Goal: Task Accomplishment & Management: Use online tool/utility

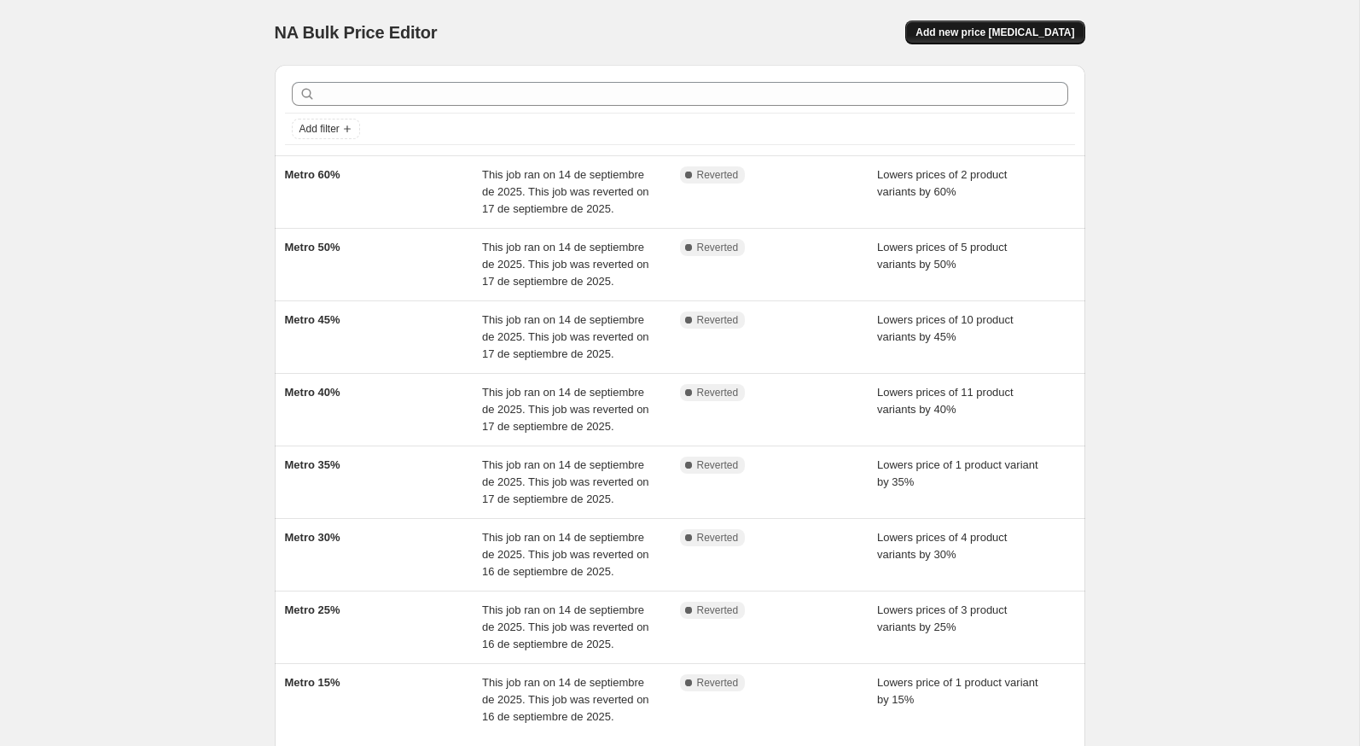
click at [970, 26] on span "Add new price change job" at bounding box center [995, 33] width 159 height 14
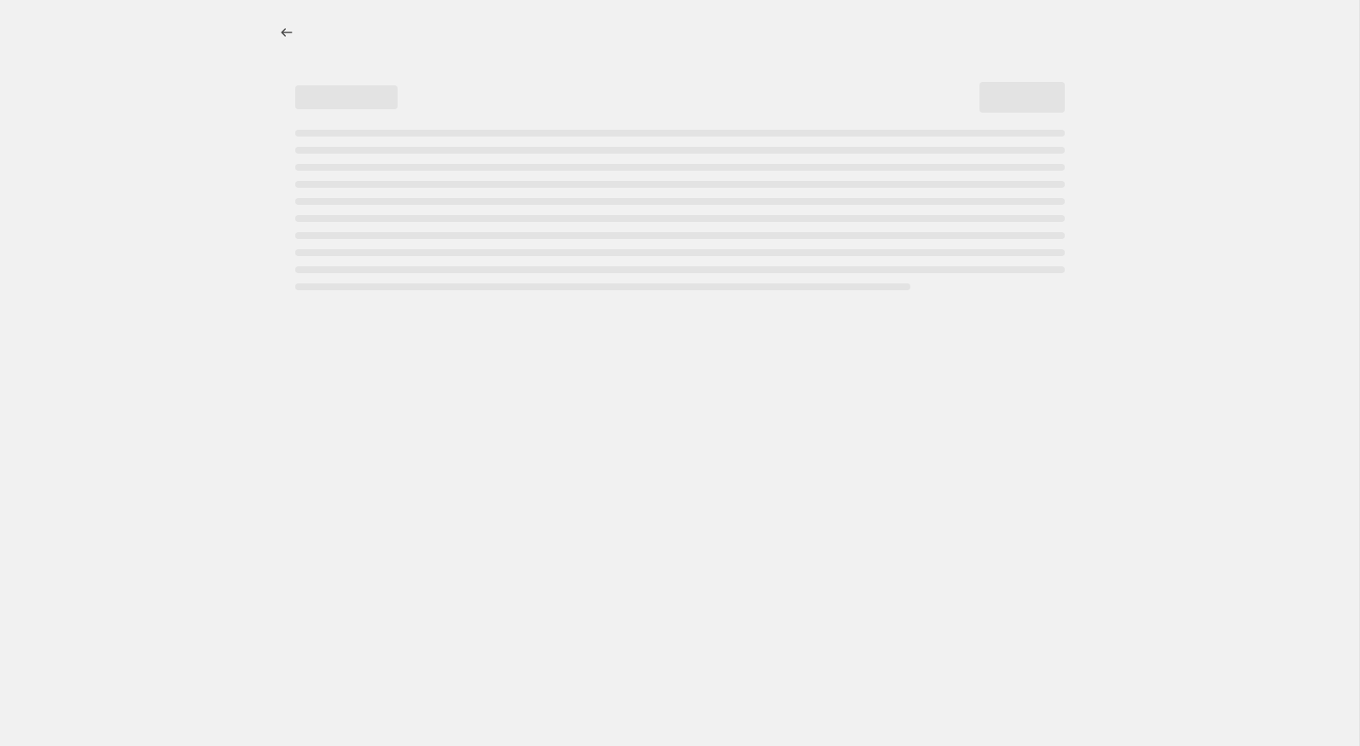
select select "percentage"
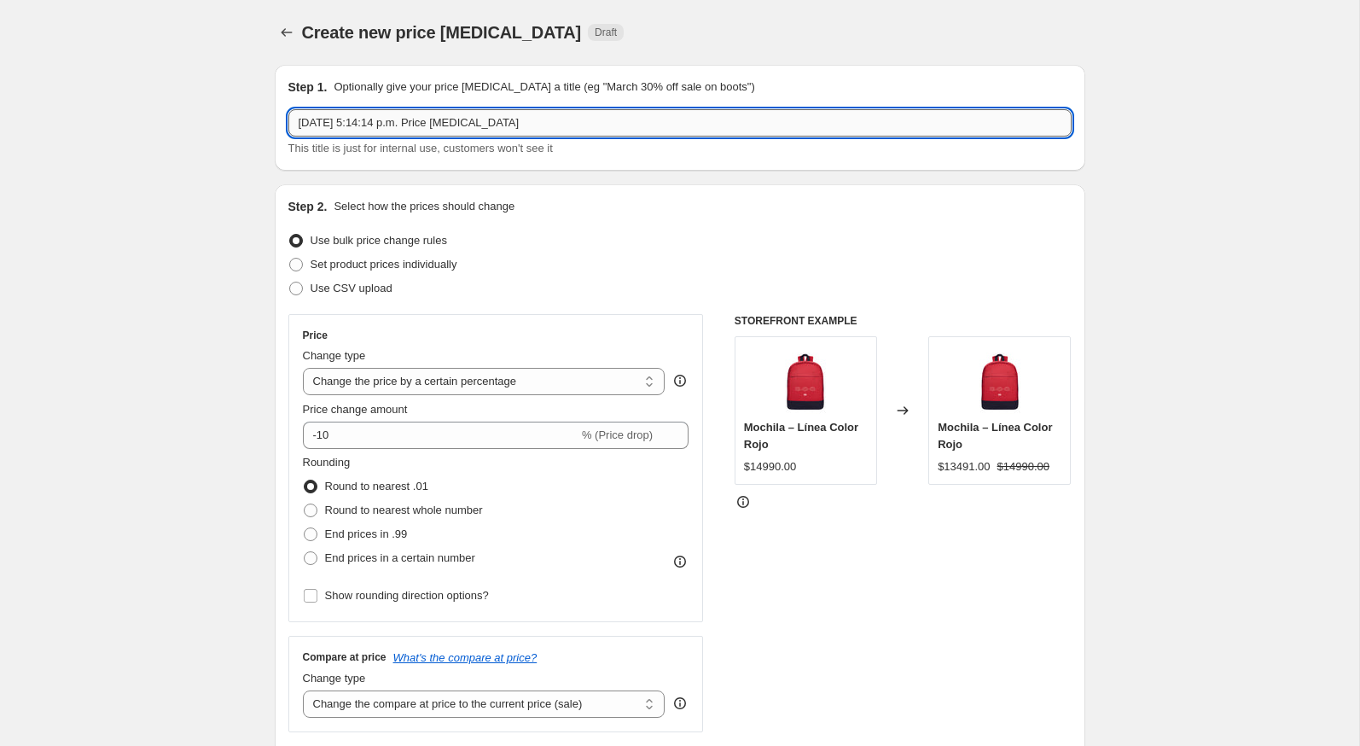
click at [421, 128] on input "4 oct 2025, 5:14:14 p.m. Price change job" at bounding box center [679, 122] width 783 height 27
type input "60% CYBER 6 AL 8 DE OCT"
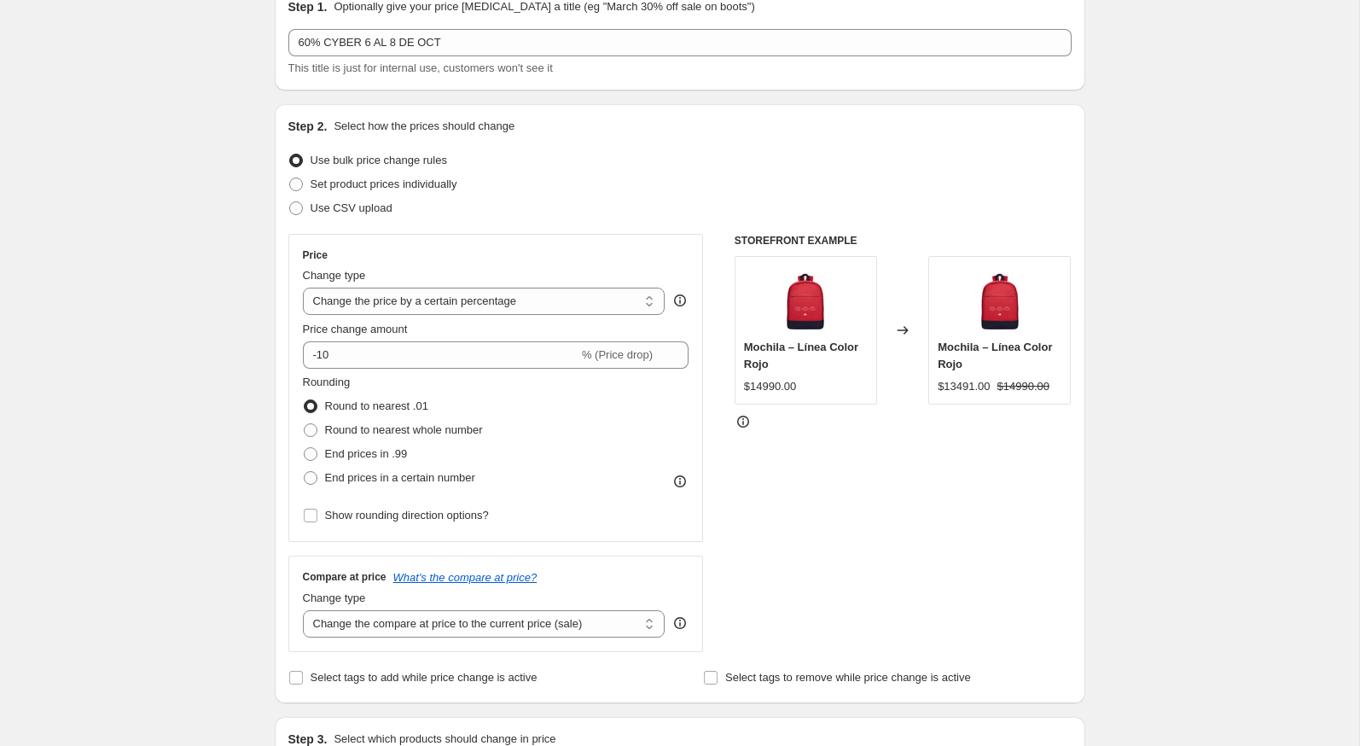
scroll to position [94, 0]
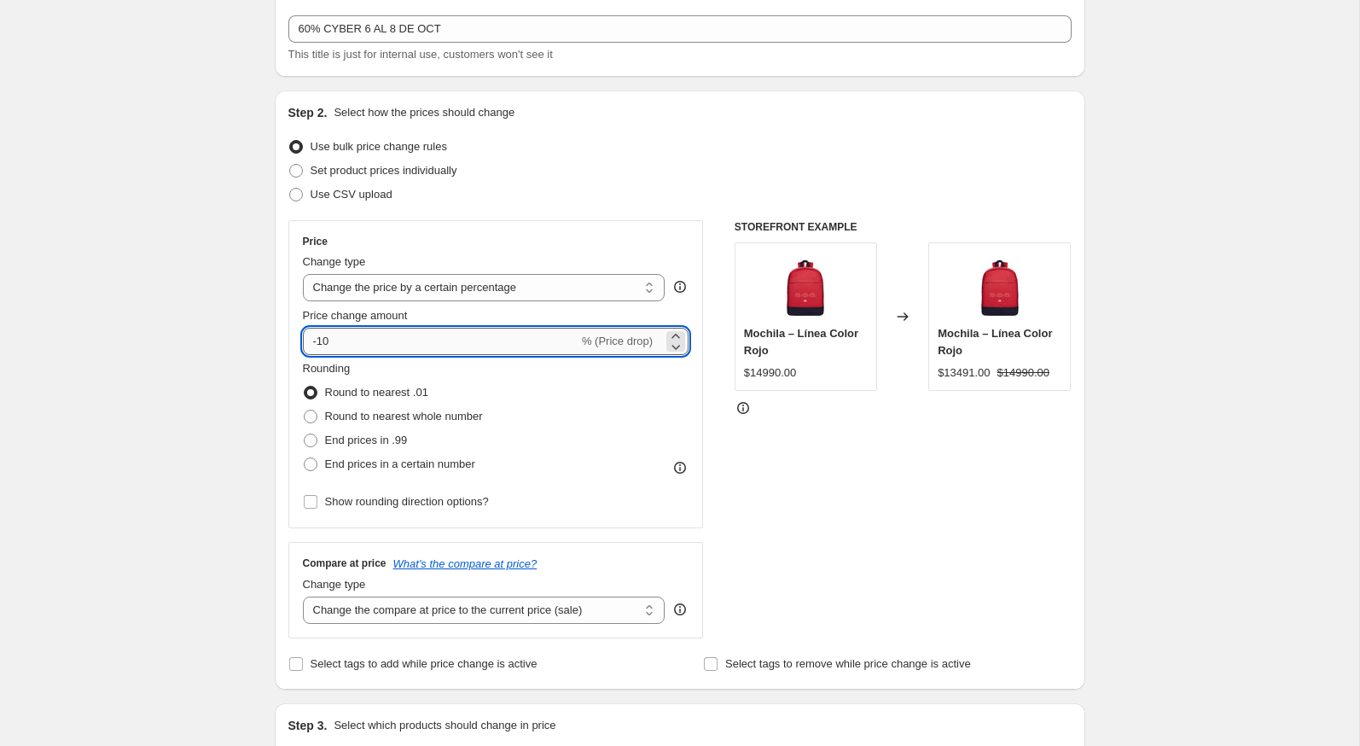
click at [428, 352] on input "-10" at bounding box center [441, 341] width 276 height 27
type input "-1"
type input "-0"
type input "-60"
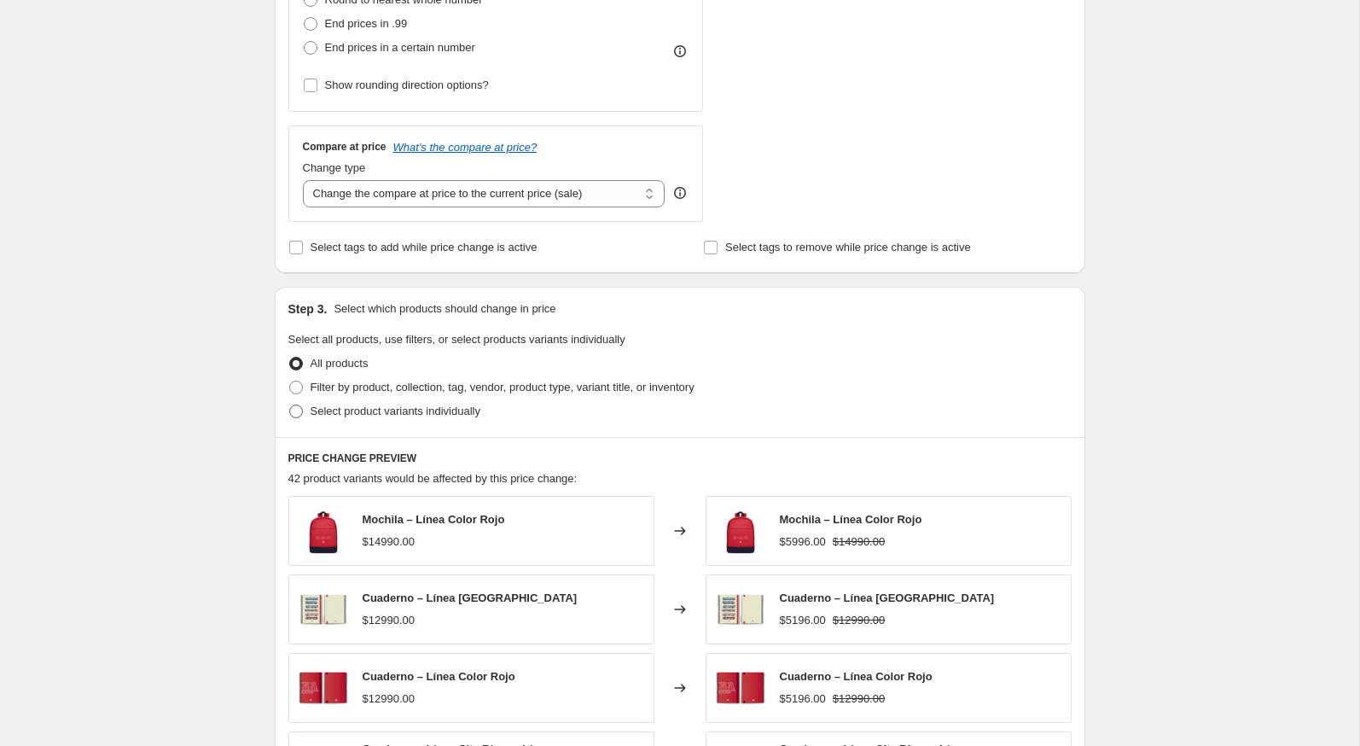
click at [297, 404] on span at bounding box center [296, 411] width 14 height 14
click at [290, 404] on input "Select product variants individually" at bounding box center [289, 404] width 1 height 1
radio input "true"
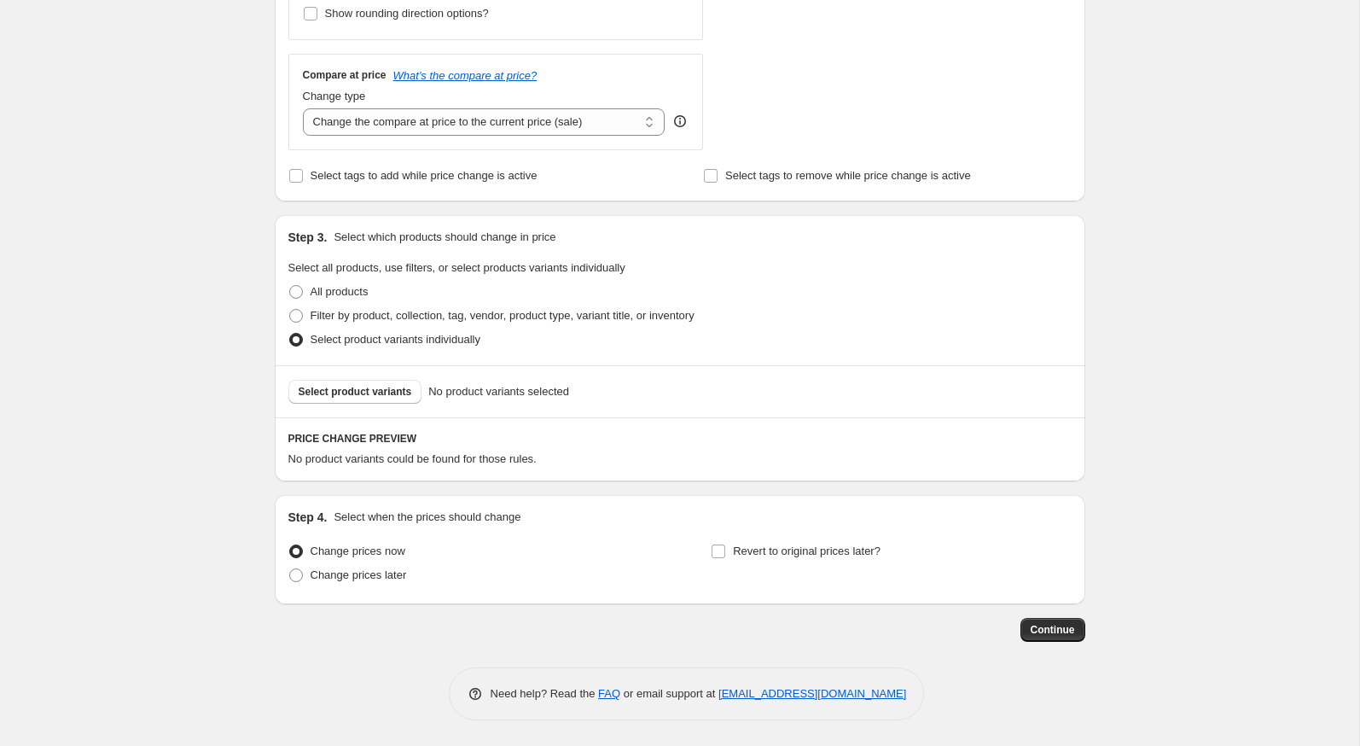
scroll to position [578, 0]
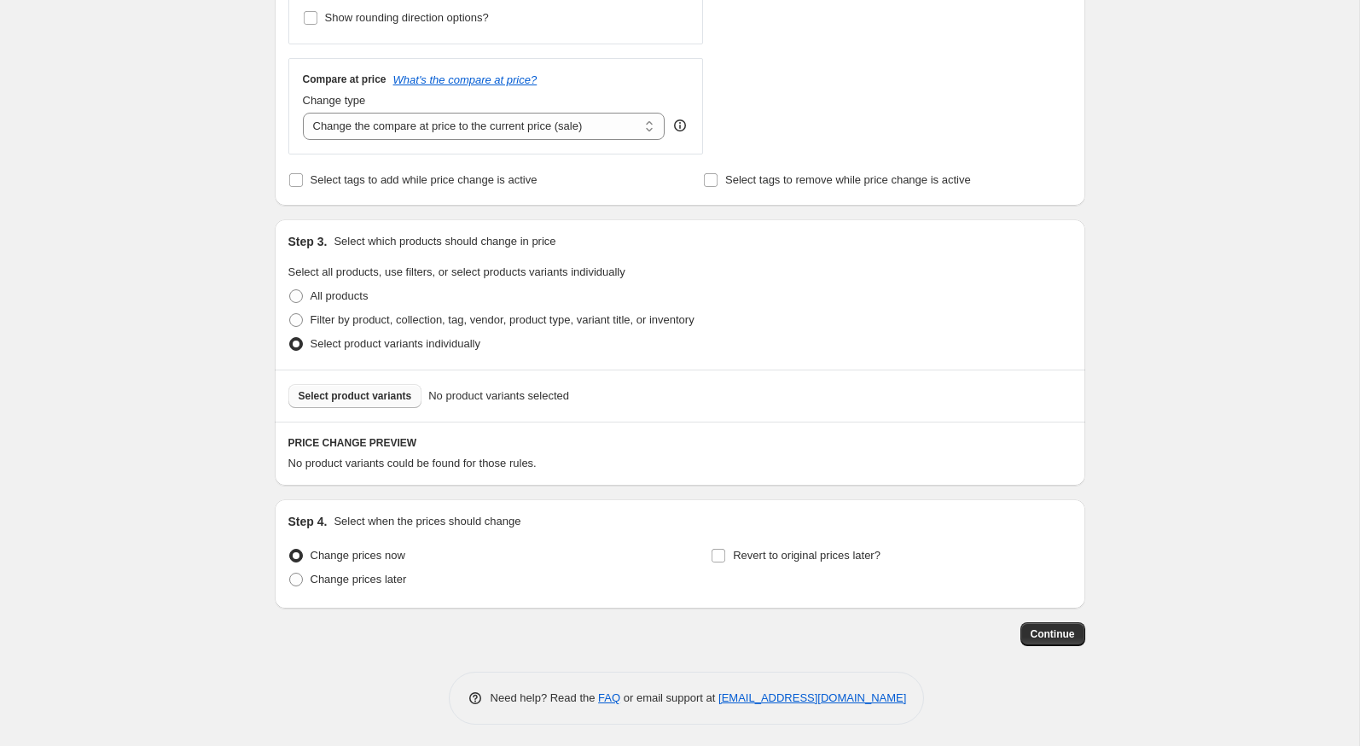
click at [403, 384] on button "Select product variants" at bounding box center [355, 396] width 134 height 24
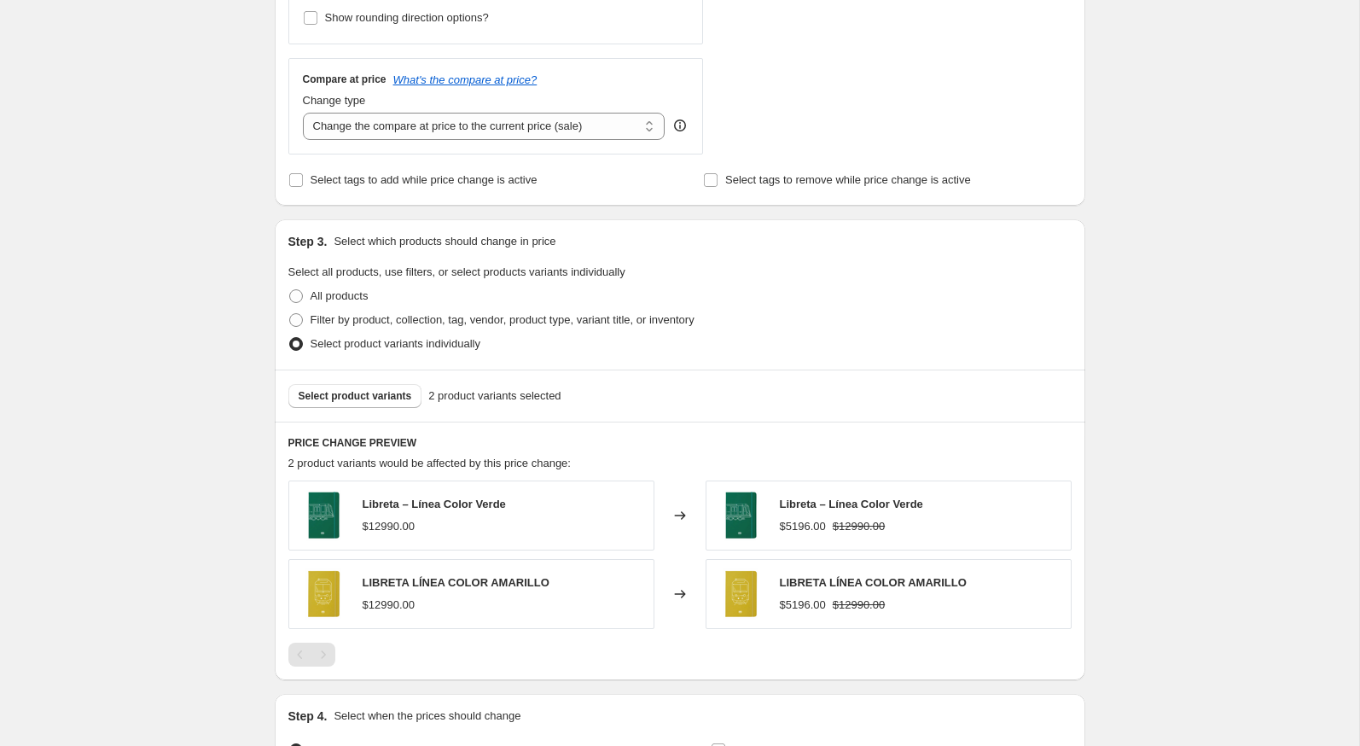
scroll to position [770, 0]
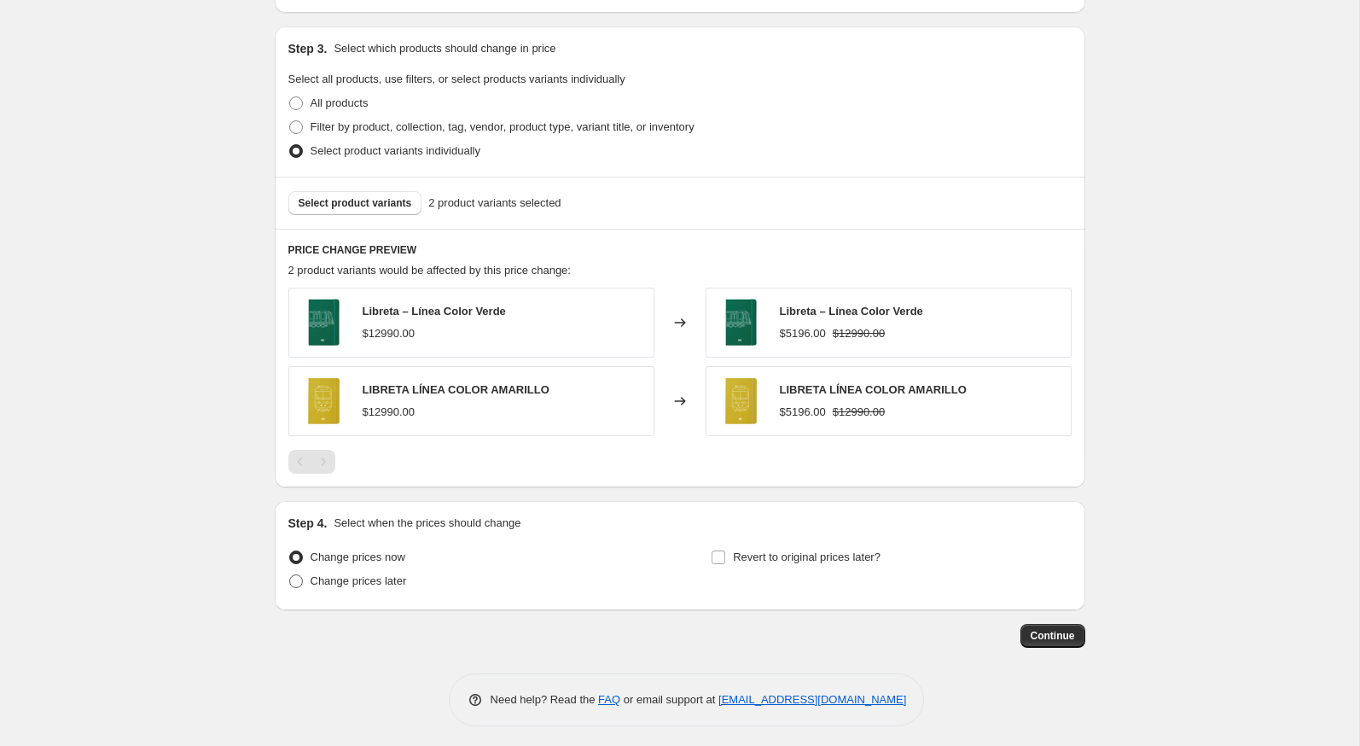
click at [376, 588] on div "Change prices now Change prices later" at bounding box center [468, 570] width 360 height 51
click at [381, 574] on span "Change prices later" at bounding box center [359, 580] width 96 height 13
click at [290, 574] on input "Change prices later" at bounding box center [289, 574] width 1 height 1
radio input "true"
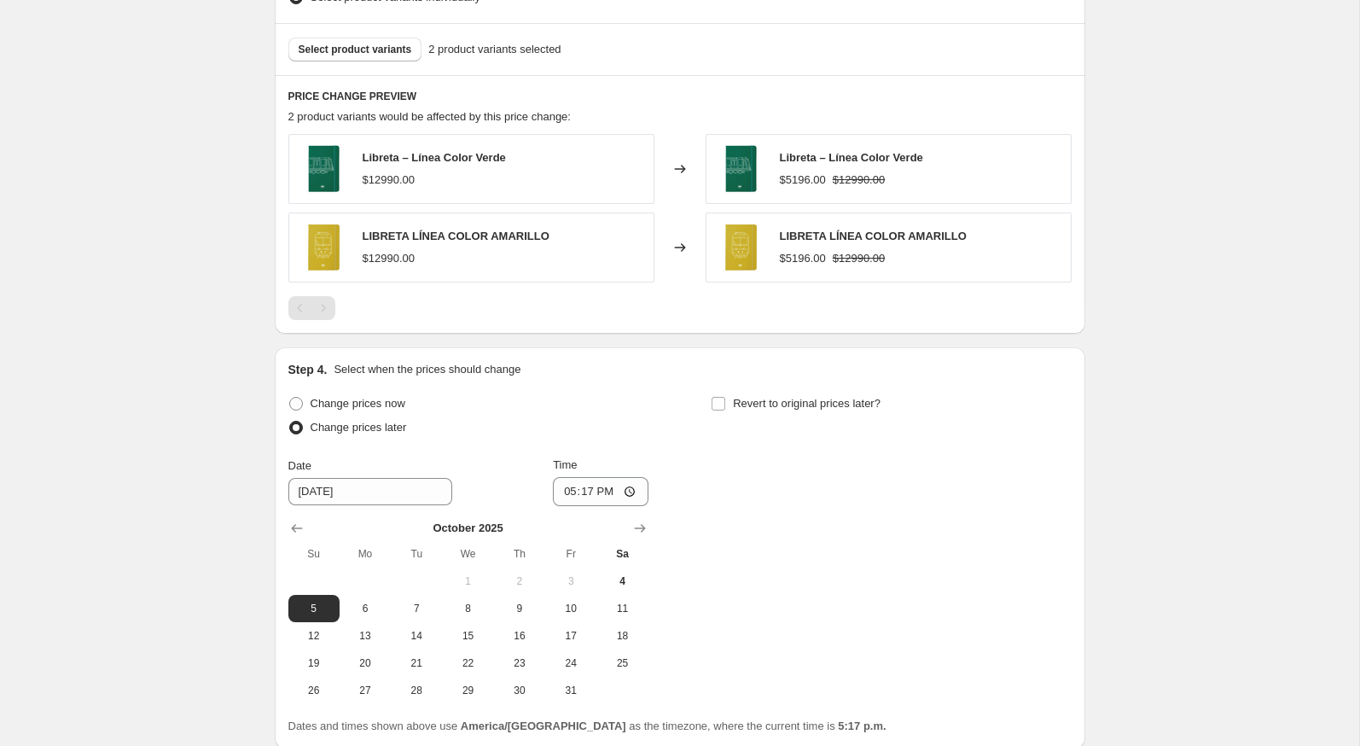
scroll to position [1009, 0]
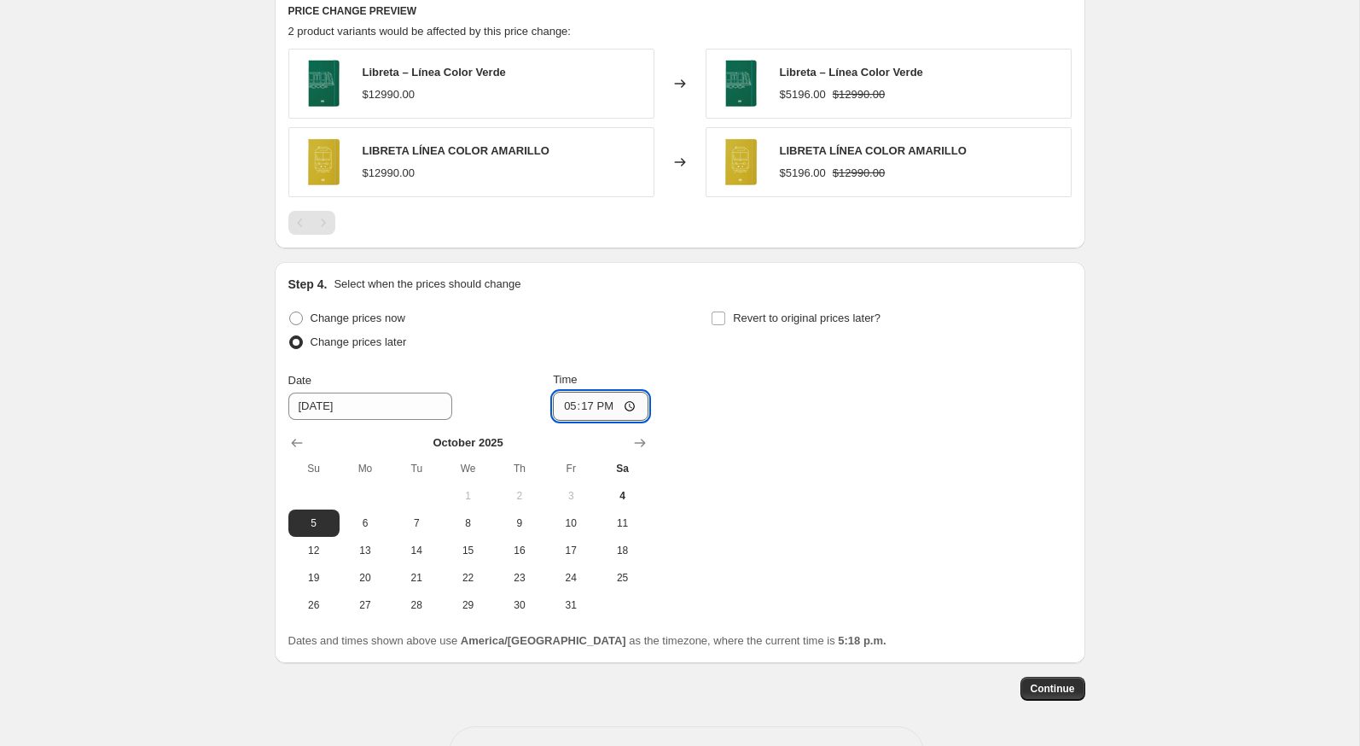
click at [553, 407] on input "17:17" at bounding box center [601, 406] width 96 height 29
type input "23:59"
click at [715, 438] on div "Change prices now Change prices later Date 10/5/2025 Time 23:59 October 2025 Su…" at bounding box center [679, 462] width 783 height 312
click at [737, 317] on span "Revert to original prices later?" at bounding box center [807, 317] width 148 height 13
click at [725, 317] on input "Revert to original prices later?" at bounding box center [719, 318] width 14 height 14
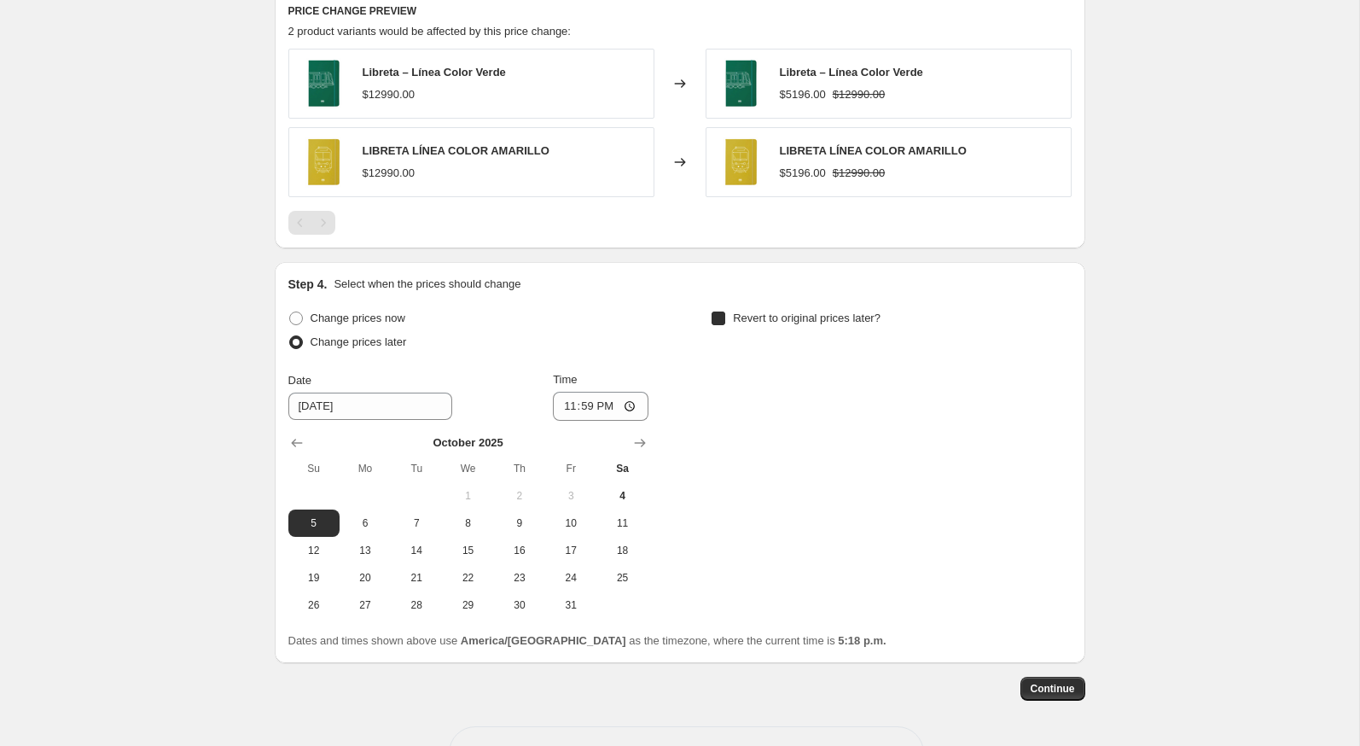
checkbox input "true"
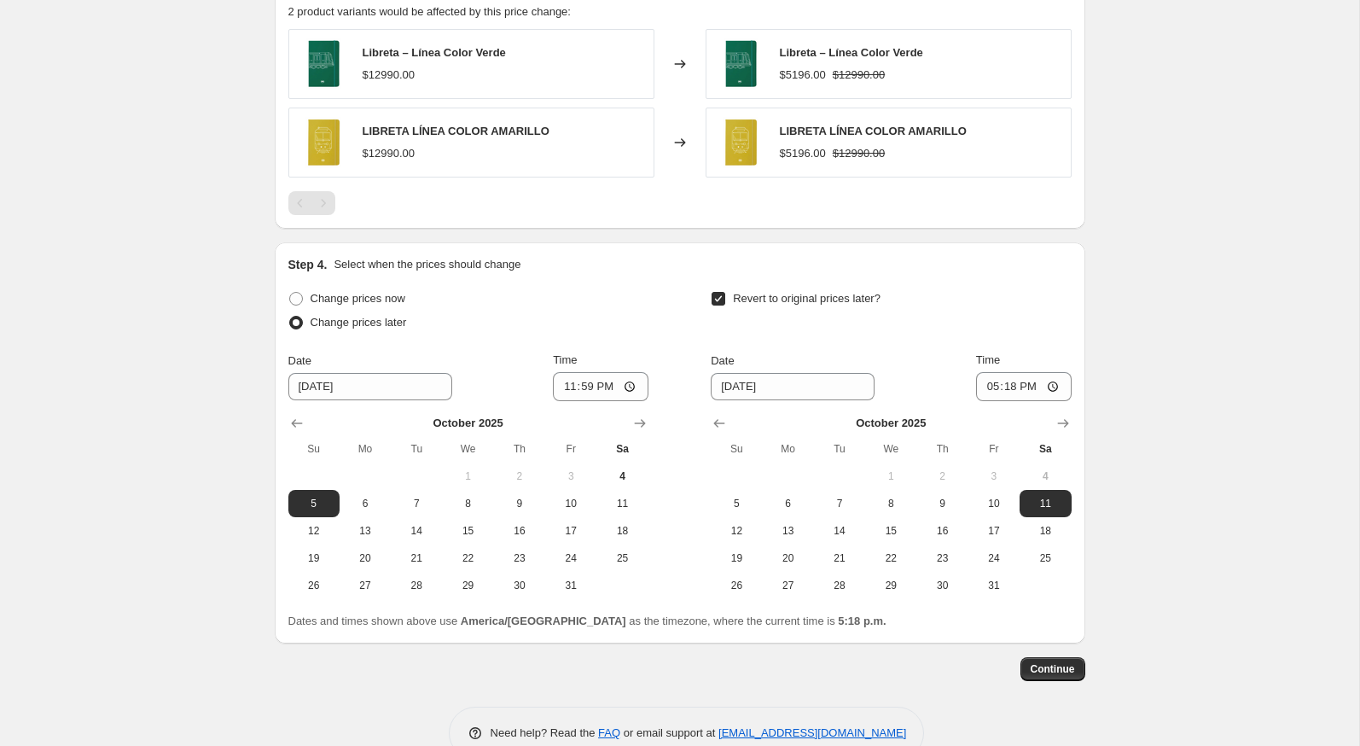
scroll to position [1034, 0]
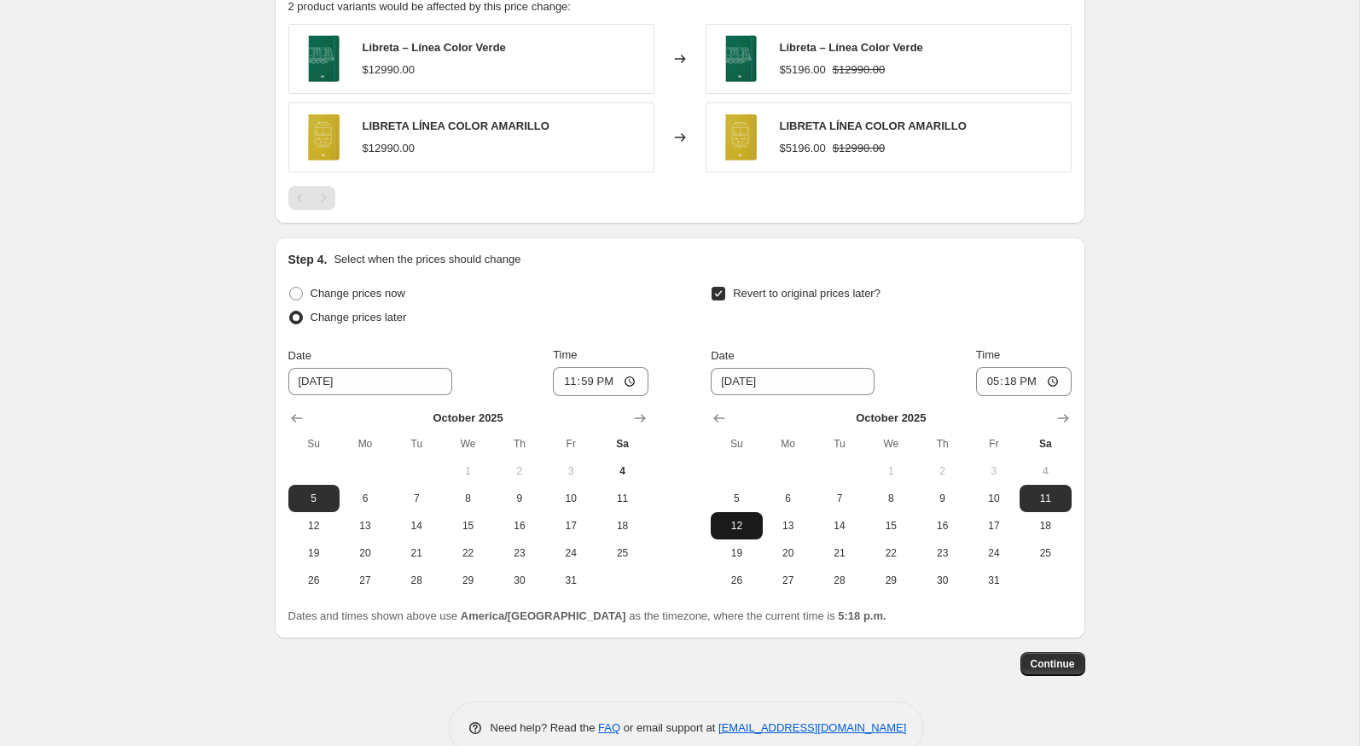
click at [730, 519] on span "12" at bounding box center [737, 526] width 38 height 14
type input "10/12/2025"
click at [976, 375] on input "17:18" at bounding box center [1024, 381] width 96 height 29
type input "23:59"
click at [1016, 323] on div "Revert to original prices later?" at bounding box center [891, 307] width 360 height 51
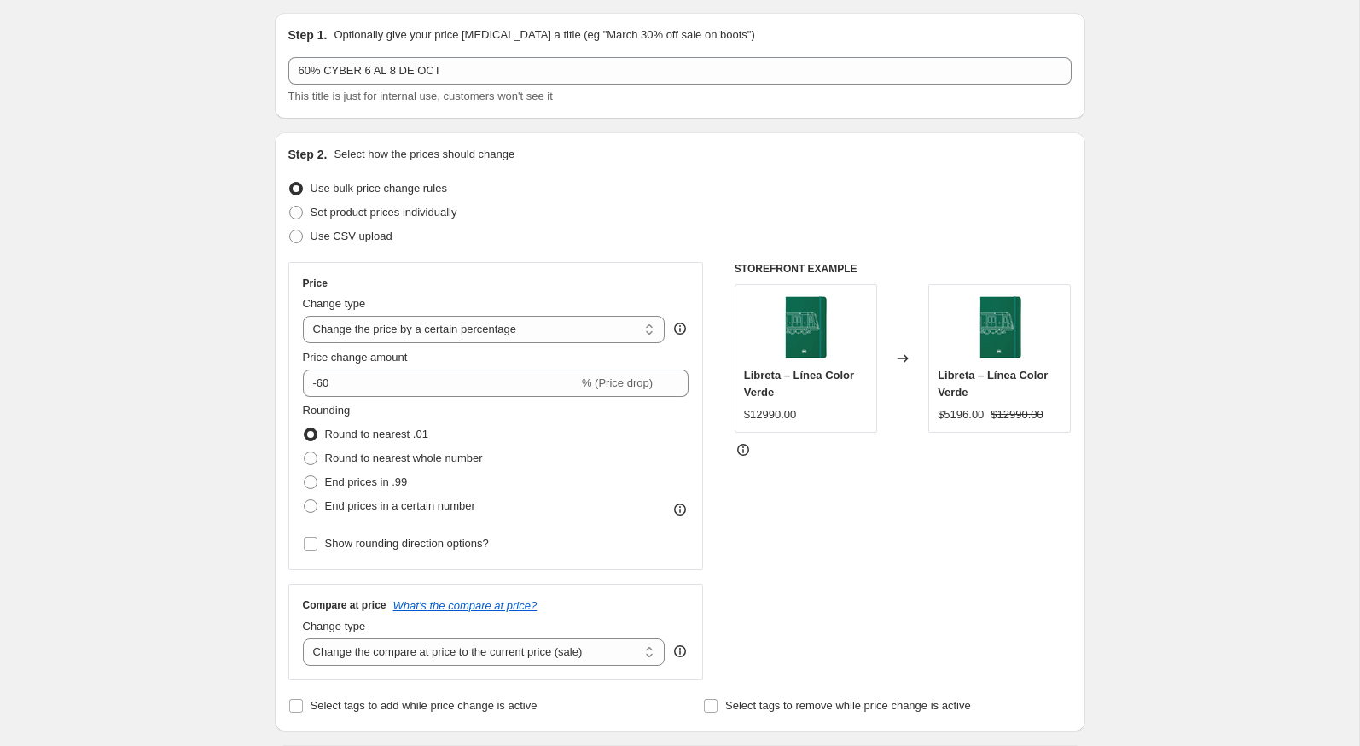
scroll to position [0, 0]
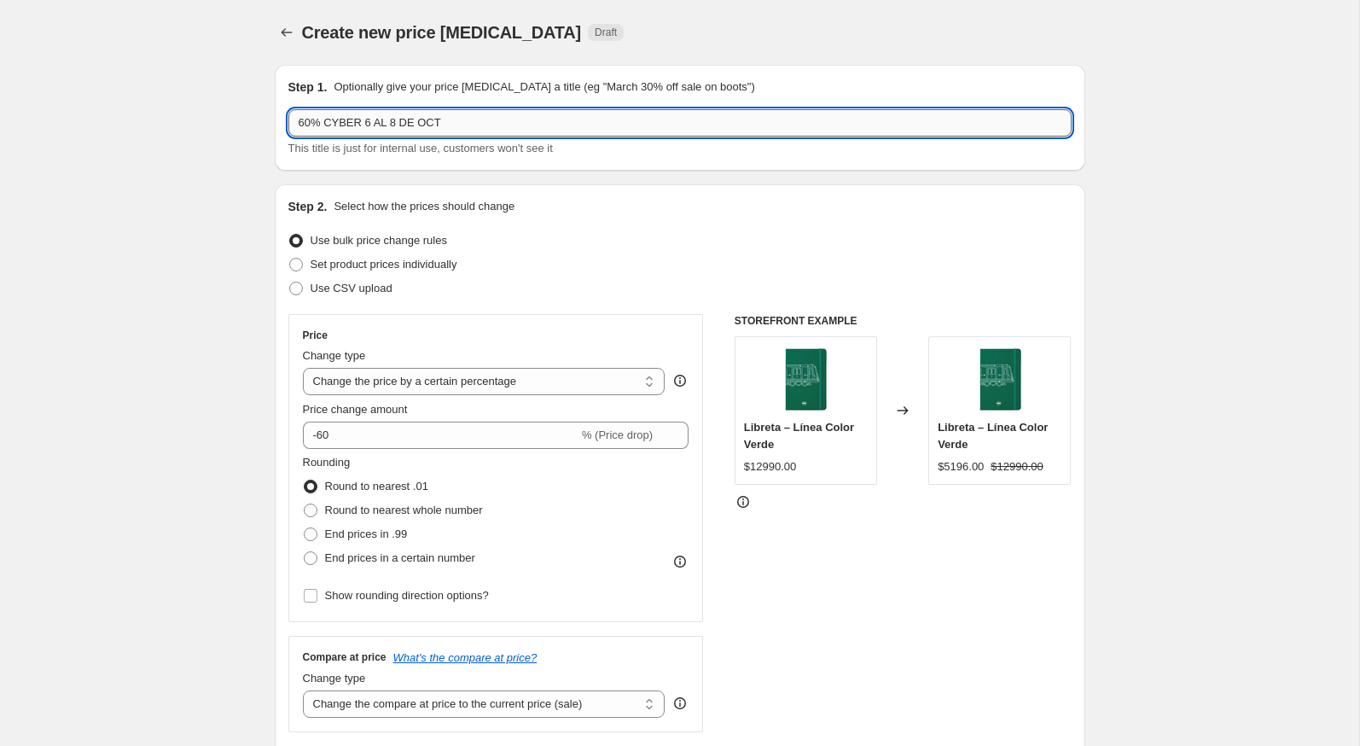
click at [414, 124] on input "60% CYBER 6 AL 8 DE OCT" at bounding box center [679, 122] width 783 height 27
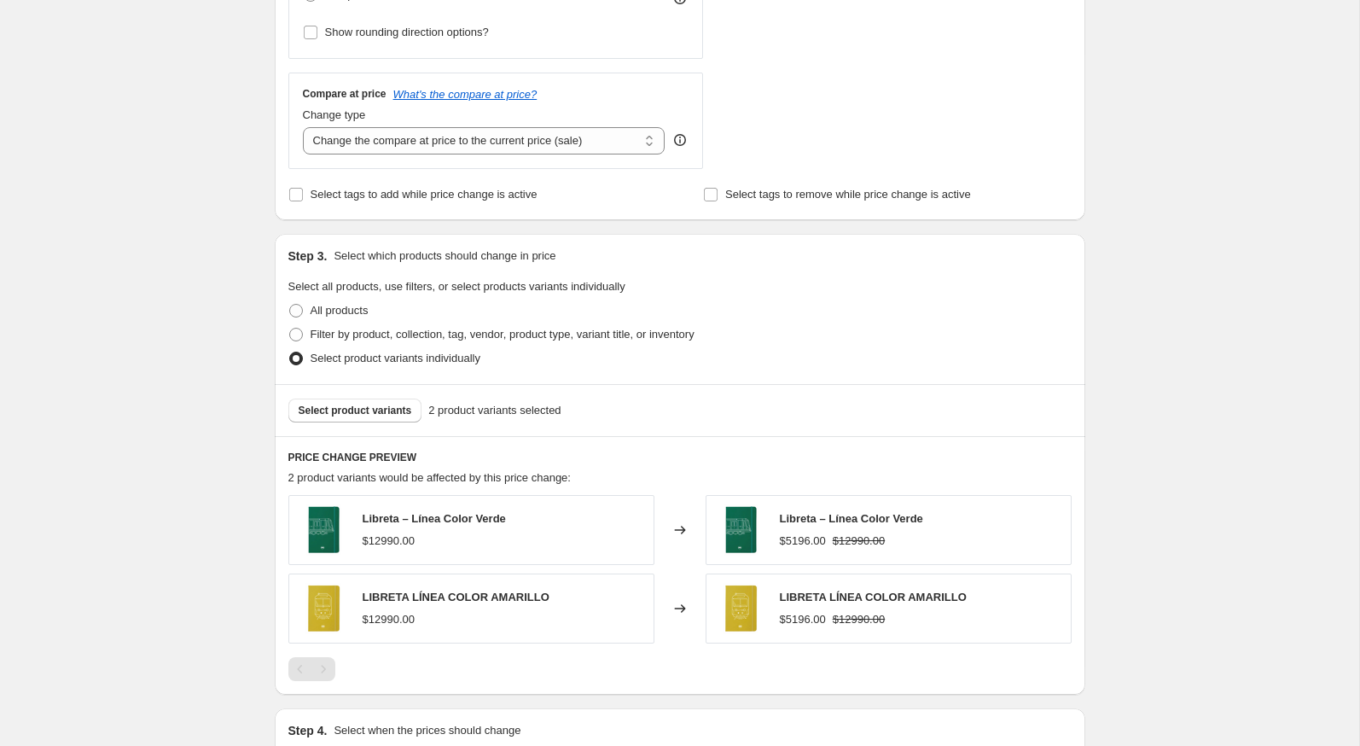
scroll to position [1062, 0]
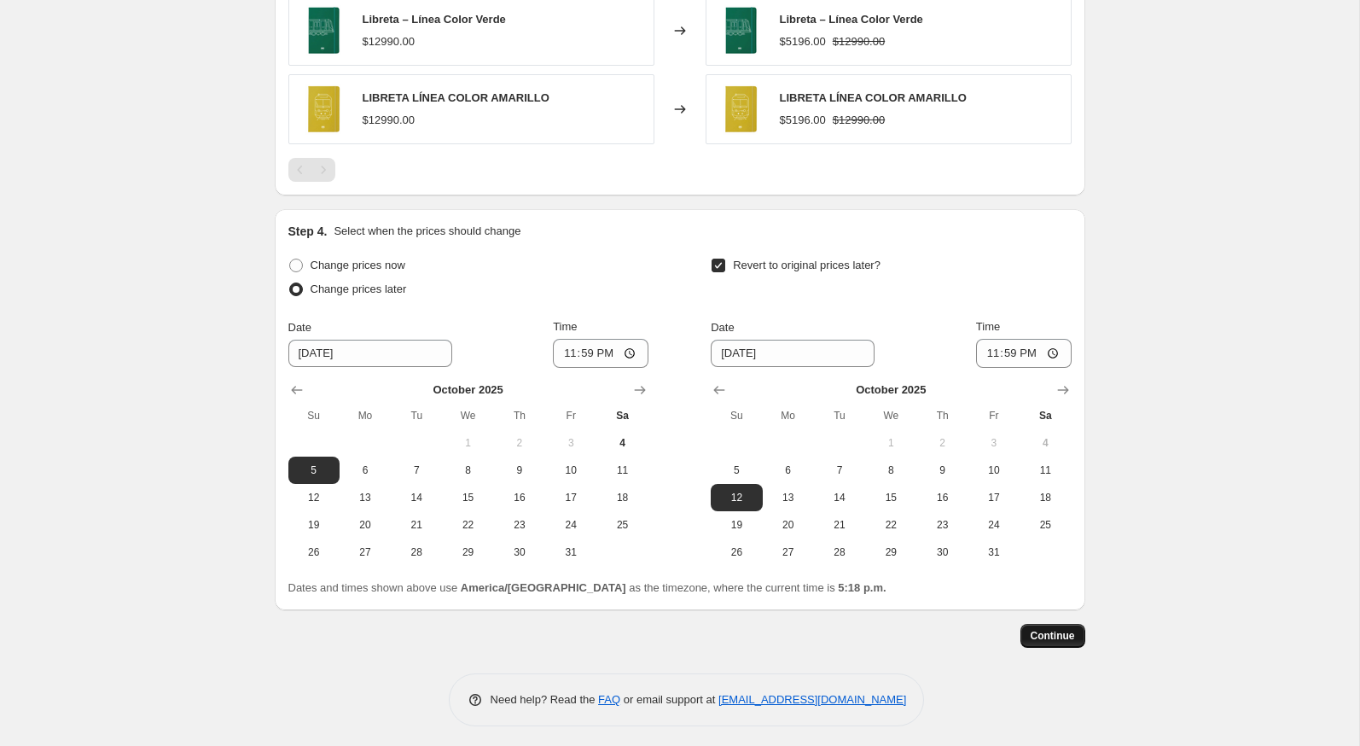
click at [1067, 629] on span "Continue" at bounding box center [1053, 636] width 44 height 14
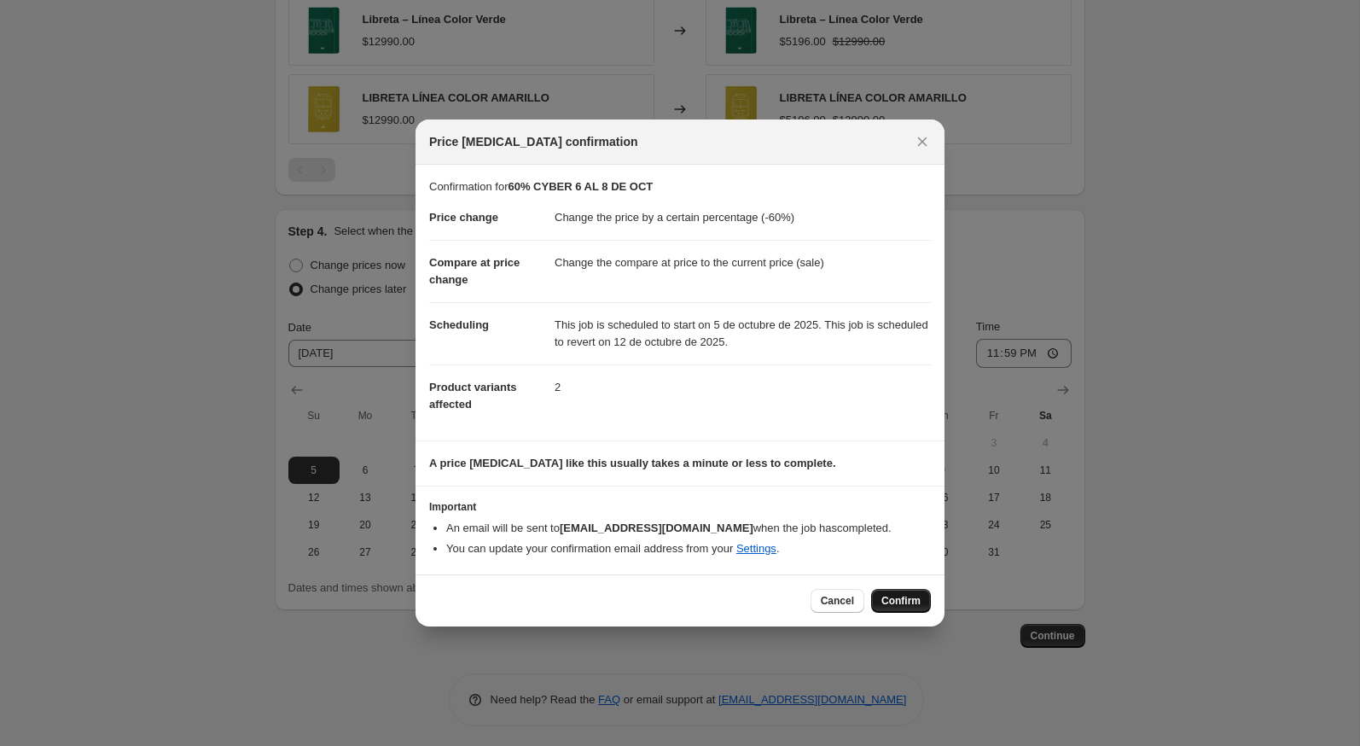
click at [882, 597] on span "Confirm" at bounding box center [900, 601] width 39 height 14
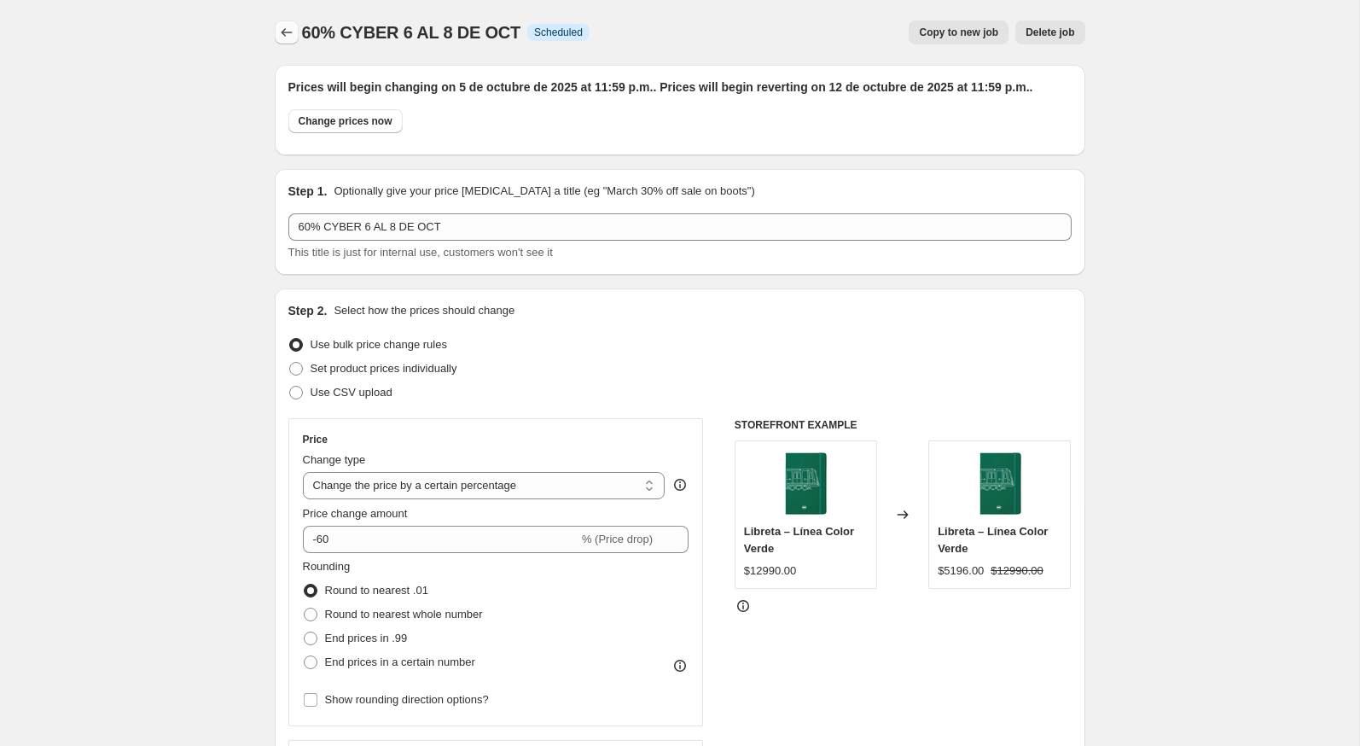
click at [282, 32] on icon "Price change jobs" at bounding box center [286, 32] width 17 height 17
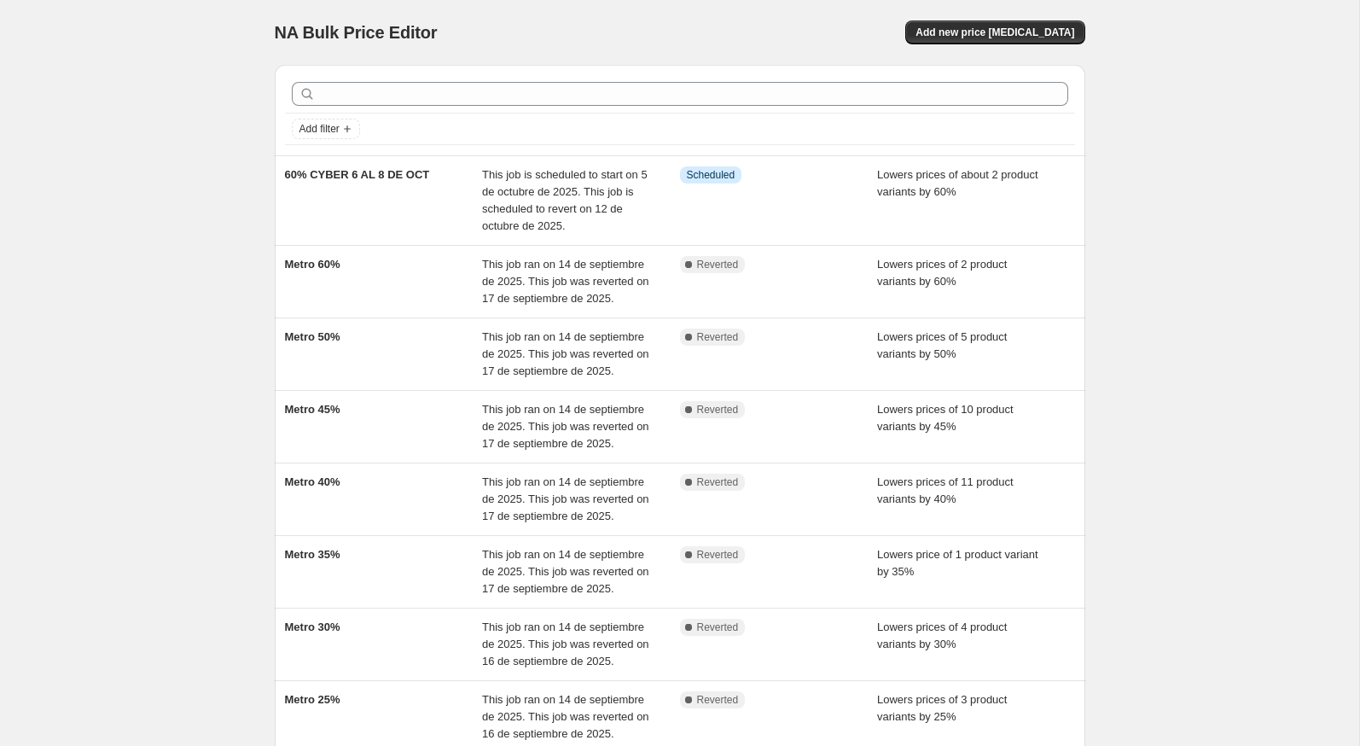
click at [971, 49] on div "NA Bulk Price Editor. This page is ready NA Bulk Price Editor Add new price cha…" at bounding box center [680, 32] width 811 height 65
click at [965, 38] on span "Add new price change job" at bounding box center [995, 33] width 159 height 14
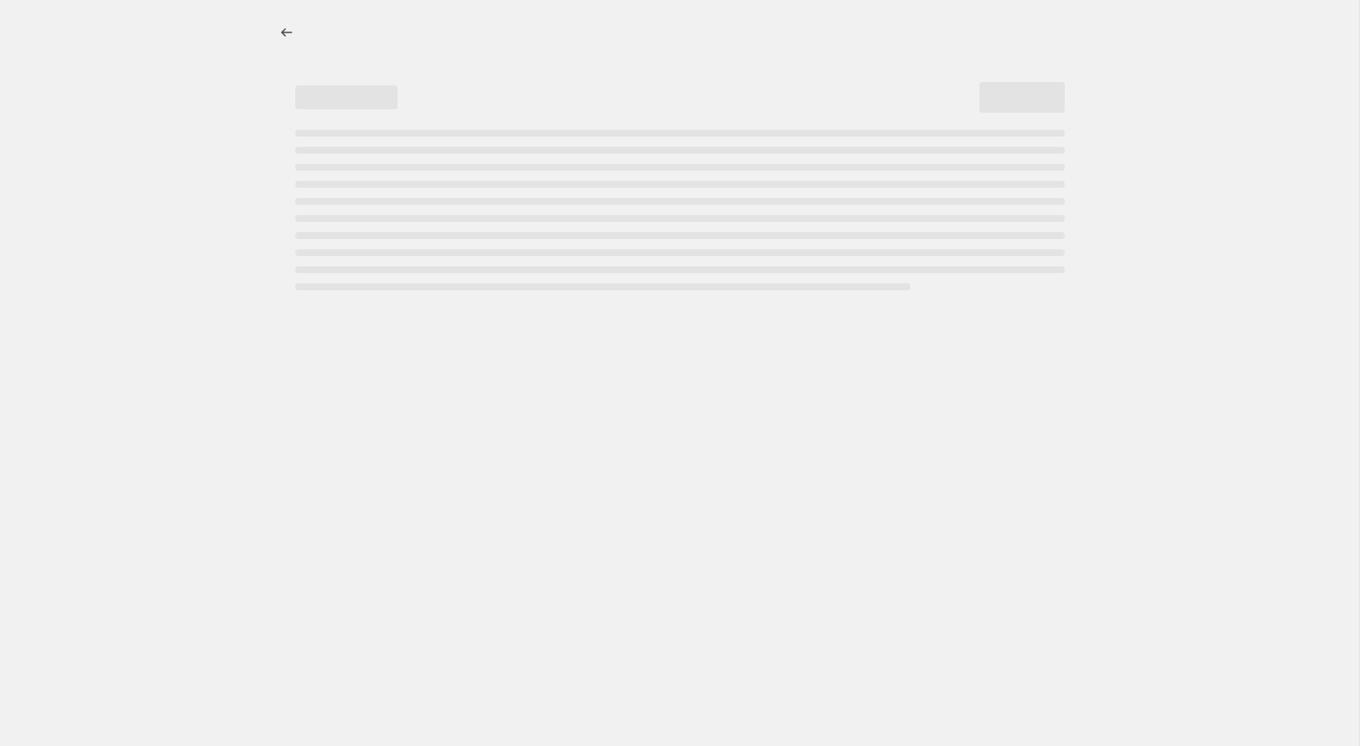
select select "percentage"
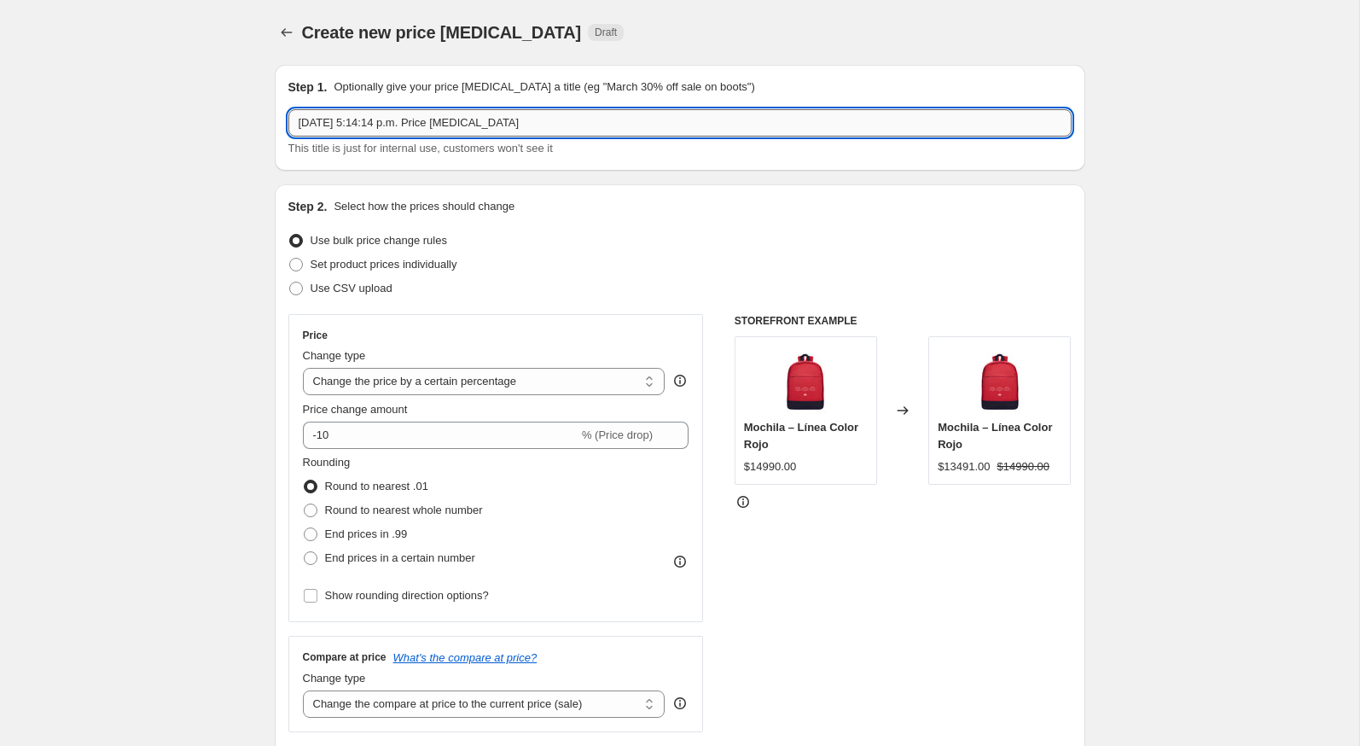
click at [513, 120] on input "4 oct 2025, 5:14:14 p.m. Price change job" at bounding box center [679, 122] width 783 height 27
paste input "60% CYBER 6 AL 8 DE OCT"
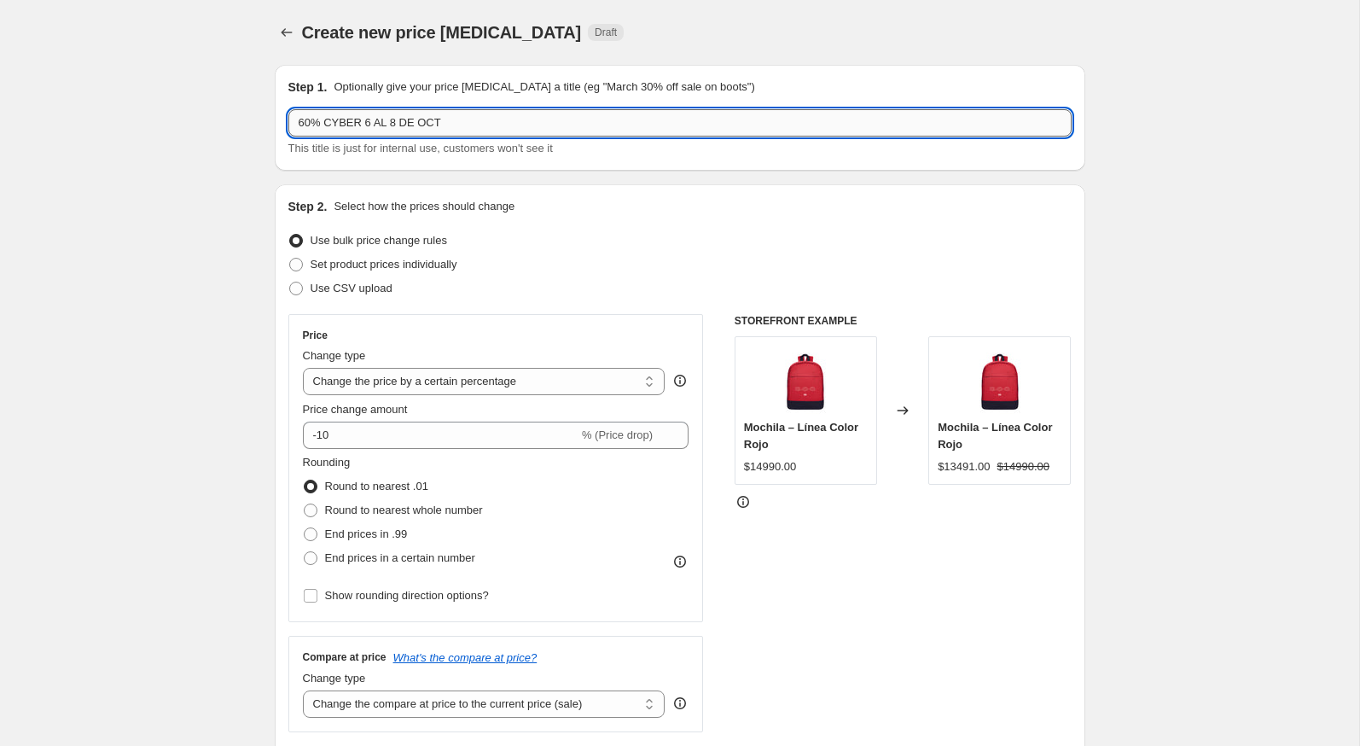
click at [300, 126] on input "60% CYBER 6 AL 8 DE OCT" at bounding box center [679, 122] width 783 height 27
type input "50% CYBER 6 AL 8 DE OCT"
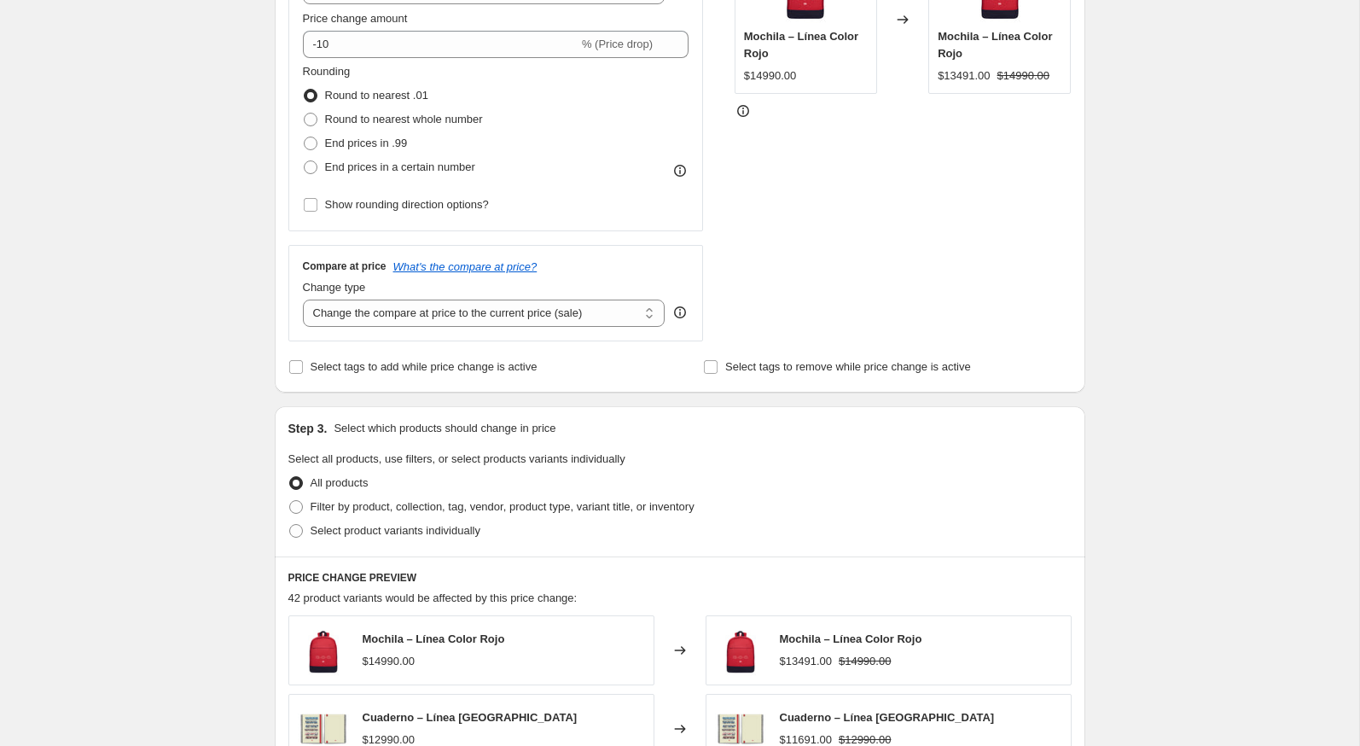
scroll to position [370, 0]
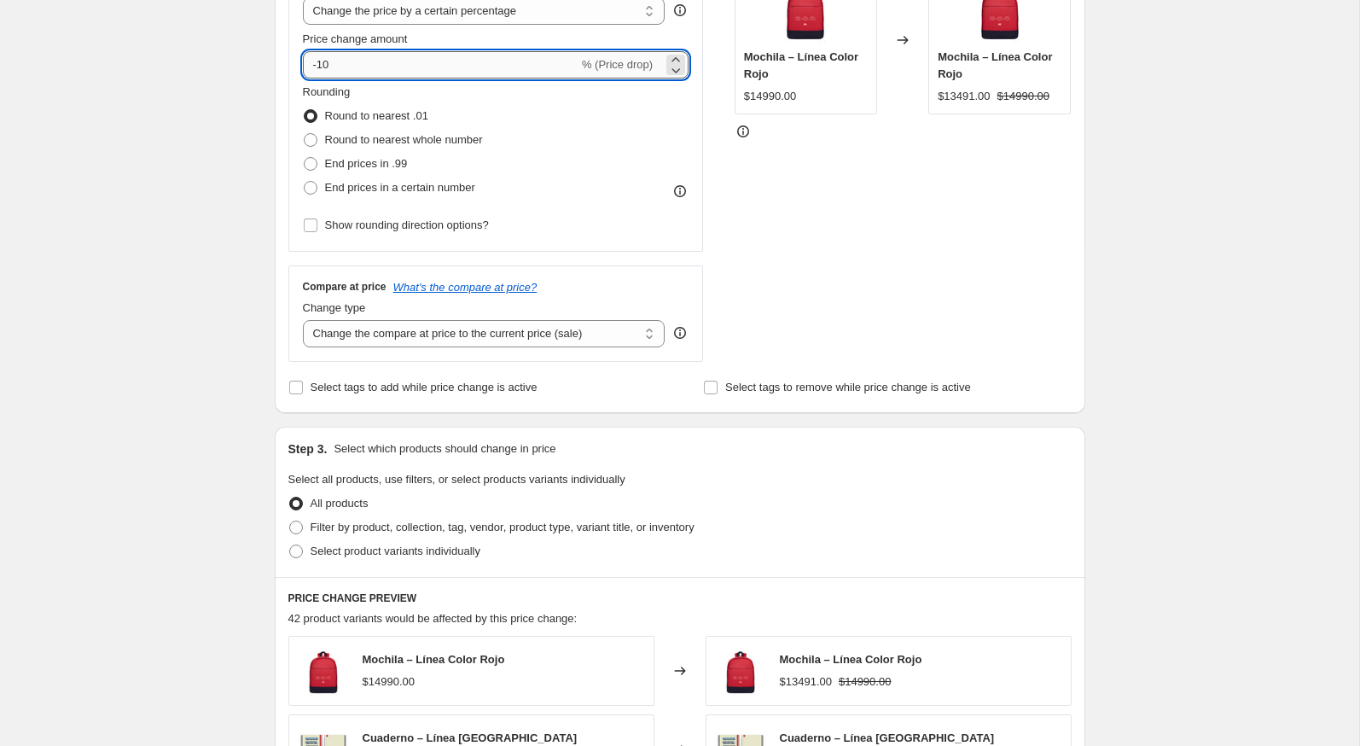
click at [392, 77] on input "-10" at bounding box center [441, 64] width 276 height 27
type input "-1"
type input "-50"
click at [145, 270] on div "Create new price change job. This page is ready Create new price change job Dra…" at bounding box center [679, 485] width 1359 height 1711
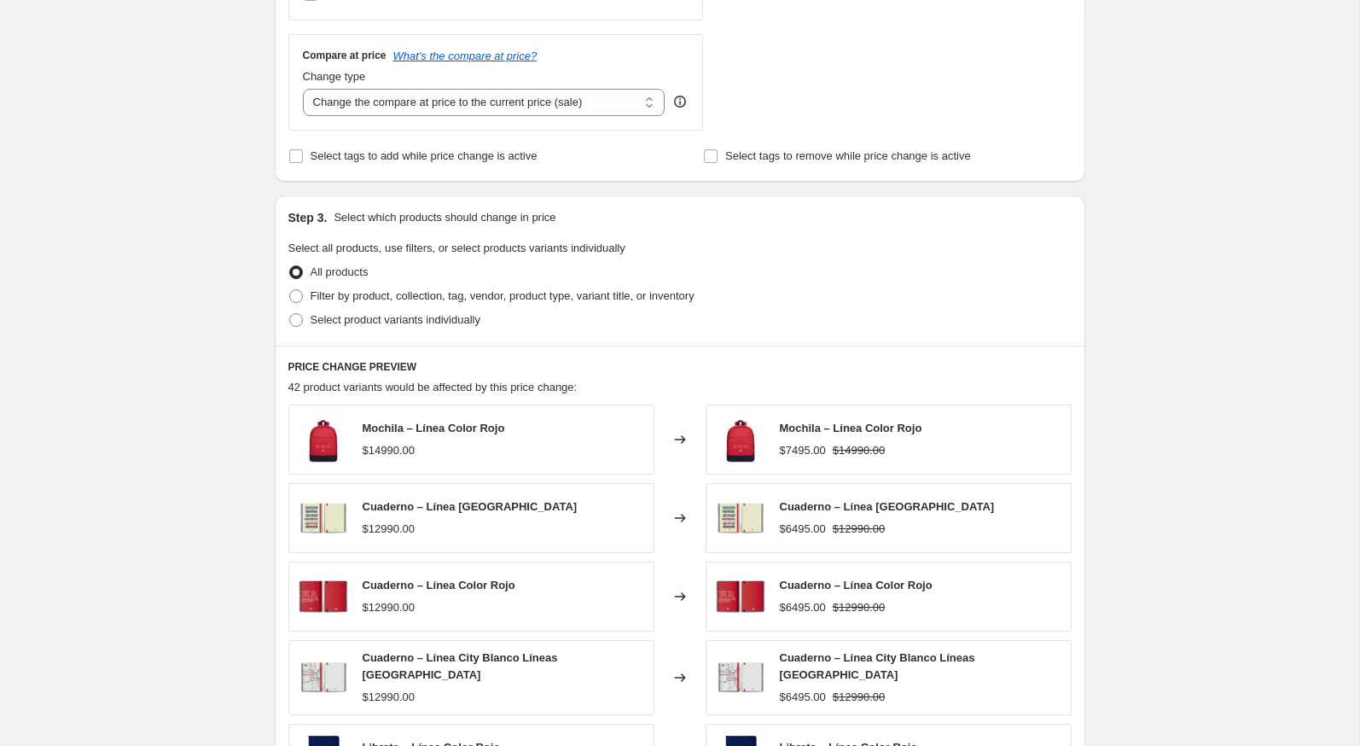
scroll to position [640, 0]
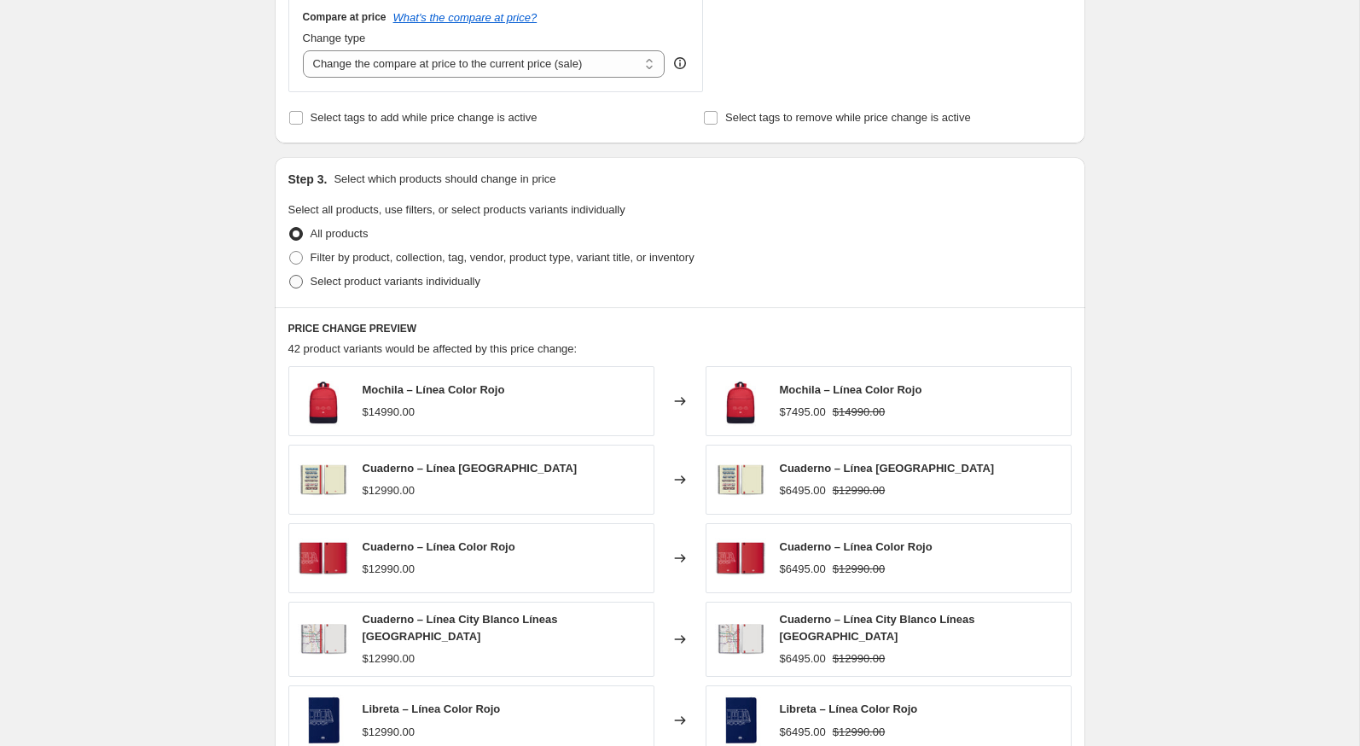
click at [314, 284] on span "Select product variants individually" at bounding box center [396, 281] width 170 height 13
click at [290, 276] on input "Select product variants individually" at bounding box center [289, 275] width 1 height 1
radio input "true"
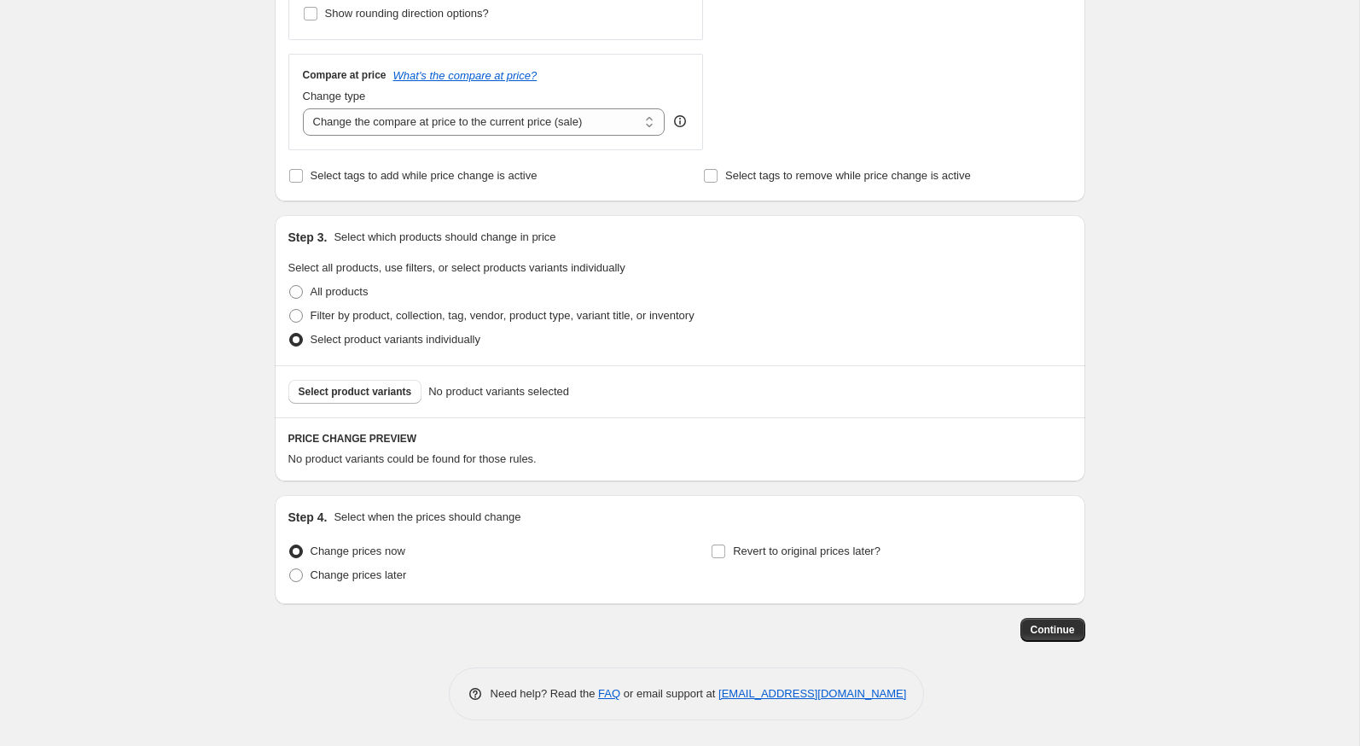
scroll to position [578, 0]
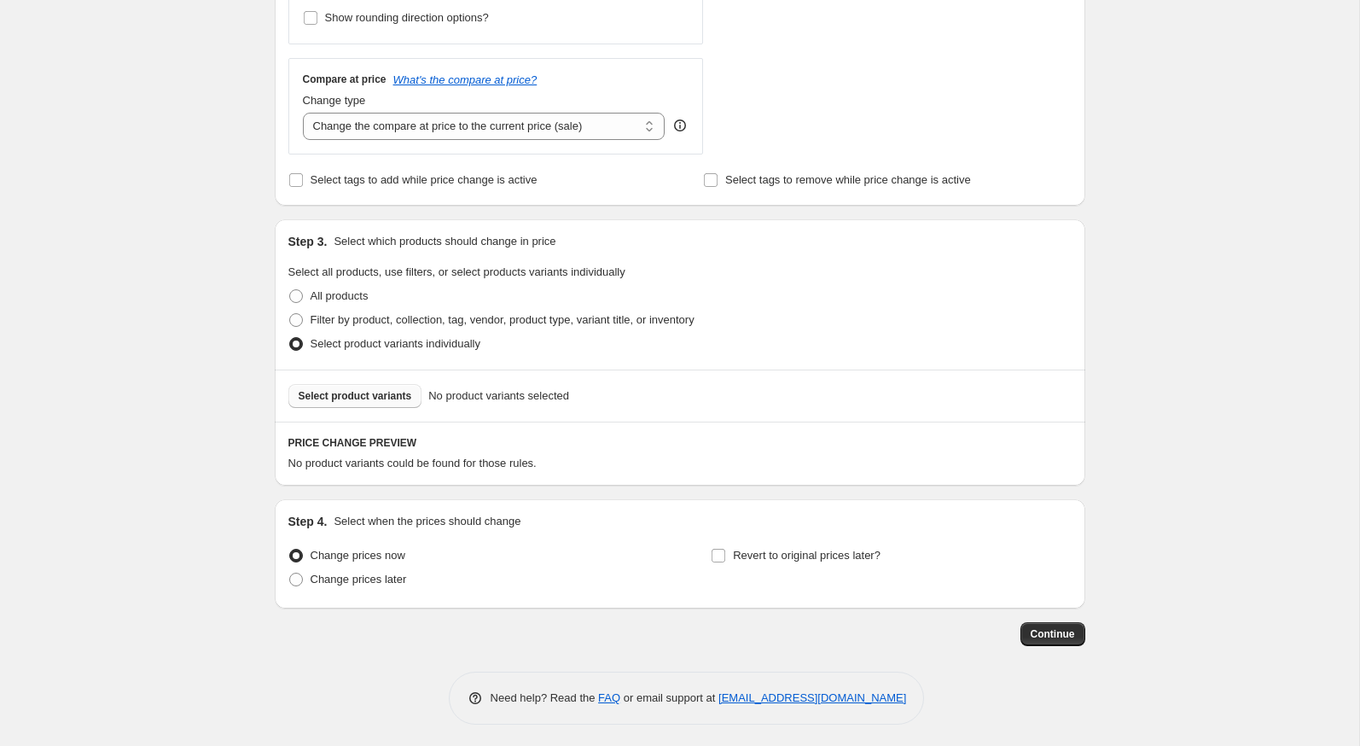
click at [357, 389] on span "Select product variants" at bounding box center [355, 396] width 113 height 14
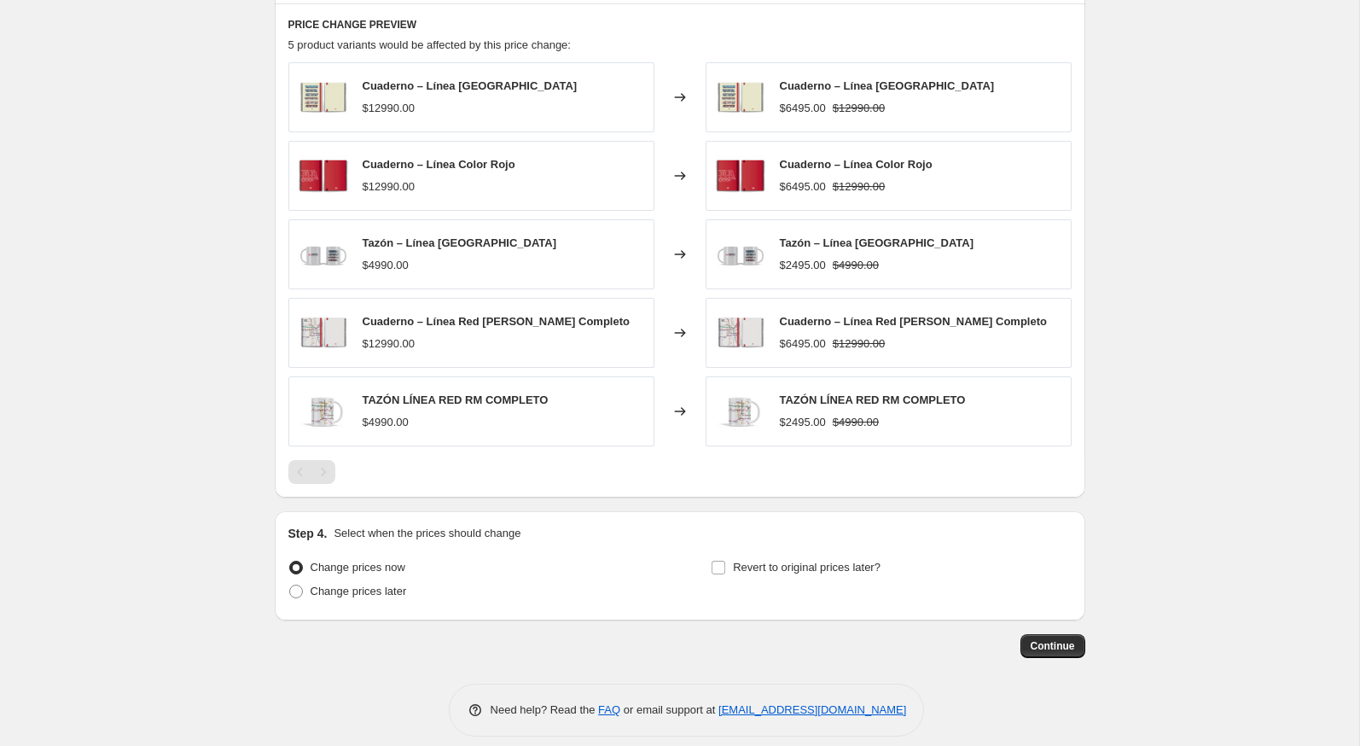
scroll to position [1004, 0]
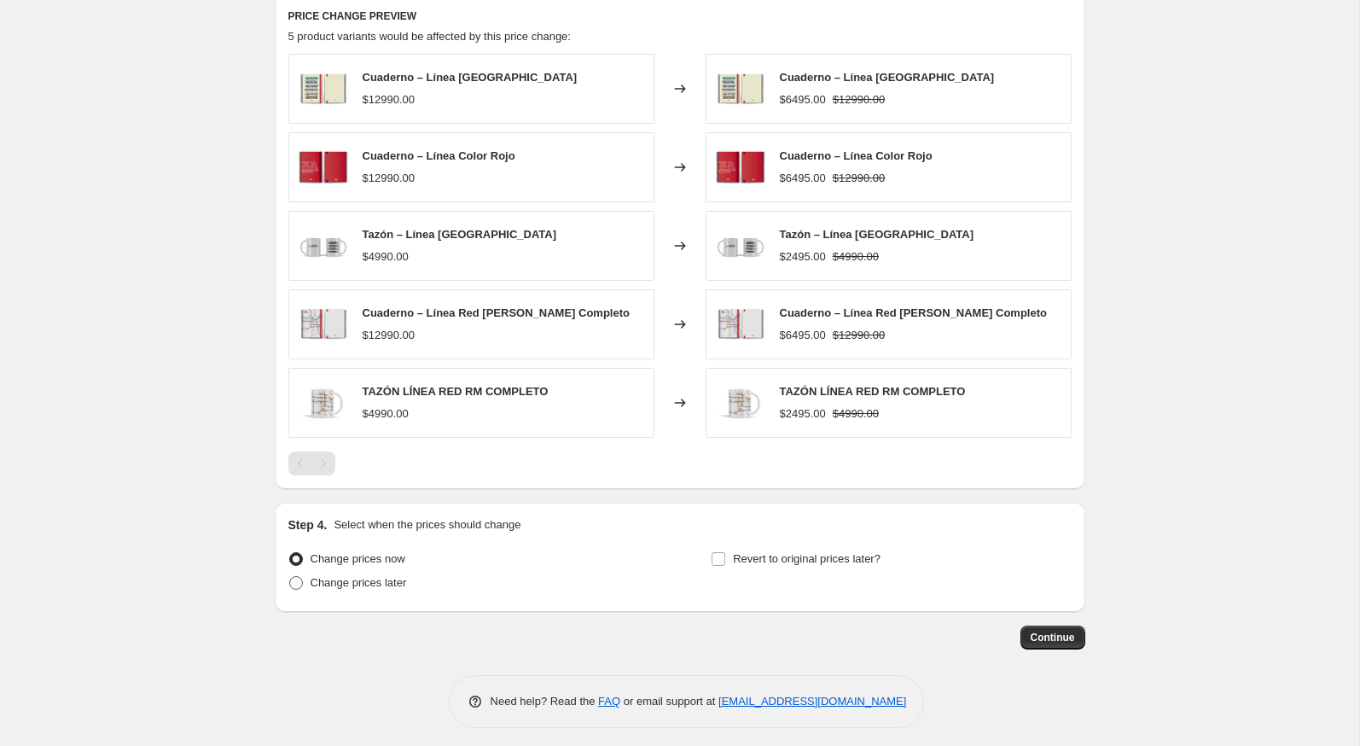
click at [375, 579] on span "Change prices later" at bounding box center [359, 582] width 96 height 13
click at [290, 577] on input "Change prices later" at bounding box center [289, 576] width 1 height 1
radio input "true"
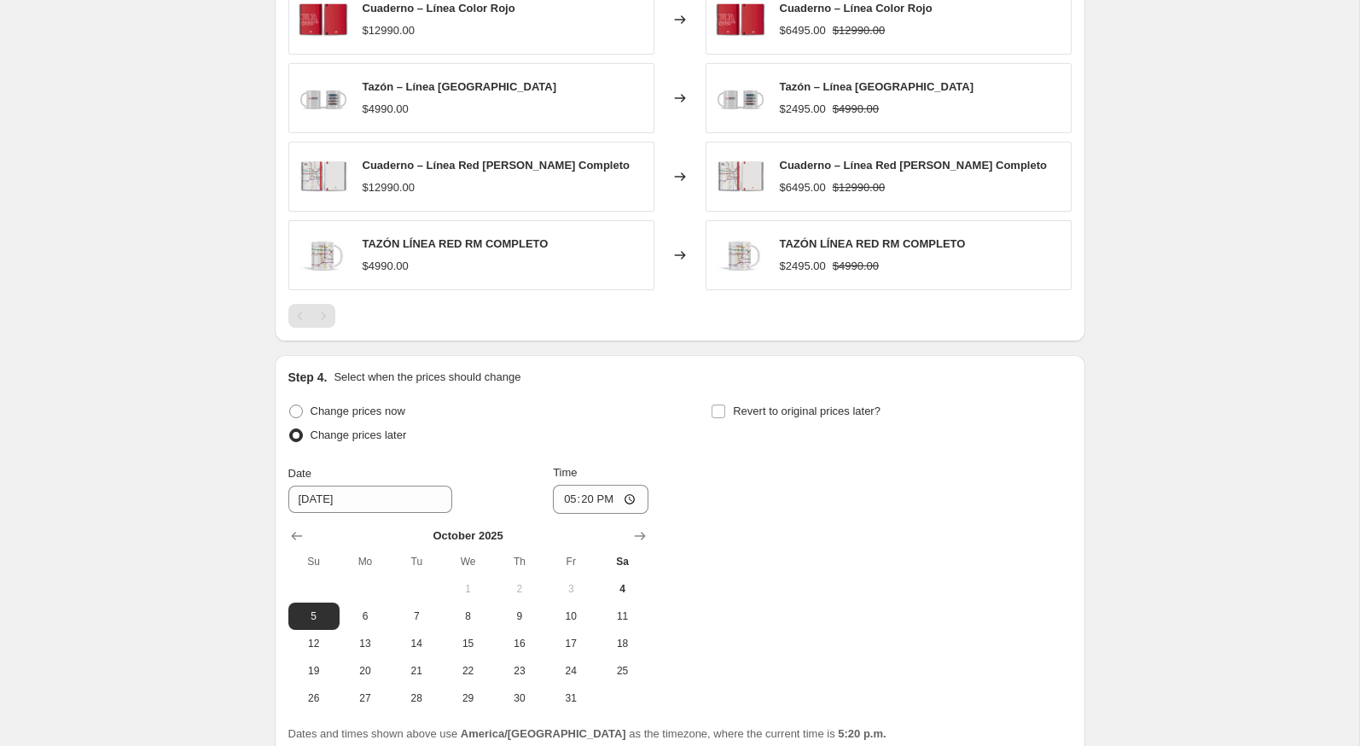
scroll to position [1154, 0]
click at [563, 494] on input "17:20" at bounding box center [601, 497] width 96 height 29
type input "23:59"
click at [695, 457] on div "Change prices now Change prices later Date 10/5/2025 Time 23:59 October 2025 Su…" at bounding box center [679, 554] width 783 height 312
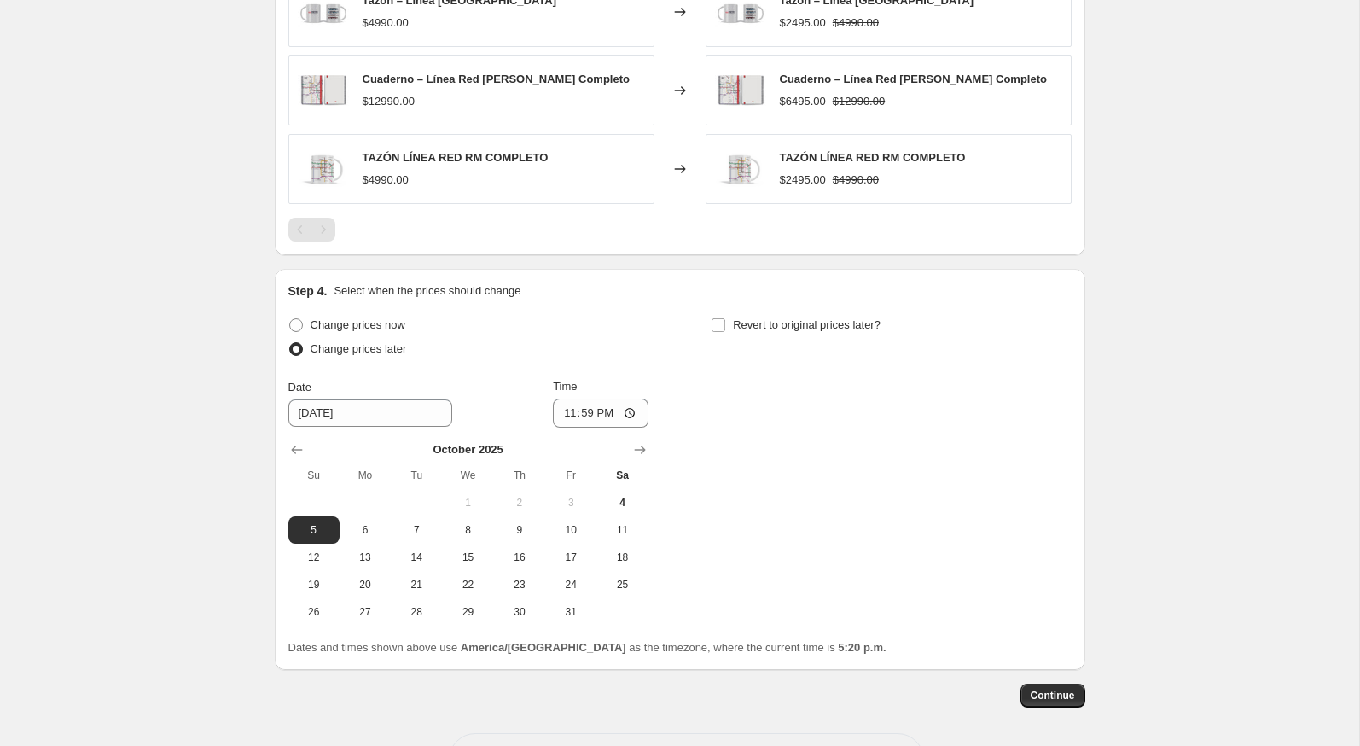
scroll to position [1241, 0]
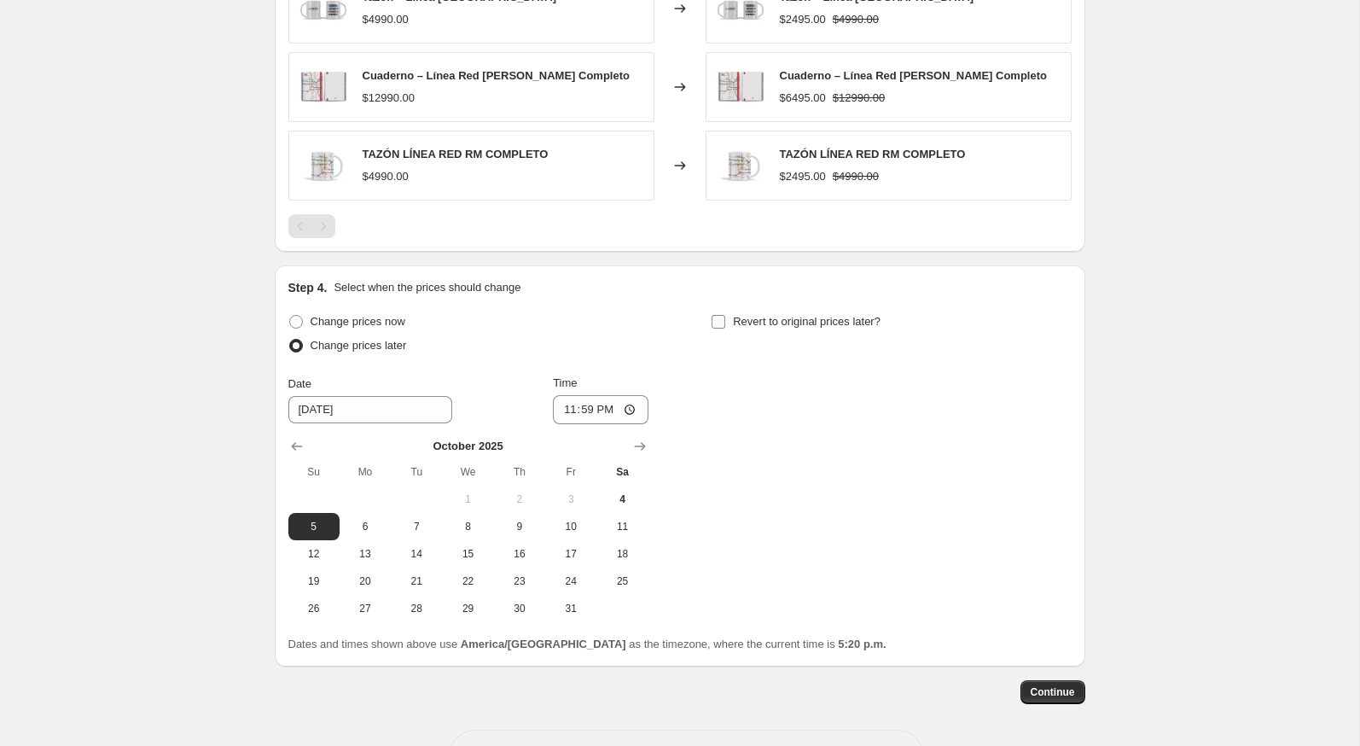
click at [721, 317] on input "Revert to original prices later?" at bounding box center [719, 322] width 14 height 14
checkbox input "true"
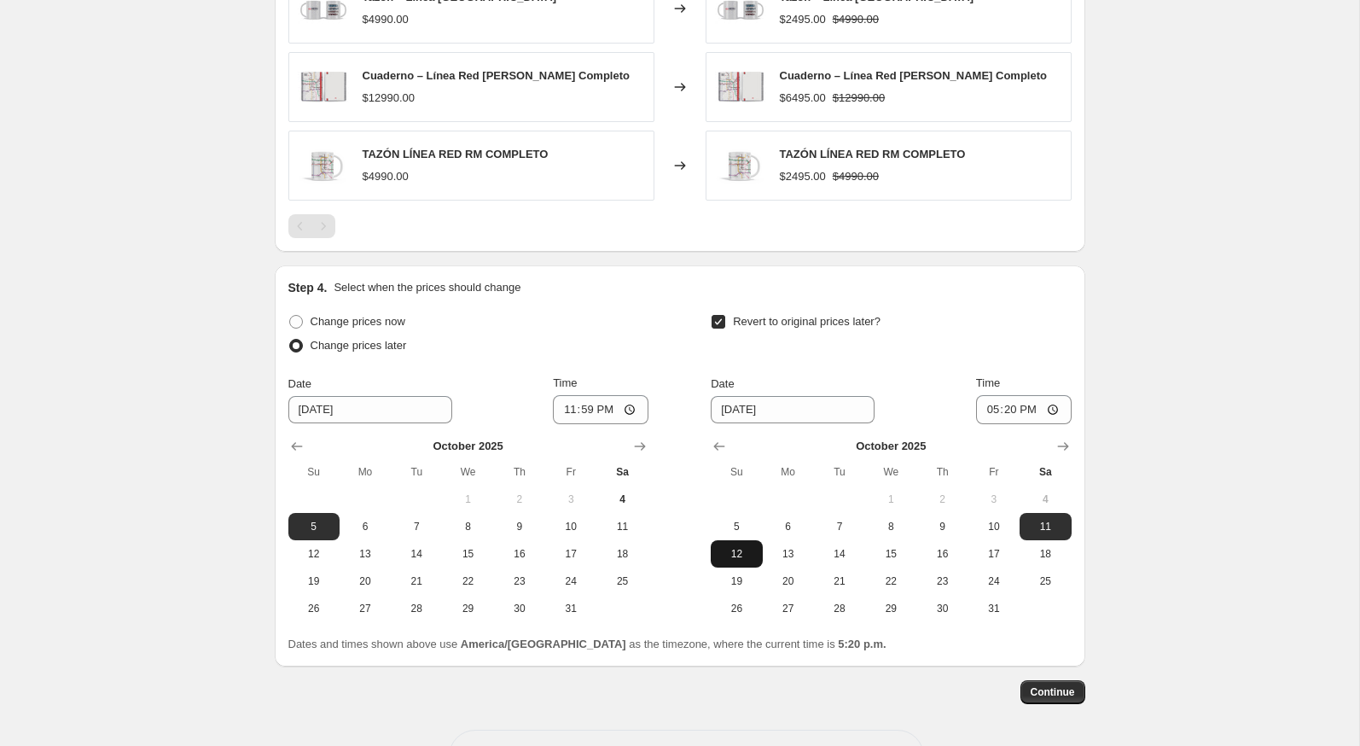
click at [737, 551] on span "12" at bounding box center [737, 554] width 38 height 14
type input "10/12/2025"
click at [987, 406] on input "17:20" at bounding box center [1024, 409] width 96 height 29
type input "23:59"
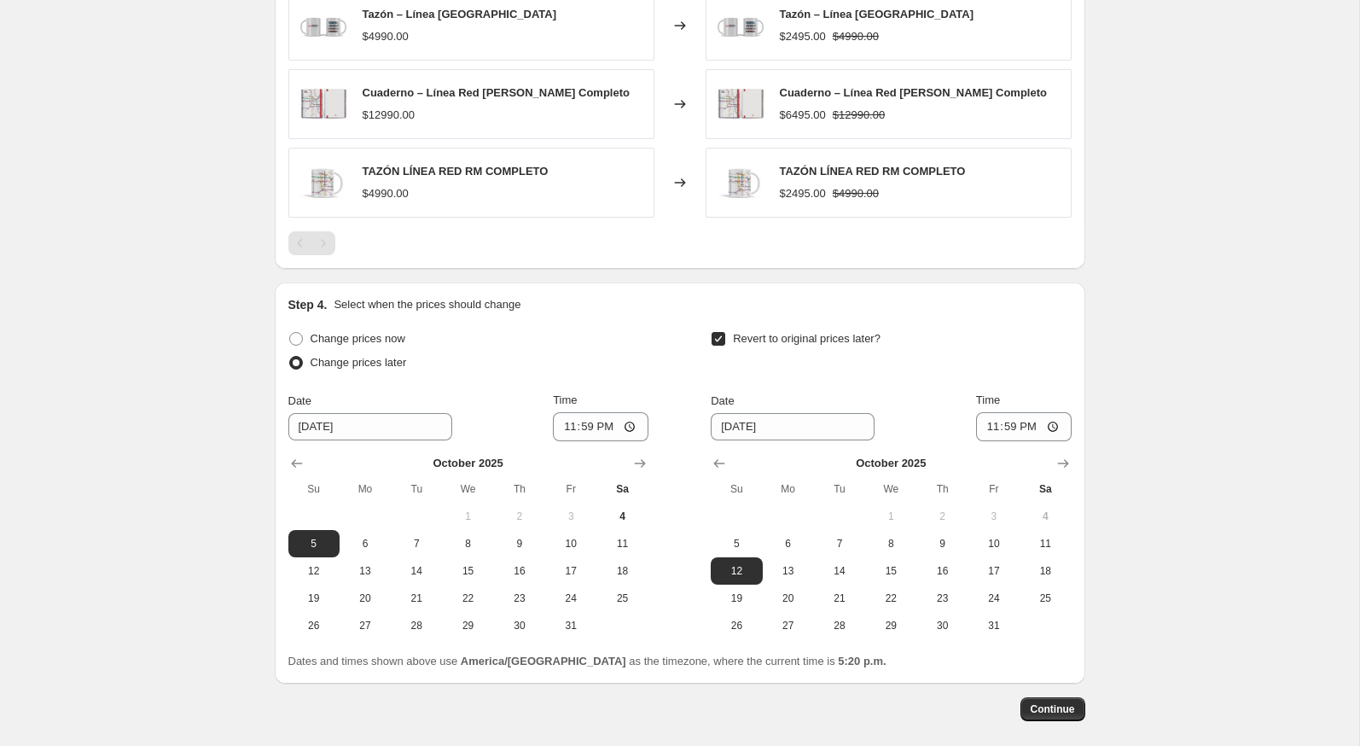
scroll to position [1238, 0]
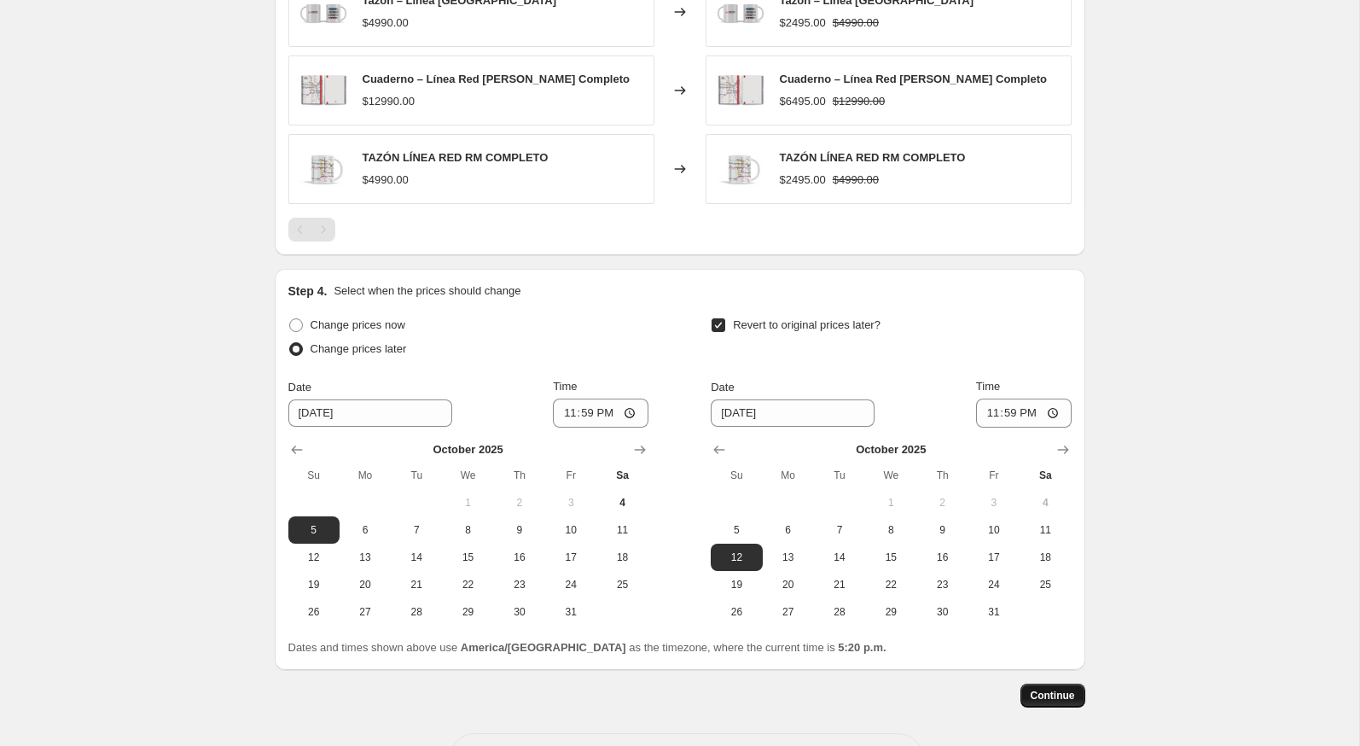
click at [1067, 691] on span "Continue" at bounding box center [1053, 696] width 44 height 14
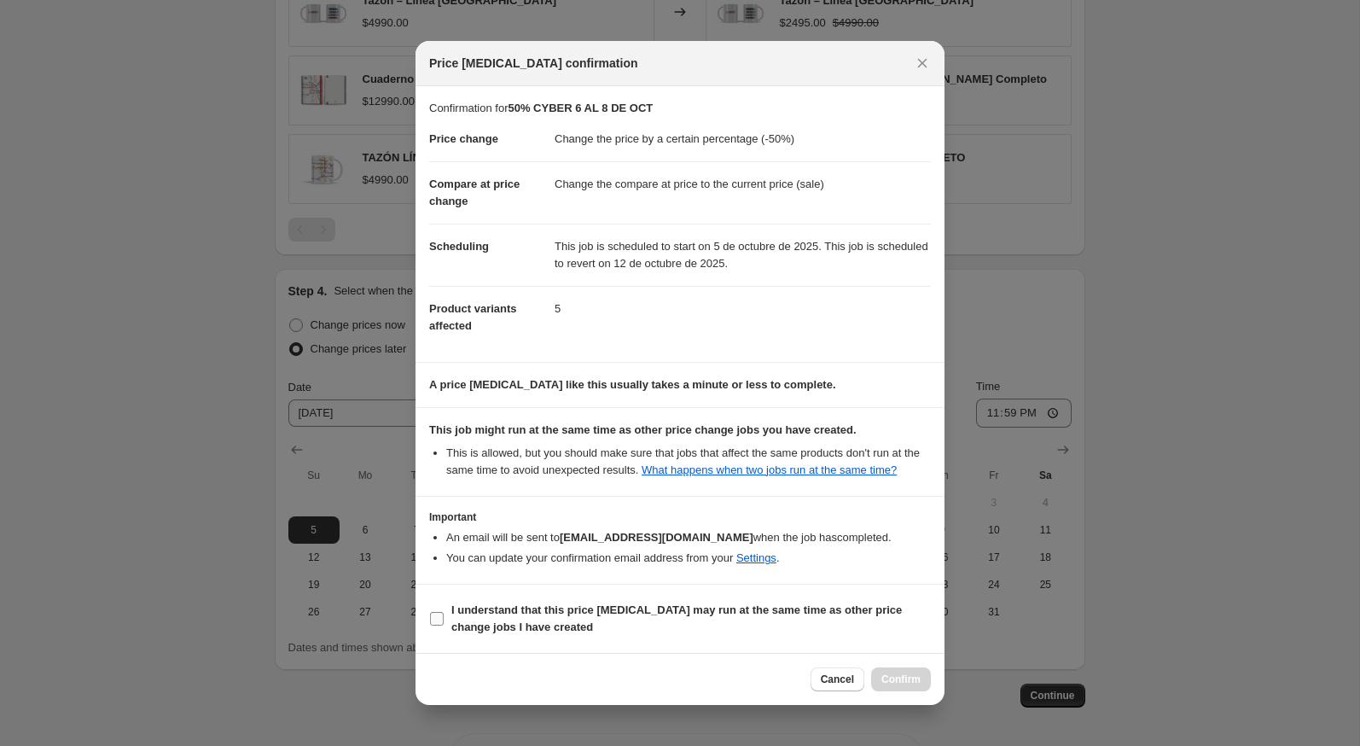
click at [868, 625] on span "I understand that this price change job may run at the same time as other price…" at bounding box center [691, 619] width 480 height 34
click at [444, 625] on input "I understand that this price change job may run at the same time as other price…" at bounding box center [437, 619] width 14 height 14
checkbox input "true"
click at [882, 677] on button "Confirm" at bounding box center [901, 679] width 60 height 24
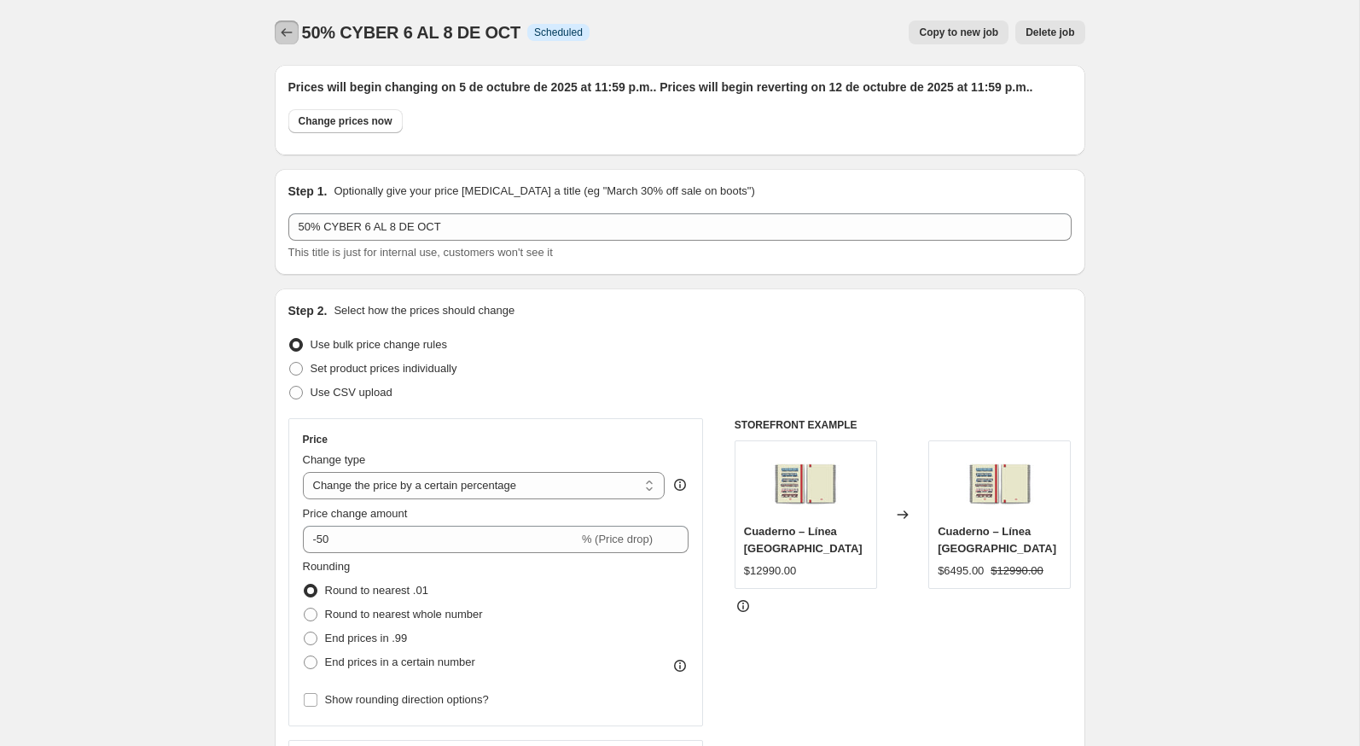
click at [287, 38] on icon "Price change jobs" at bounding box center [286, 32] width 17 height 17
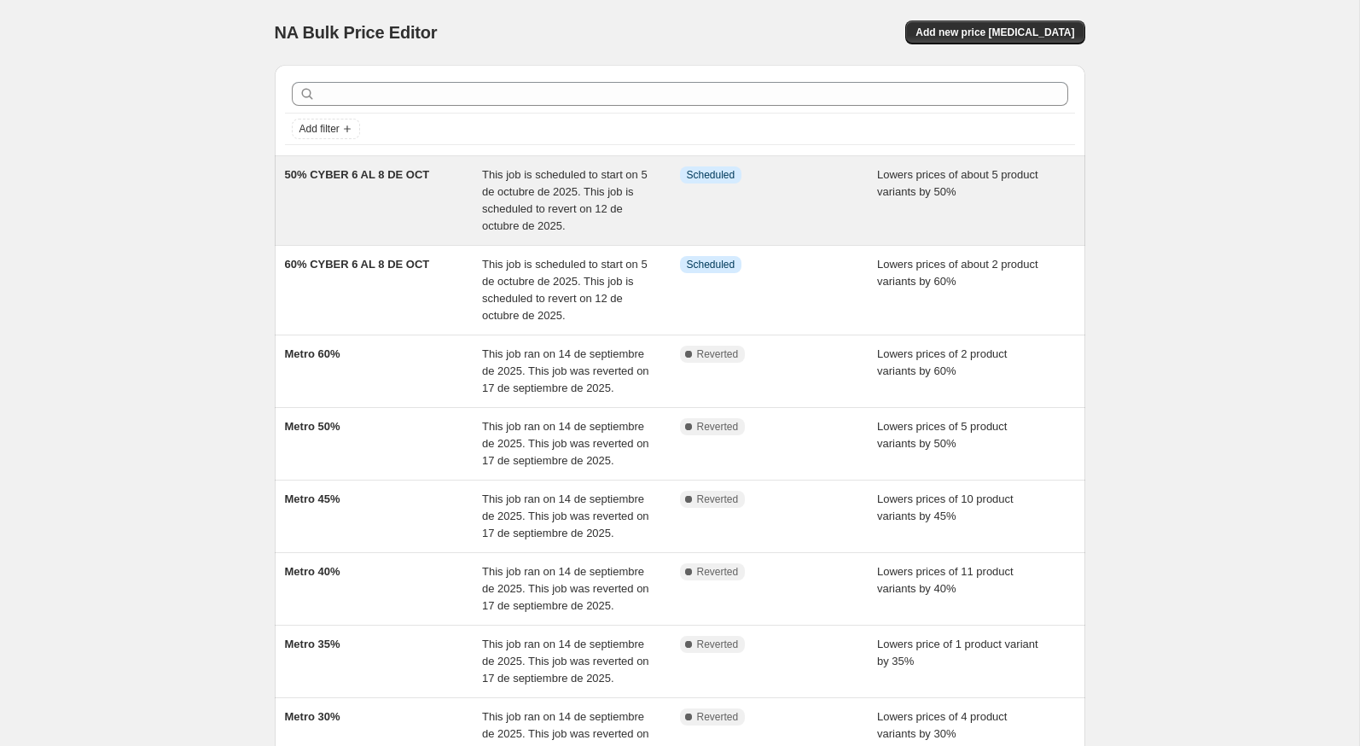
click at [424, 186] on div "50% CYBER 6 AL 8 DE OCT" at bounding box center [384, 200] width 198 height 68
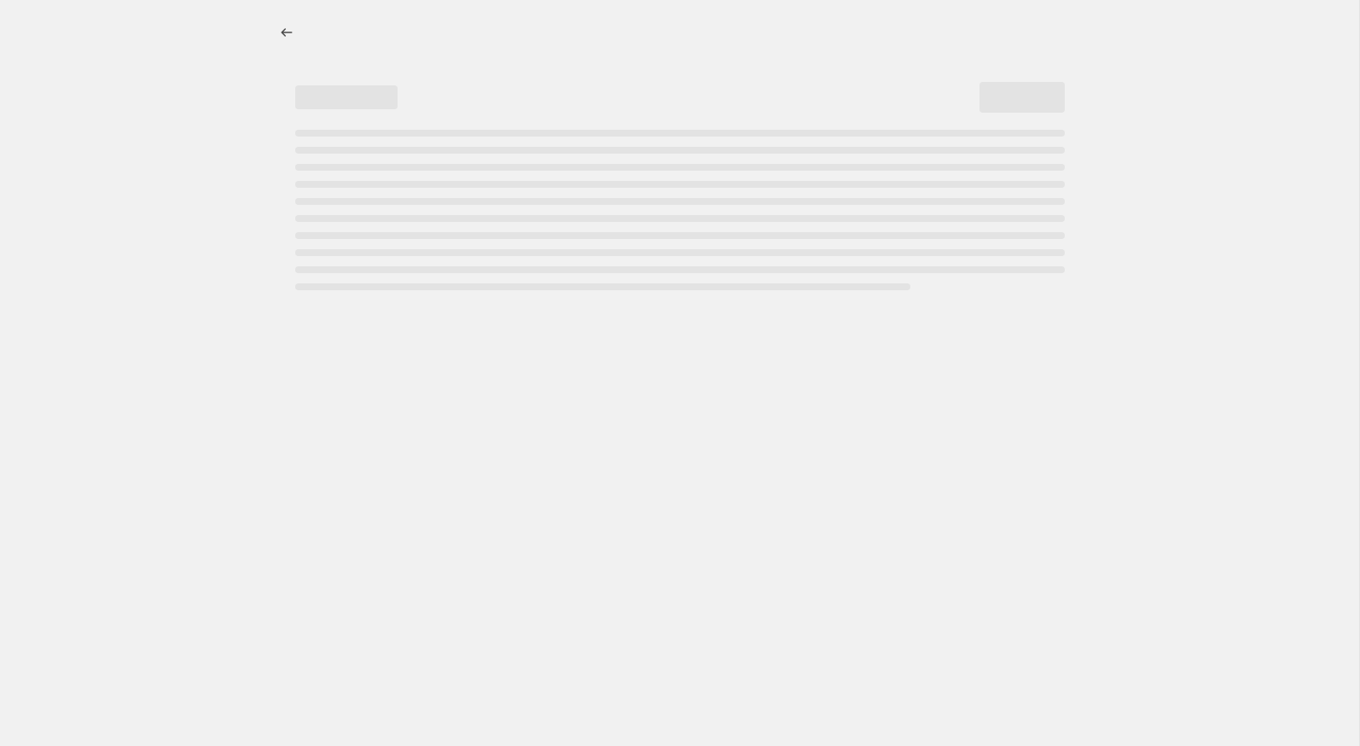
select select "percentage"
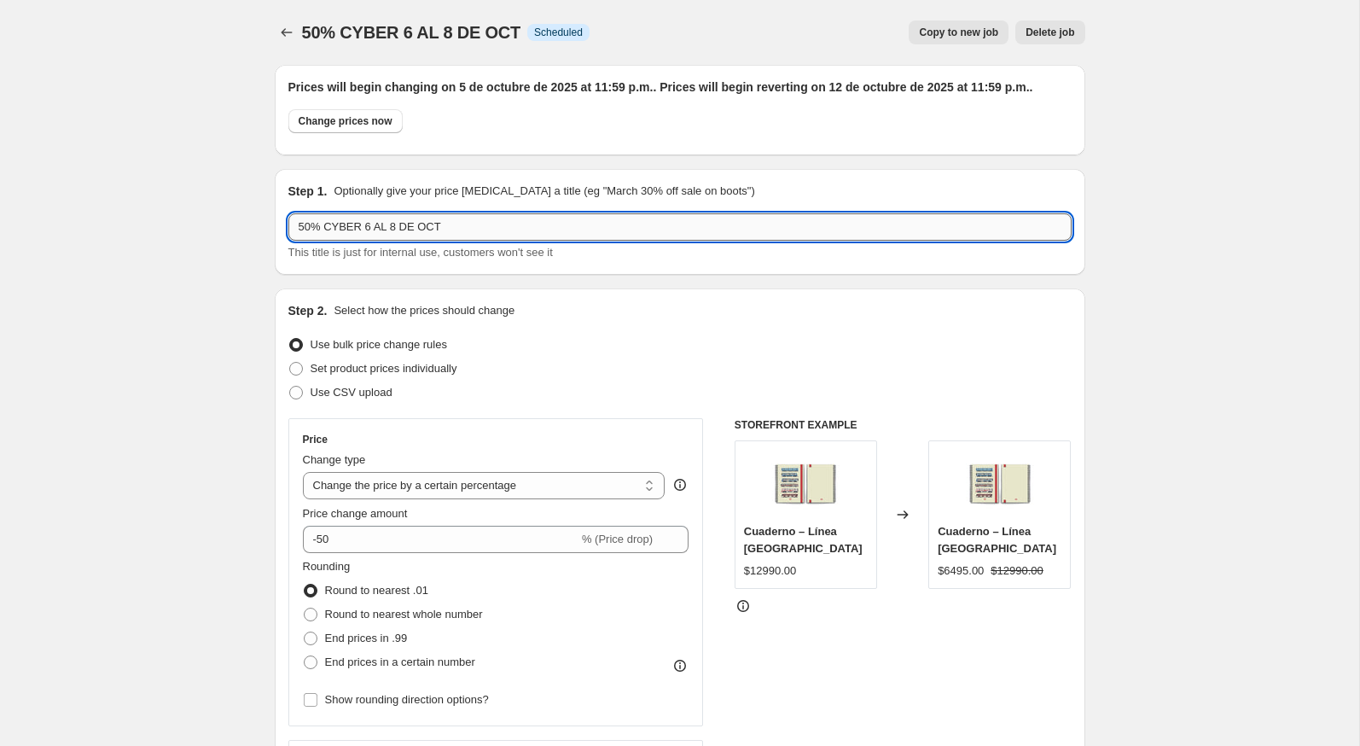
drag, startPoint x: 454, startPoint y: 234, endPoint x: 292, endPoint y: 235, distance: 162.1
click at [292, 235] on input "50% CYBER 6 AL 8 DE OCT" at bounding box center [679, 226] width 783 height 27
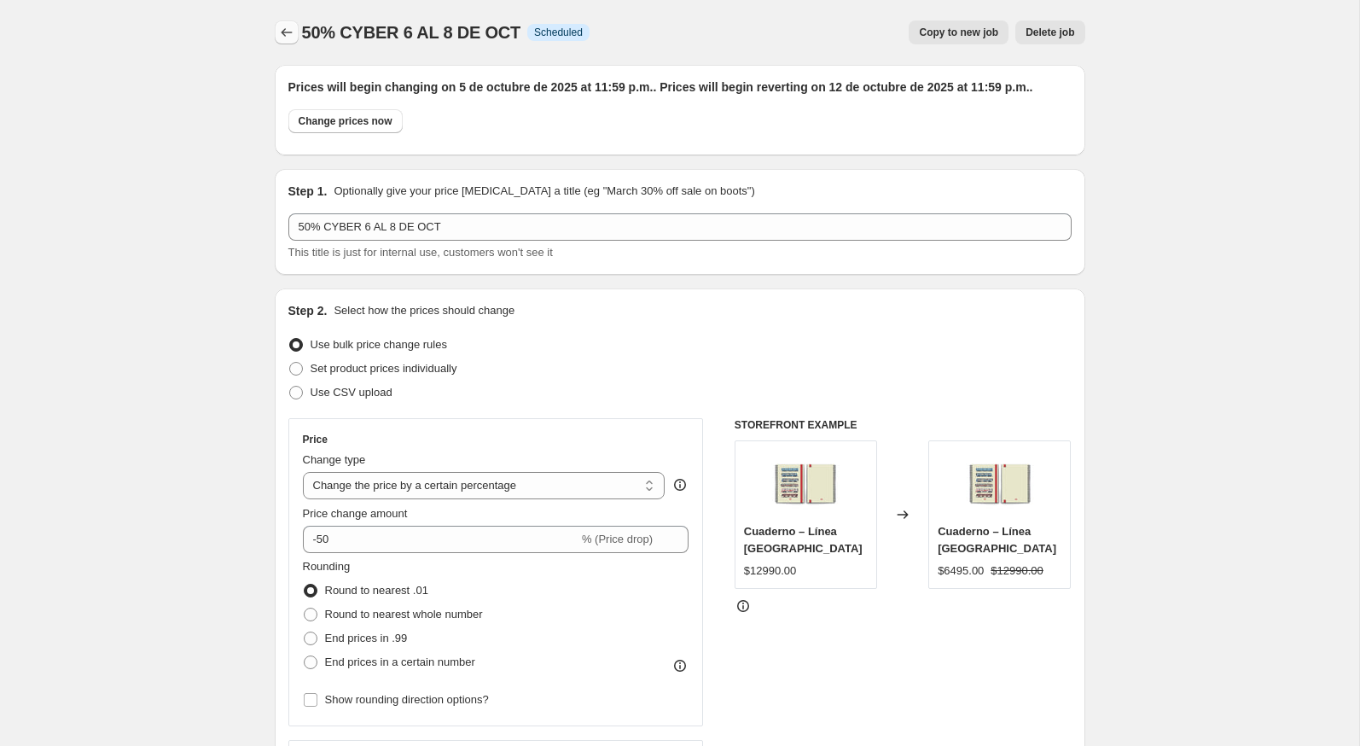
click at [283, 44] on button "Price change jobs" at bounding box center [287, 32] width 24 height 24
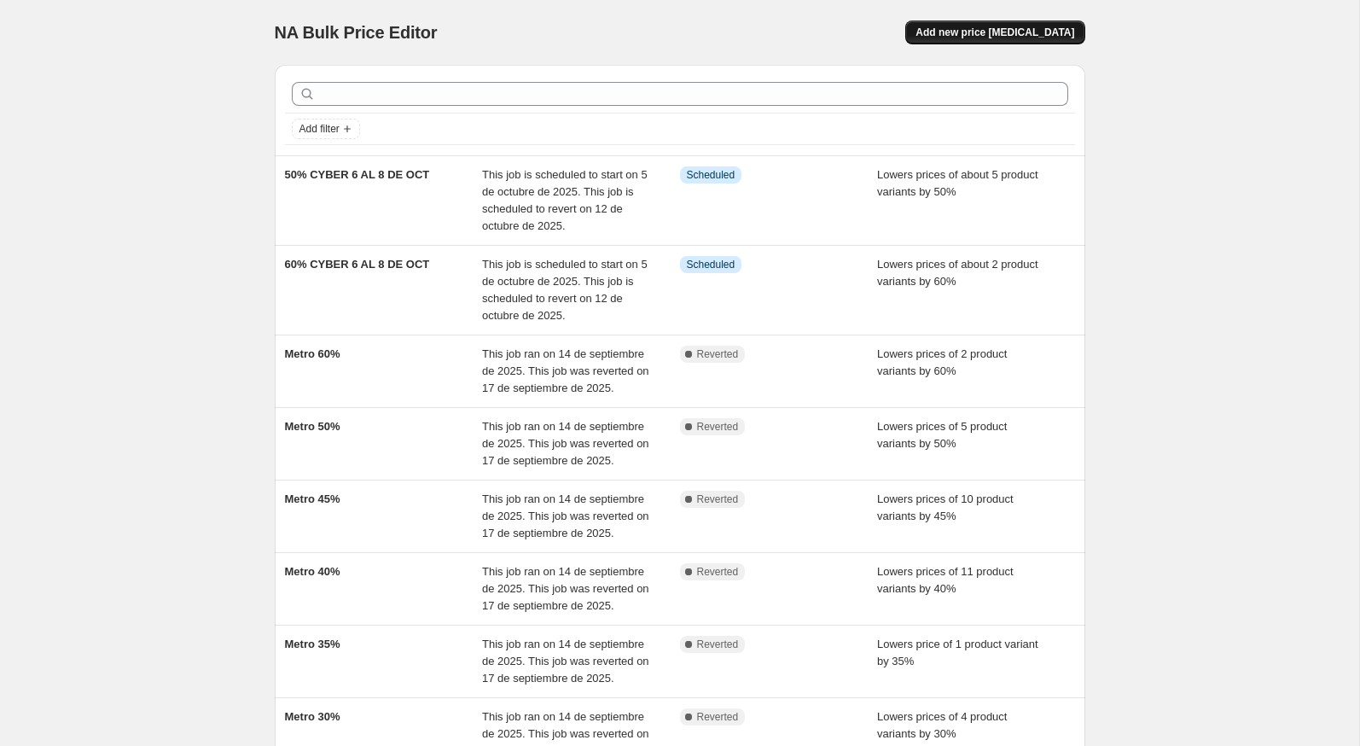
click at [956, 26] on span "Add new price change job" at bounding box center [995, 33] width 159 height 14
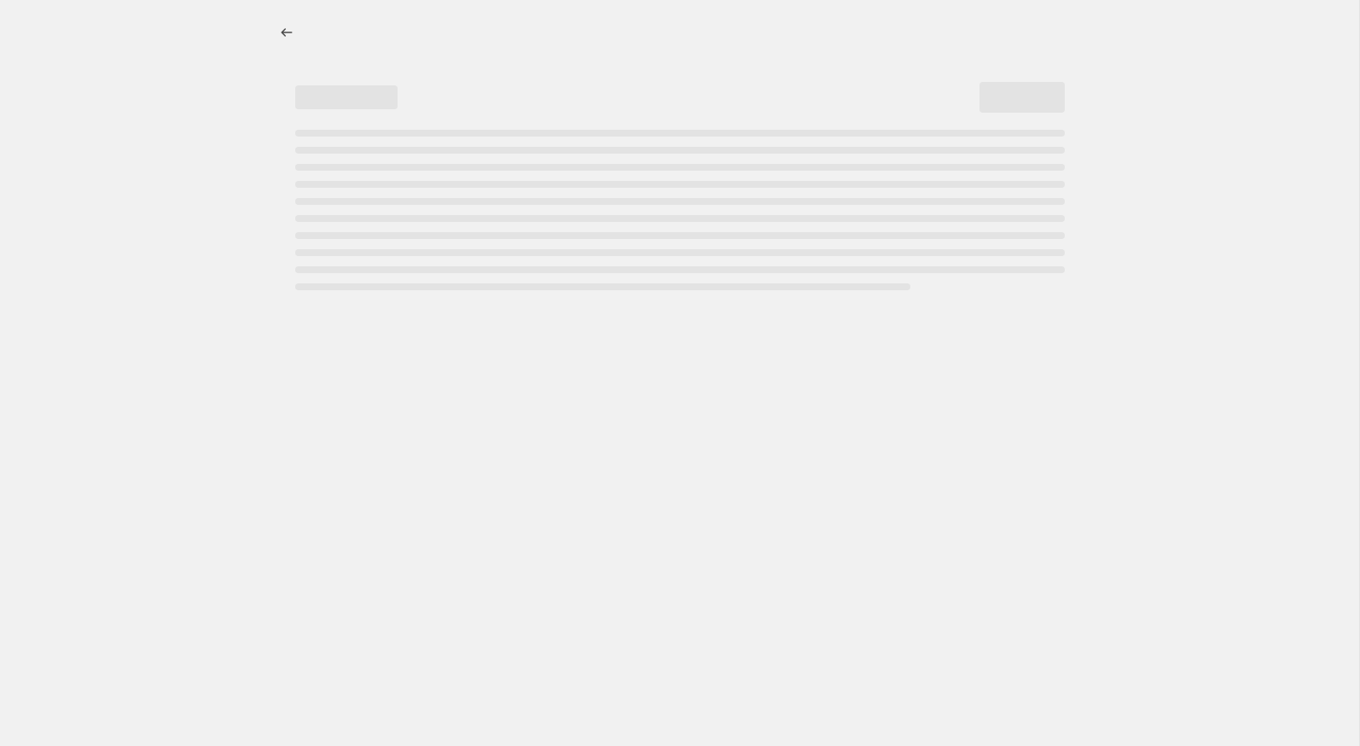
select select "percentage"
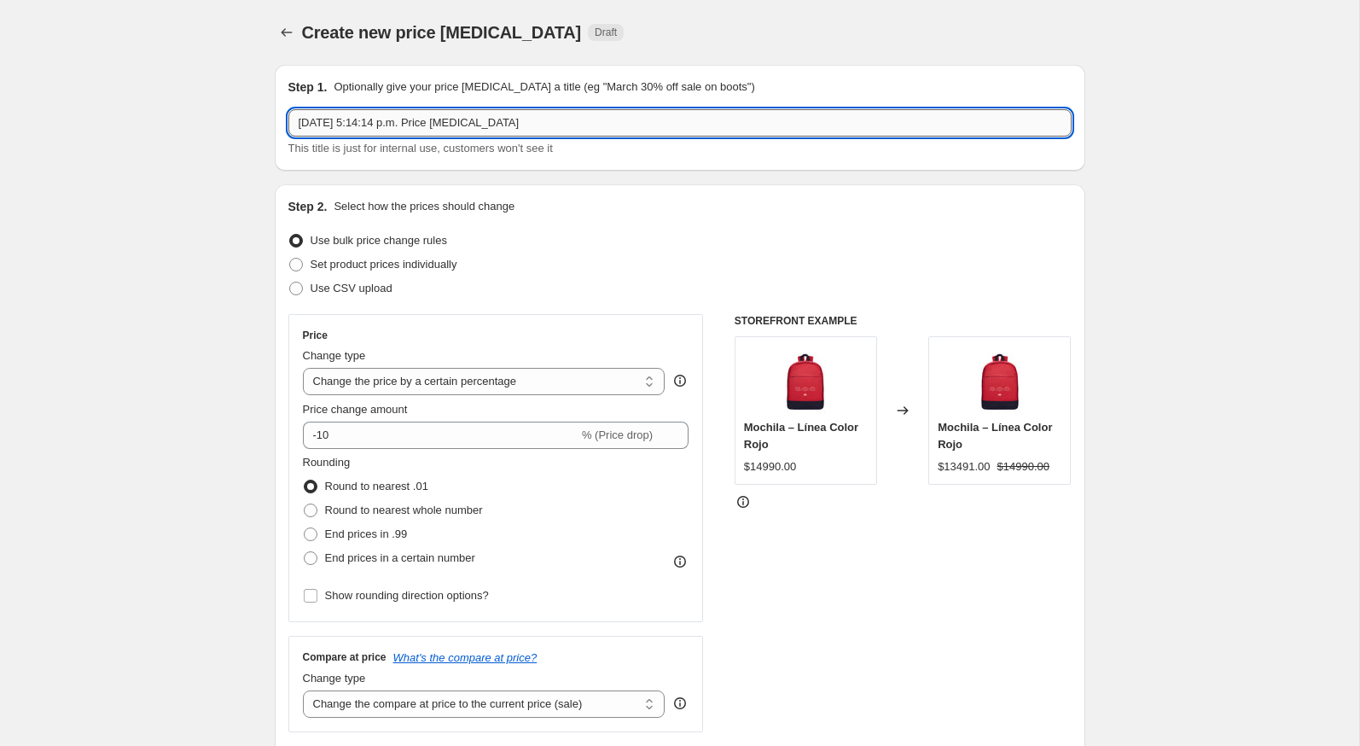
click at [614, 122] on input "4 oct 2025, 5:14:14 p.m. Price change job" at bounding box center [679, 122] width 783 height 27
paste input "50% CYBER 6 AL 8 DE OCT"
drag, startPoint x: 311, startPoint y: 125, endPoint x: 292, endPoint y: 126, distance: 19.7
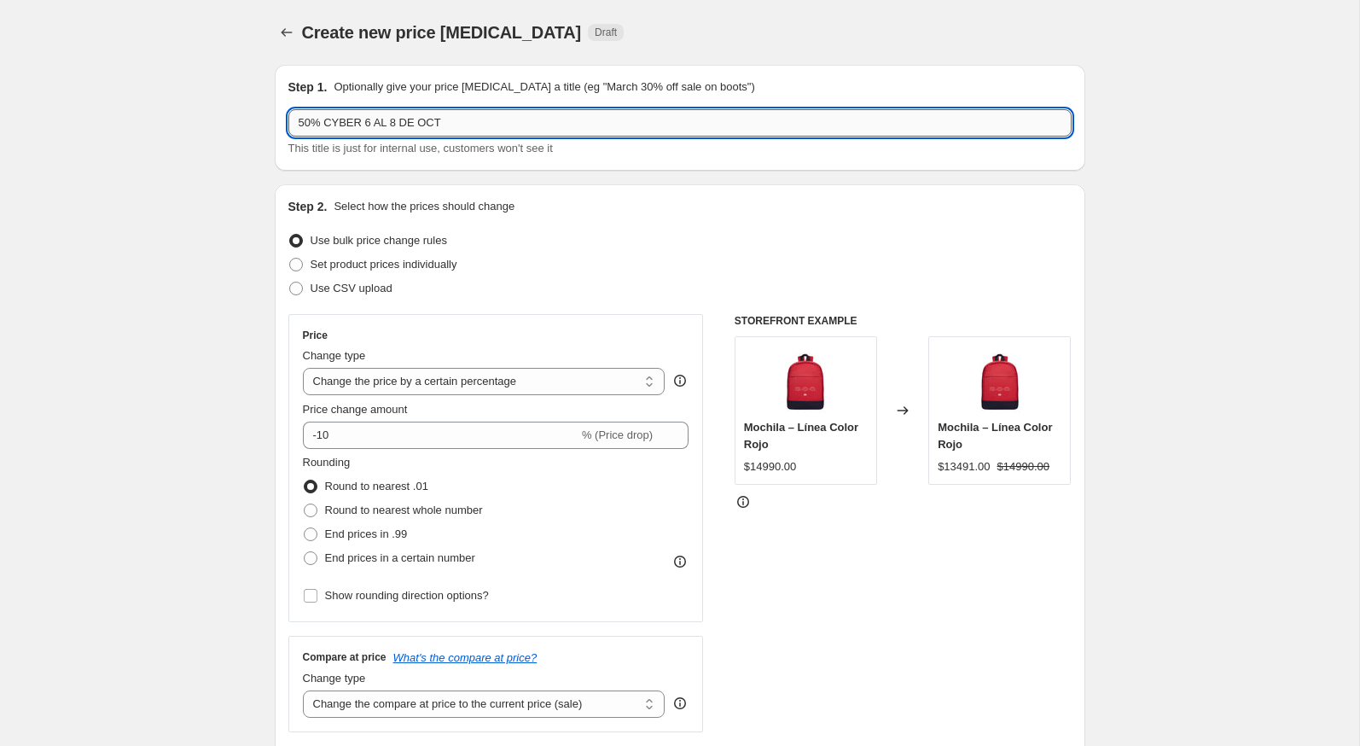
click at [292, 126] on input "50% CYBER 6 AL 8 DE OCT" at bounding box center [679, 122] width 783 height 27
type input "45% CYBER 6 AL 8 DE OCT"
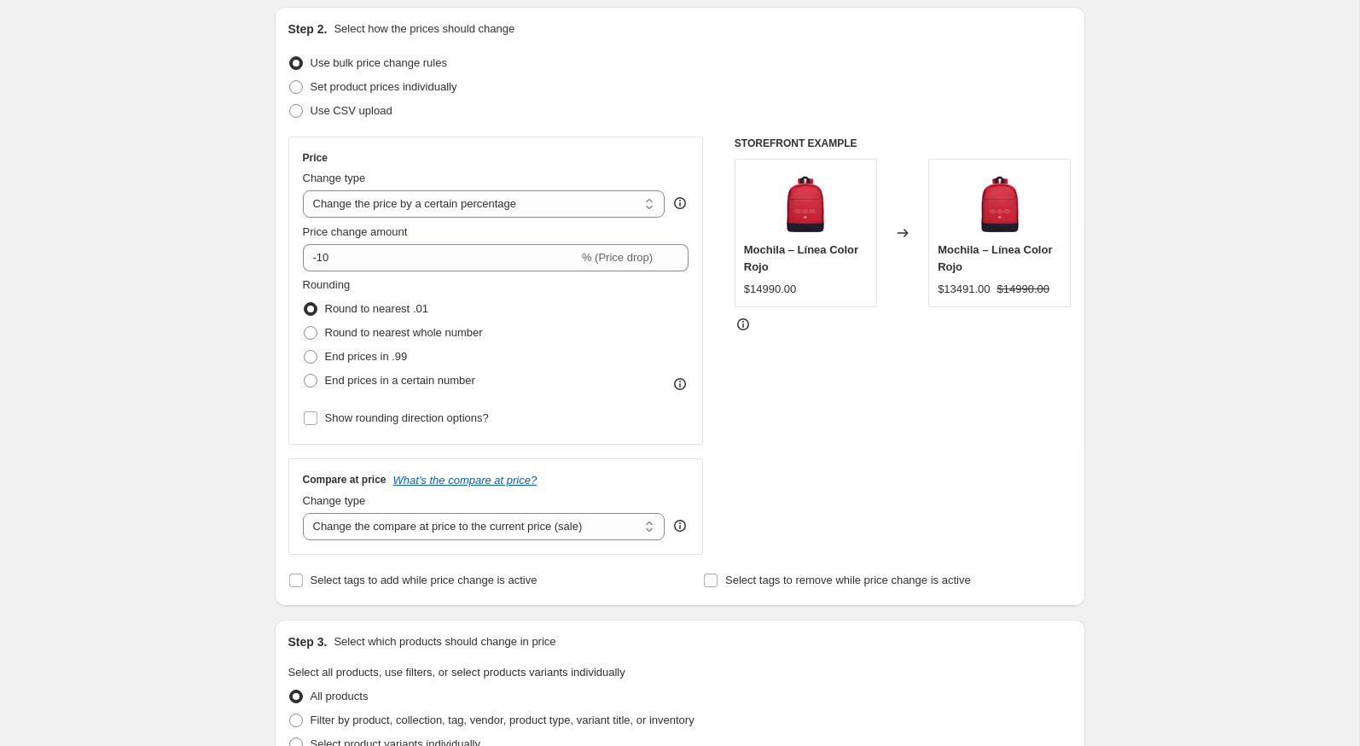
scroll to position [185, 0]
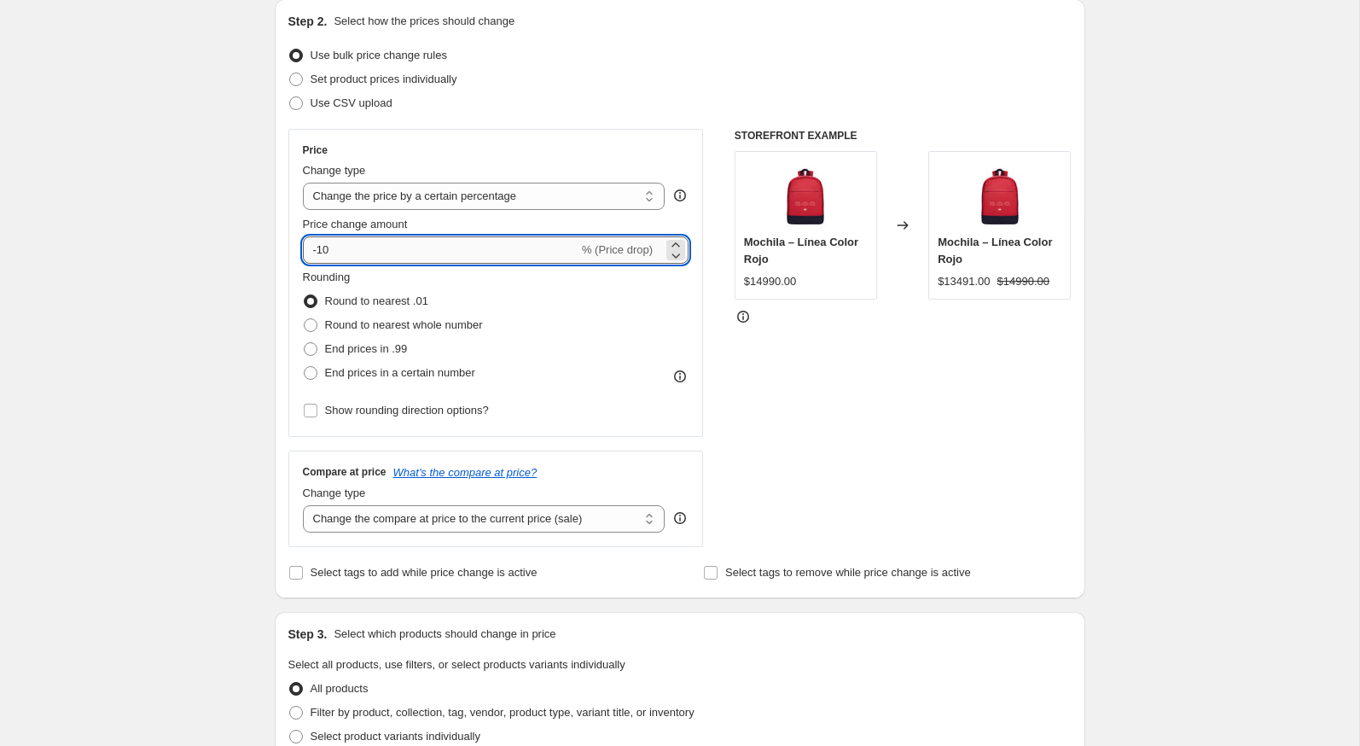
click at [344, 247] on input "-10" at bounding box center [441, 249] width 276 height 27
type input "-1"
type input "-45"
click at [241, 335] on div "Create new price change job. This page is ready Create new price change job Dra…" at bounding box center [679, 670] width 1359 height 1711
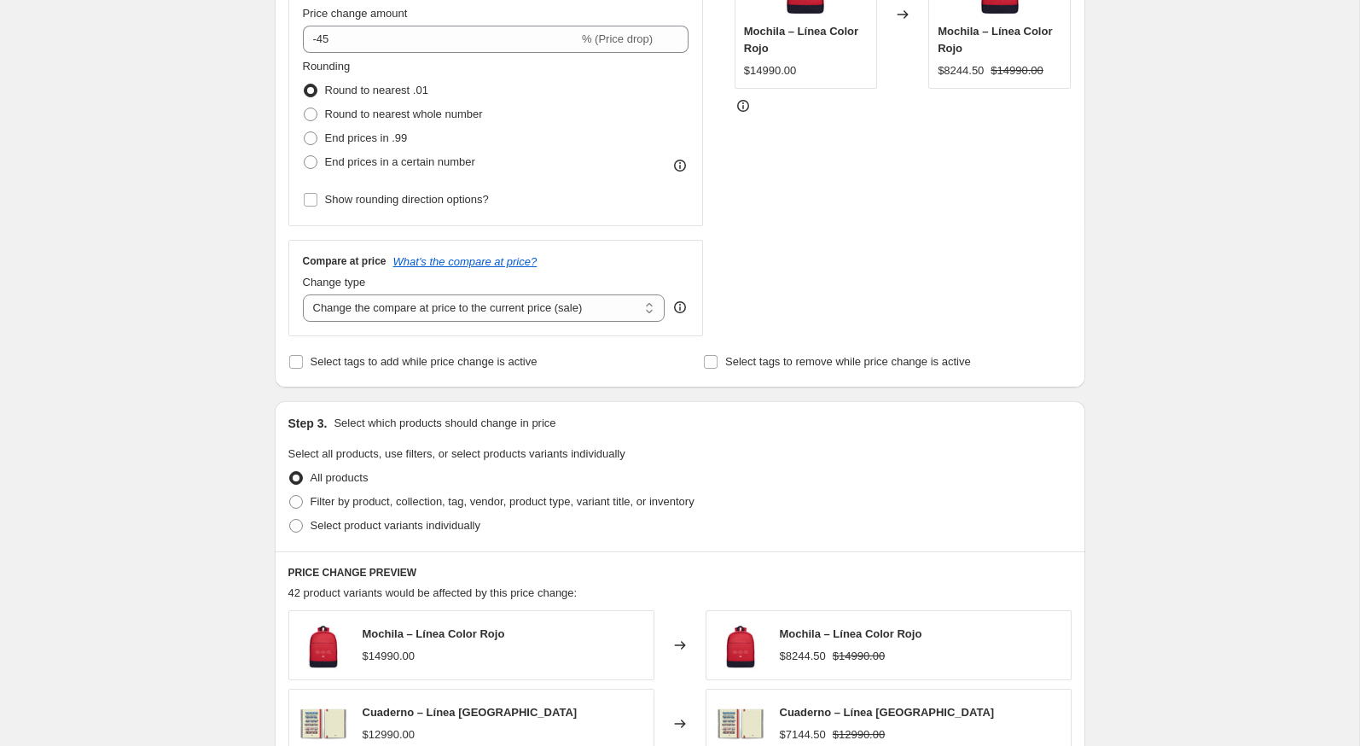
scroll to position [450, 0]
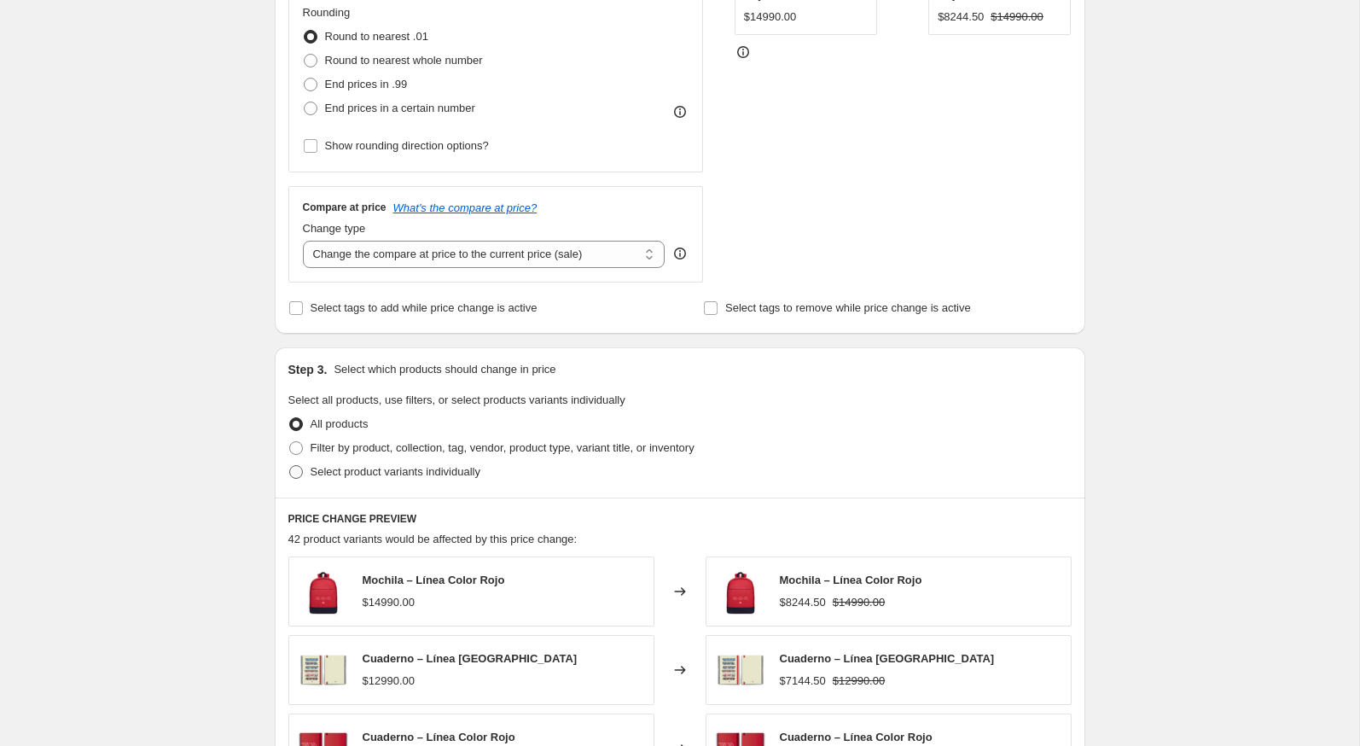
click at [291, 464] on span at bounding box center [295, 471] width 15 height 15
click at [290, 465] on input "Select product variants individually" at bounding box center [289, 465] width 1 height 1
radio input "true"
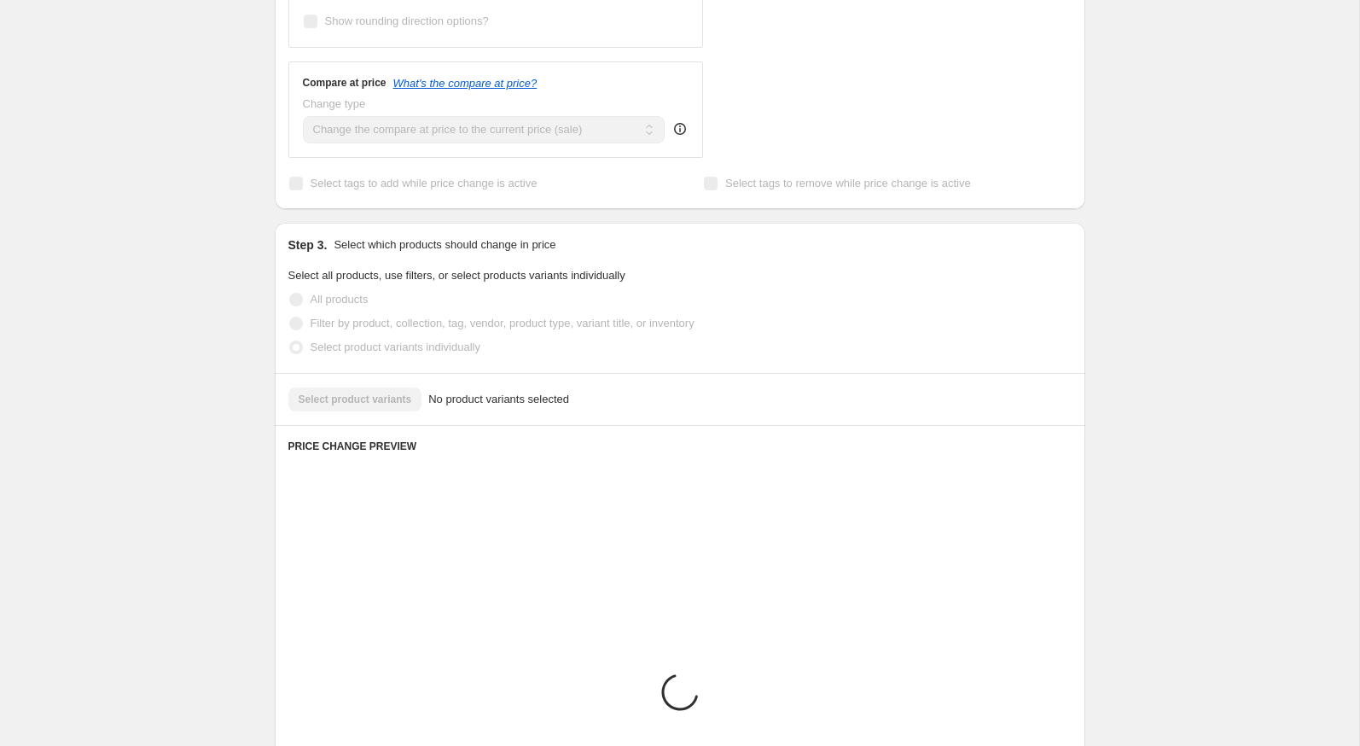
scroll to position [578, 0]
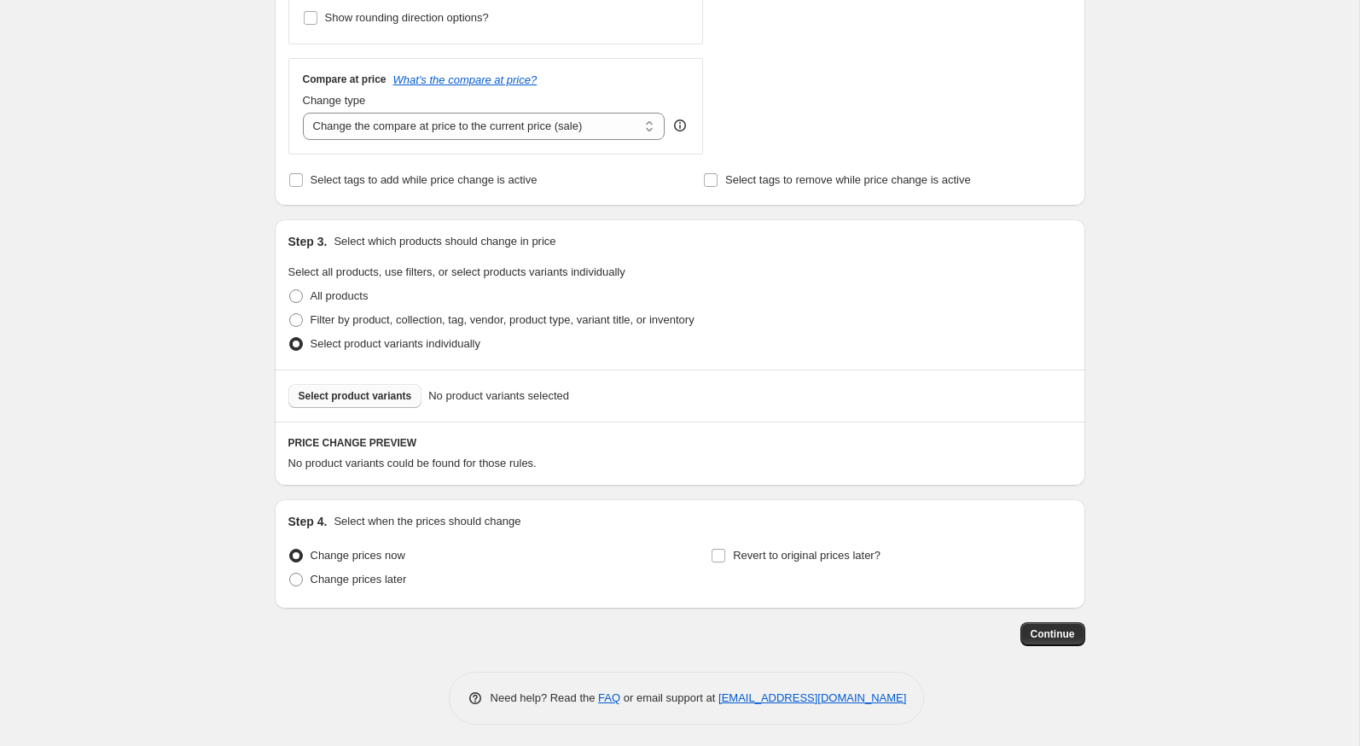
click at [410, 389] on span "Select product variants" at bounding box center [355, 396] width 113 height 14
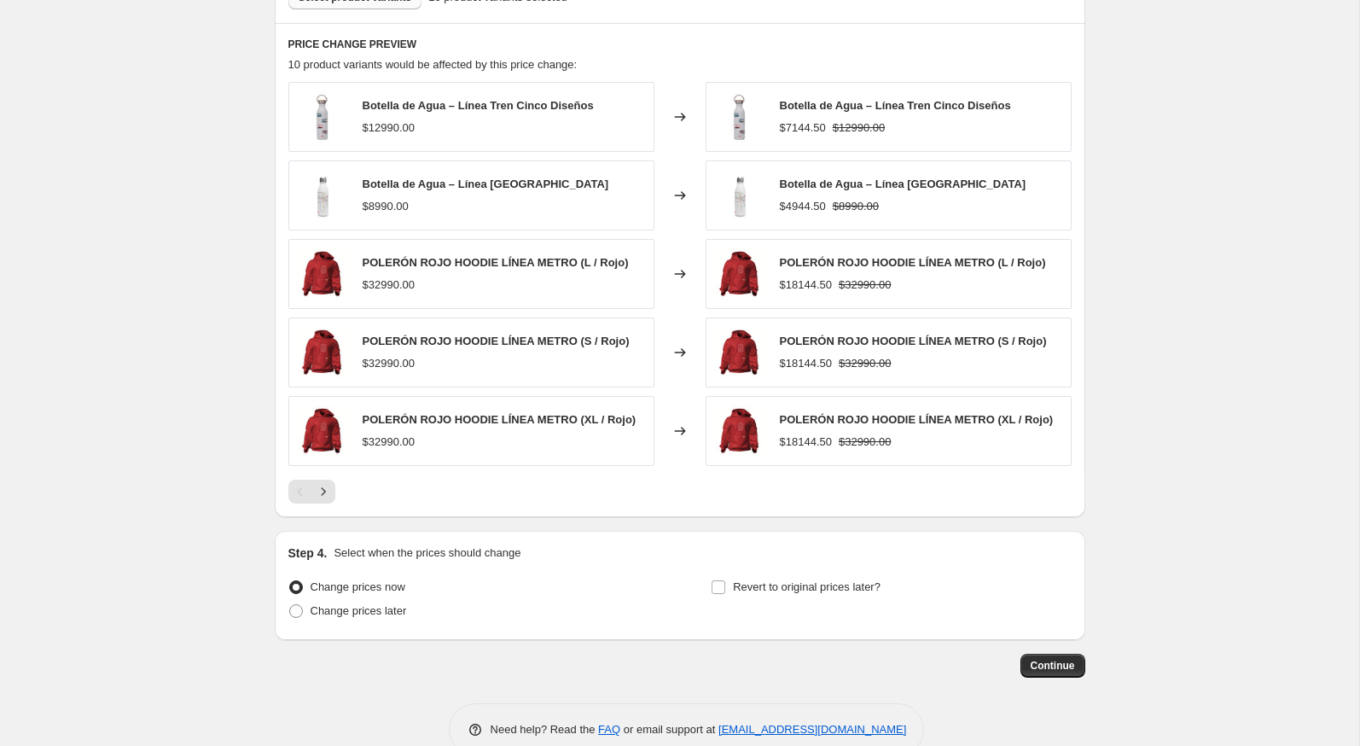
scroll to position [1004, 0]
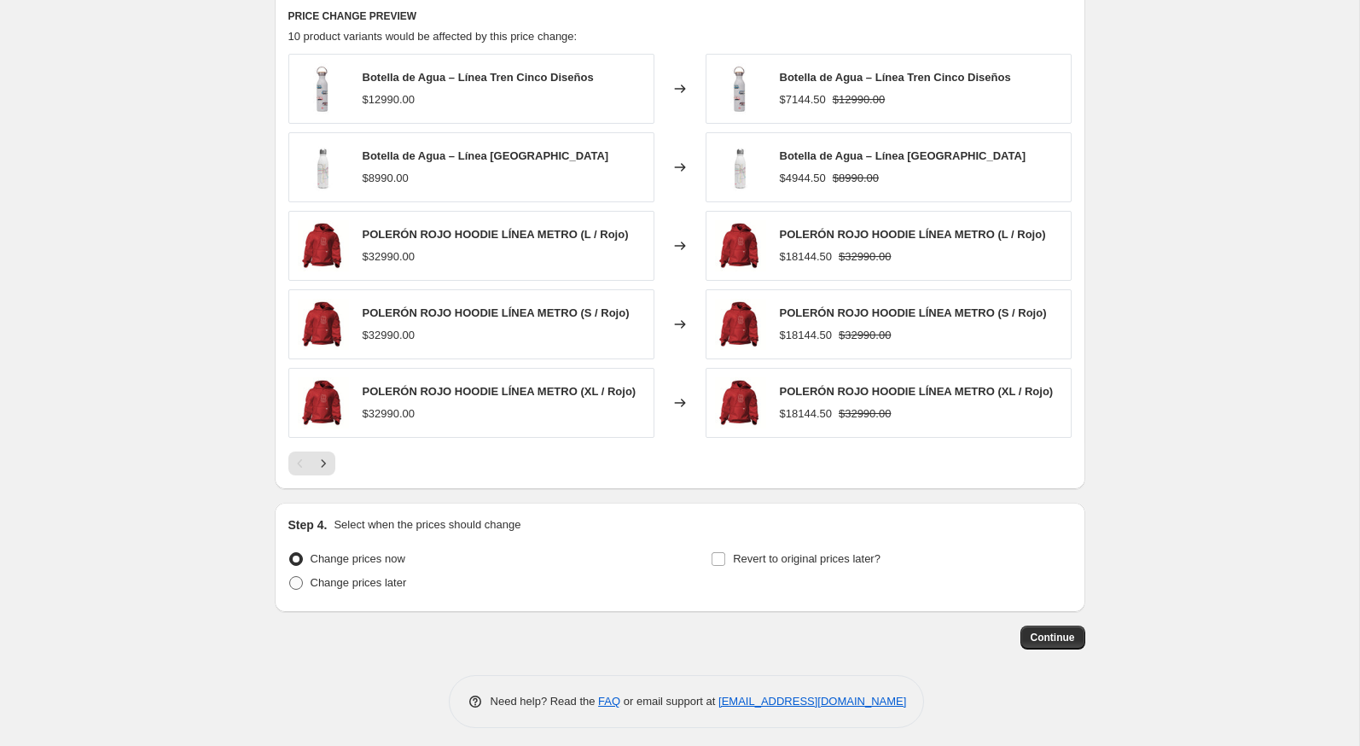
click at [381, 576] on span "Change prices later" at bounding box center [359, 582] width 96 height 13
click at [290, 576] on input "Change prices later" at bounding box center [289, 576] width 1 height 1
radio input "true"
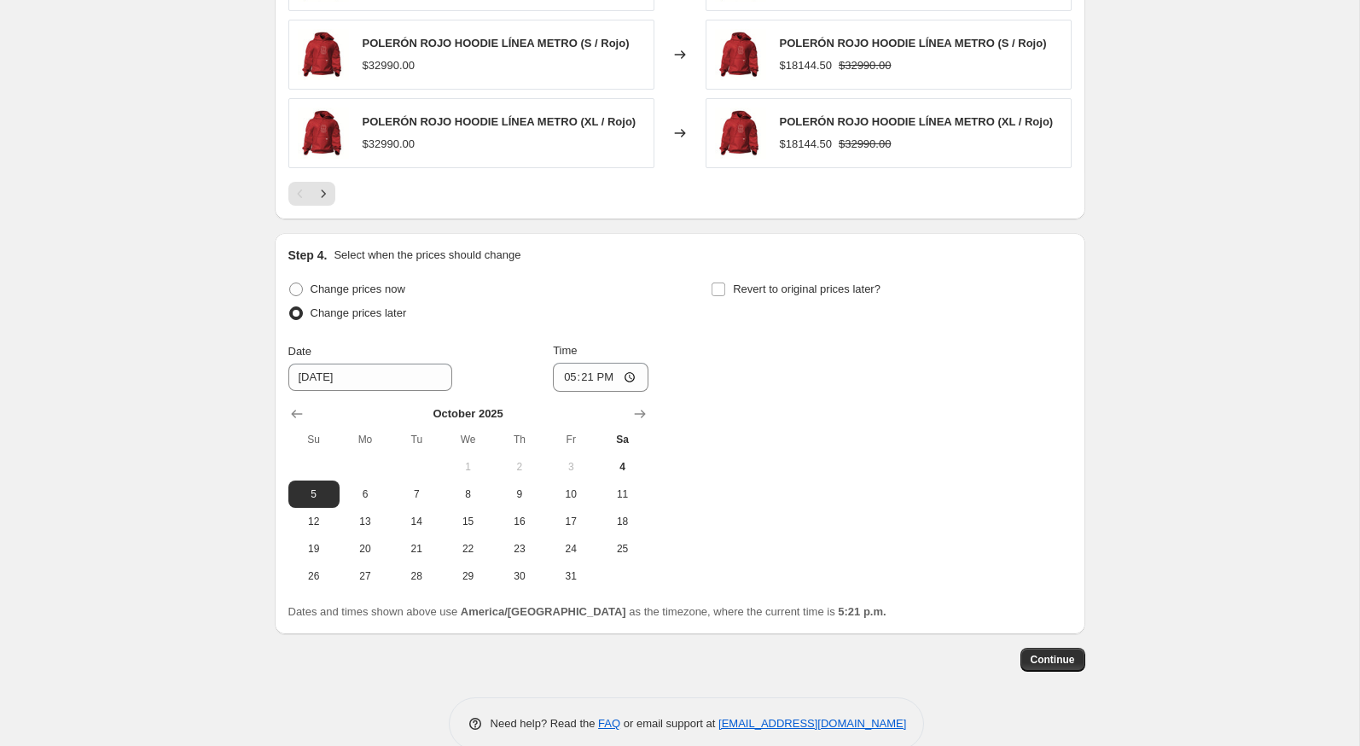
scroll to position [1295, 0]
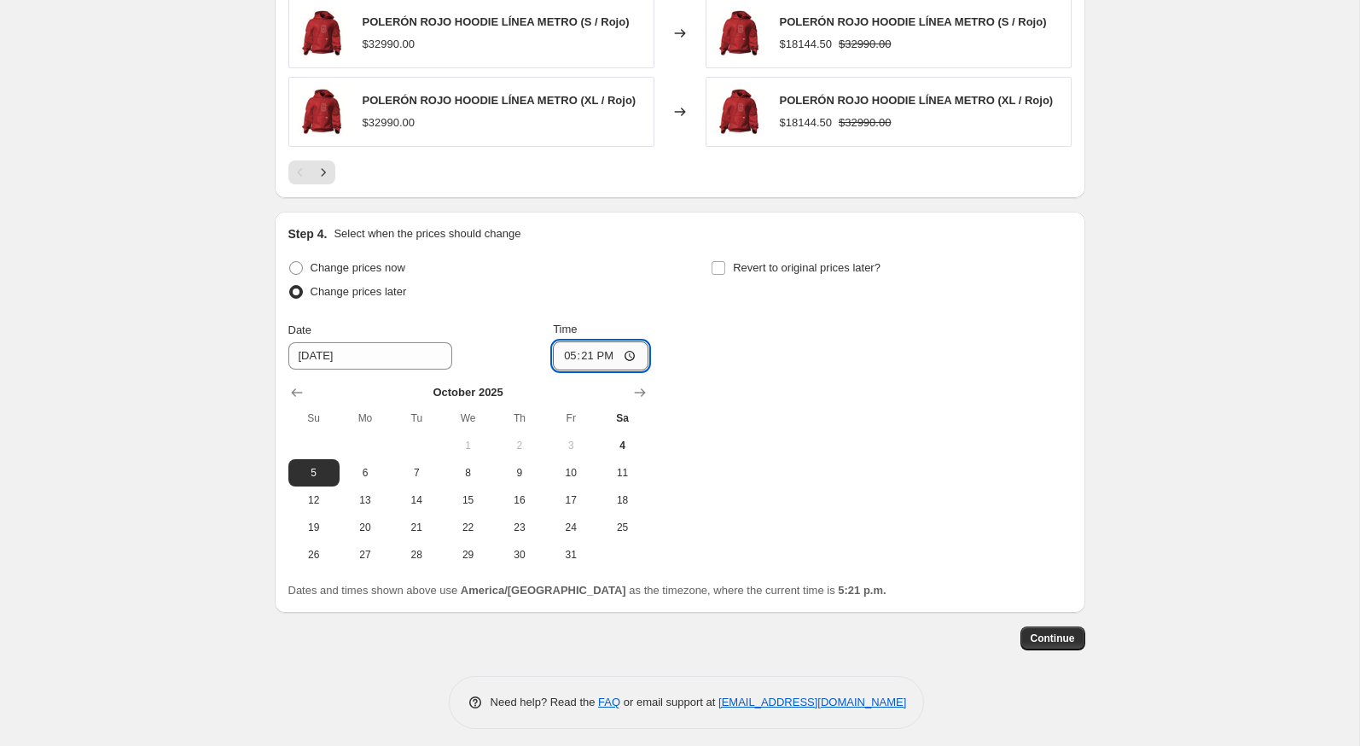
click at [556, 350] on input "17:21" at bounding box center [601, 355] width 96 height 29
type input "23:59"
click at [748, 259] on span "Revert to original prices later?" at bounding box center [807, 267] width 148 height 17
click at [725, 261] on input "Revert to original prices later?" at bounding box center [719, 268] width 14 height 14
checkbox input "true"
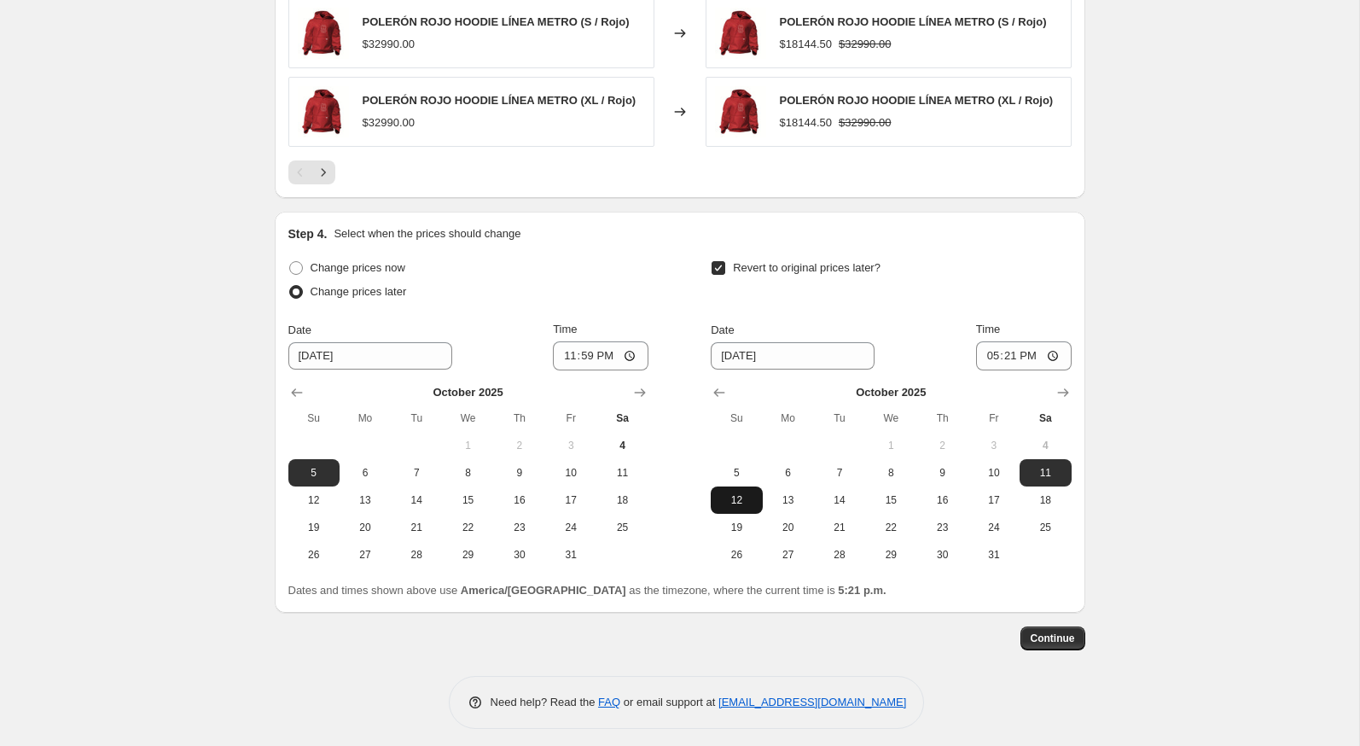
click at [742, 486] on button "12" at bounding box center [736, 499] width 51 height 27
type input "10/12/2025"
click at [983, 352] on input "17:21" at bounding box center [1024, 355] width 96 height 29
type input "23:59"
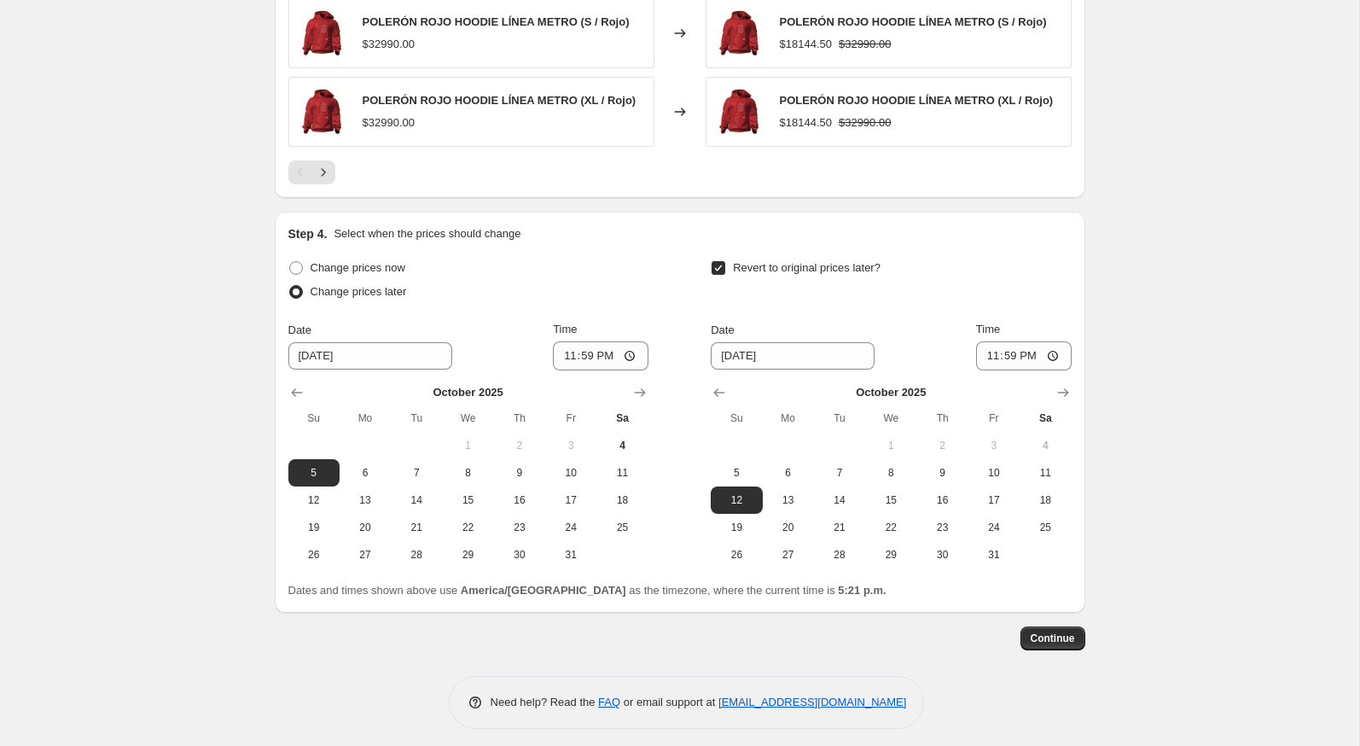
click at [1043, 637] on button "Continue" at bounding box center [1052, 638] width 65 height 24
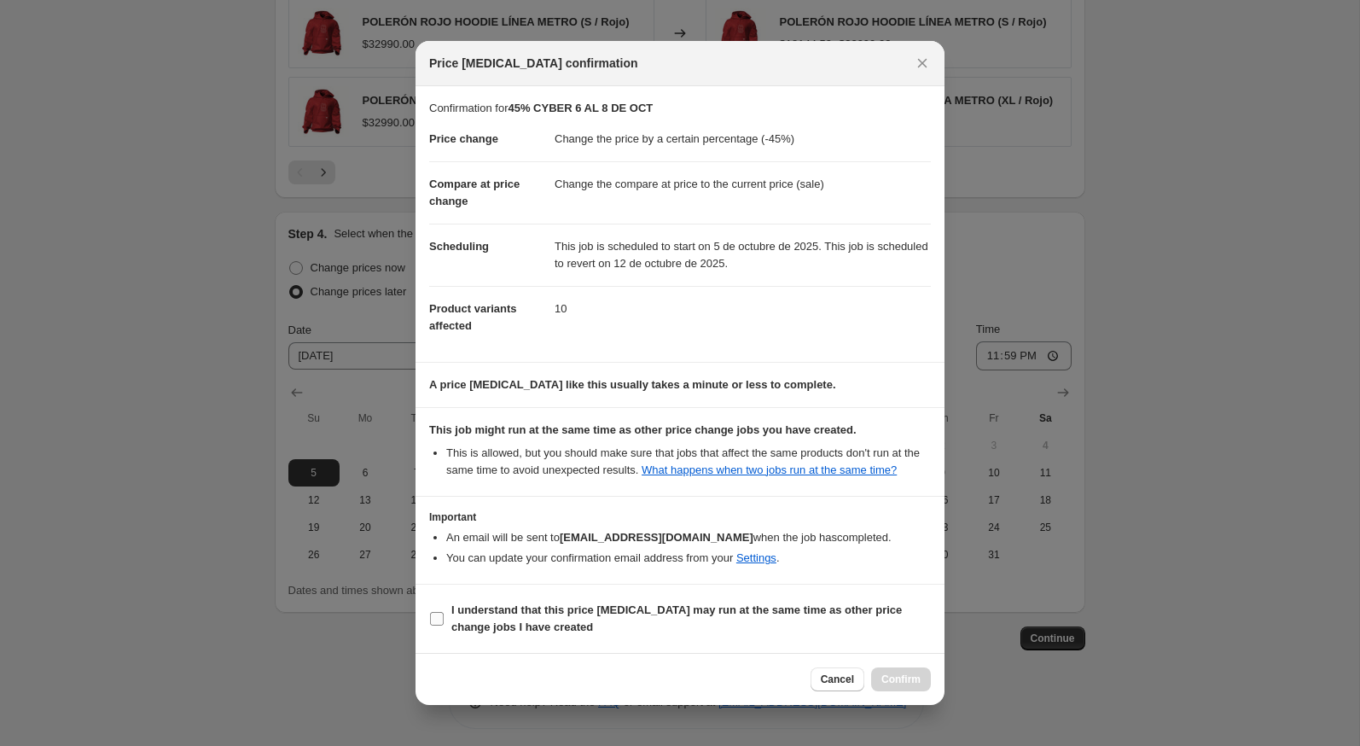
click at [864, 636] on span "I understand that this price change job may run at the same time as other price…" at bounding box center [691, 619] width 480 height 34
click at [444, 625] on input "I understand that this price change job may run at the same time as other price…" at bounding box center [437, 619] width 14 height 14
checkbox input "true"
click at [890, 683] on span "Confirm" at bounding box center [900, 679] width 39 height 14
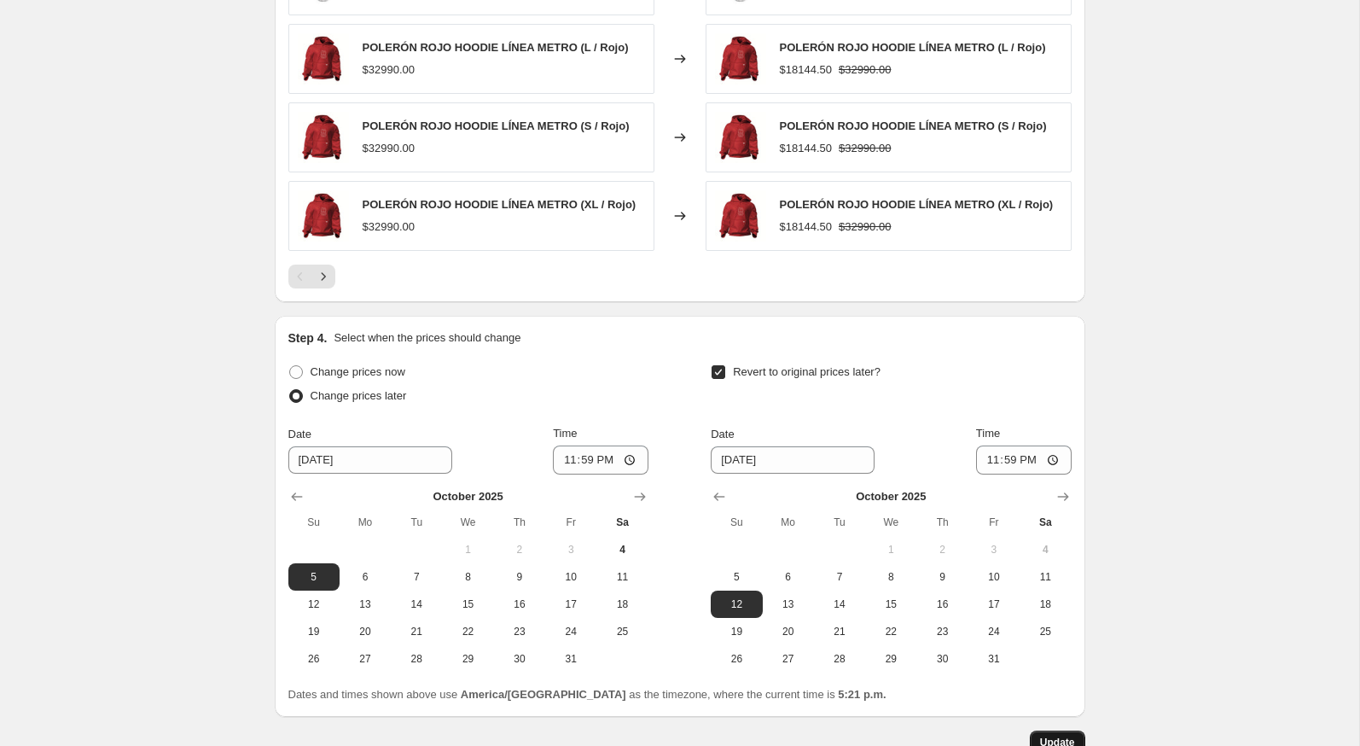
click at [1074, 734] on span "Update" at bounding box center [1057, 742] width 35 height 14
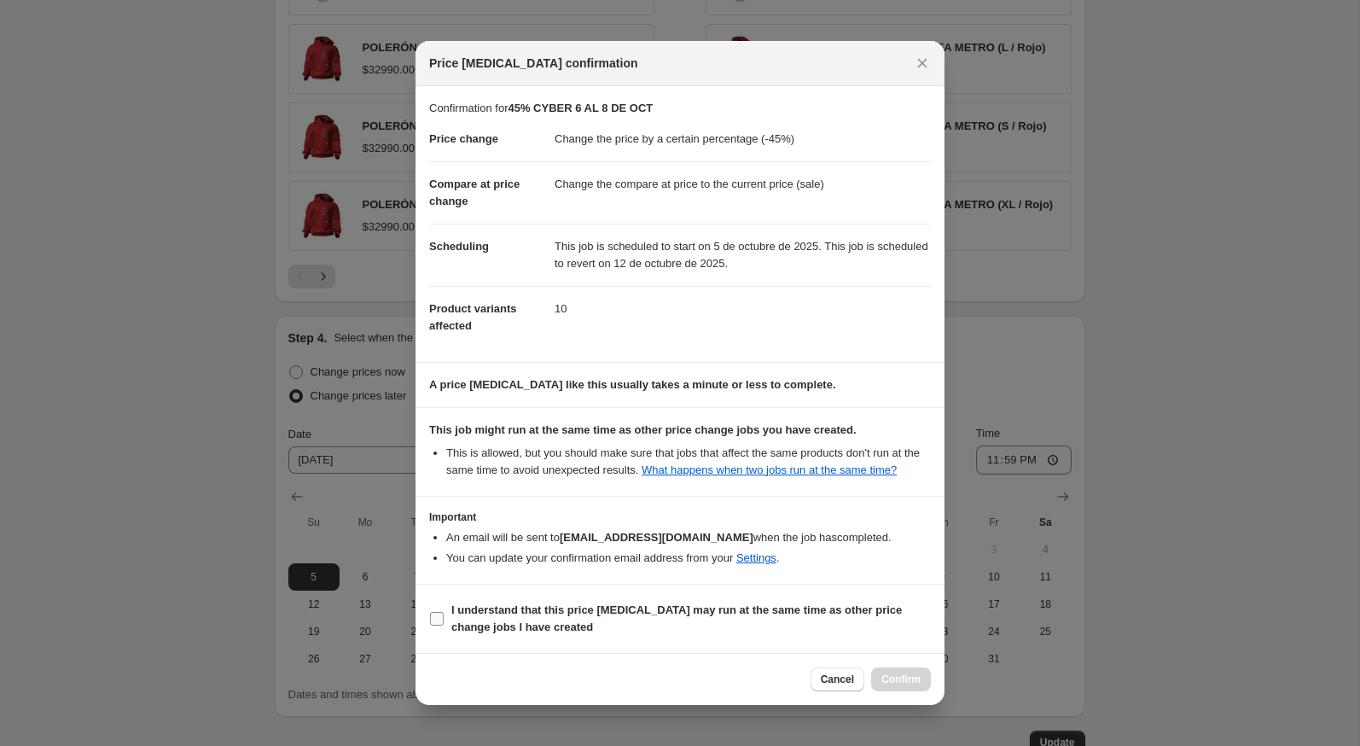
click at [881, 636] on span "I understand that this price change job may run at the same time as other price…" at bounding box center [691, 619] width 480 height 34
click at [444, 625] on input "I understand that this price change job may run at the same time as other price…" at bounding box center [437, 619] width 14 height 14
checkbox input "true"
click at [892, 686] on span "Confirm" at bounding box center [900, 679] width 39 height 14
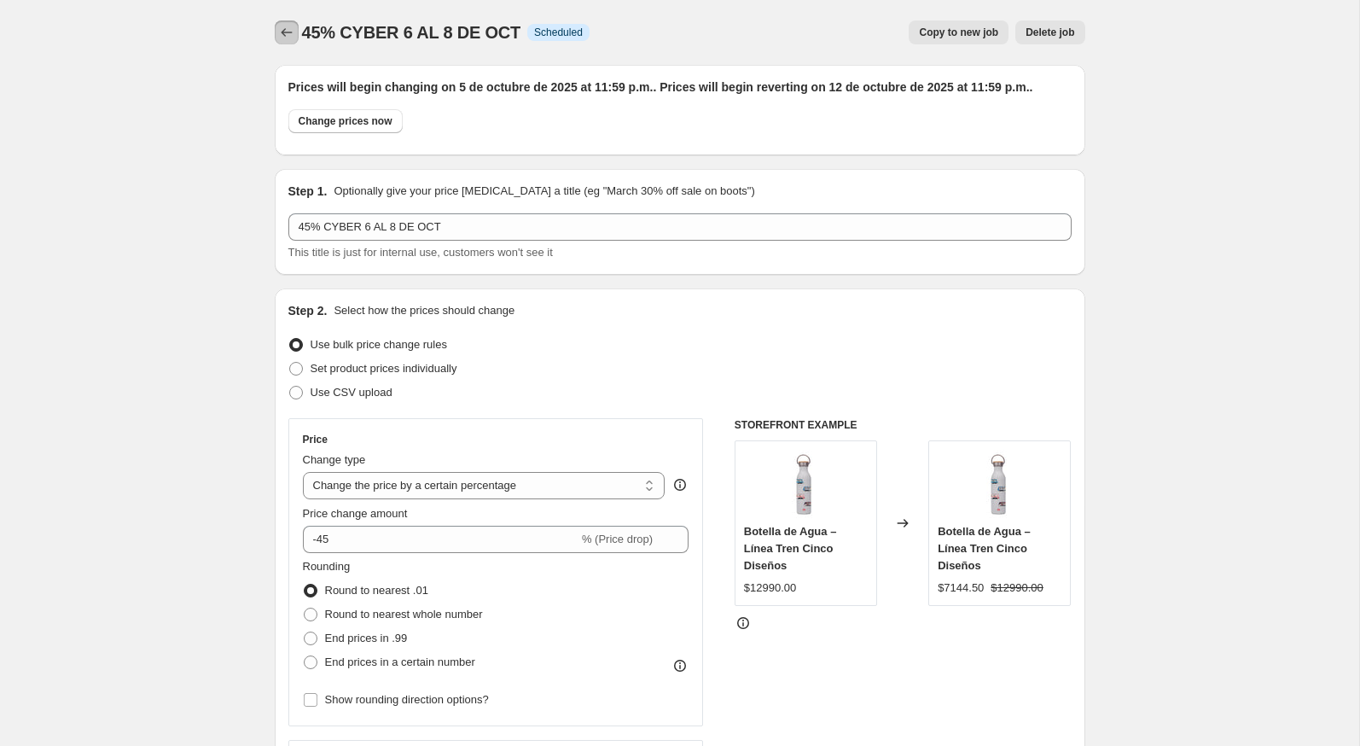
click at [294, 37] on icon "Price change jobs" at bounding box center [286, 32] width 17 height 17
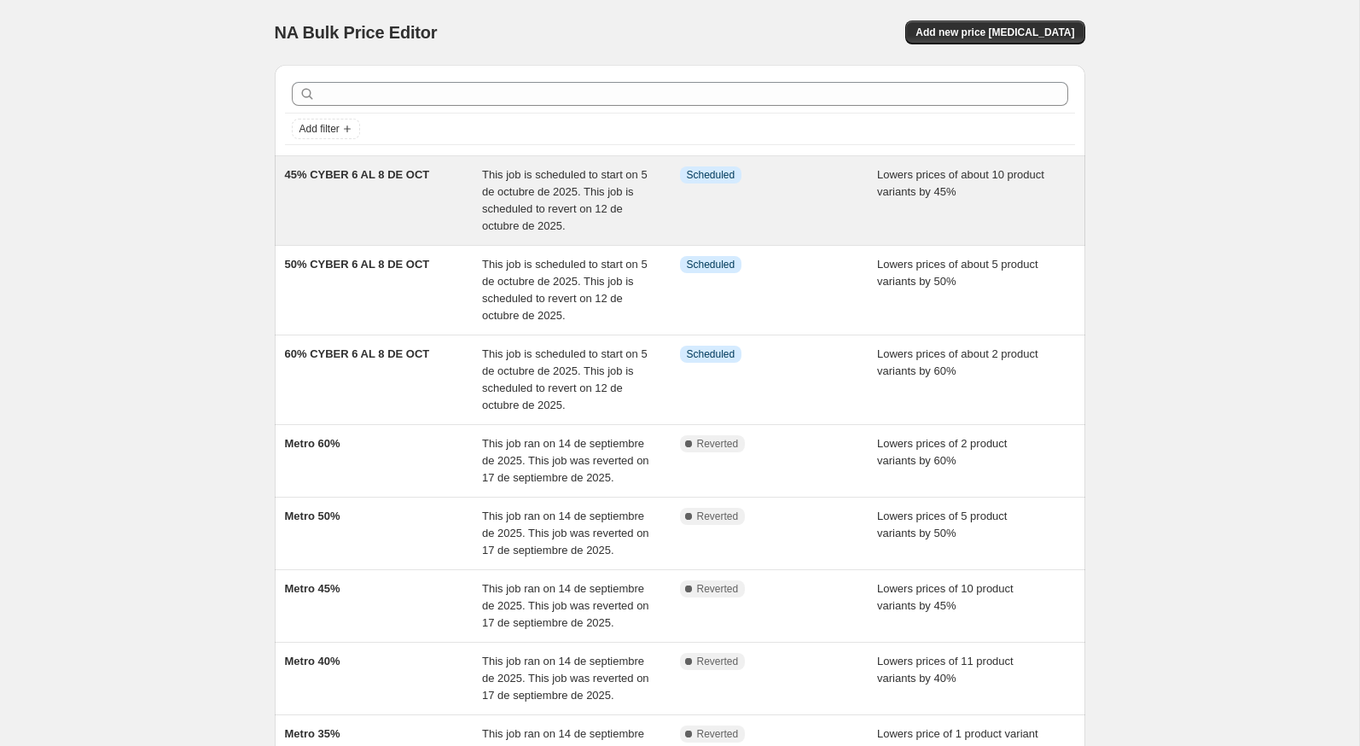
click at [410, 185] on div "45% CYBER 6 AL 8 DE OCT" at bounding box center [384, 200] width 198 height 68
select select "percentage"
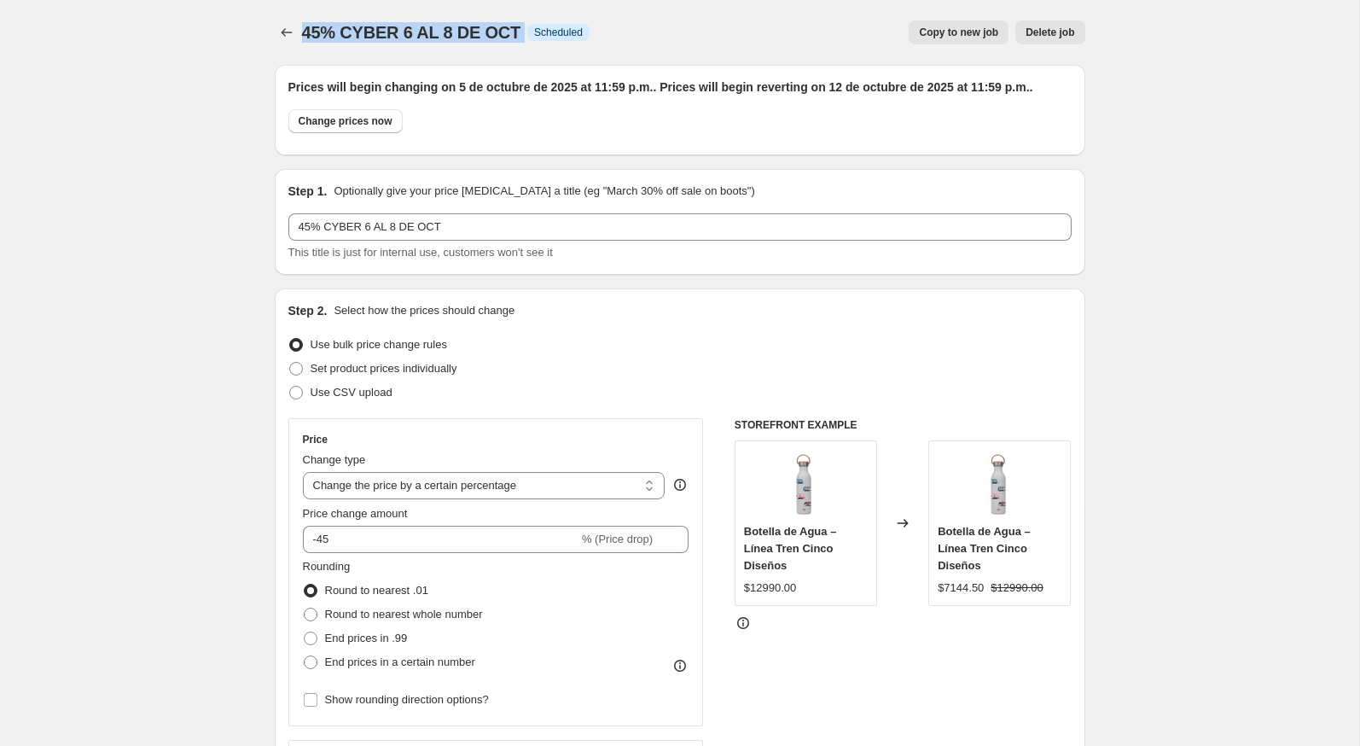
drag, startPoint x: 522, startPoint y: 33, endPoint x: 301, endPoint y: 35, distance: 221.0
click at [301, 35] on div "45% CYBER 6 AL 8 DE OCT Info Scheduled Copy to new job Delete job More actions …" at bounding box center [680, 32] width 811 height 24
copy div "45% CYBER 6 AL 8 DE OCT Info"
click at [288, 29] on icon "Price change jobs" at bounding box center [286, 32] width 17 height 17
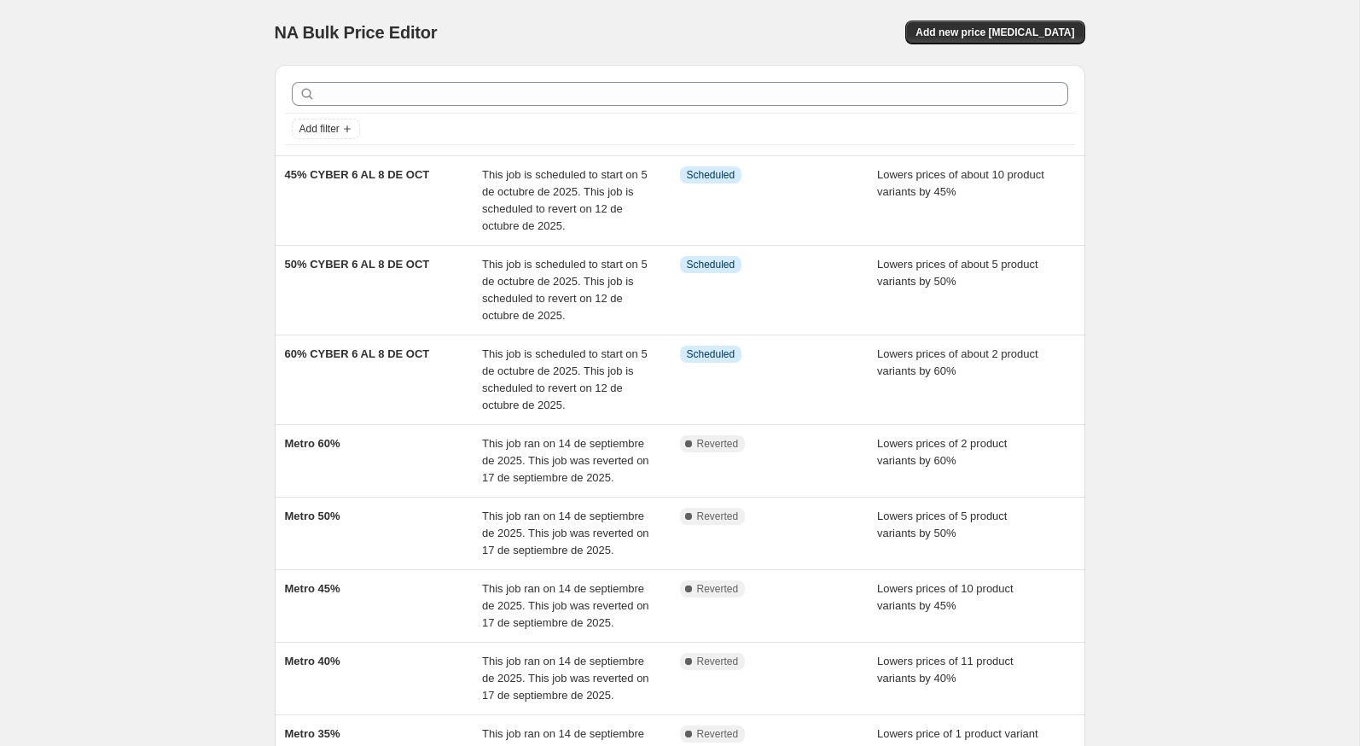
click at [1023, 16] on div "NA Bulk Price Editor. This page is ready NA Bulk Price Editor Add new price cha…" at bounding box center [680, 32] width 811 height 65
click at [1012, 35] on span "Add new price change job" at bounding box center [995, 33] width 159 height 14
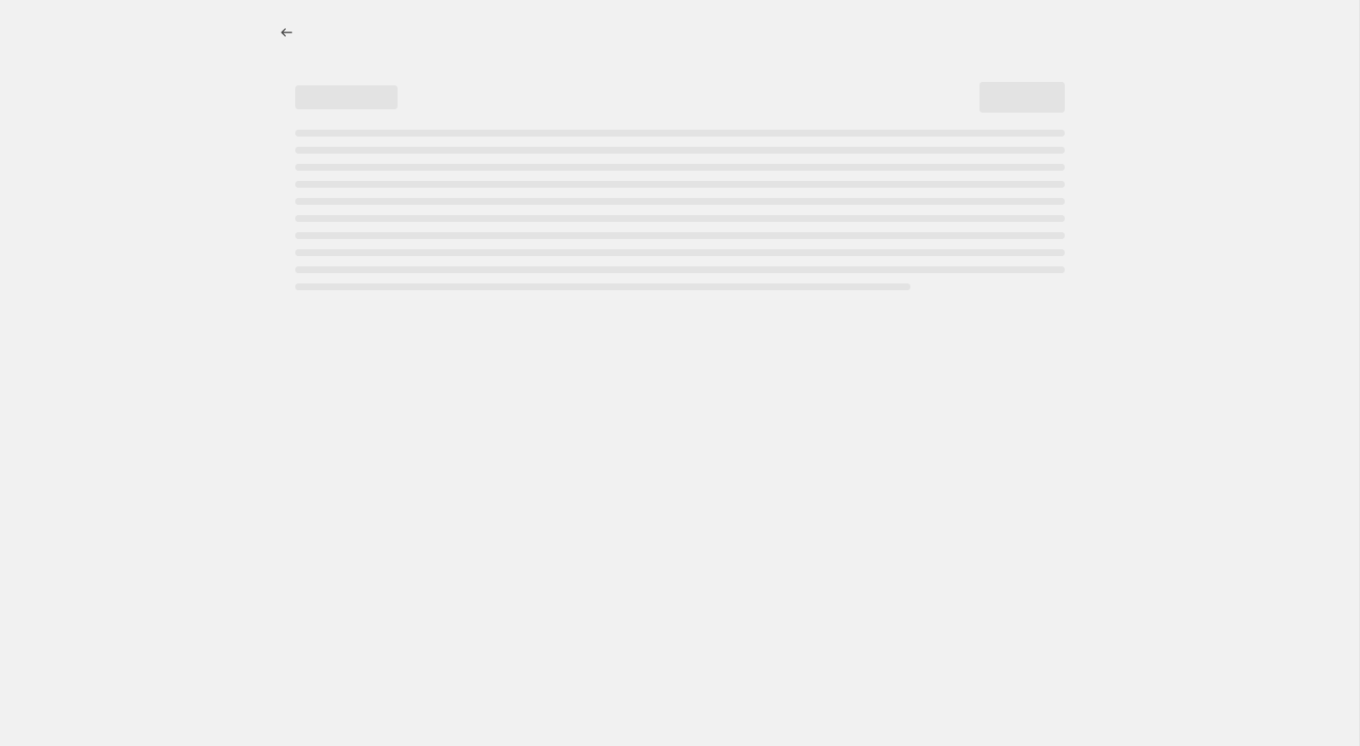
select select "percentage"
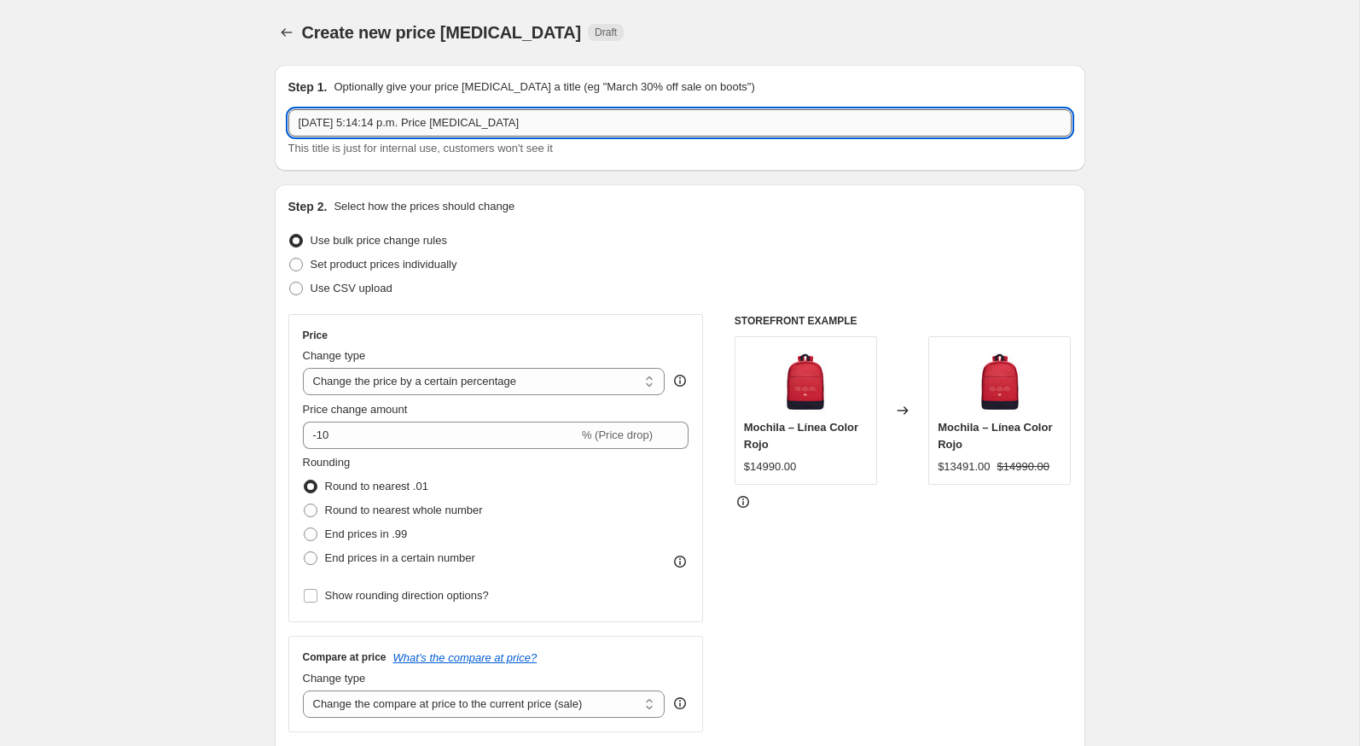
click at [429, 132] on input "4 oct 2025, 5:14:14 p.m. Price change job" at bounding box center [679, 122] width 783 height 27
paste input "5% CYBER 6 AL 8 DE OCT Info"
click at [312, 128] on input "45% CYBER 6 AL 8 DE OCT Info" at bounding box center [679, 122] width 783 height 27
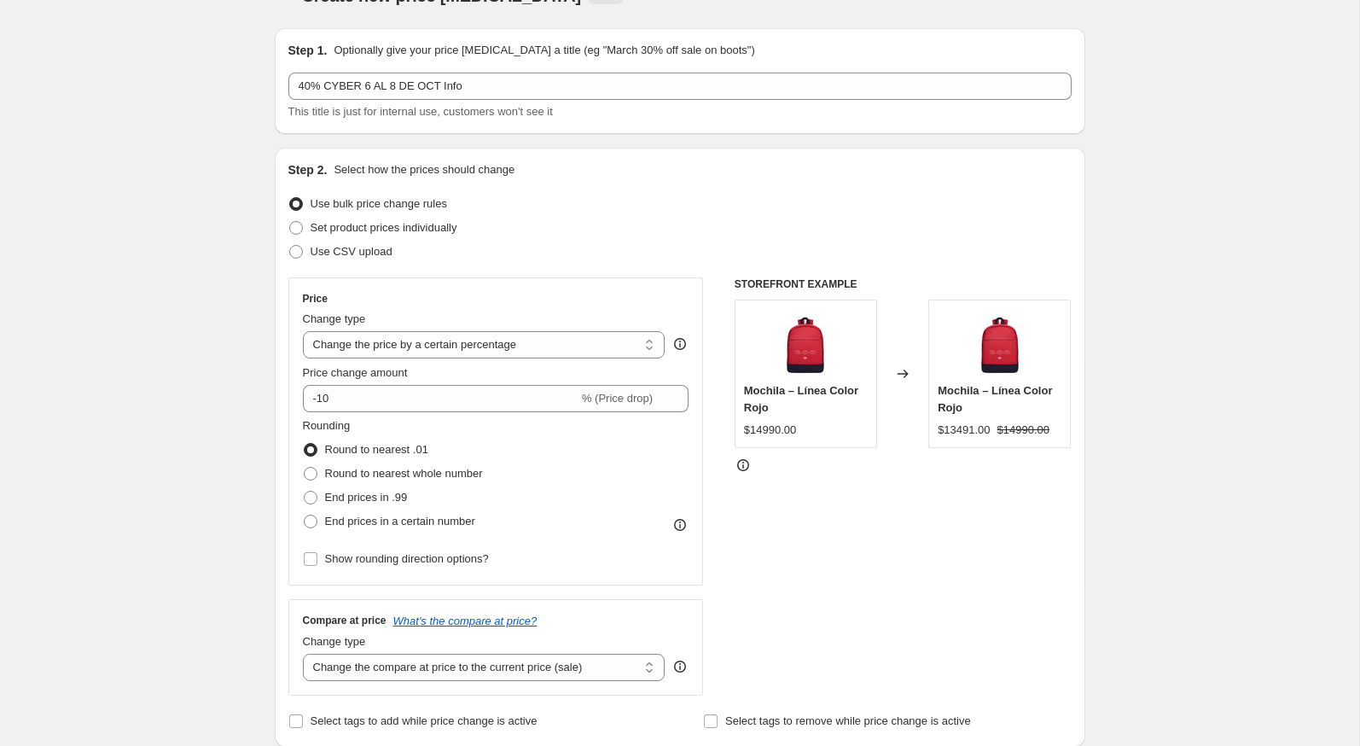
scroll to position [44, 0]
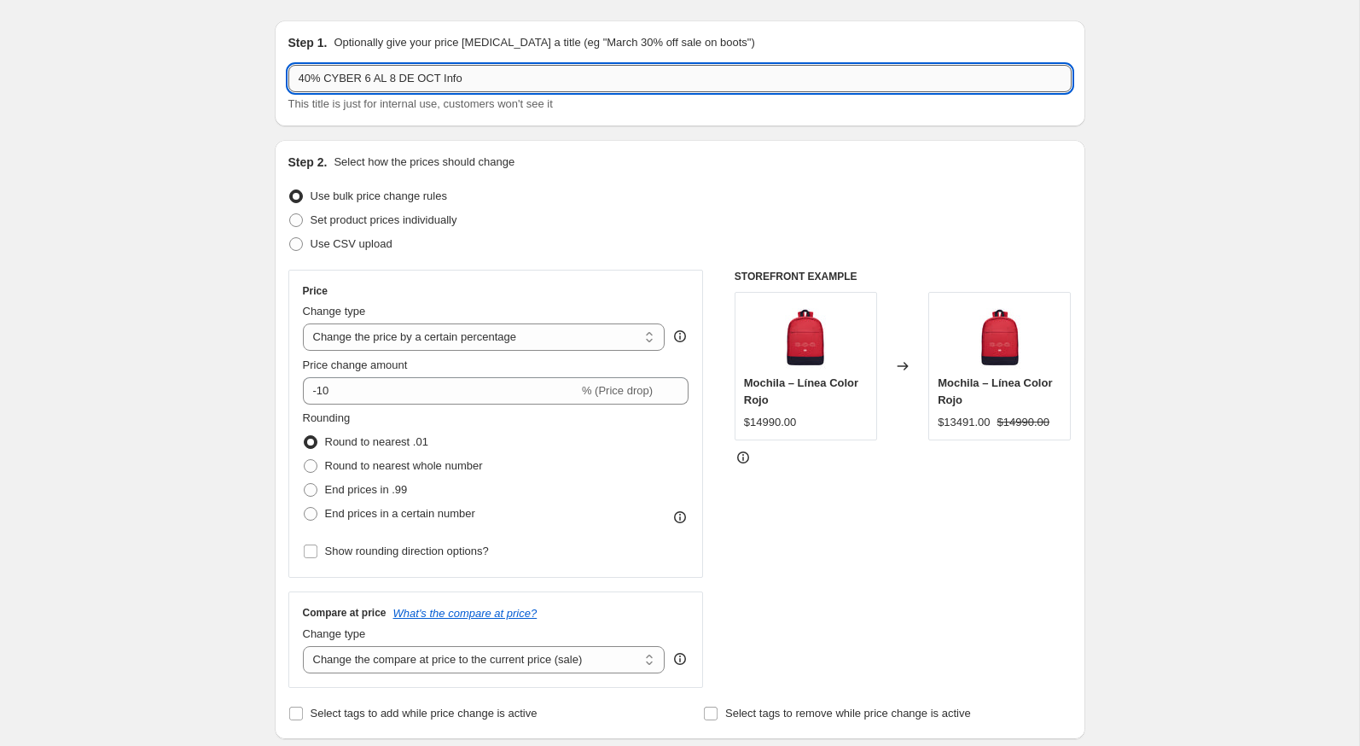
drag, startPoint x: 447, startPoint y: 86, endPoint x: 480, endPoint y: 86, distance: 33.3
click at [480, 86] on input "40% CYBER 6 AL 8 DE OCT Info" at bounding box center [679, 78] width 783 height 27
type input "40% CYBER 6 AL 8 DE OCT"
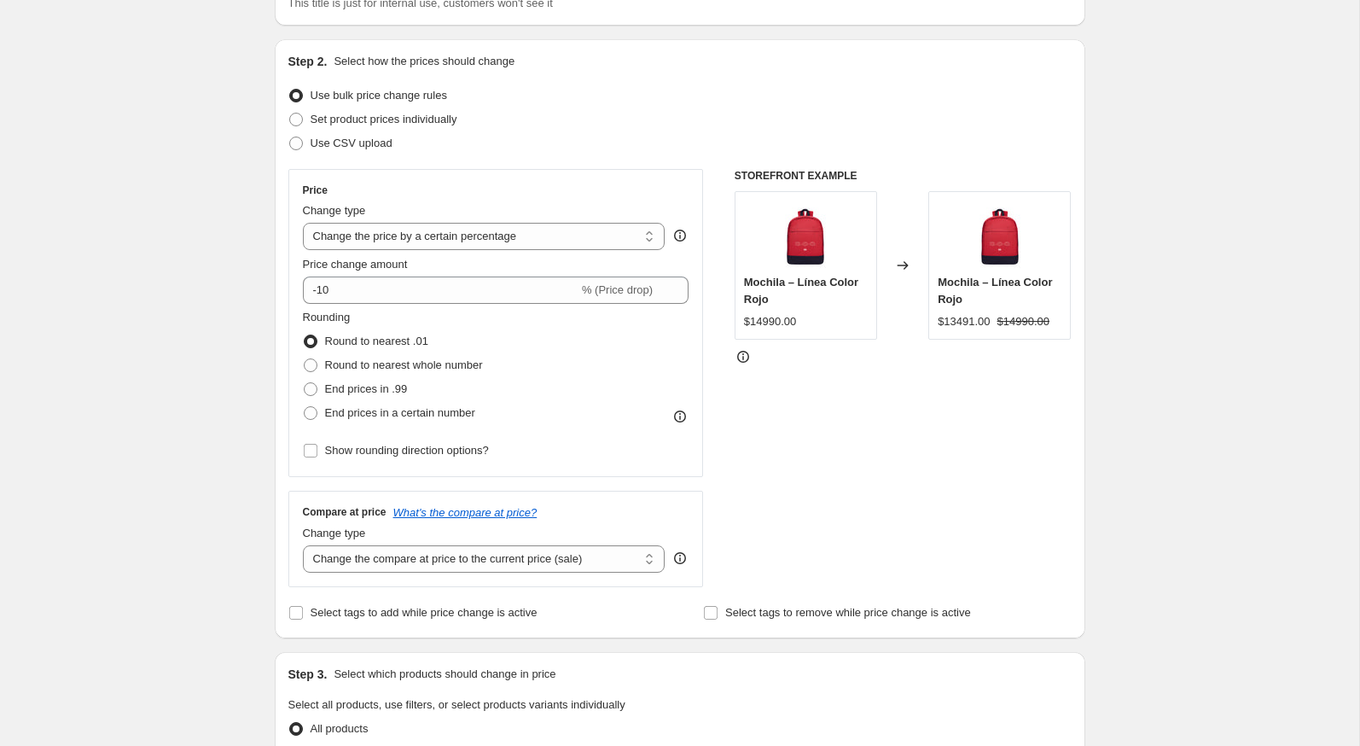
scroll to position [191, 0]
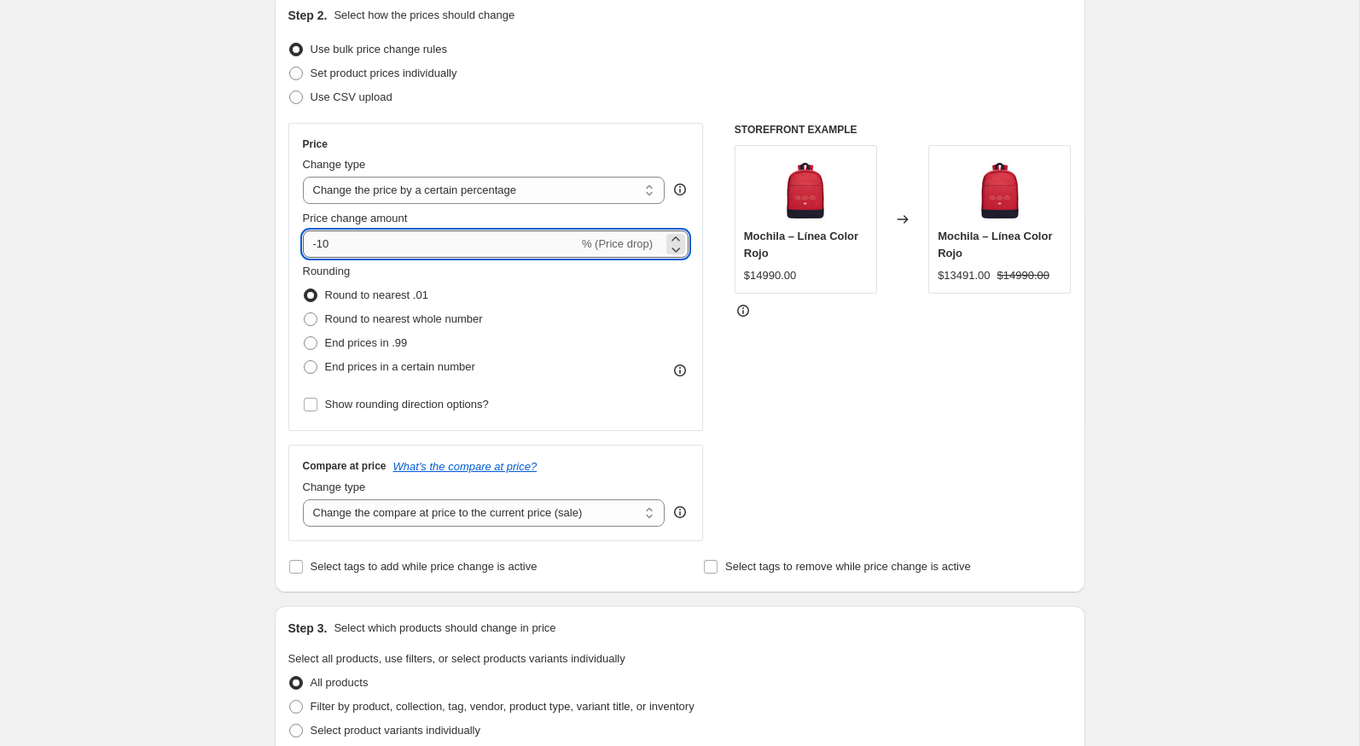
click at [341, 243] on input "-10" at bounding box center [441, 243] width 276 height 27
type input "-1"
type input "-40"
click at [216, 286] on div "Create new price change job. This page is ready Create new price change job Dra…" at bounding box center [679, 664] width 1359 height 1711
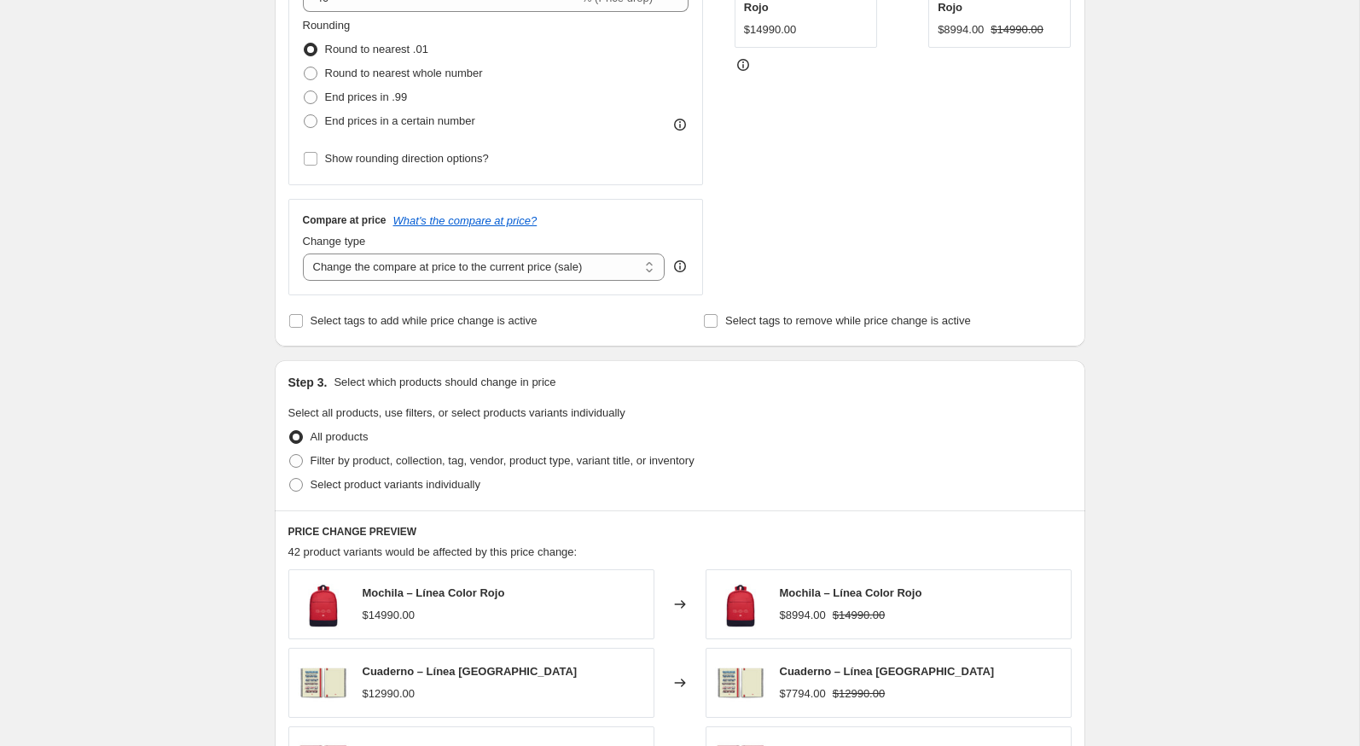
scroll to position [461, 0]
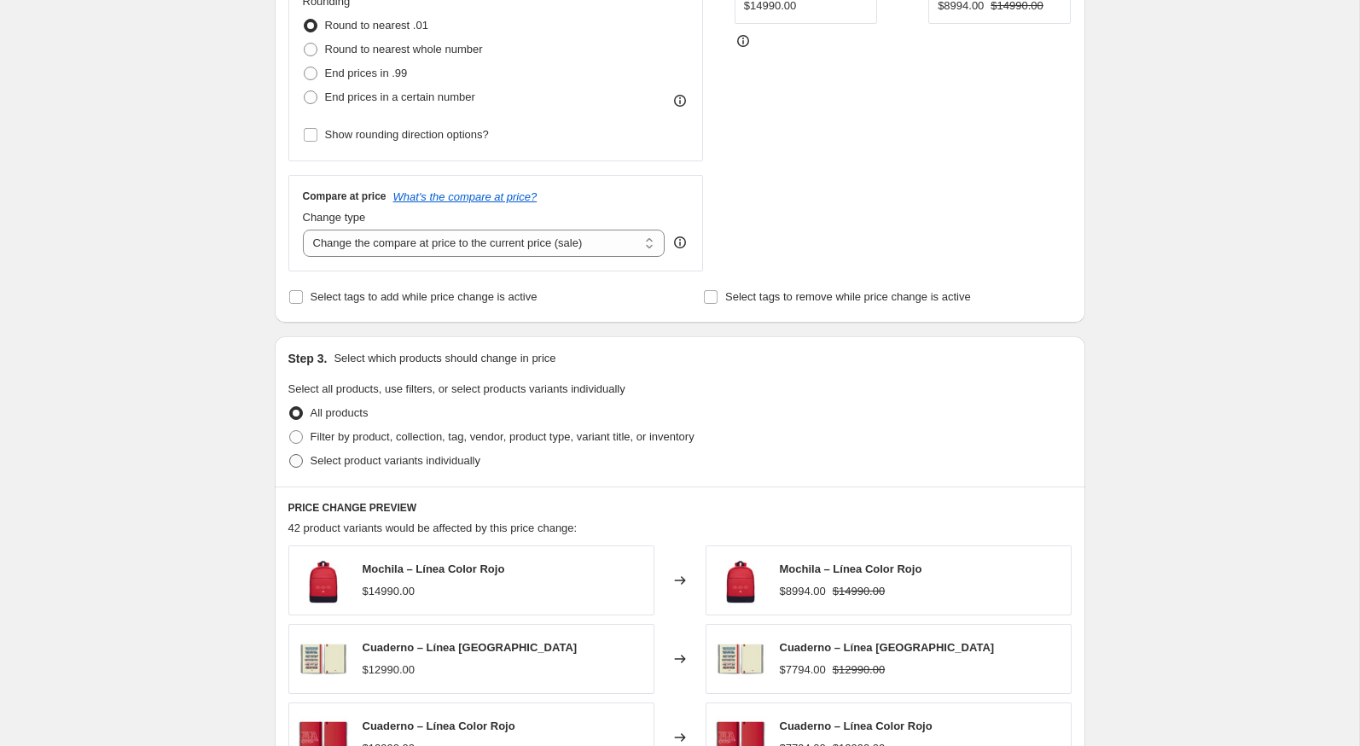
click at [325, 459] on span "Select product variants individually" at bounding box center [396, 460] width 170 height 13
click at [290, 455] on input "Select product variants individually" at bounding box center [289, 454] width 1 height 1
radio input "true"
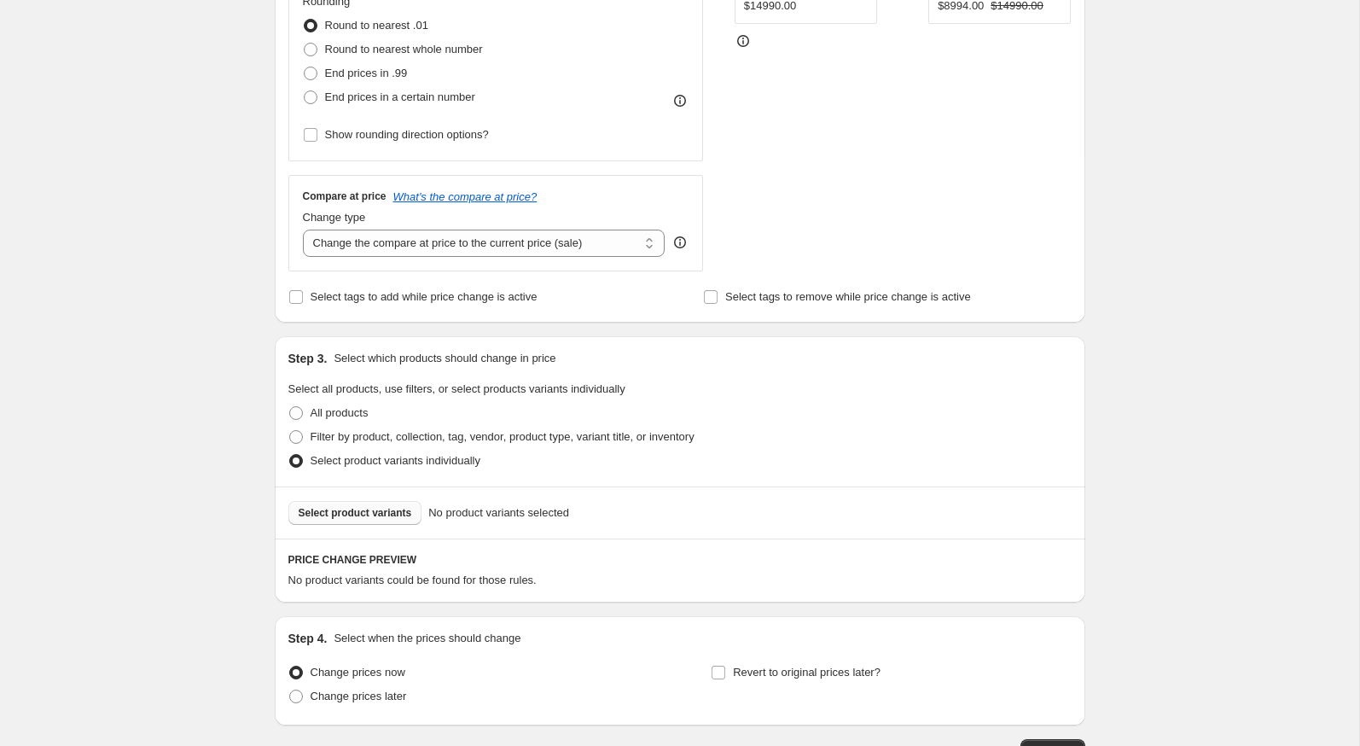
click at [406, 518] on button "Select product variants" at bounding box center [355, 513] width 134 height 24
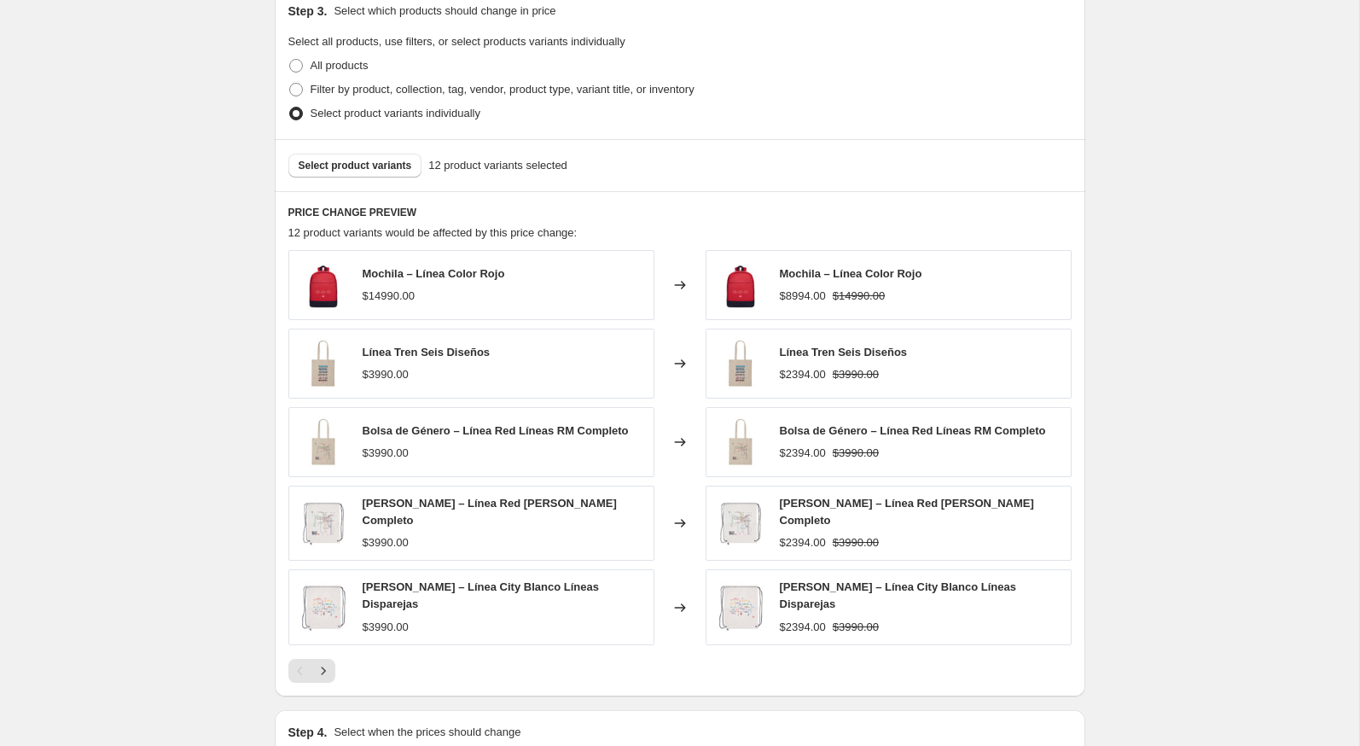
scroll to position [1004, 0]
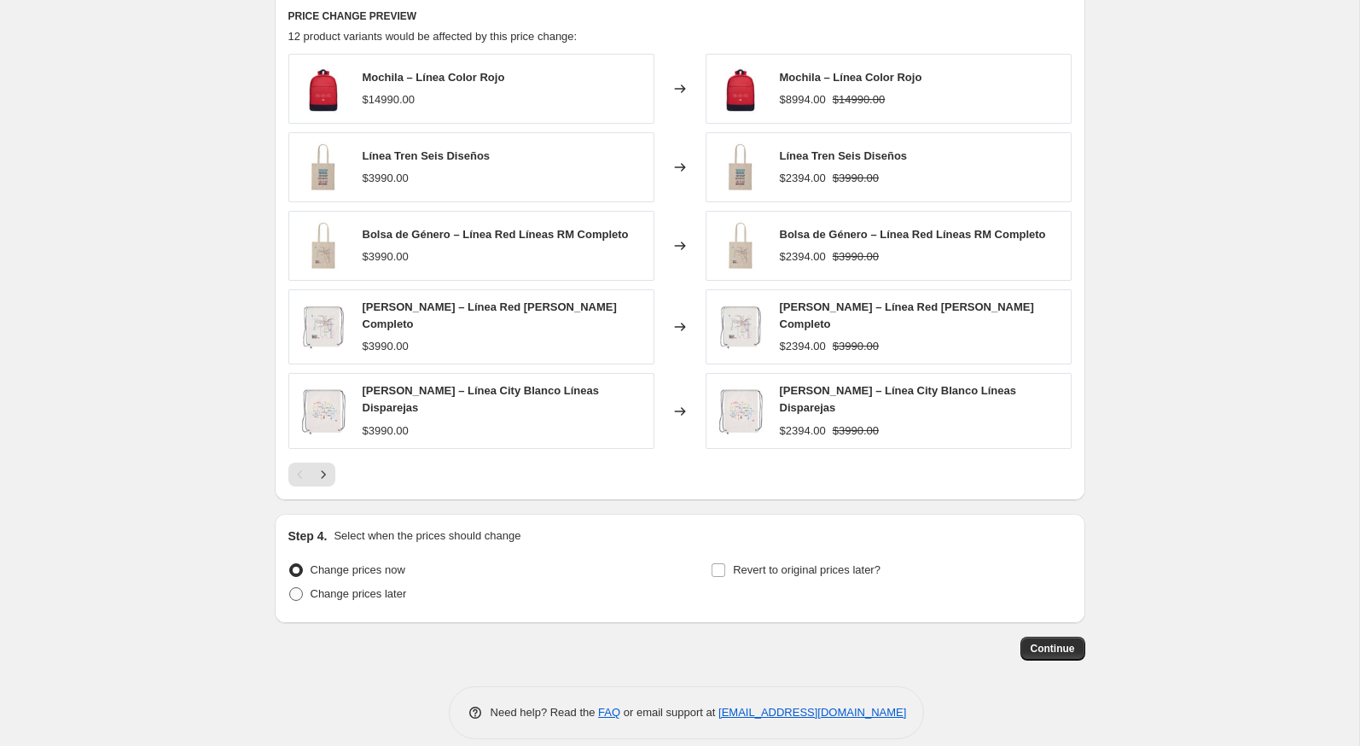
click at [397, 587] on span "Change prices later" at bounding box center [359, 593] width 96 height 13
click at [290, 587] on input "Change prices later" at bounding box center [289, 587] width 1 height 1
radio input "true"
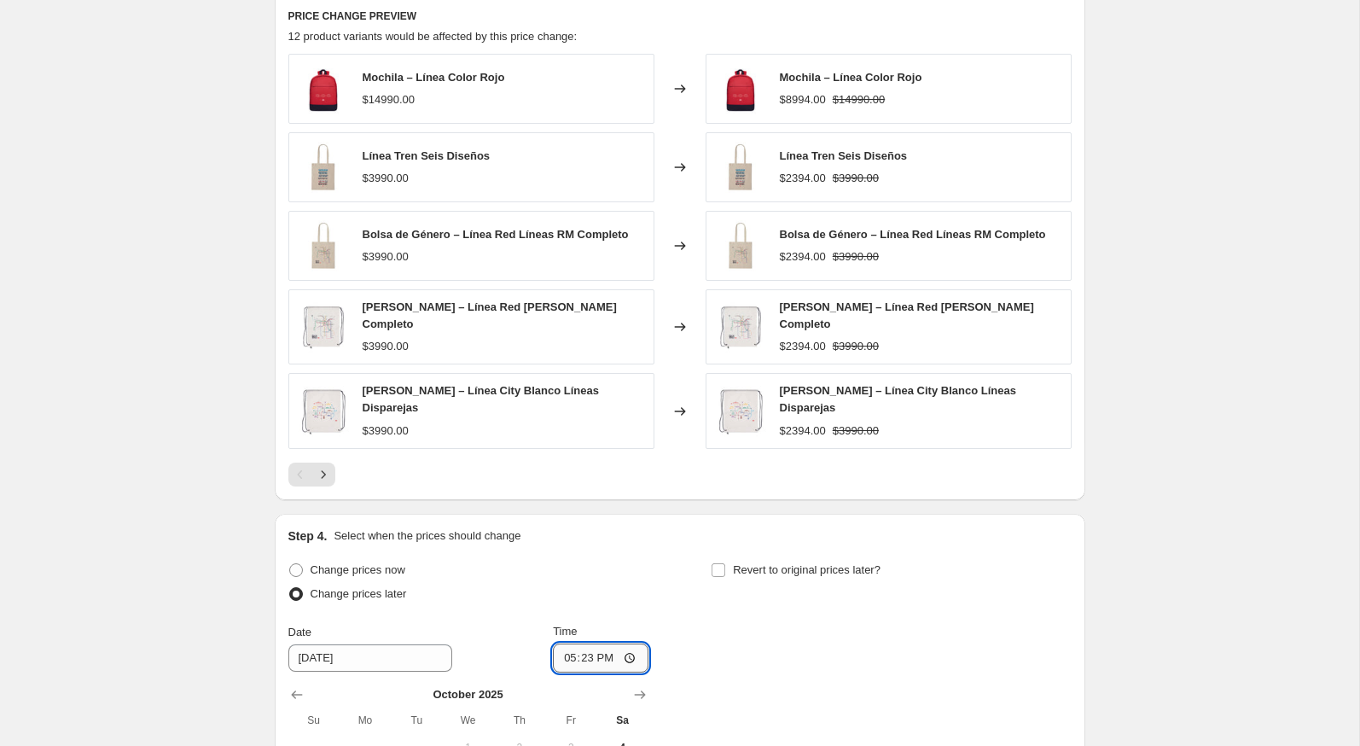
click at [561, 643] on input "17:23" at bounding box center [601, 657] width 96 height 29
type input "23:59"
click at [768, 673] on div "Change prices now Change prices later Date 10/5/2025 Time 23:59 October 2025 Su…" at bounding box center [679, 714] width 783 height 312
click at [773, 563] on span "Revert to original prices later?" at bounding box center [807, 569] width 148 height 13
click at [725, 563] on input "Revert to original prices later?" at bounding box center [719, 570] width 14 height 14
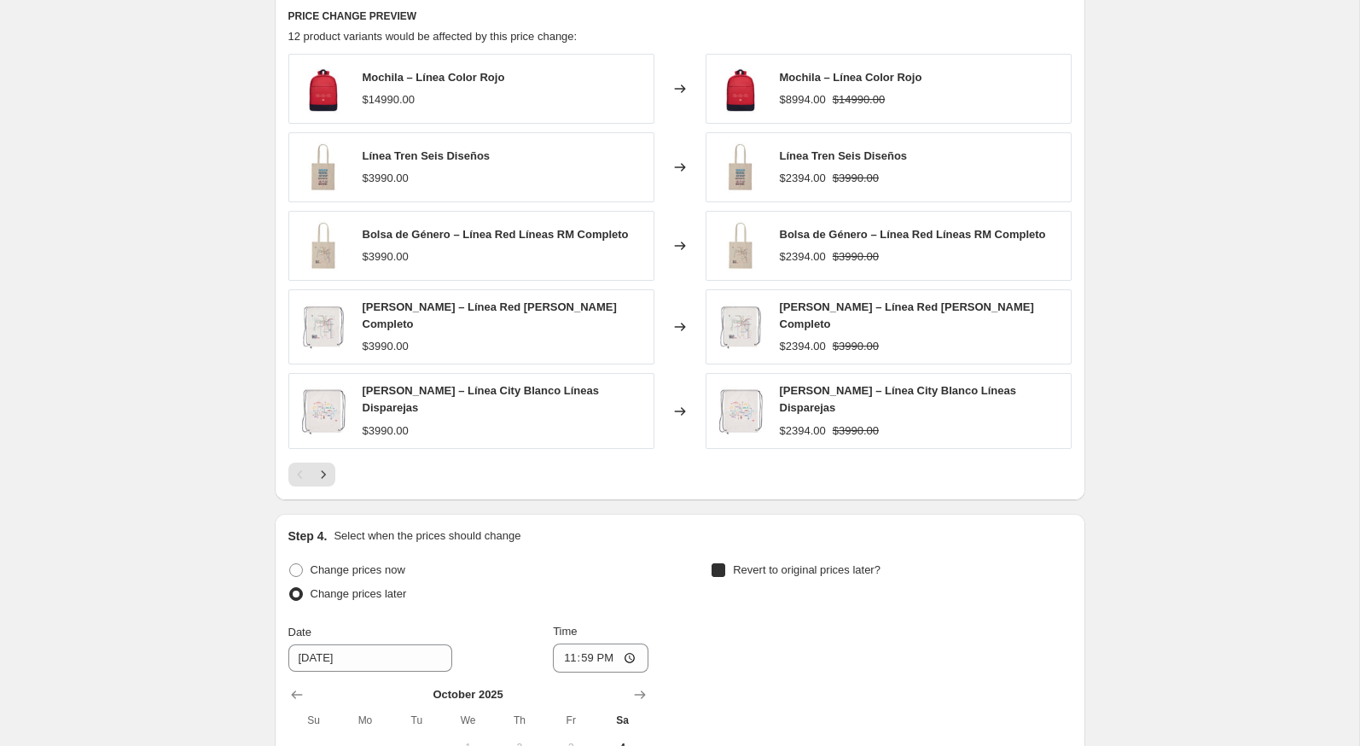
checkbox input "true"
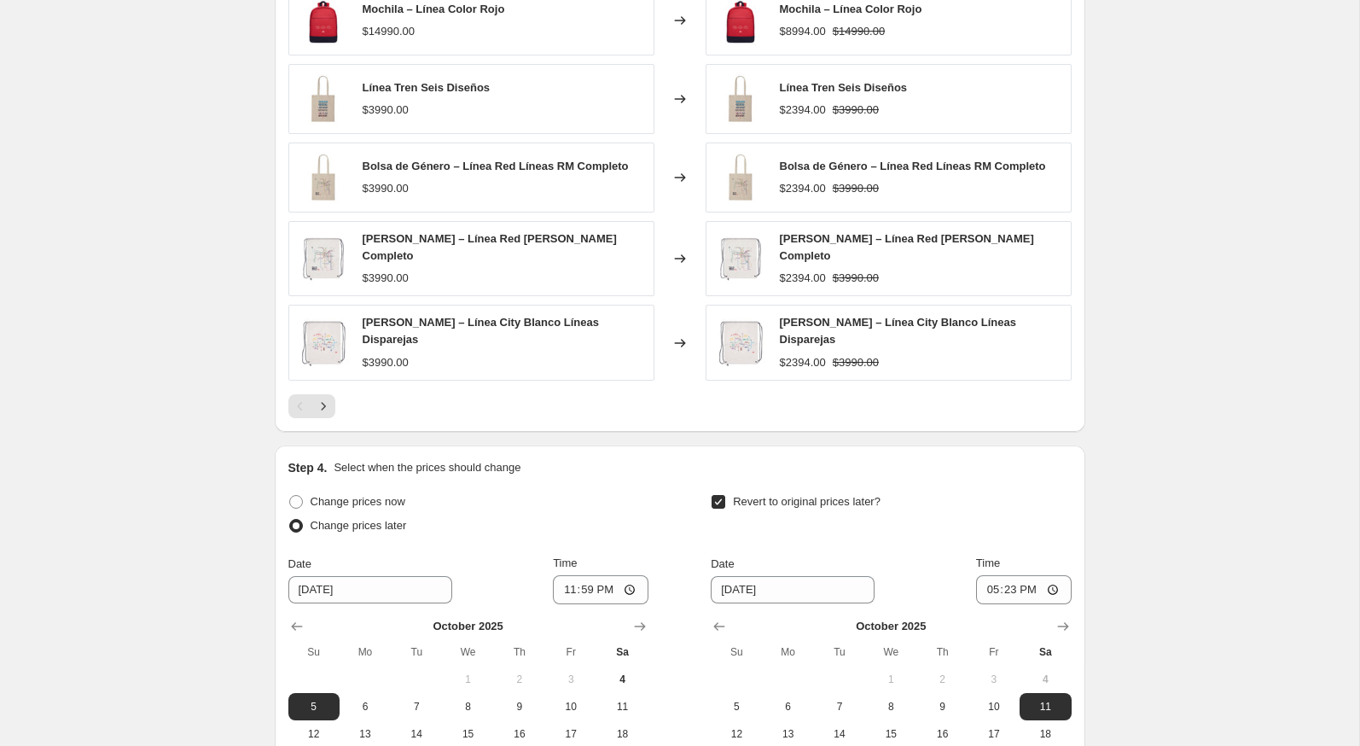
scroll to position [1136, 0]
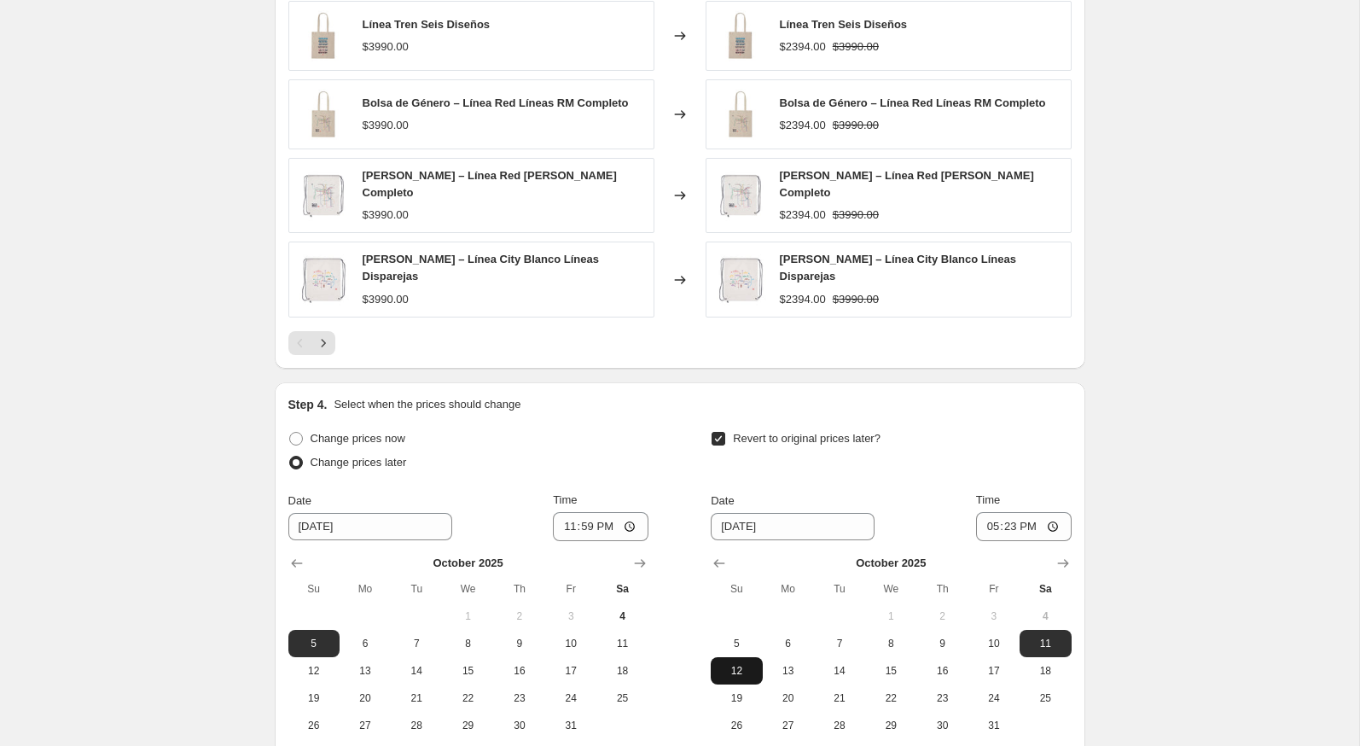
click at [747, 664] on span "12" at bounding box center [737, 671] width 38 height 14
type input "10/12/2025"
click at [982, 512] on input "17:23" at bounding box center [1024, 526] width 96 height 29
type input "23:59"
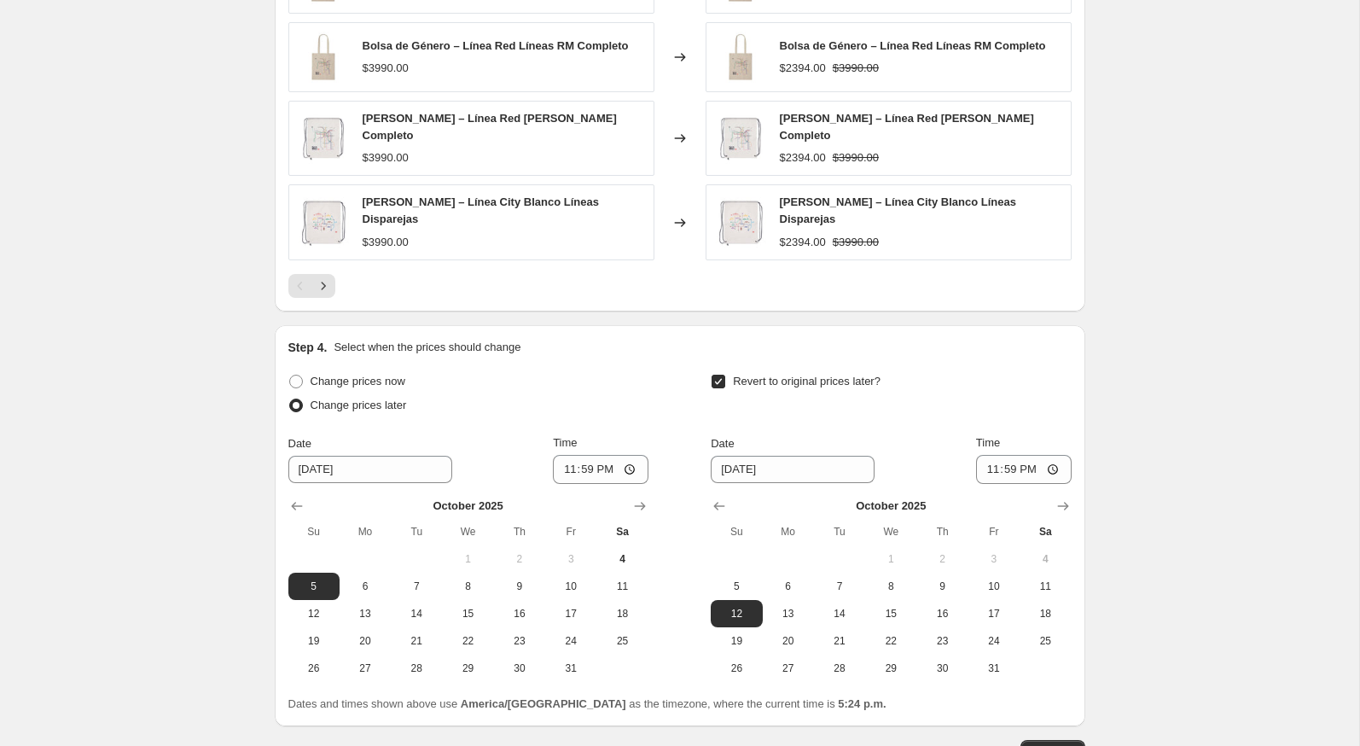
scroll to position [1295, 0]
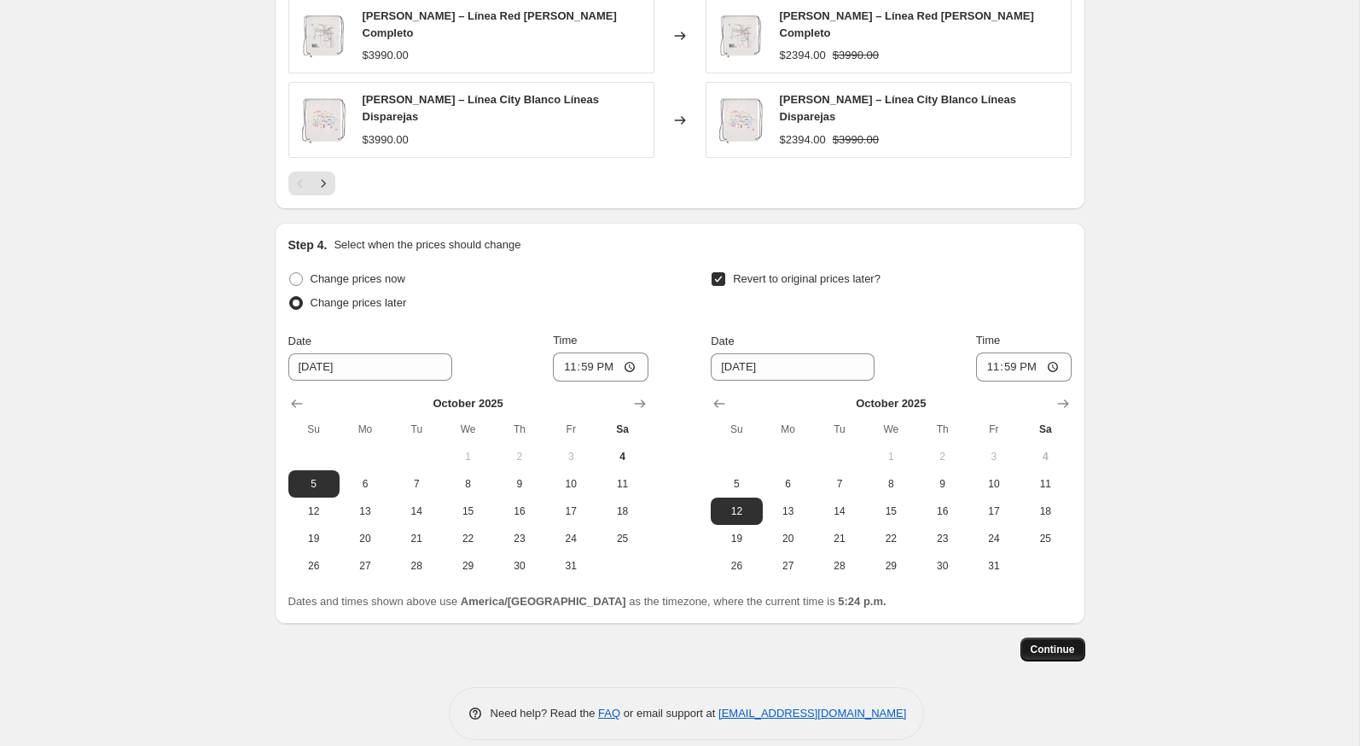
click at [1055, 637] on button "Continue" at bounding box center [1052, 649] width 65 height 24
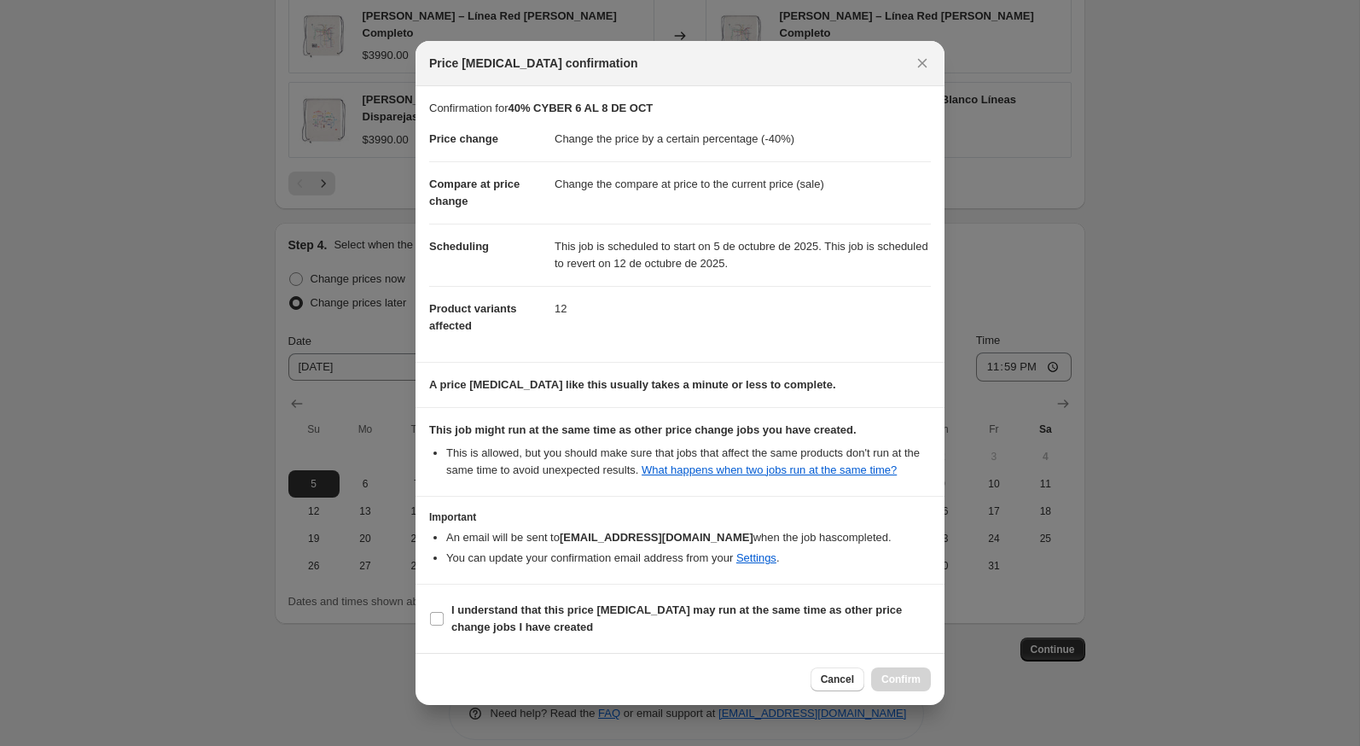
click at [890, 602] on section "I understand that this price change job may run at the same time as other price…" at bounding box center [680, 618] width 529 height 68
click at [883, 626] on span "I understand that this price change job may run at the same time as other price…" at bounding box center [691, 619] width 480 height 34
click at [444, 625] on input "I understand that this price change job may run at the same time as other price…" at bounding box center [437, 619] width 14 height 14
checkbox input "true"
click at [886, 677] on button "Confirm" at bounding box center [901, 679] width 60 height 24
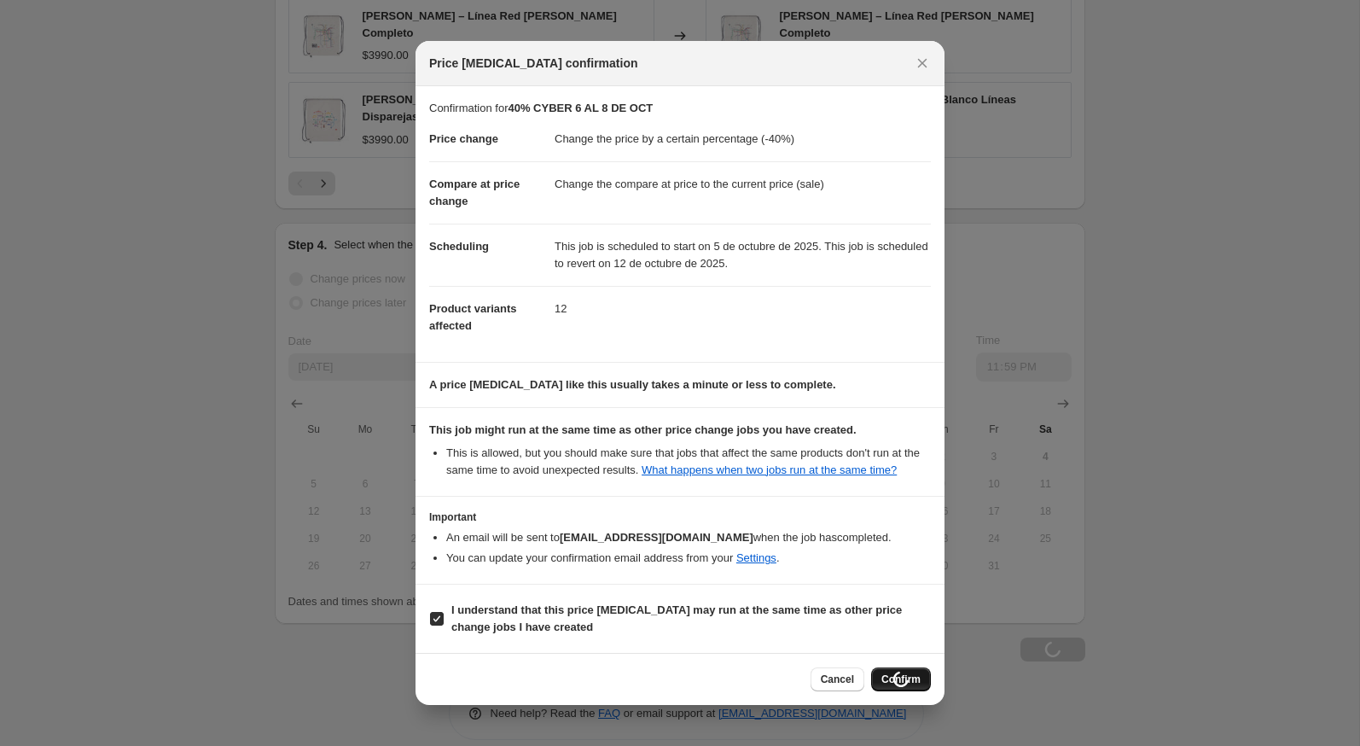
type input "40% CYBER 6 AL 8 DE OCT"
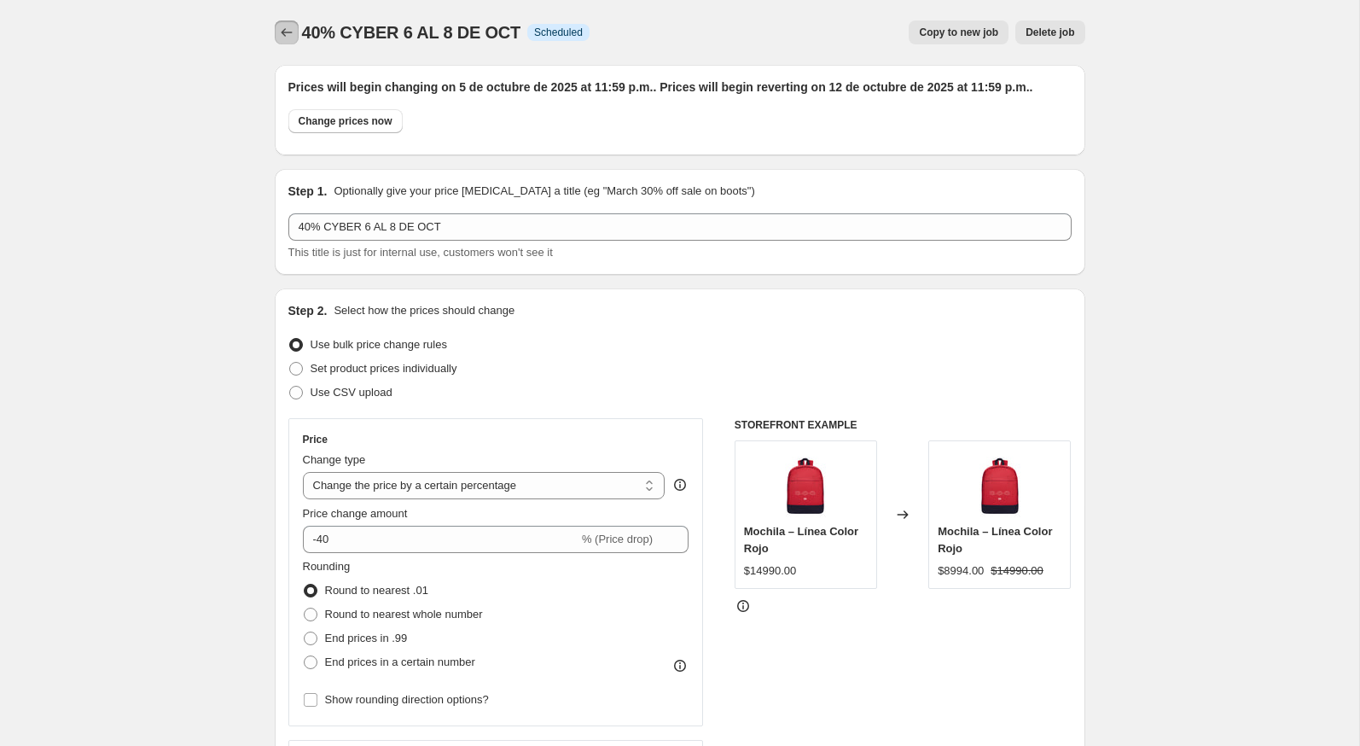
click at [294, 36] on icon "Price change jobs" at bounding box center [286, 32] width 17 height 17
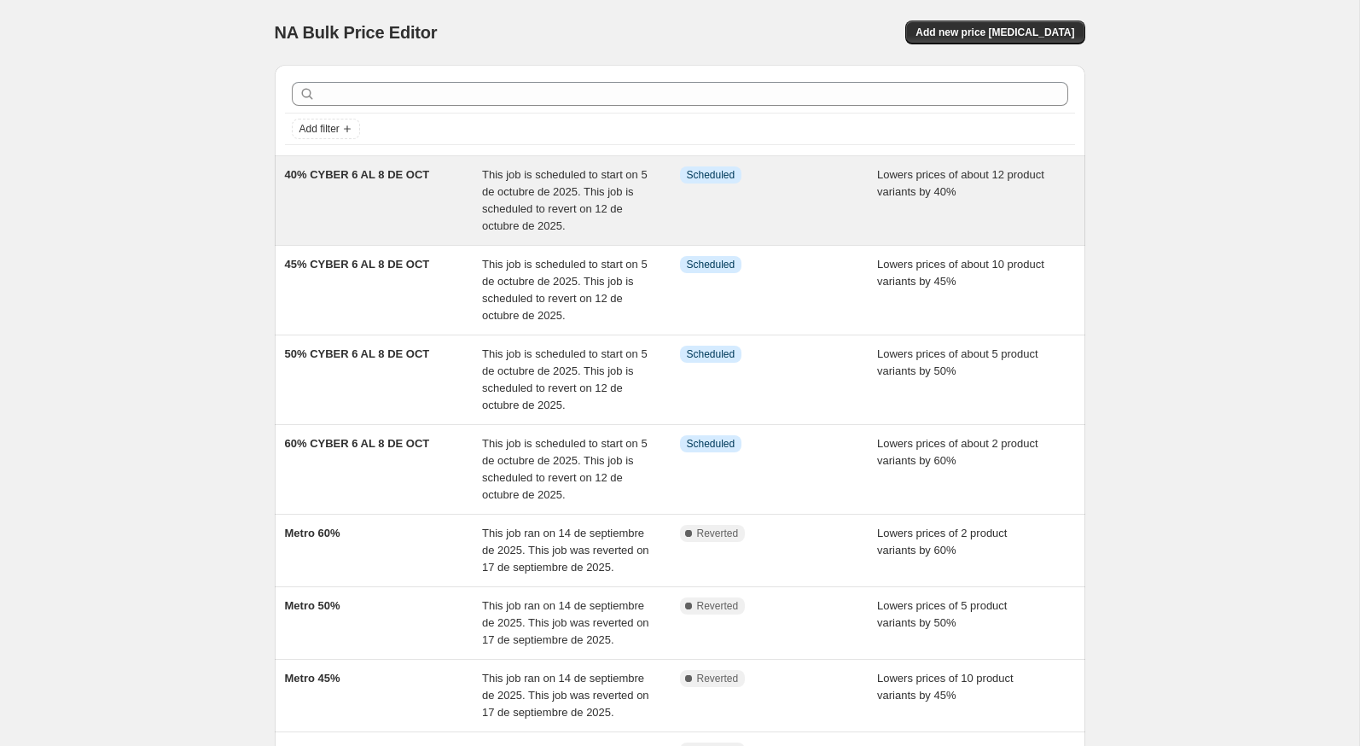
click at [378, 169] on span "40% CYBER 6 AL 8 DE OCT" at bounding box center [357, 174] width 145 height 13
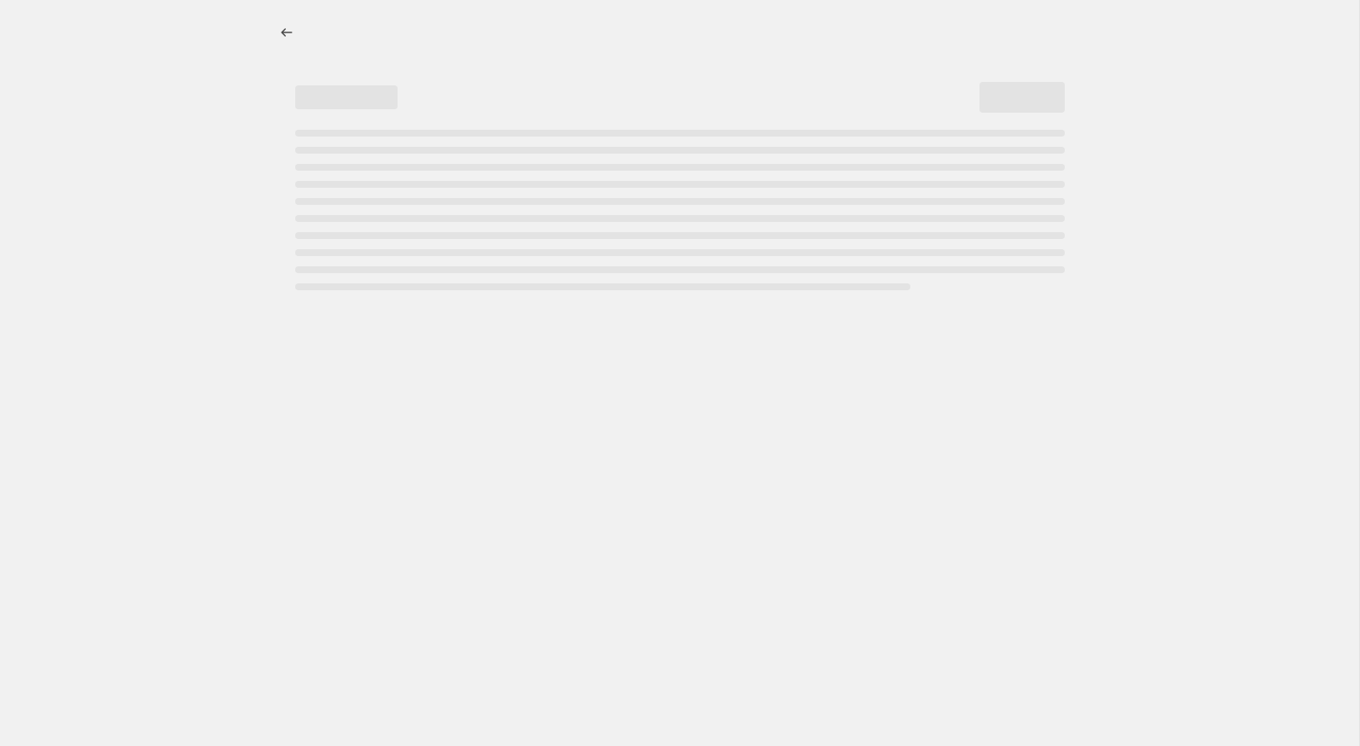
select select "percentage"
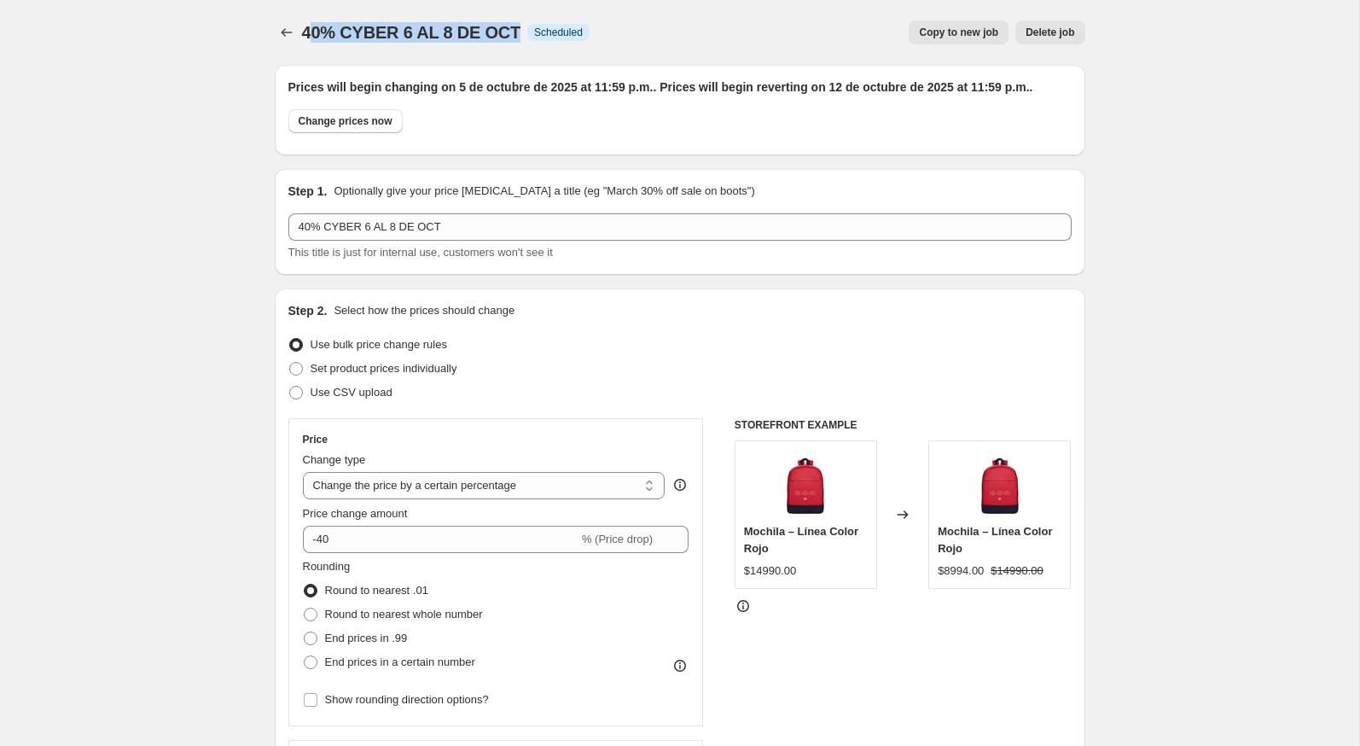
drag, startPoint x: 514, startPoint y: 34, endPoint x: 307, endPoint y: 32, distance: 207.3
click at [307, 32] on span "40% CYBER 6 AL 8 DE OCT" at bounding box center [411, 32] width 219 height 19
drag, startPoint x: 301, startPoint y: 32, endPoint x: 514, endPoint y: 37, distance: 212.5
click at [514, 37] on span "40% CYBER 6 AL 8 DE OCT" at bounding box center [411, 32] width 219 height 19
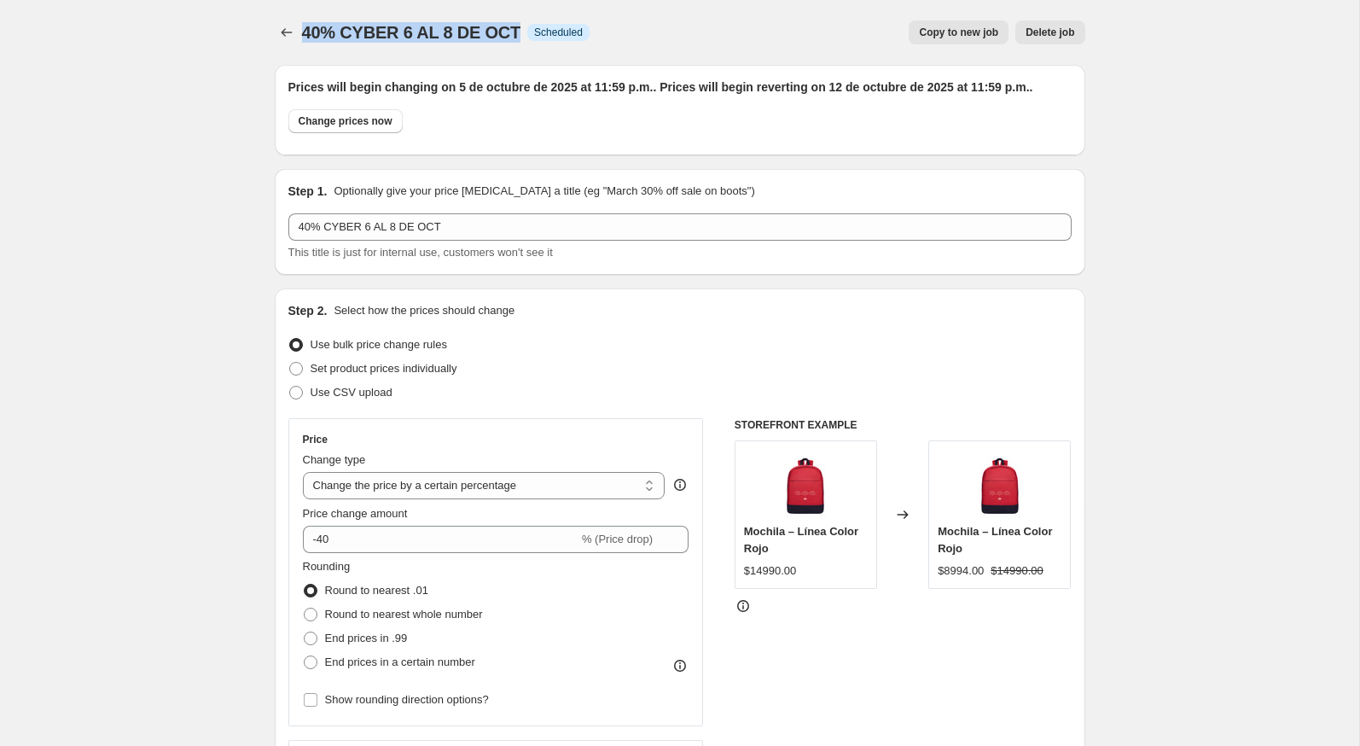
copy span "40% CYBER 6 AL 8 DE OCT"
click at [275, 32] on button "Price change jobs" at bounding box center [287, 32] width 24 height 24
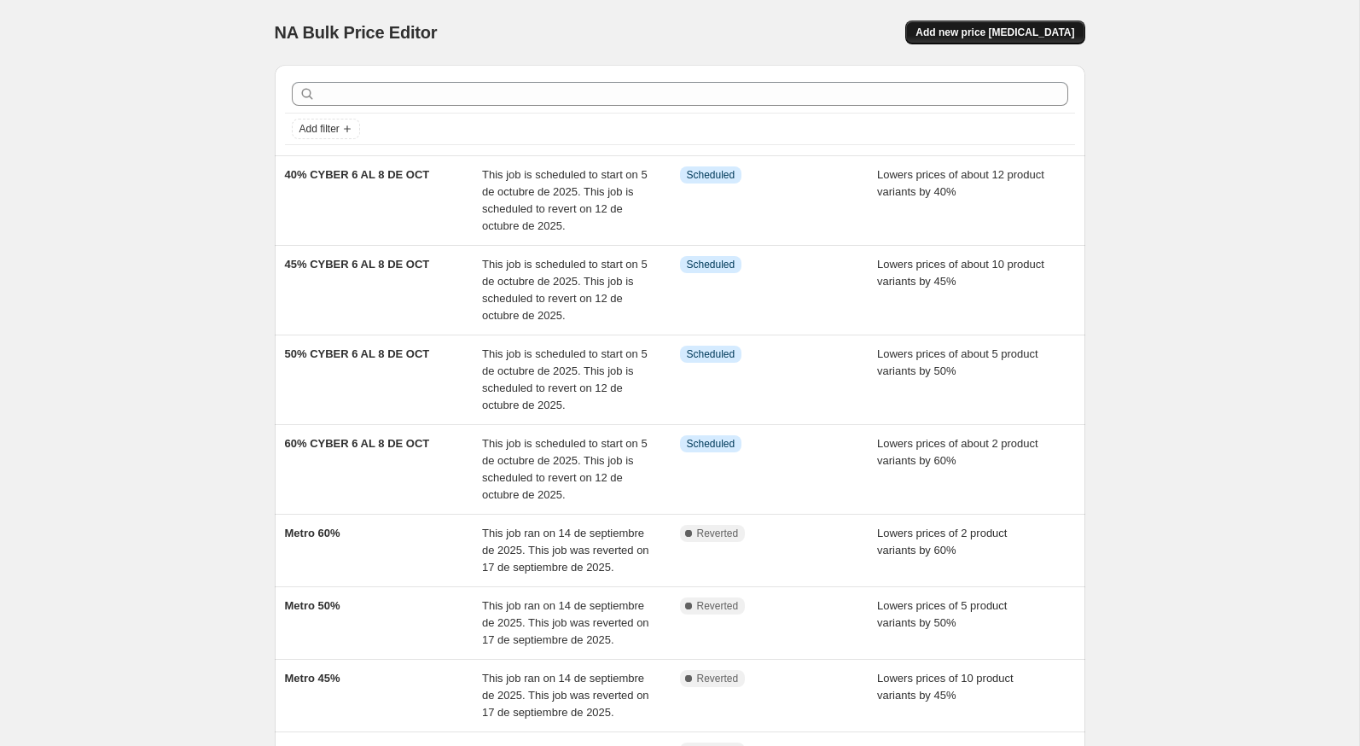
click at [965, 27] on span "Add new price change job" at bounding box center [995, 33] width 159 height 14
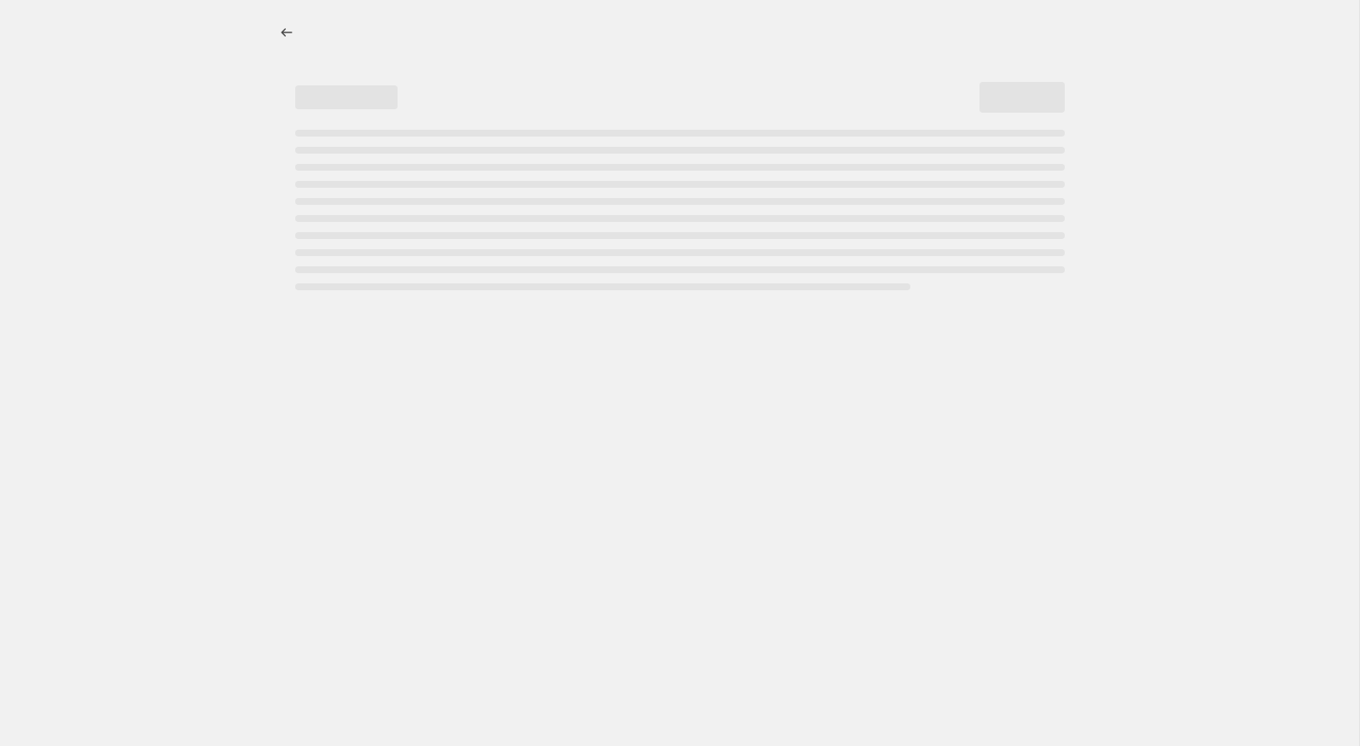
select select "percentage"
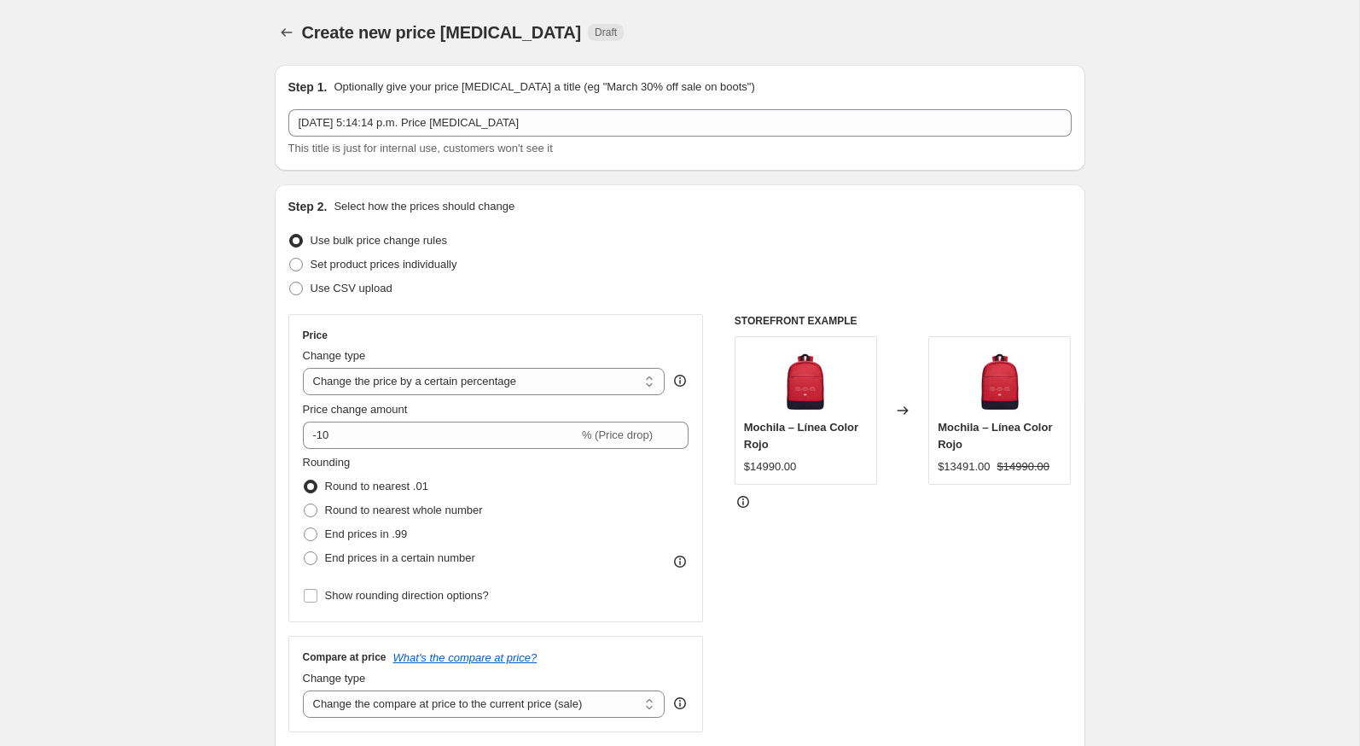
click at [512, 143] on span "This title is just for internal use, customers won't see it" at bounding box center [420, 148] width 265 height 13
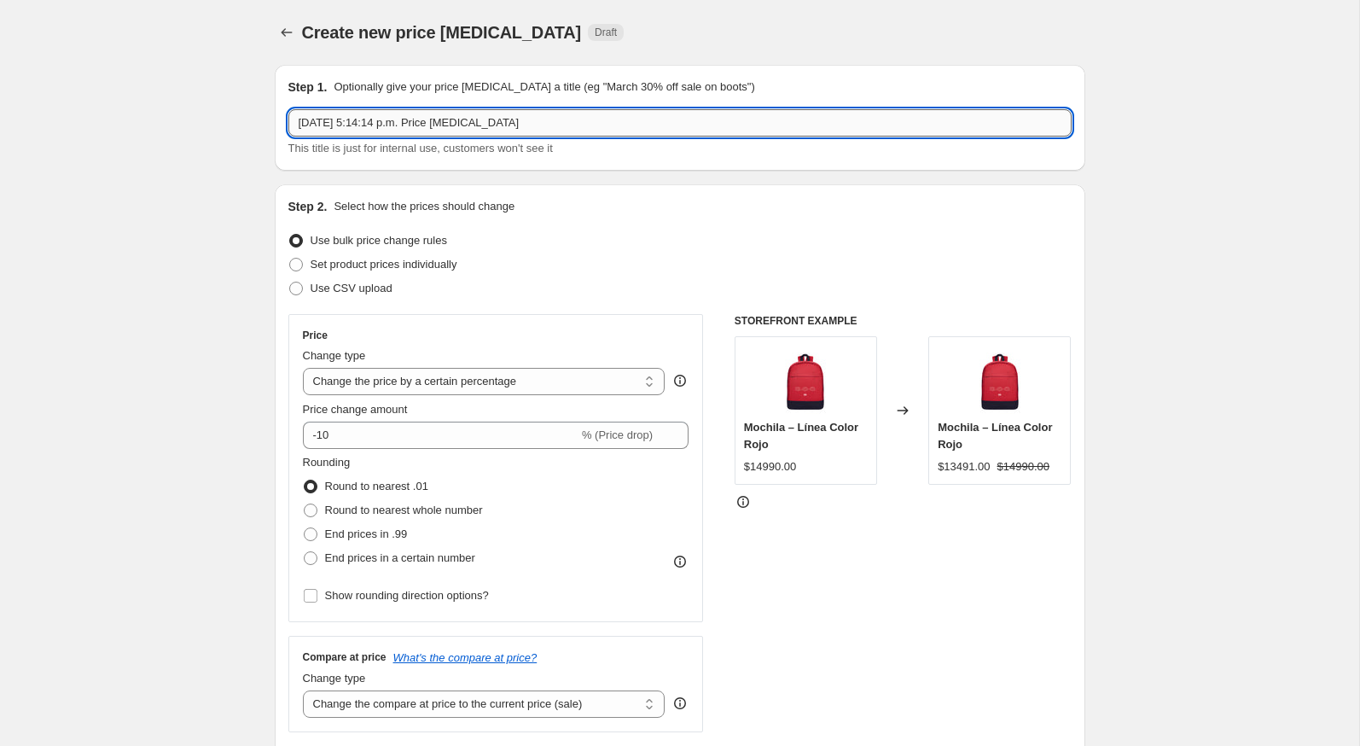
click at [512, 135] on input "4 oct 2025, 5:14:14 p.m. Price change job" at bounding box center [679, 122] width 783 height 27
paste input "0% CYBER 6 AL 8 DE OCT"
drag, startPoint x: 312, startPoint y: 126, endPoint x: 293, endPoint y: 126, distance: 19.6
click at [293, 126] on input "40% CYBER 6 AL 8 DE OCT" at bounding box center [679, 122] width 783 height 27
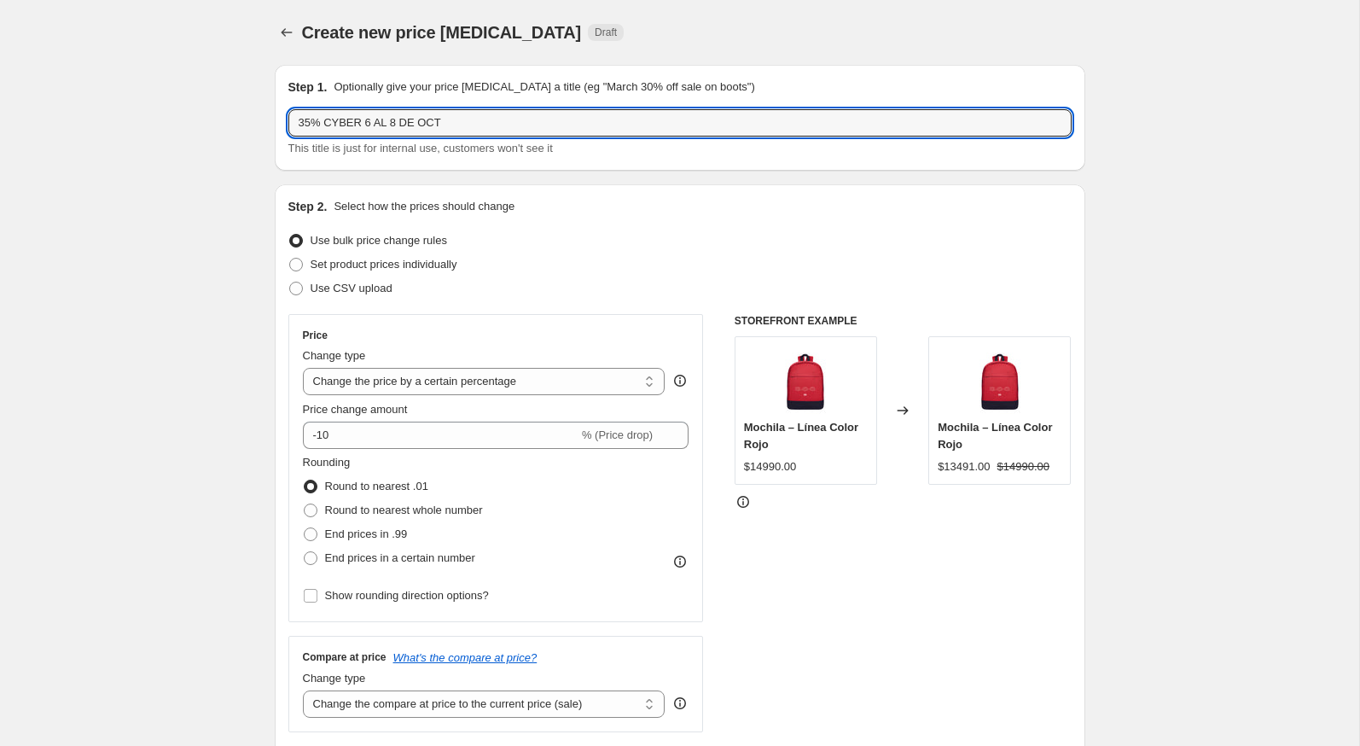
type input "35% CYBER 6 AL 8 DE OCT"
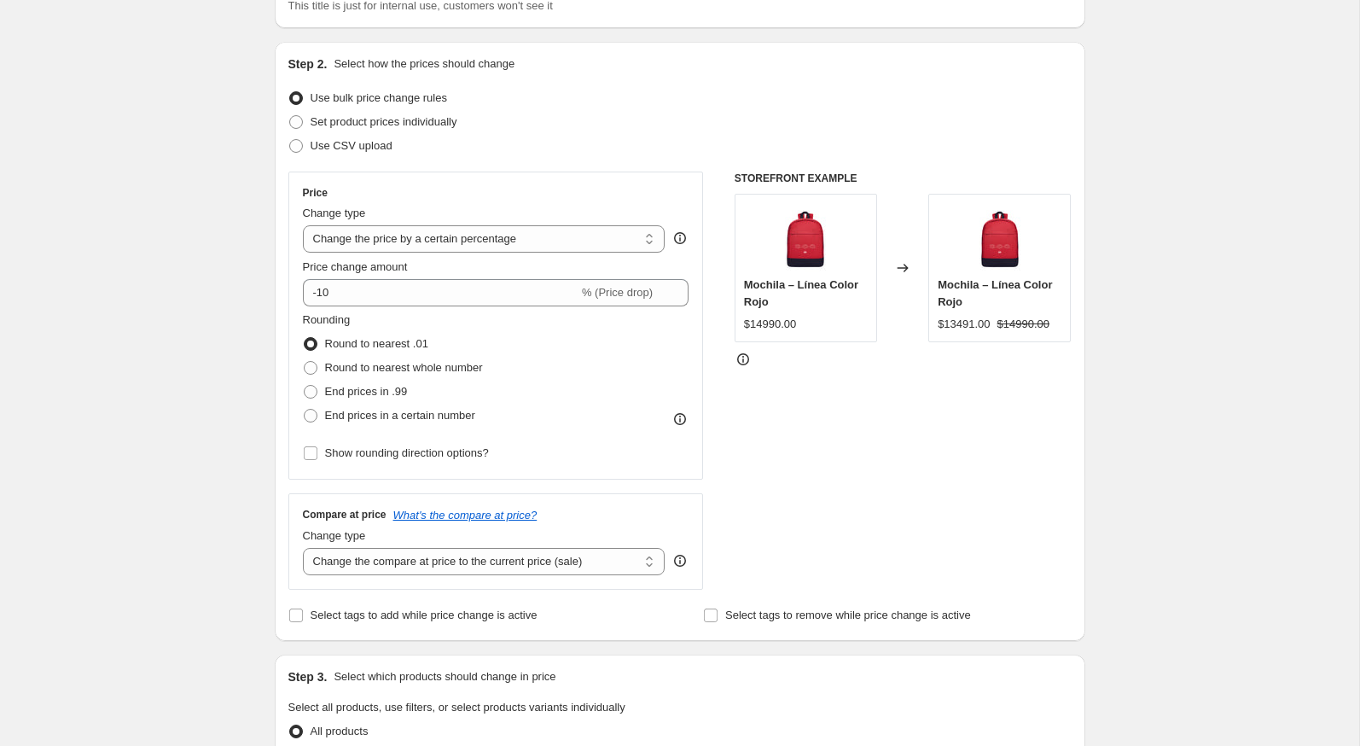
scroll to position [164, 0]
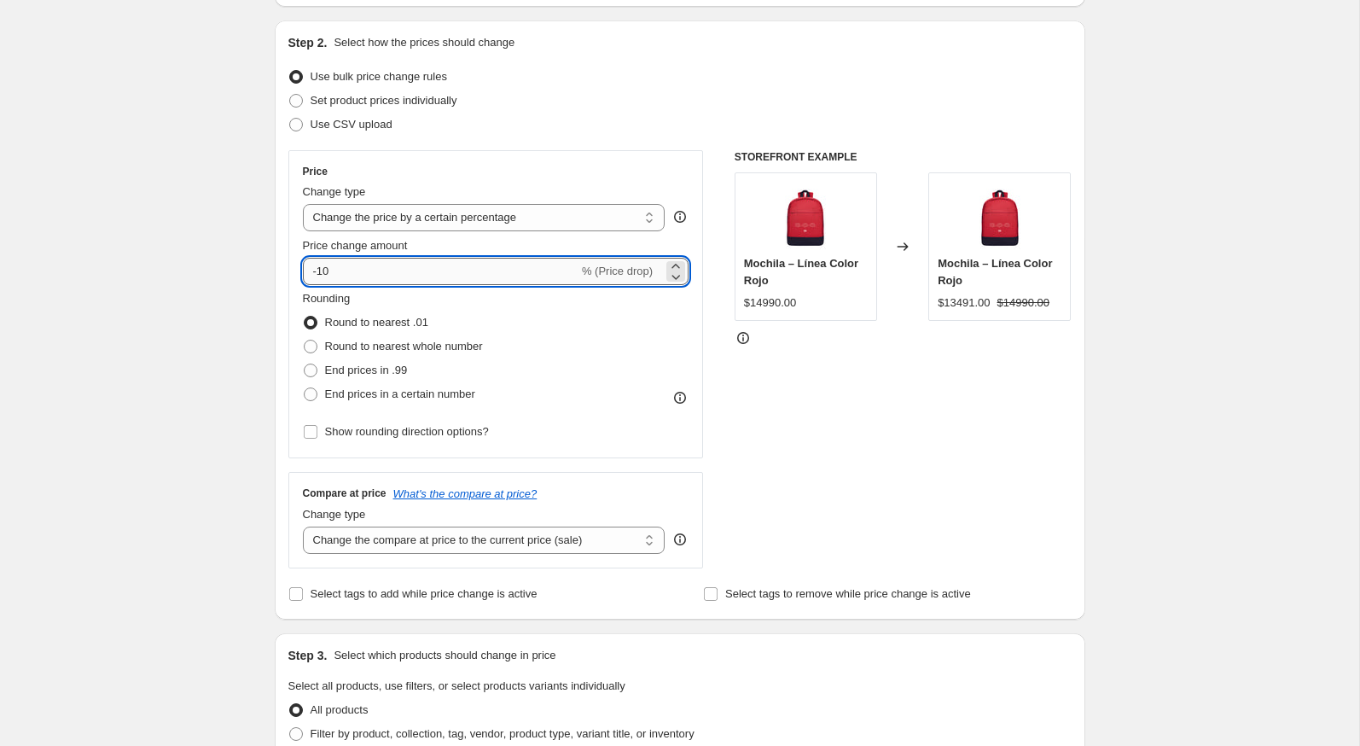
click at [343, 272] on input "-10" at bounding box center [441, 271] width 276 height 27
type input "-1"
type input "-35"
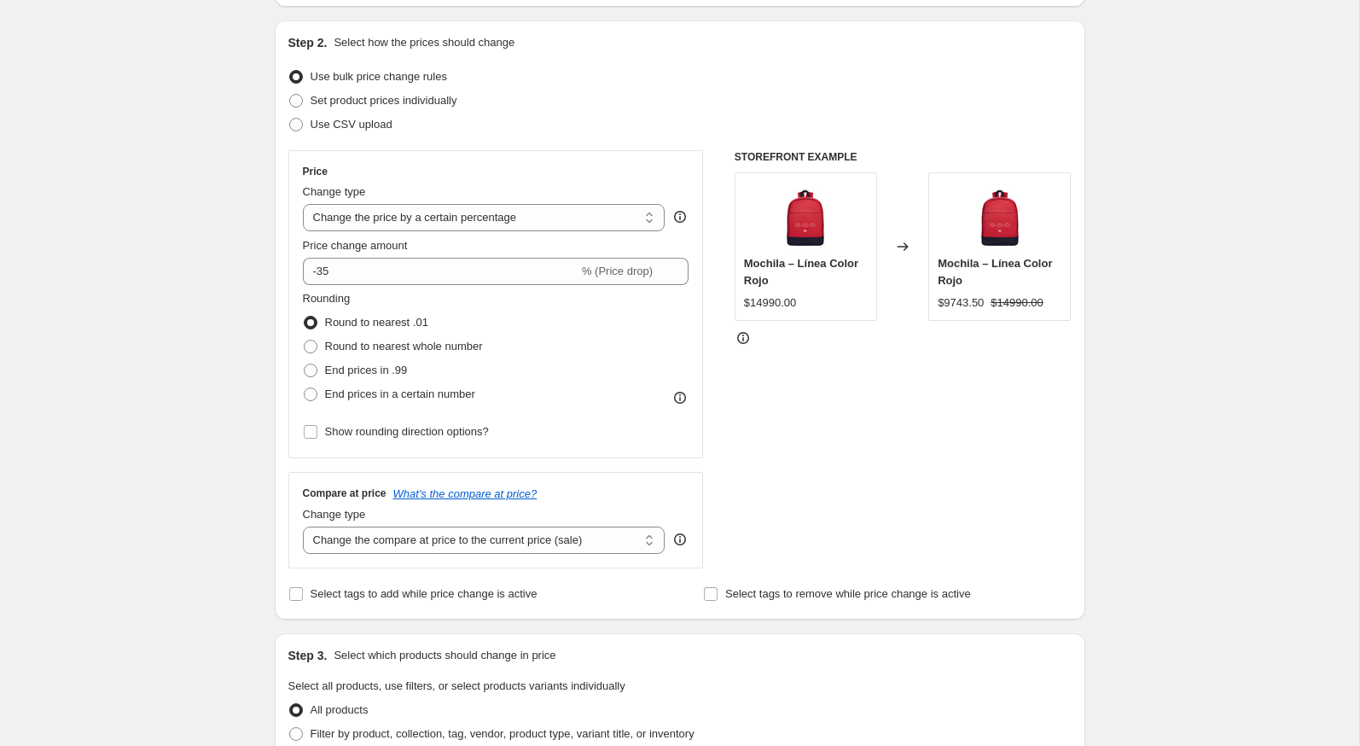
click at [295, 294] on div "Price Change type Change the price to a certain amount Change the price by a ce…" at bounding box center [496, 304] width 416 height 308
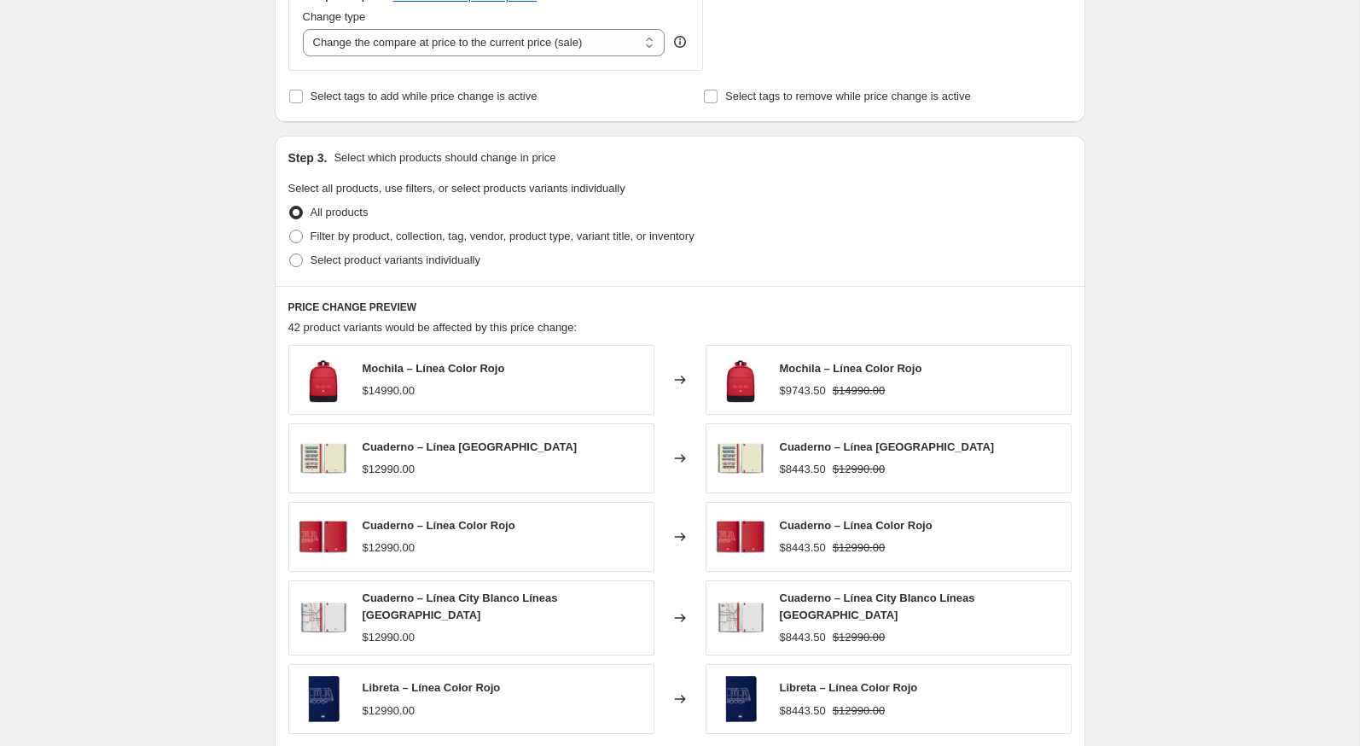
scroll to position [689, 0]
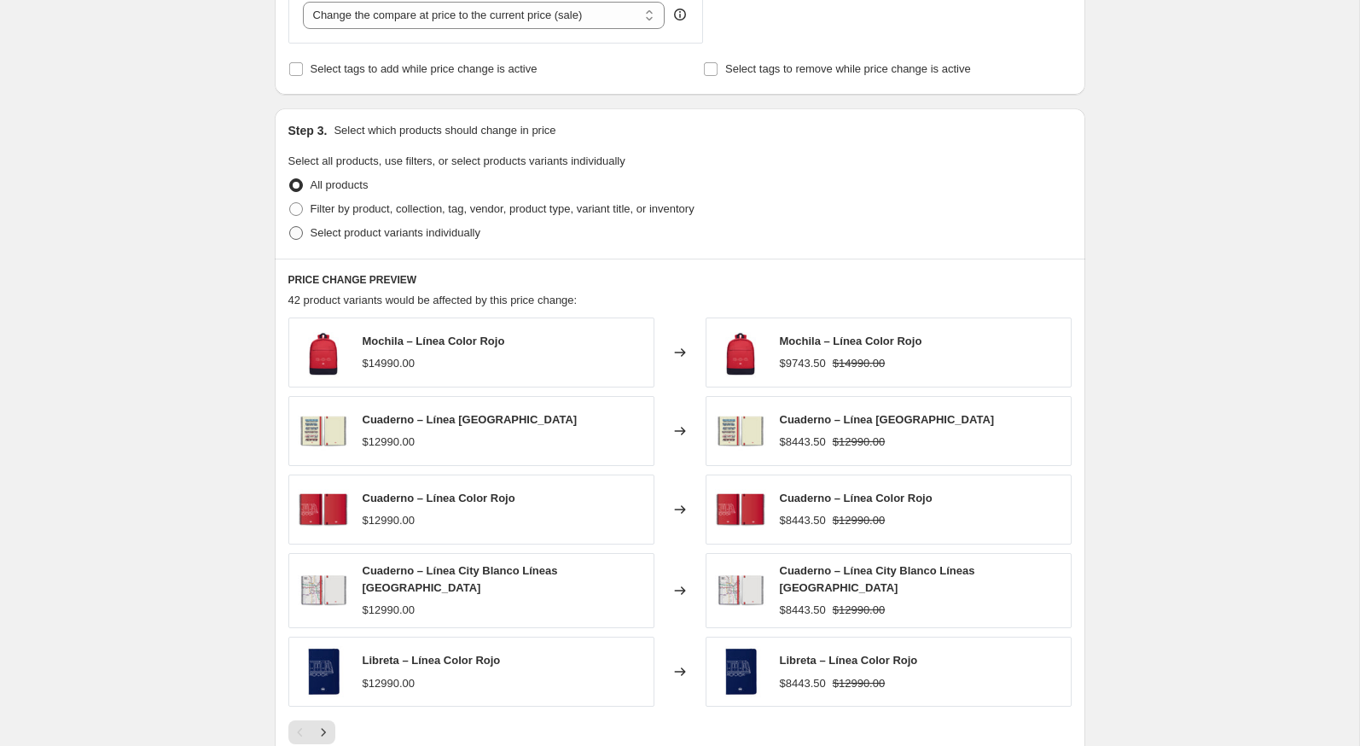
click at [340, 226] on span "Select product variants individually" at bounding box center [396, 232] width 170 height 13
click at [290, 226] on input "Select product variants individually" at bounding box center [289, 226] width 1 height 1
radio input "true"
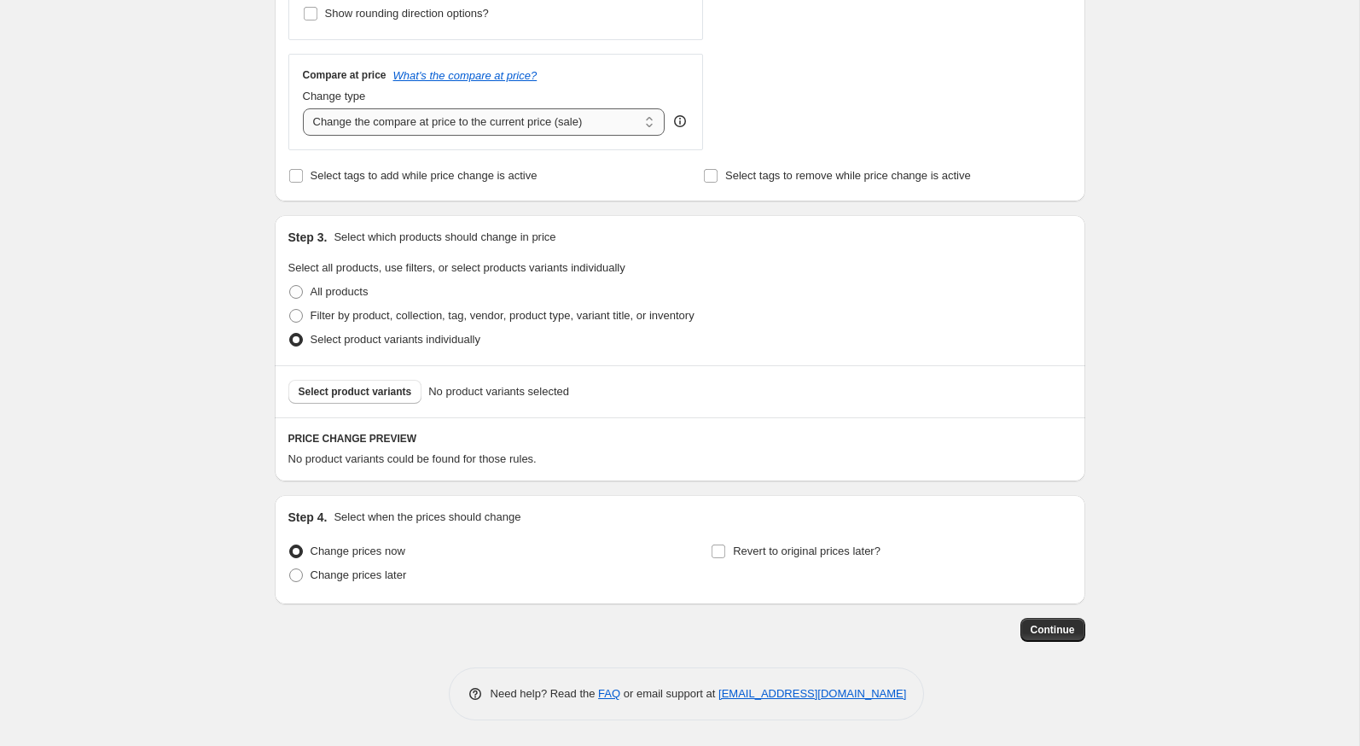
scroll to position [578, 0]
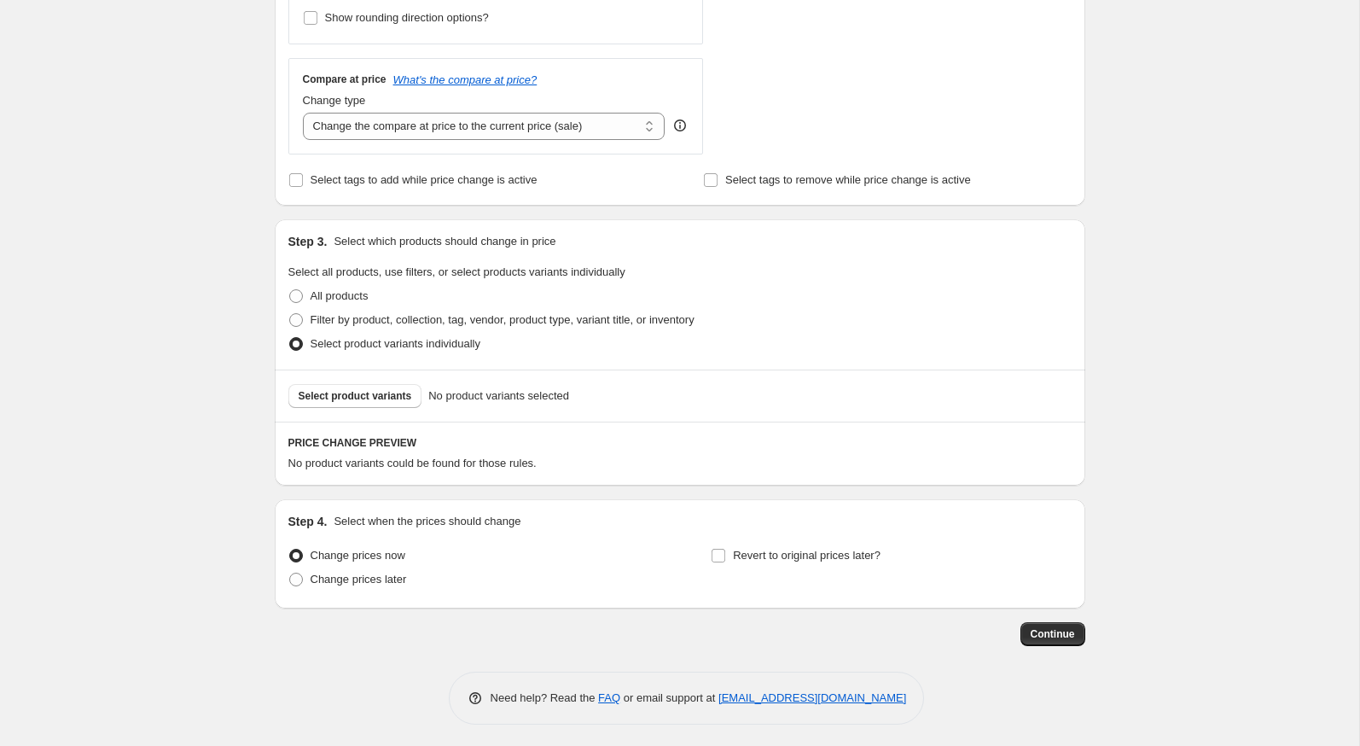
click at [404, 407] on div "Select product variants No product variants selected" at bounding box center [680, 395] width 811 height 52
click at [404, 392] on span "Select product variants" at bounding box center [355, 396] width 113 height 14
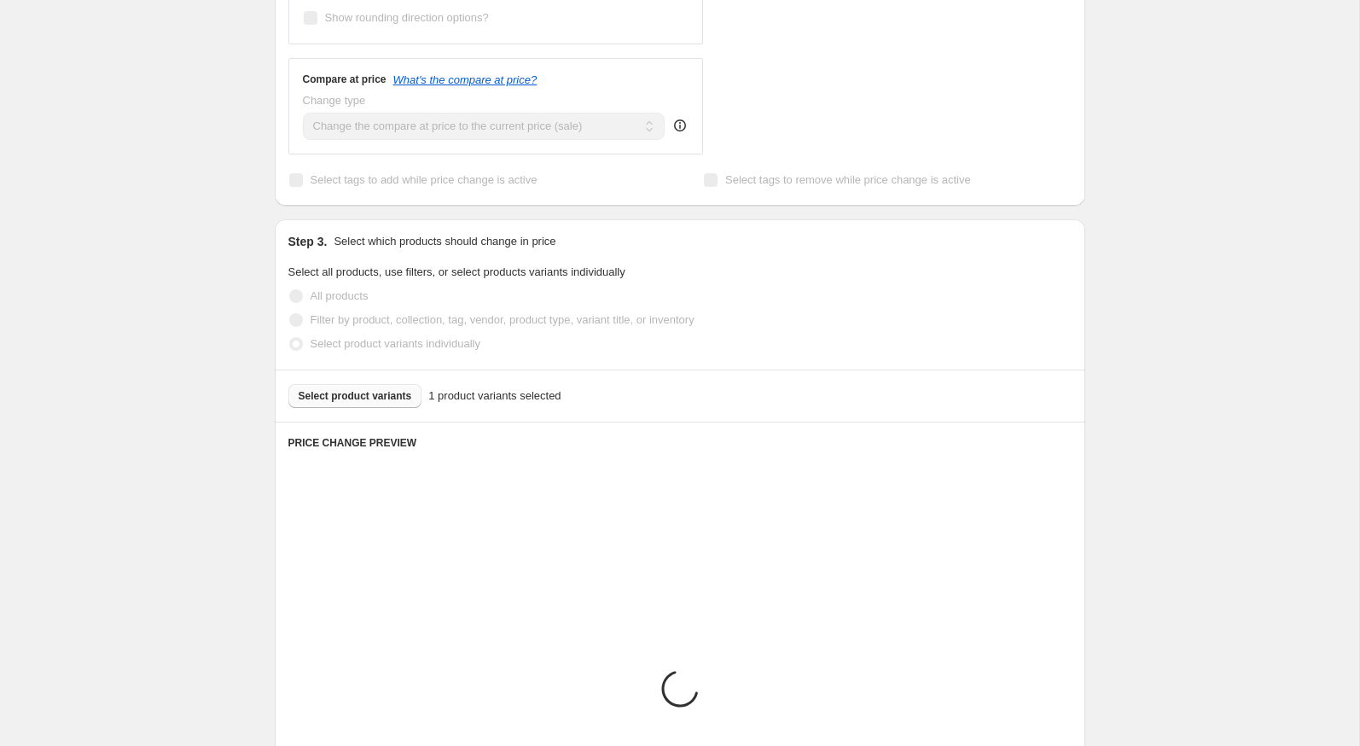
scroll to position [693, 0]
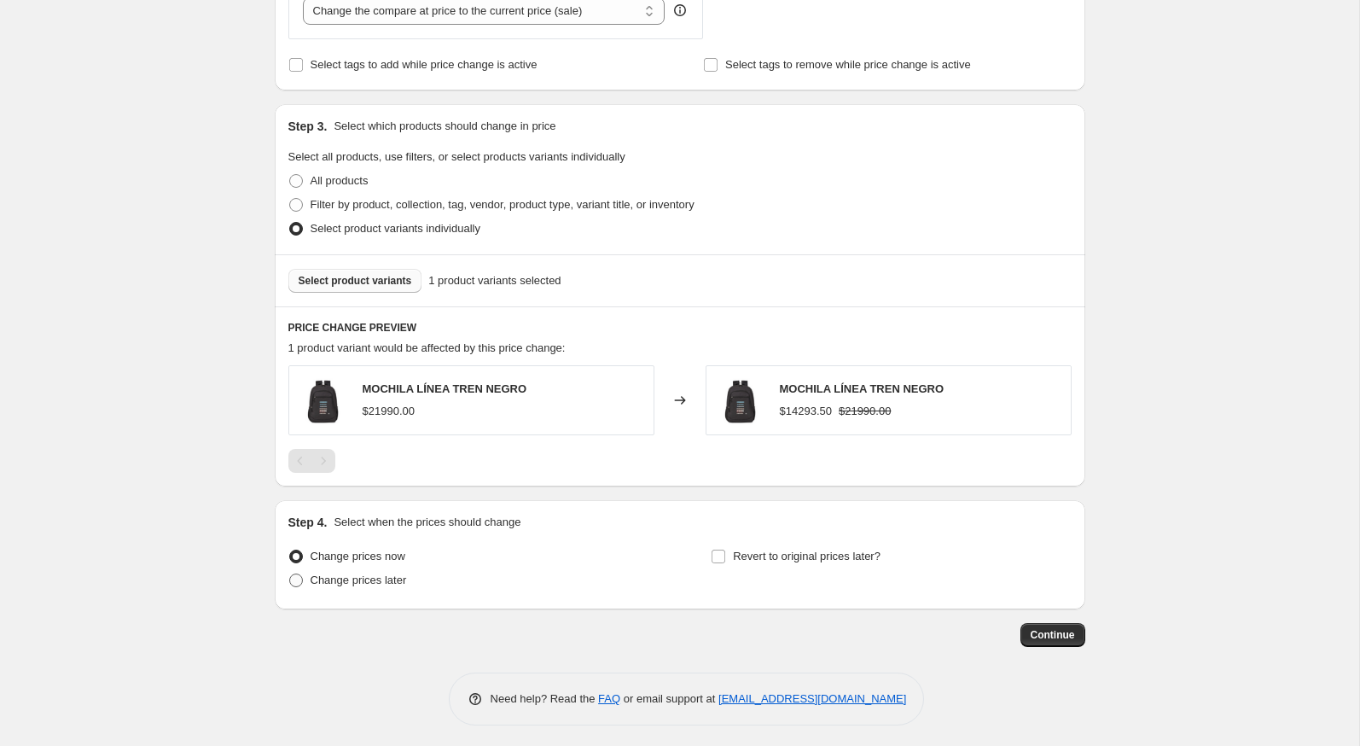
click at [361, 578] on span "Change prices later" at bounding box center [359, 579] width 96 height 13
click at [290, 574] on input "Change prices later" at bounding box center [289, 573] width 1 height 1
radio input "true"
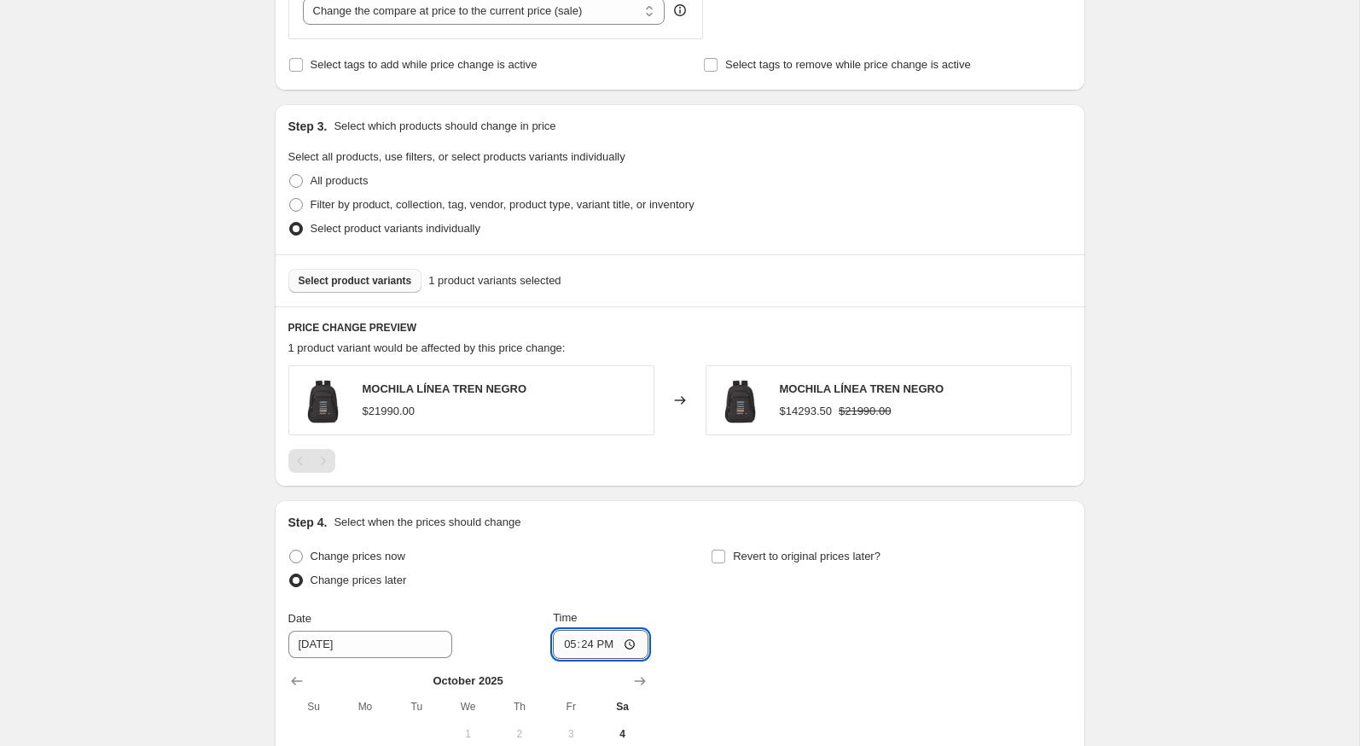
click at [568, 636] on input "17:24" at bounding box center [601, 644] width 96 height 29
type input "23:59"
click at [743, 554] on span "Revert to original prices later?" at bounding box center [807, 555] width 148 height 13
click at [725, 554] on input "Revert to original prices later?" at bounding box center [719, 556] width 14 height 14
checkbox input "true"
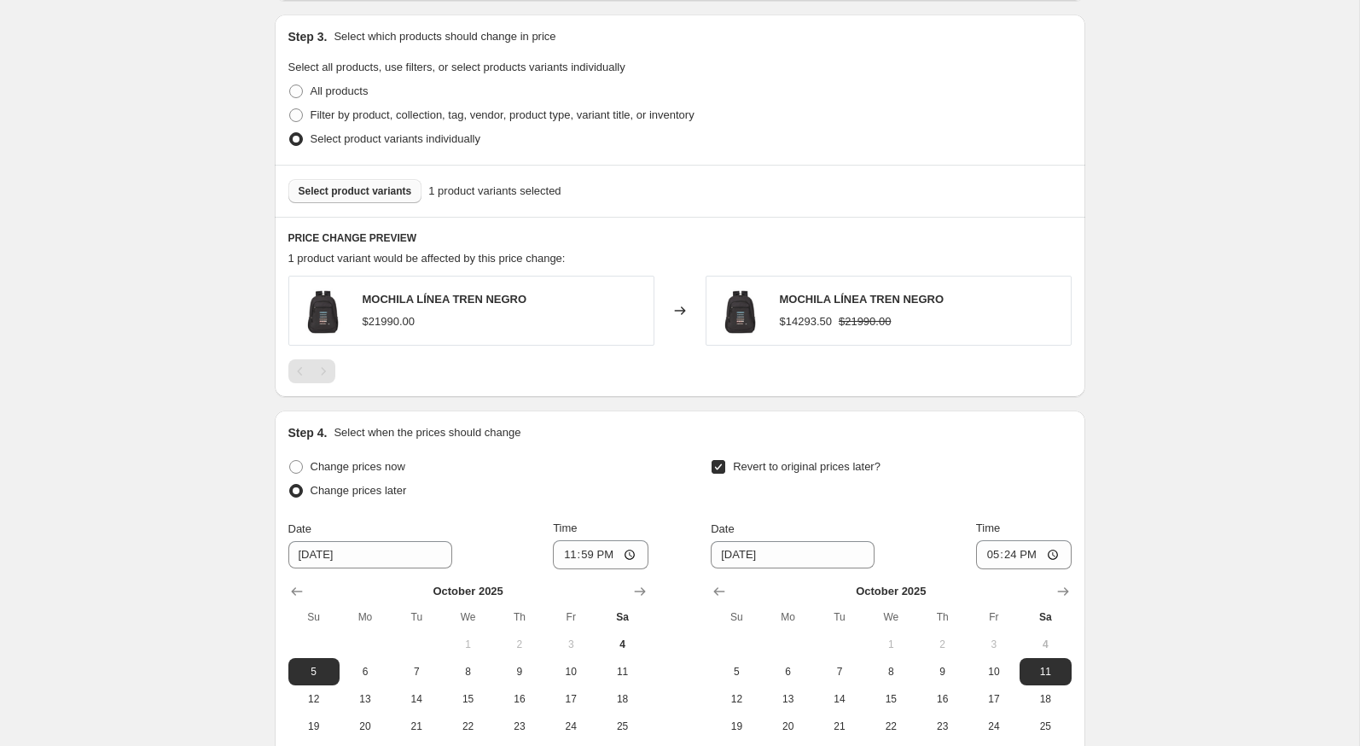
scroll to position [819, 0]
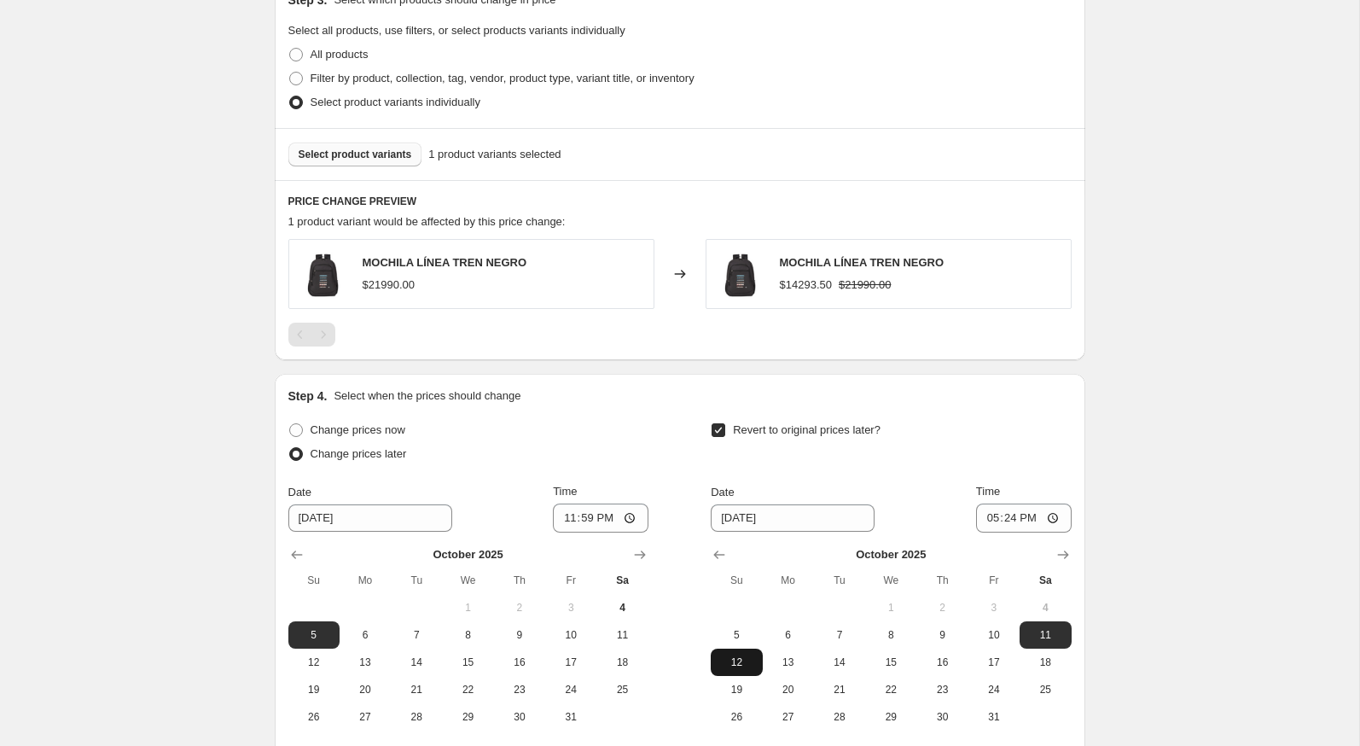
click at [732, 665] on span "12" at bounding box center [737, 662] width 38 height 14
type input "10/12/2025"
click at [981, 511] on input "17:24" at bounding box center [1024, 517] width 96 height 29
type input "23:59"
click at [963, 427] on div "Revert to original prices later?" at bounding box center [891, 443] width 360 height 51
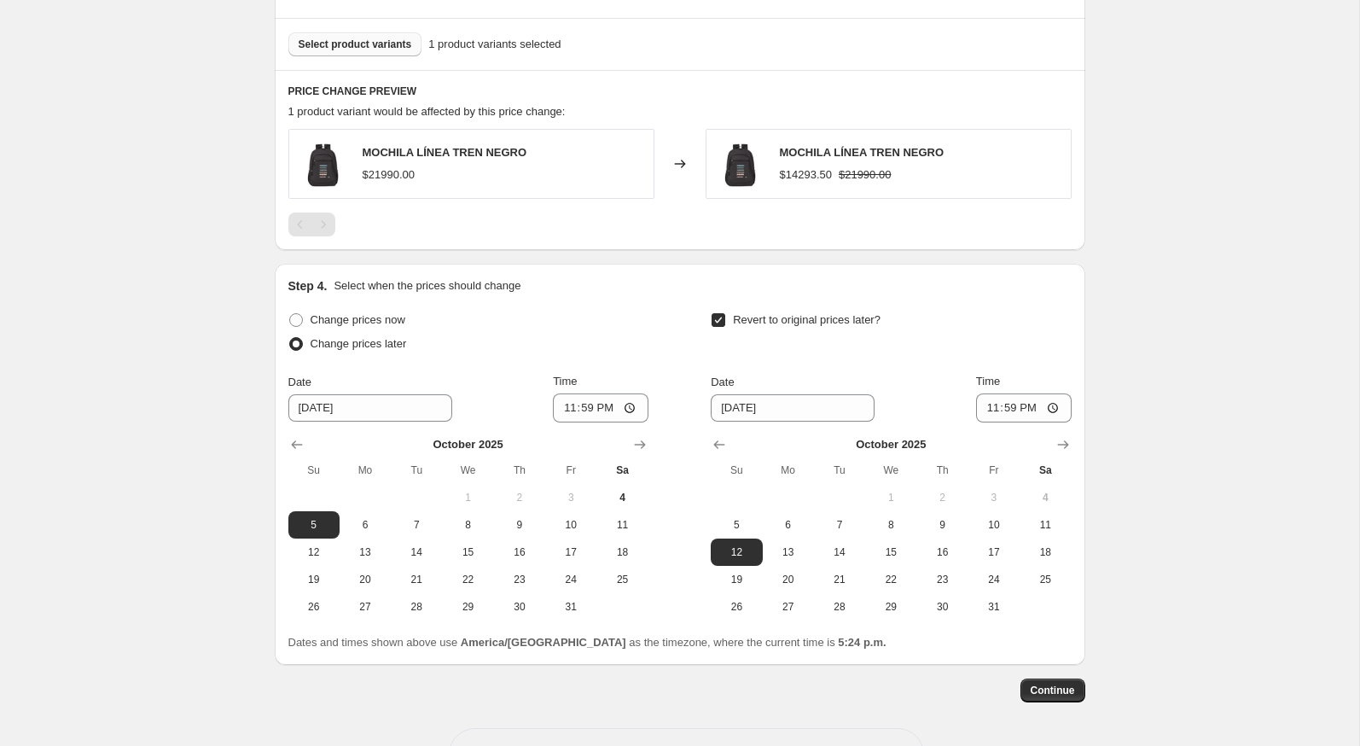
scroll to position [985, 0]
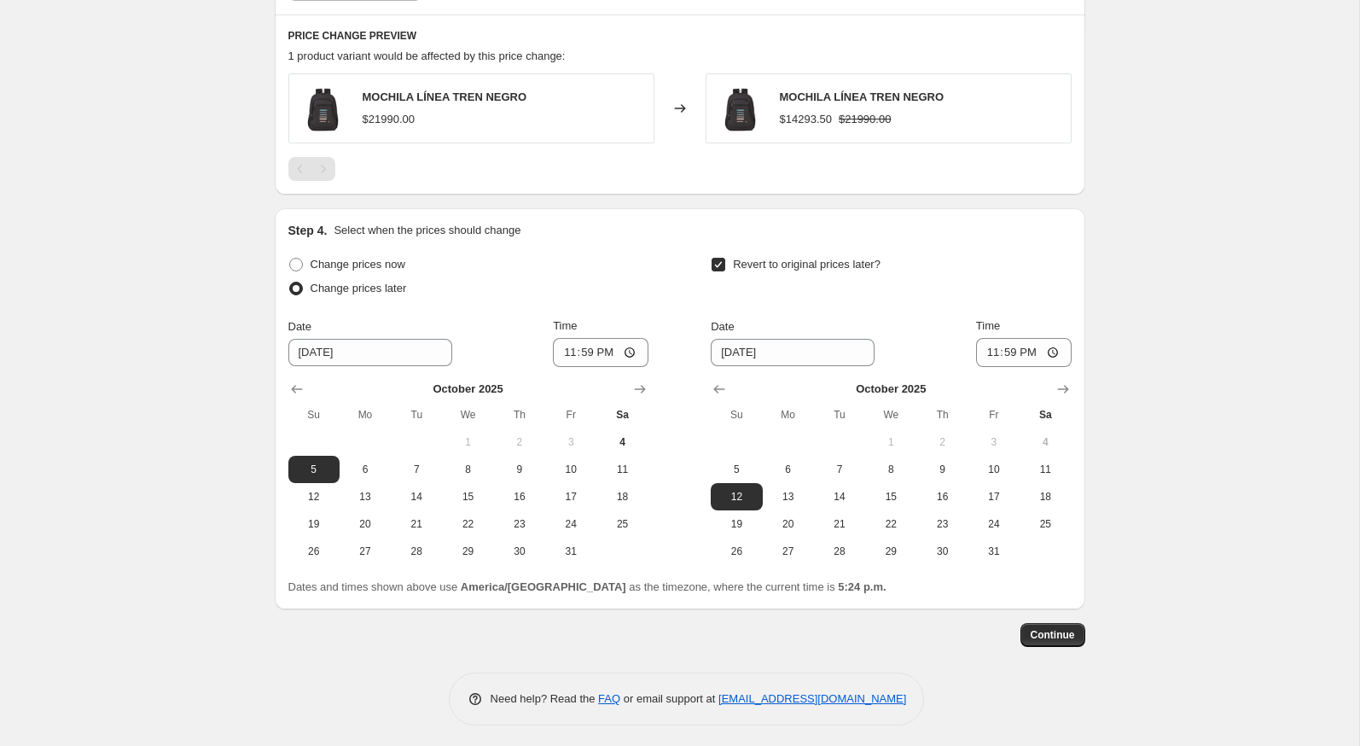
click at [1046, 631] on span "Continue" at bounding box center [1053, 635] width 44 height 14
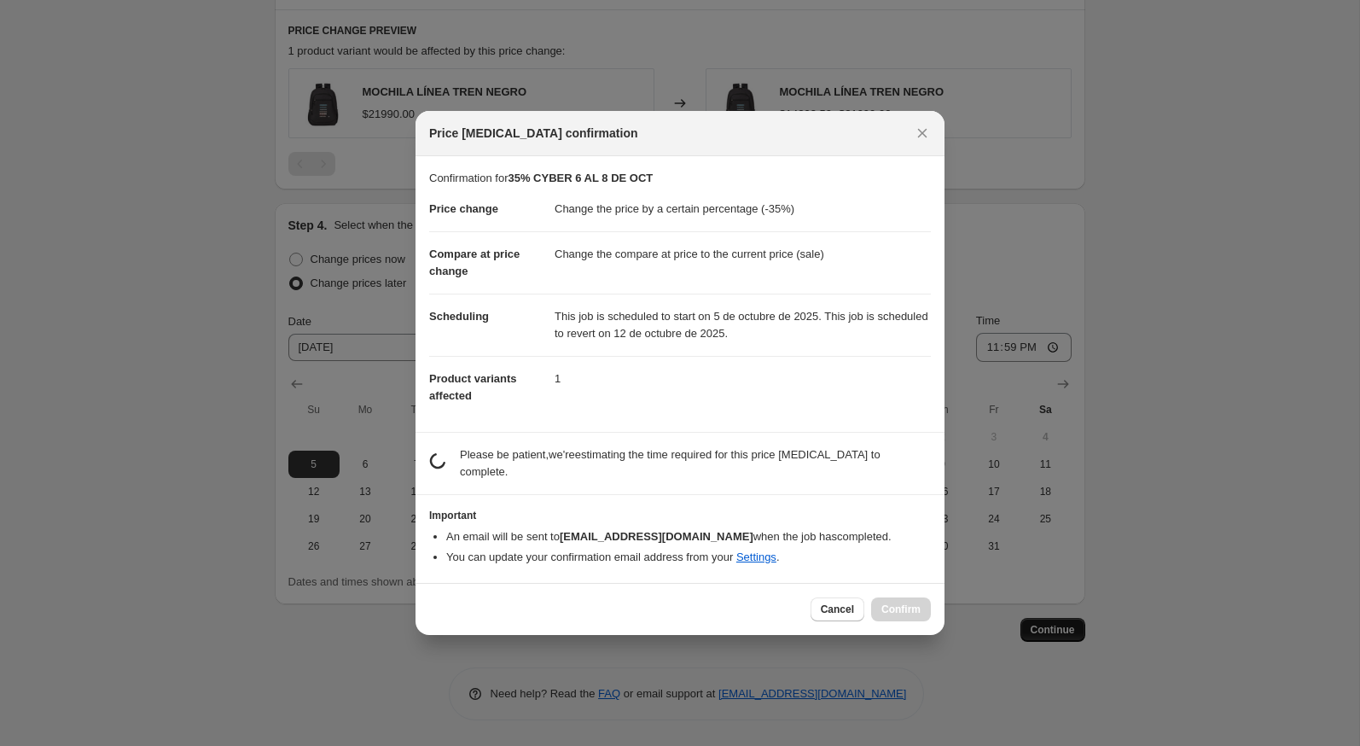
scroll to position [0, 0]
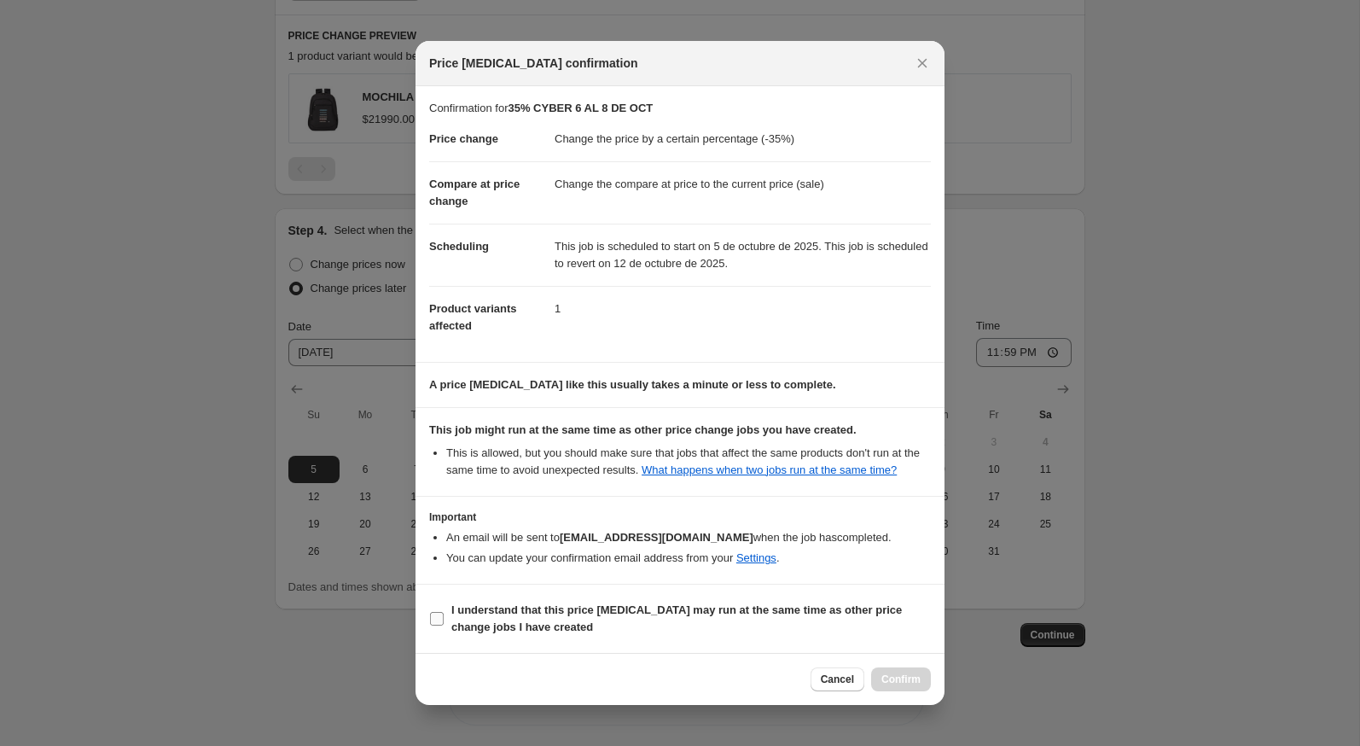
click at [774, 630] on span "I understand that this price change job may run at the same time as other price…" at bounding box center [691, 619] width 480 height 34
click at [444, 625] on input "I understand that this price change job may run at the same time as other price…" at bounding box center [437, 619] width 14 height 14
checkbox input "true"
click at [910, 686] on span "Confirm" at bounding box center [900, 679] width 39 height 14
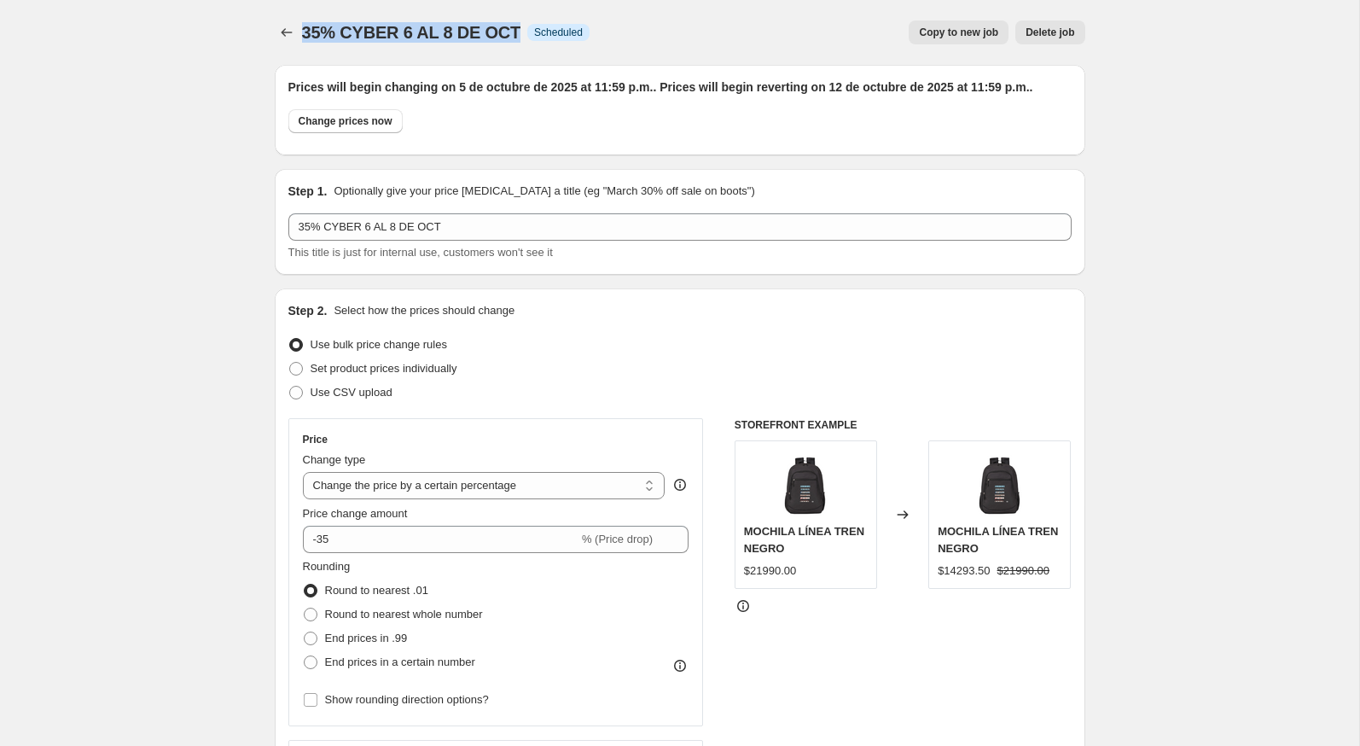
drag, startPoint x: 517, startPoint y: 34, endPoint x: 304, endPoint y: 34, distance: 213.3
click at [302, 34] on div "35% CYBER 6 AL 8 DE OCT Info Scheduled" at bounding box center [446, 32] width 288 height 24
copy span "35% CYBER 6 AL 8 DE OCT"
click at [282, 38] on icon "Price change jobs" at bounding box center [286, 32] width 17 height 17
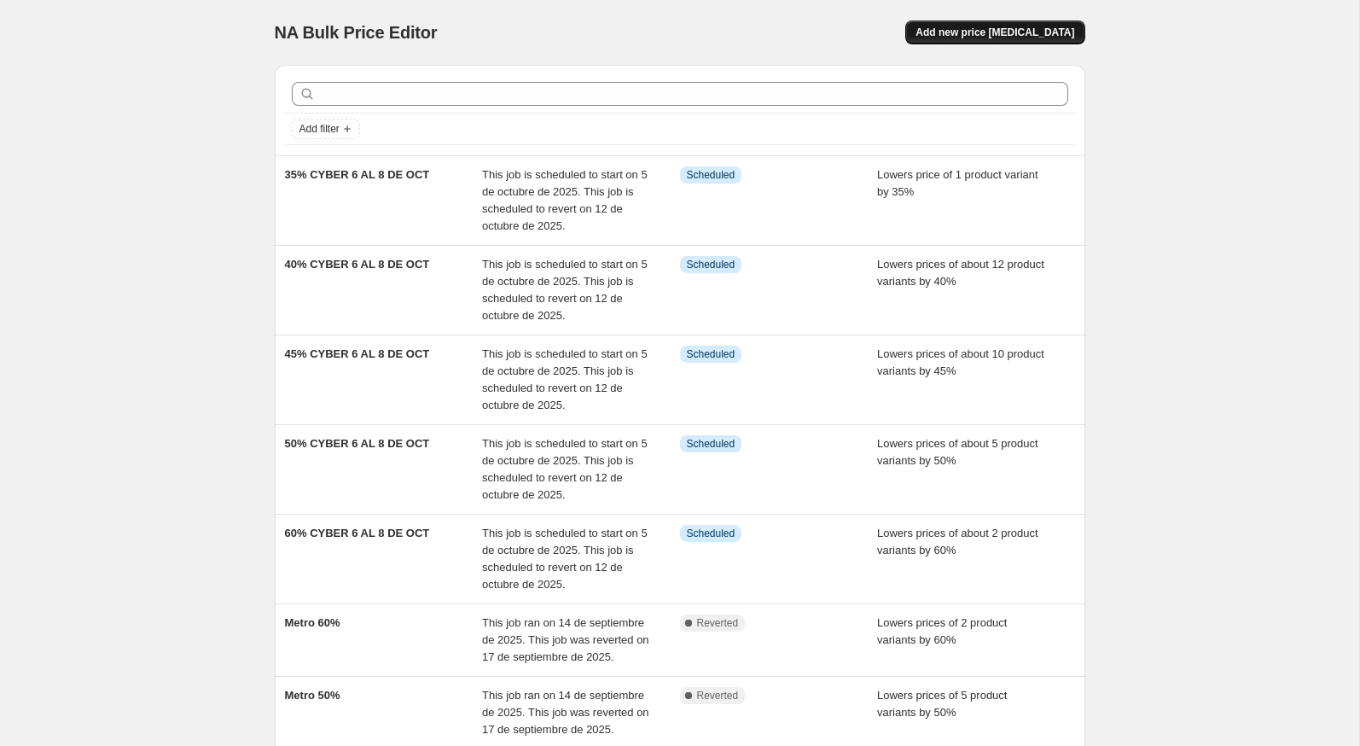
click at [960, 33] on span "Add new price change job" at bounding box center [995, 33] width 159 height 14
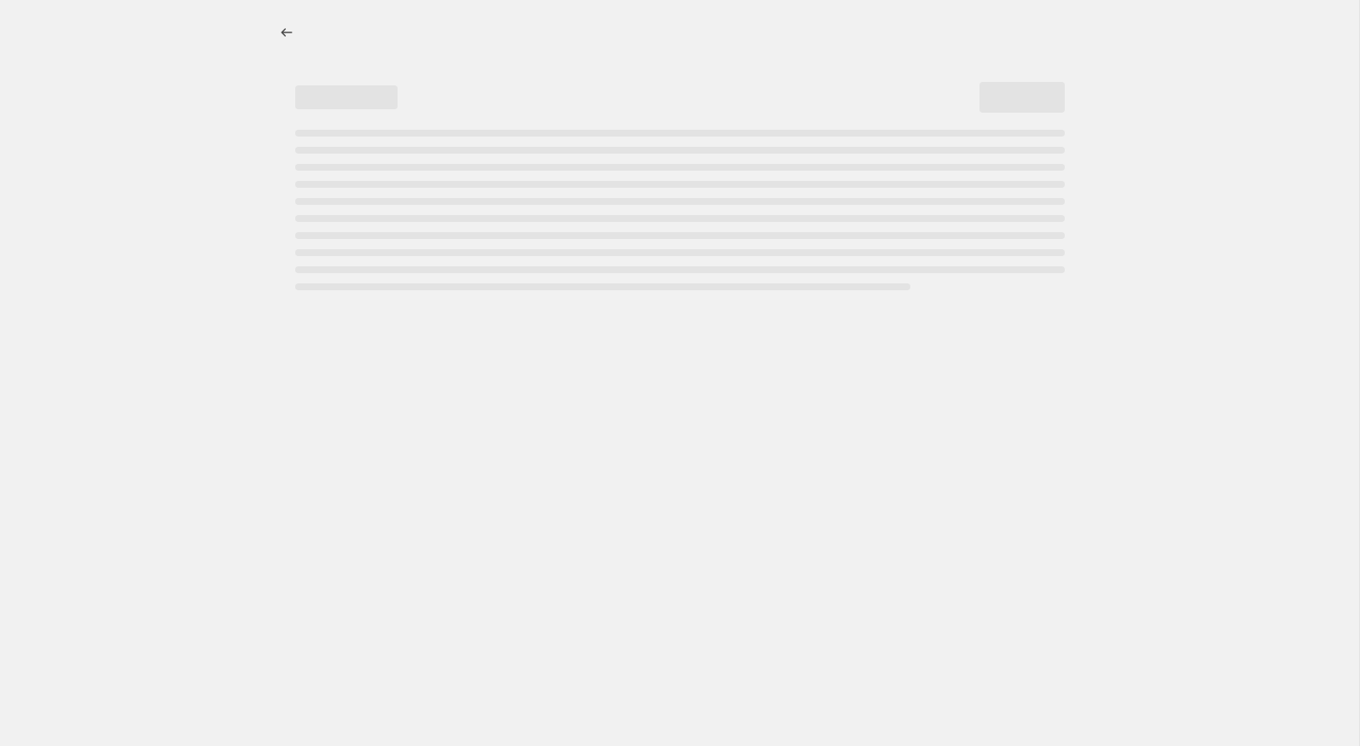
select select "percentage"
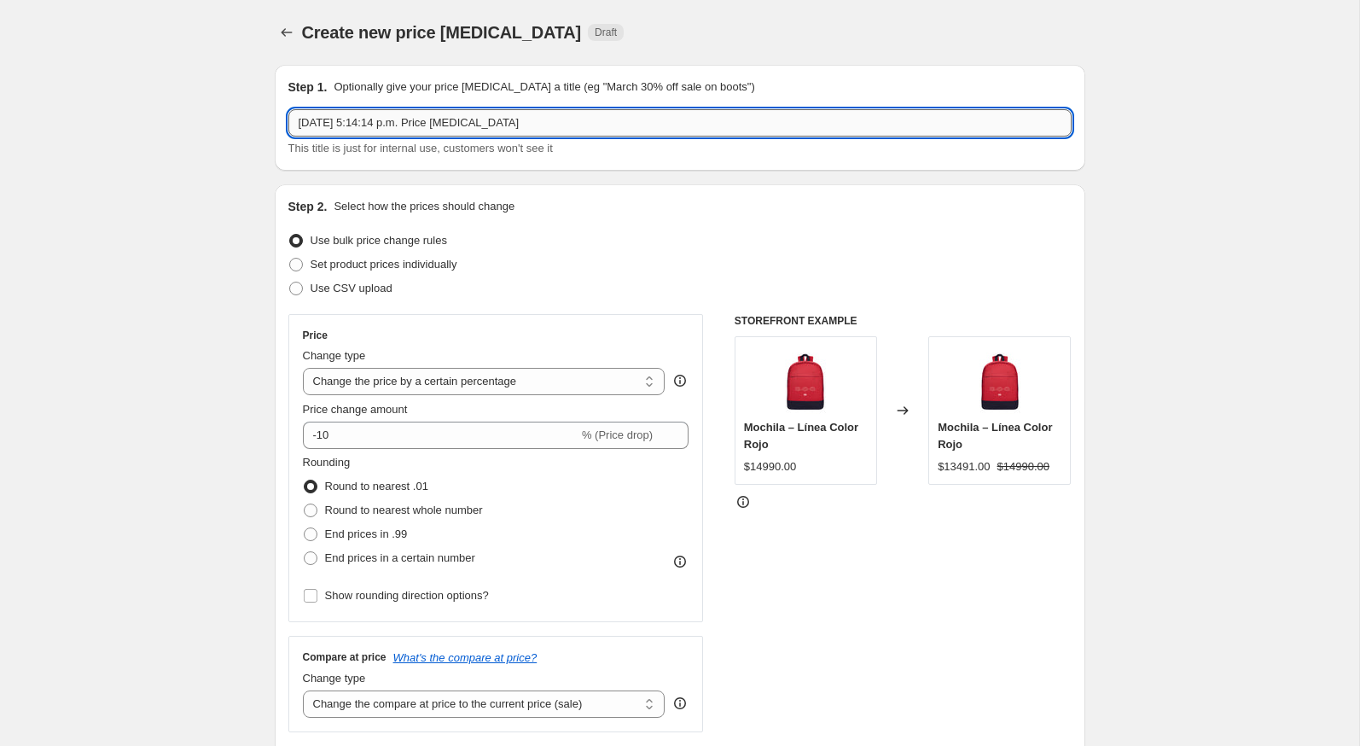
click at [493, 129] on input "4 oct 2025, 5:14:14 p.m. Price change job" at bounding box center [679, 122] width 783 height 27
paste input "35% CYBER 6 AL 8 DE OCT"
click at [314, 129] on input "35% CYBER 6 AL 8 DE OCT" at bounding box center [679, 122] width 783 height 27
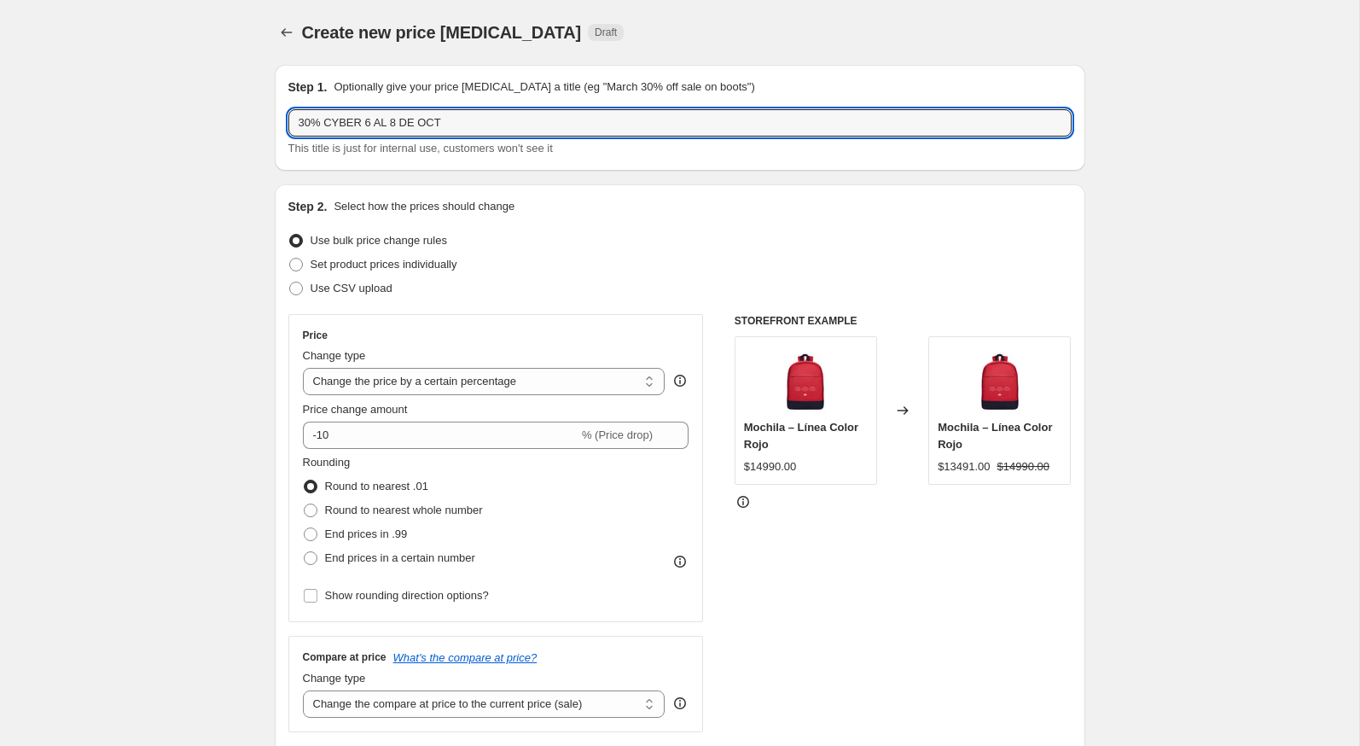
type input "30% CYBER 6 AL 8 DE OCT"
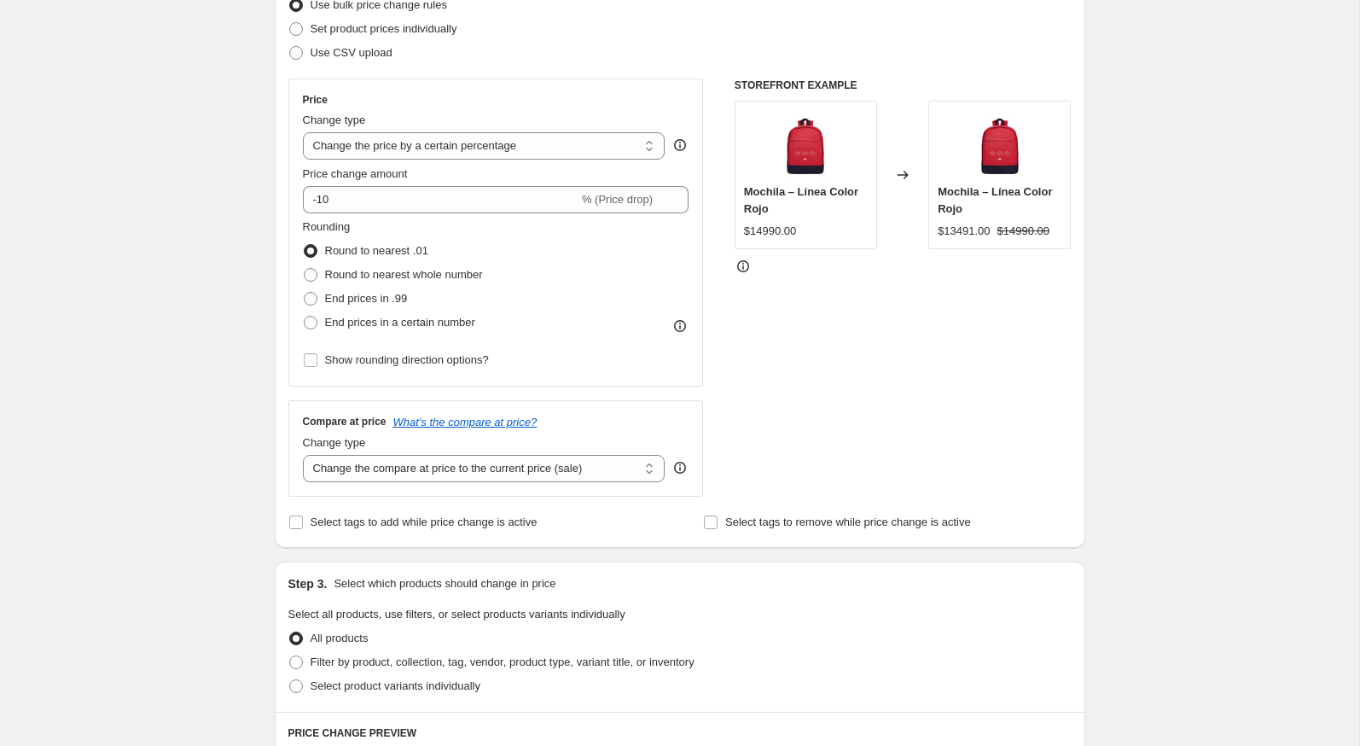
scroll to position [252, 0]
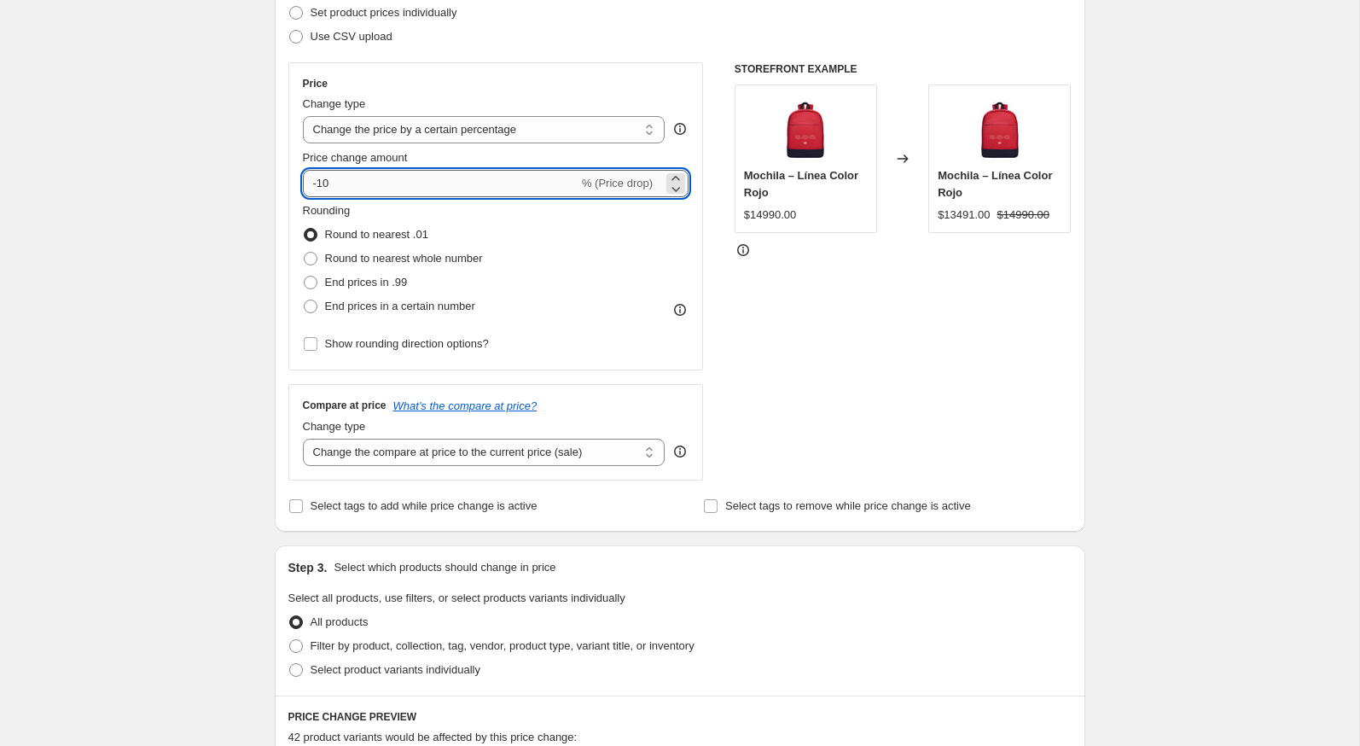
click at [371, 179] on input "-10" at bounding box center [441, 183] width 276 height 27
type input "-1"
type input "-30"
click at [216, 357] on div "Create new price change job. This page is ready Create new price change job Dra…" at bounding box center [679, 603] width 1359 height 1711
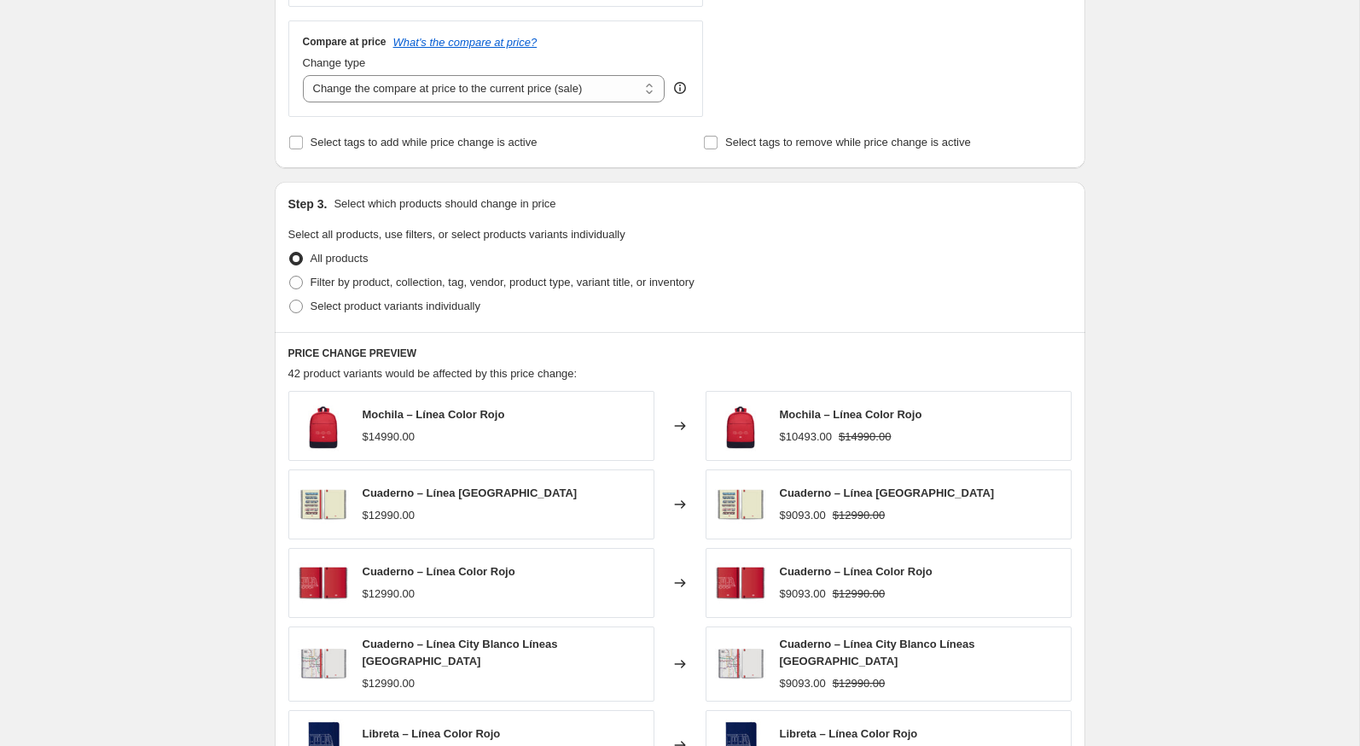
scroll to position [620, 0]
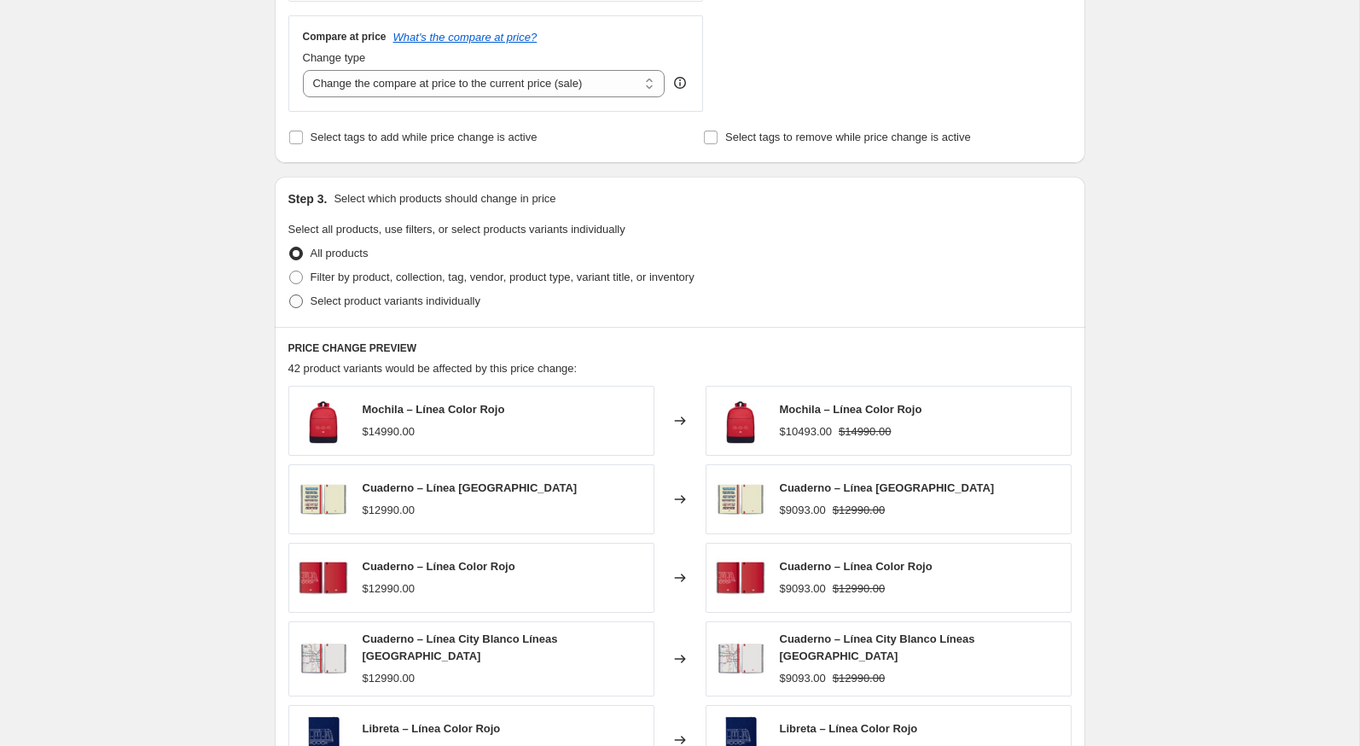
click at [317, 298] on span "Select product variants individually" at bounding box center [396, 300] width 170 height 13
click at [290, 295] on input "Select product variants individually" at bounding box center [289, 294] width 1 height 1
radio input "true"
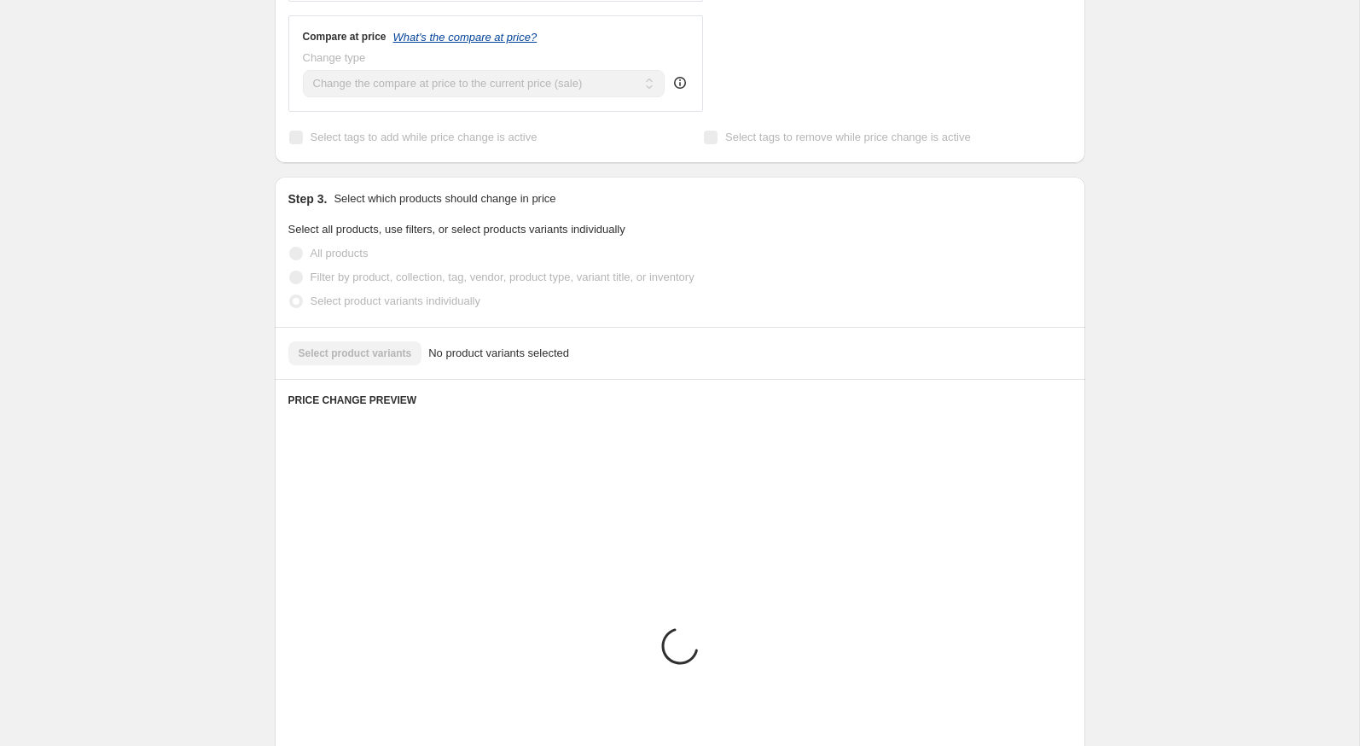
scroll to position [578, 0]
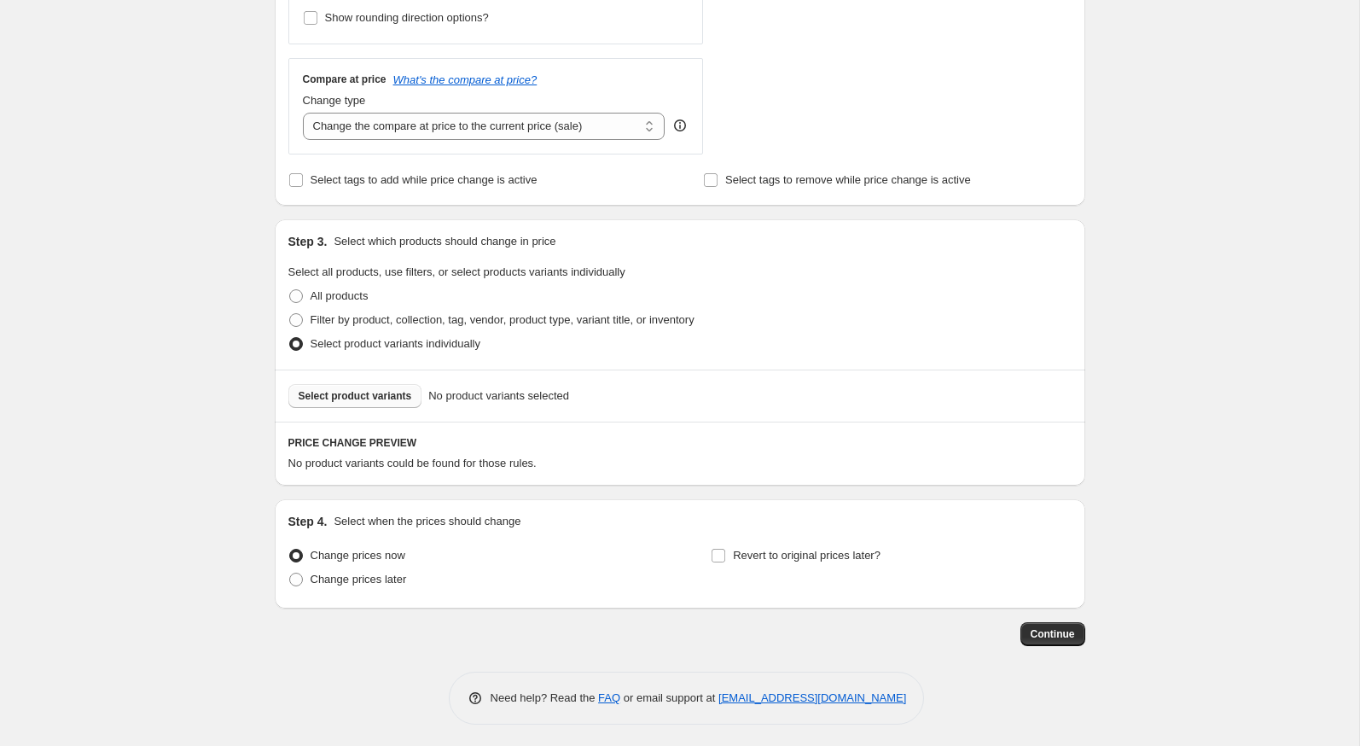
click at [397, 389] on span "Select product variants" at bounding box center [355, 396] width 113 height 14
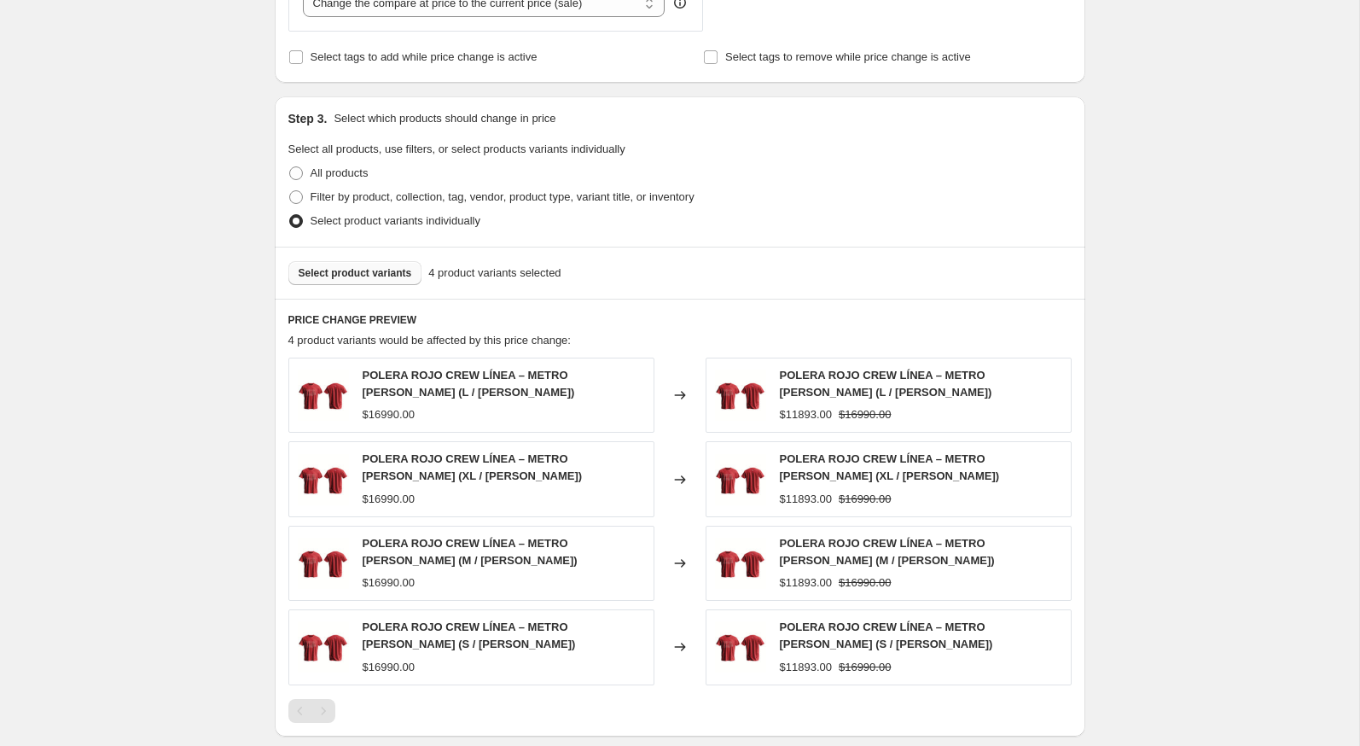
scroll to position [948, 0]
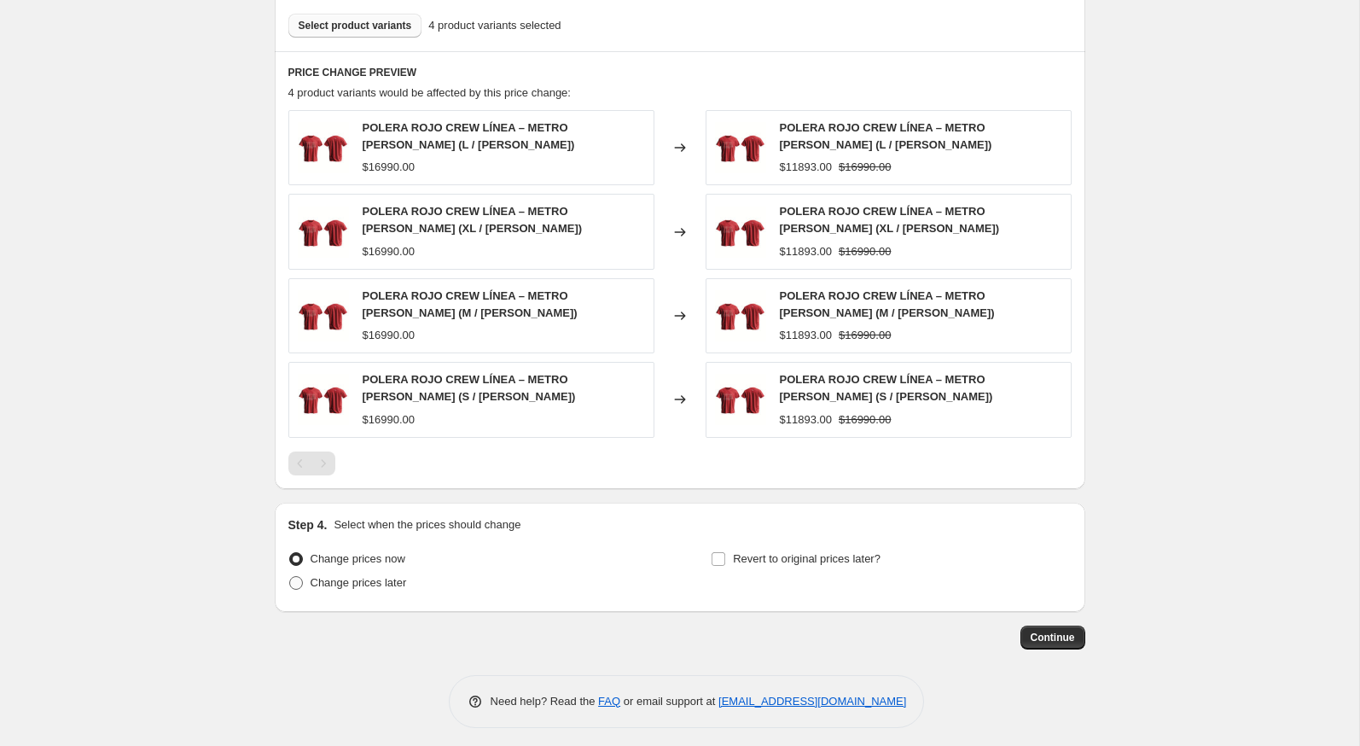
click at [369, 576] on span "Change prices later" at bounding box center [359, 582] width 96 height 13
click at [290, 576] on input "Change prices later" at bounding box center [289, 576] width 1 height 1
radio input "true"
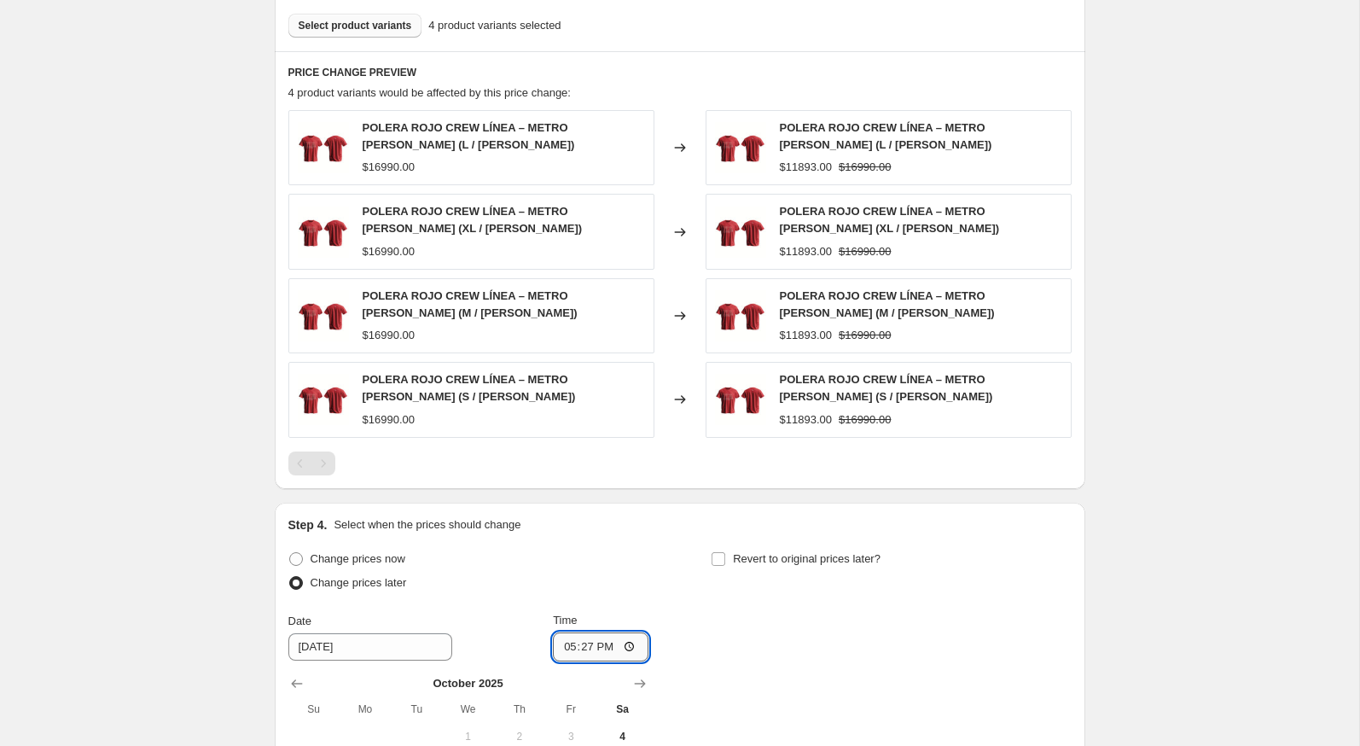
click at [558, 632] on input "17:27" at bounding box center [601, 646] width 96 height 29
type input "23:59"
click at [737, 550] on span "Revert to original prices later?" at bounding box center [807, 558] width 148 height 17
click at [725, 552] on input "Revert to original prices later?" at bounding box center [719, 559] width 14 height 14
checkbox input "true"
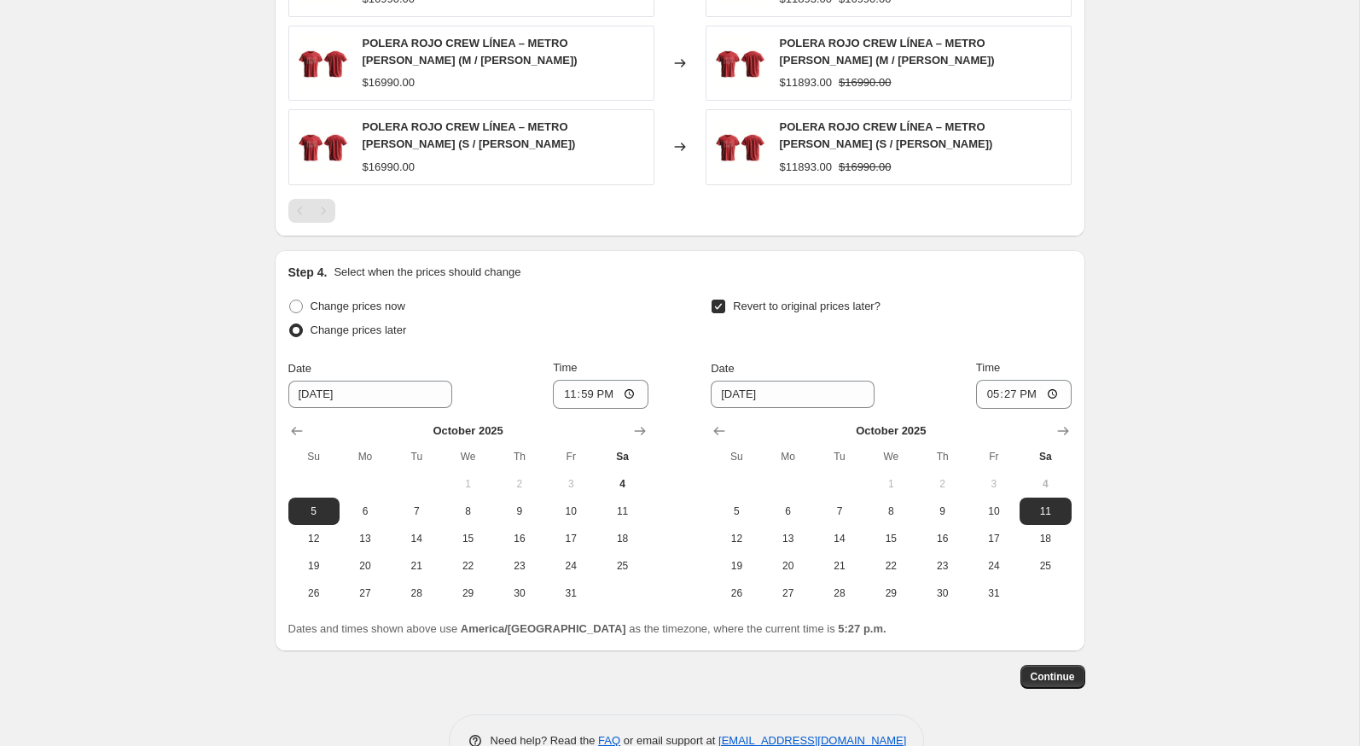
scroll to position [1240, 0]
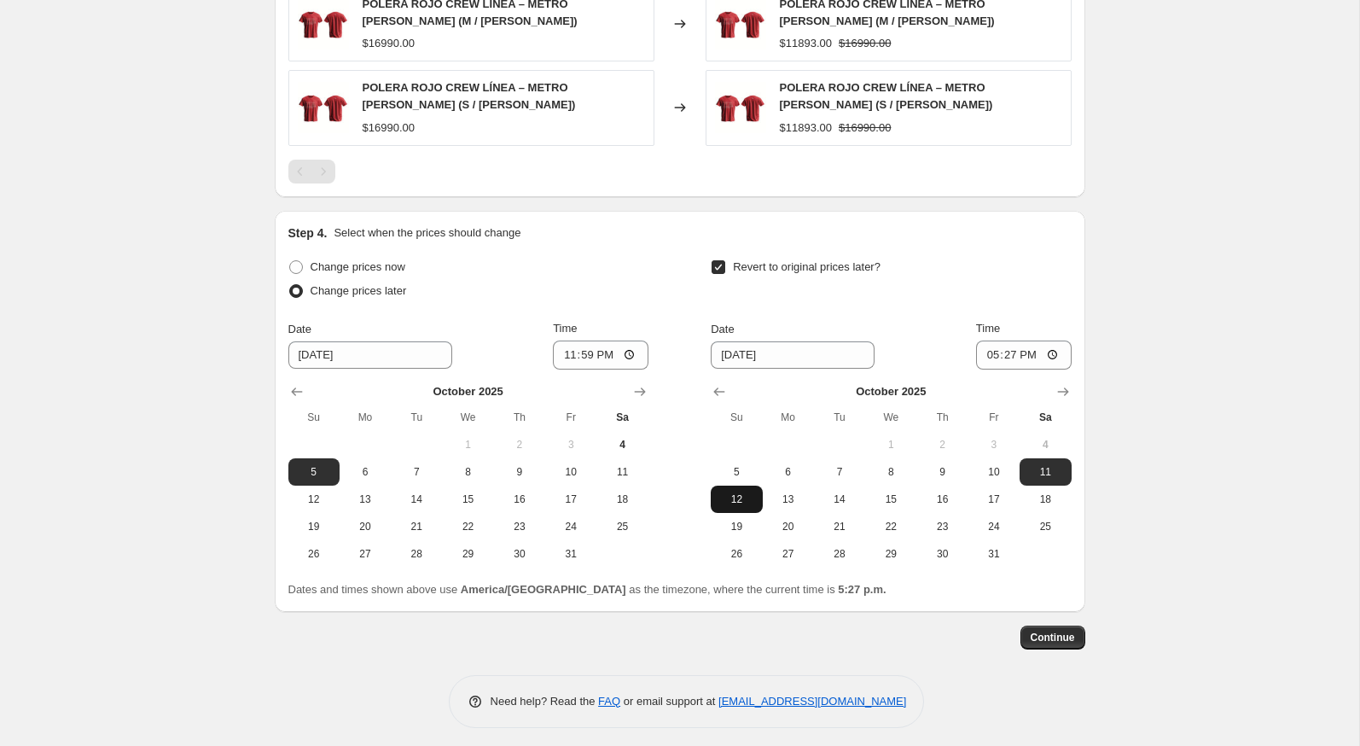
click at [745, 494] on span "12" at bounding box center [737, 499] width 38 height 14
type input "10/12/2025"
click at [981, 347] on input "17:27" at bounding box center [1024, 354] width 96 height 29
type input "23:59"
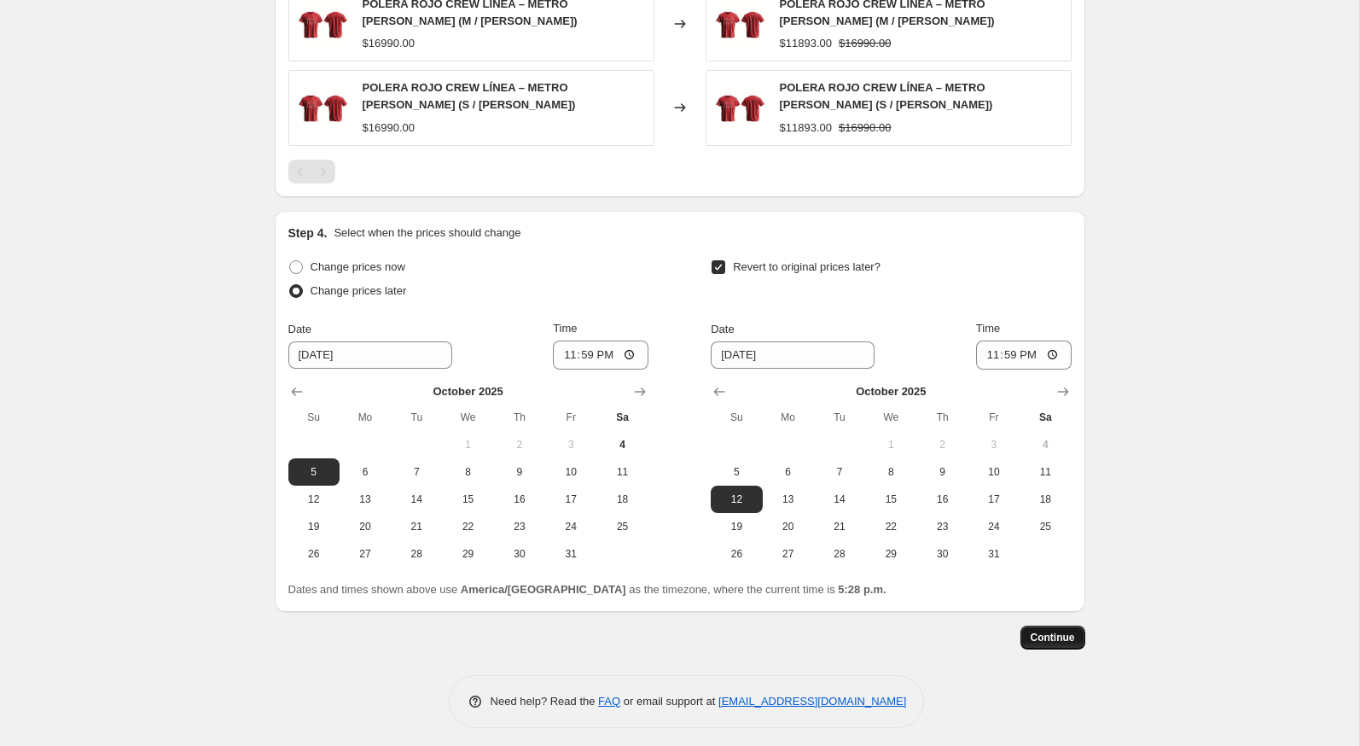
click at [1042, 631] on span "Continue" at bounding box center [1053, 638] width 44 height 14
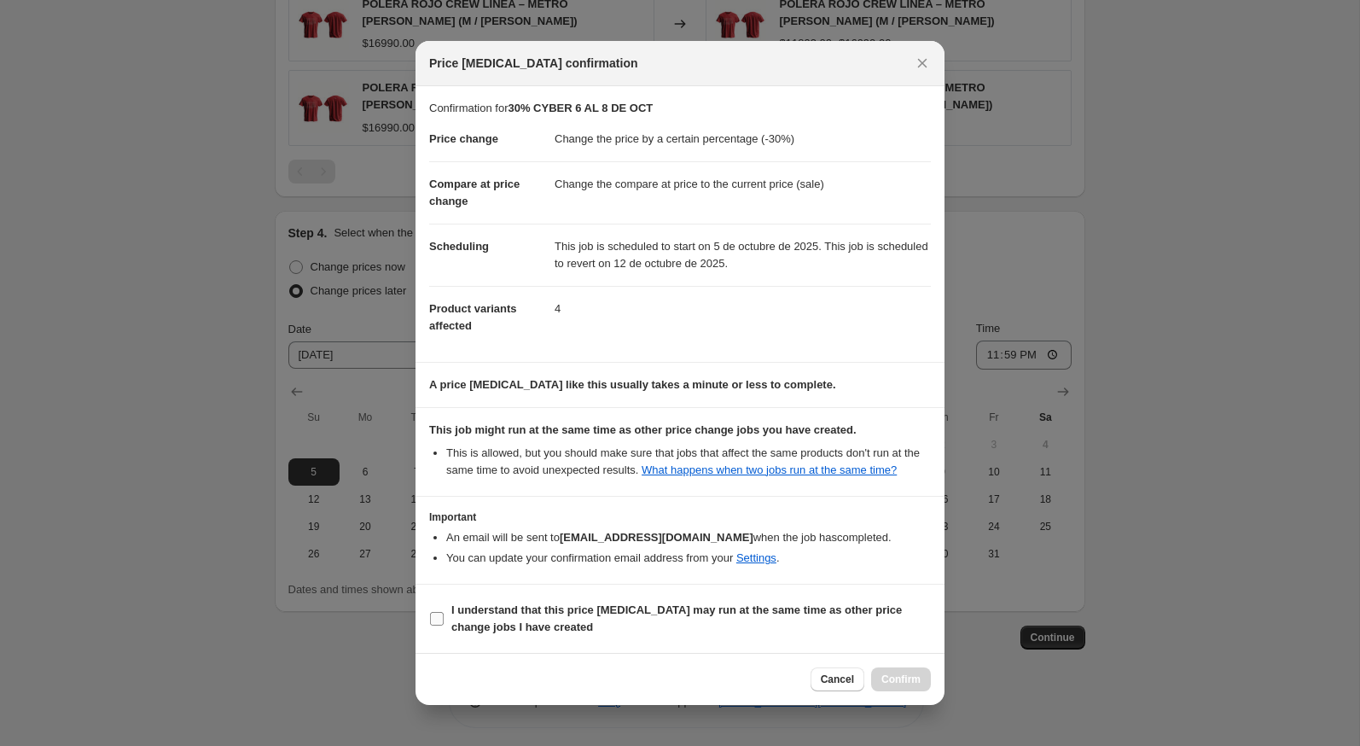
click at [830, 635] on span "I understand that this price change job may run at the same time as other price…" at bounding box center [691, 619] width 480 height 34
click at [444, 625] on input "I understand that this price change job may run at the same time as other price…" at bounding box center [437, 619] width 14 height 14
checkbox input "true"
click at [916, 686] on span "Confirm" at bounding box center [900, 679] width 39 height 14
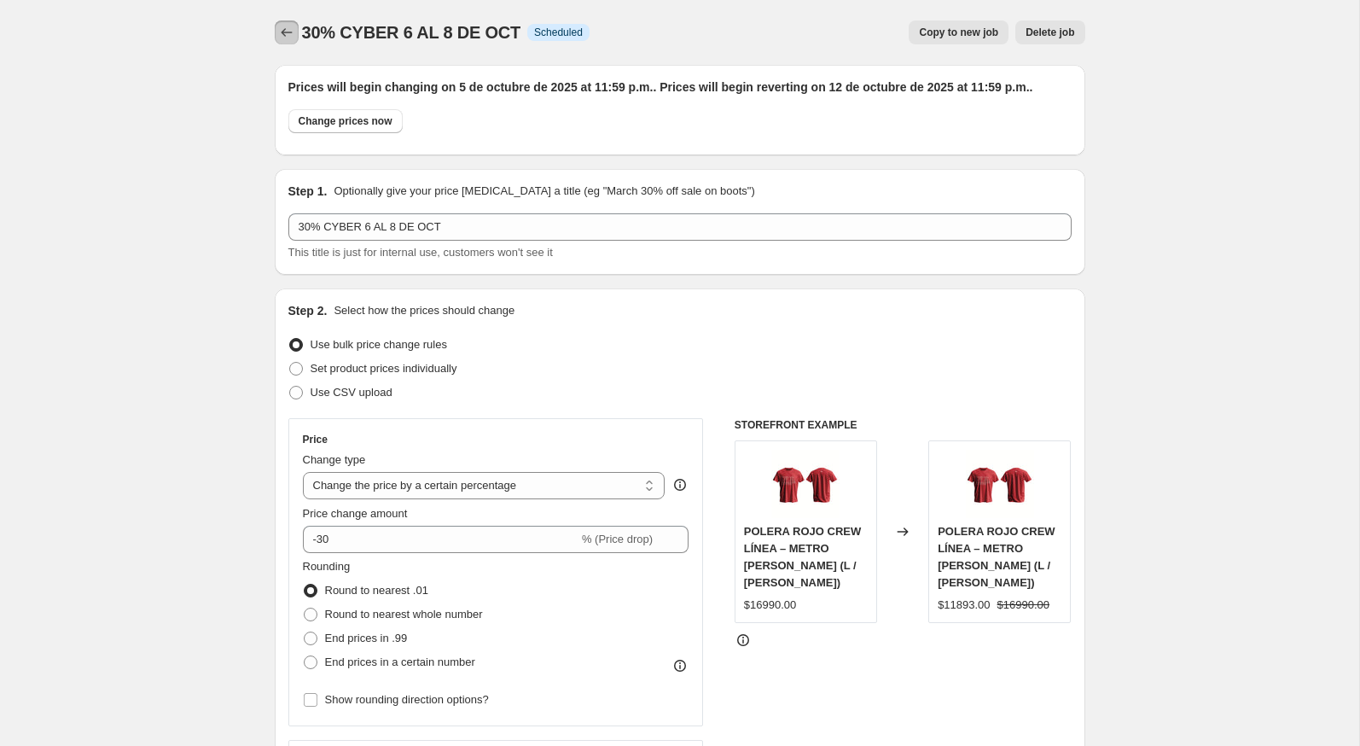
click at [276, 32] on button "Price change jobs" at bounding box center [287, 32] width 24 height 24
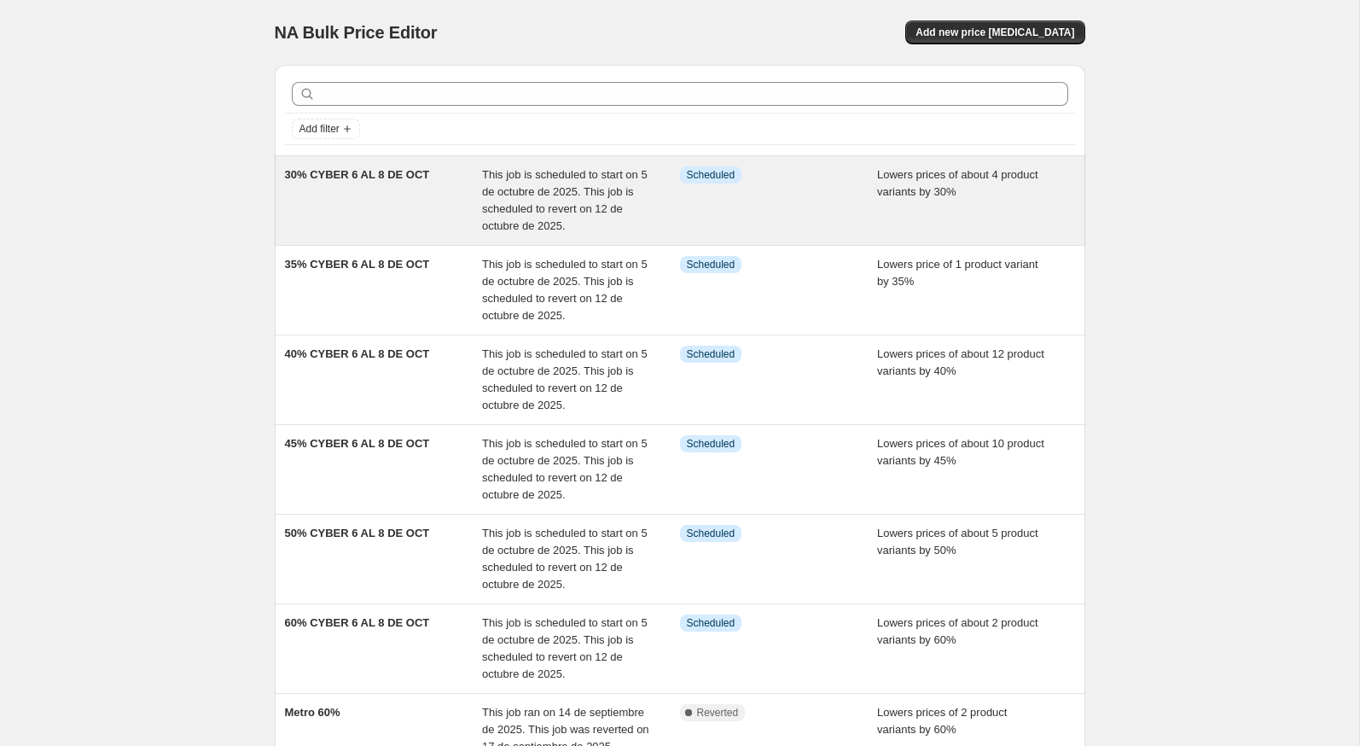
click at [419, 177] on span "30% CYBER 6 AL 8 DE OCT" at bounding box center [357, 174] width 145 height 13
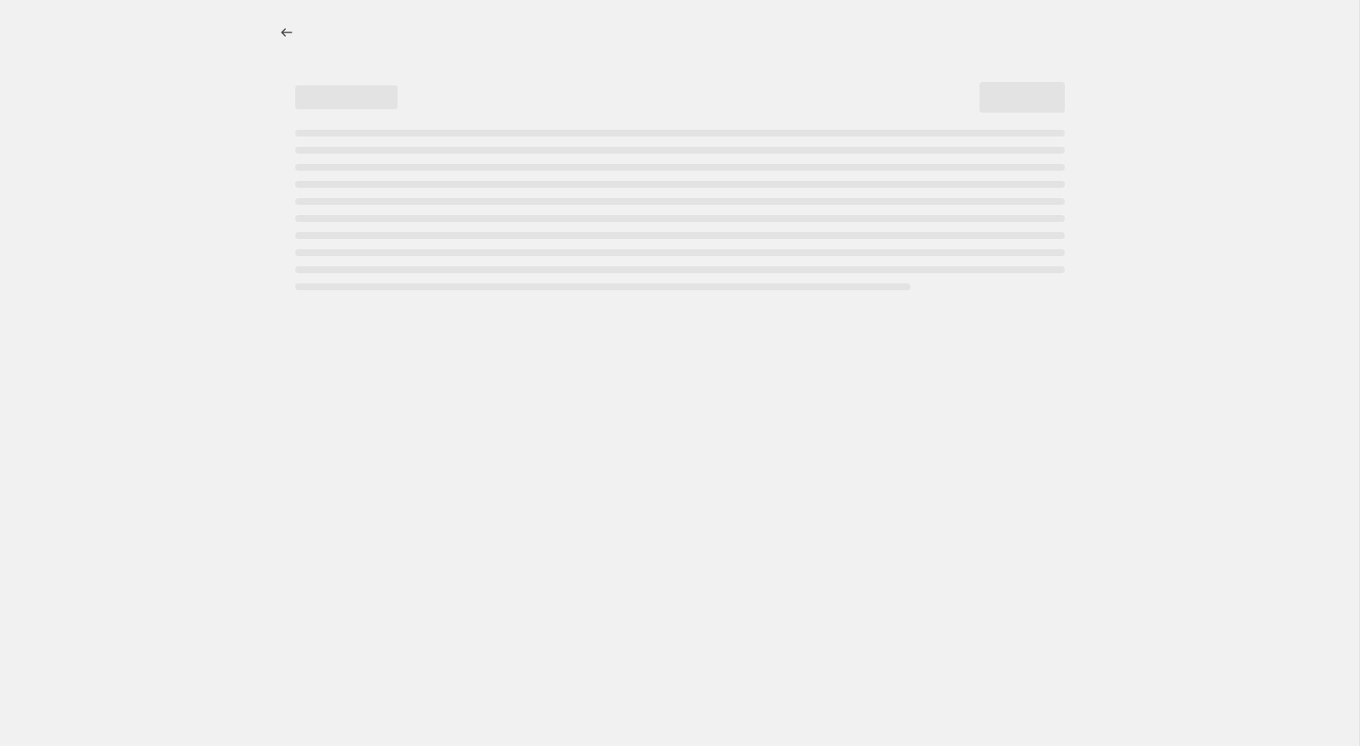
select select "percentage"
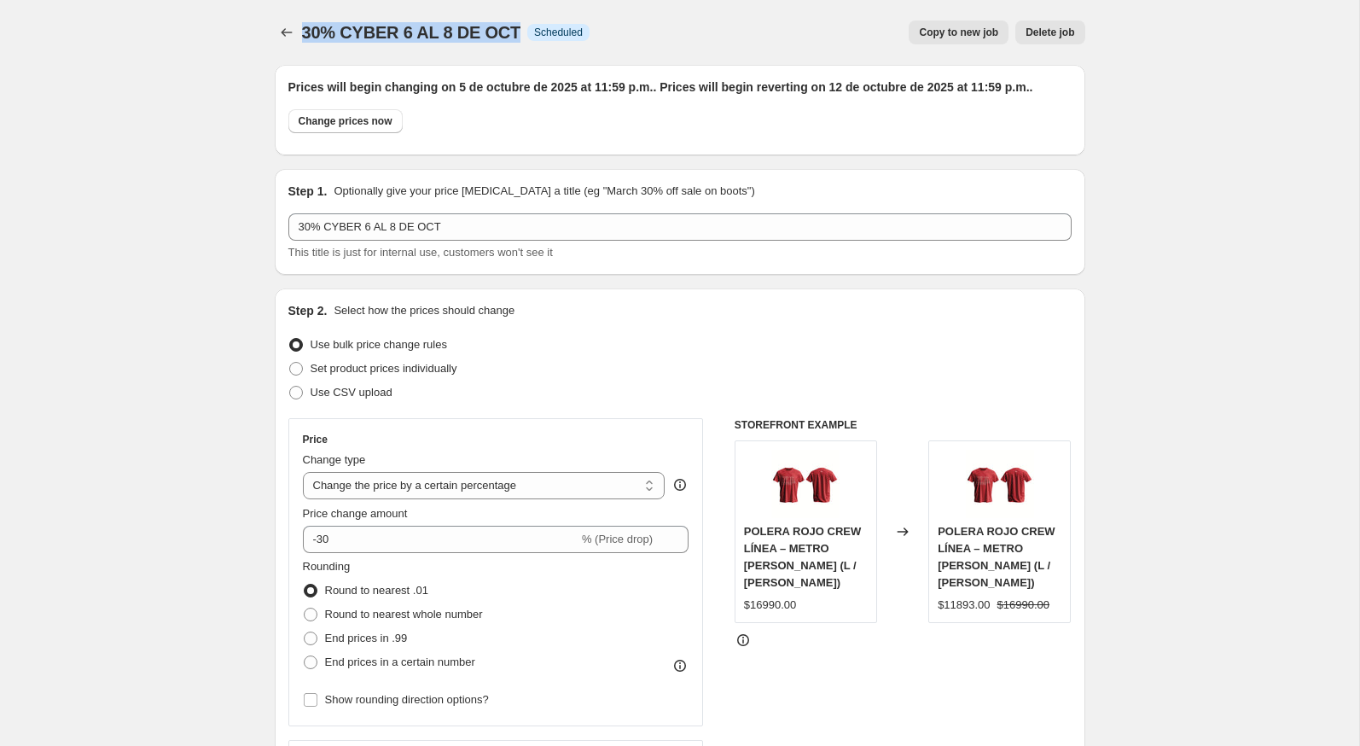
drag, startPoint x: 516, startPoint y: 28, endPoint x: 299, endPoint y: 31, distance: 216.7
click at [299, 31] on div "30% CYBER 6 AL 8 DE OCT Info Scheduled Copy to new job Delete job More actions …" at bounding box center [680, 32] width 811 height 24
copy span "30% CYBER 6 AL 8 DE OCT"
click at [288, 36] on icon "Price change jobs" at bounding box center [286, 32] width 17 height 17
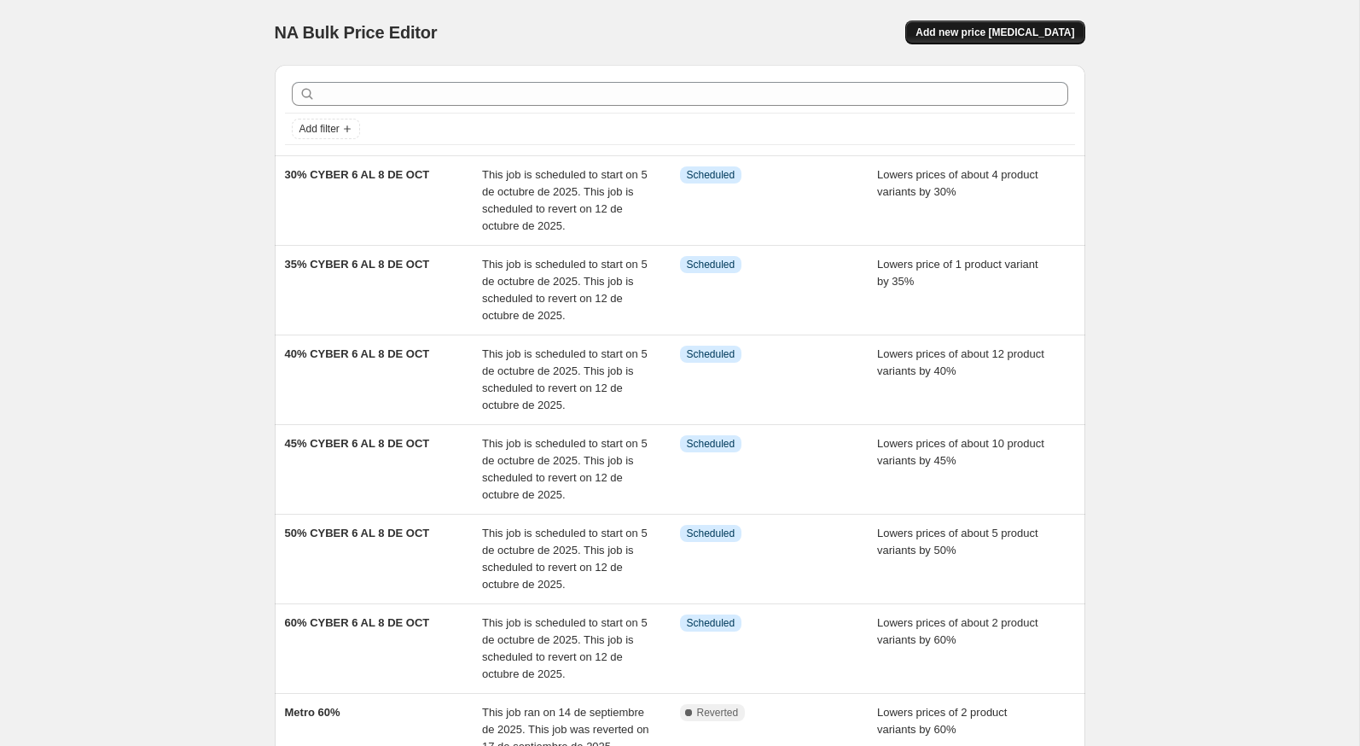
click at [962, 24] on button "Add new price change job" at bounding box center [994, 32] width 179 height 24
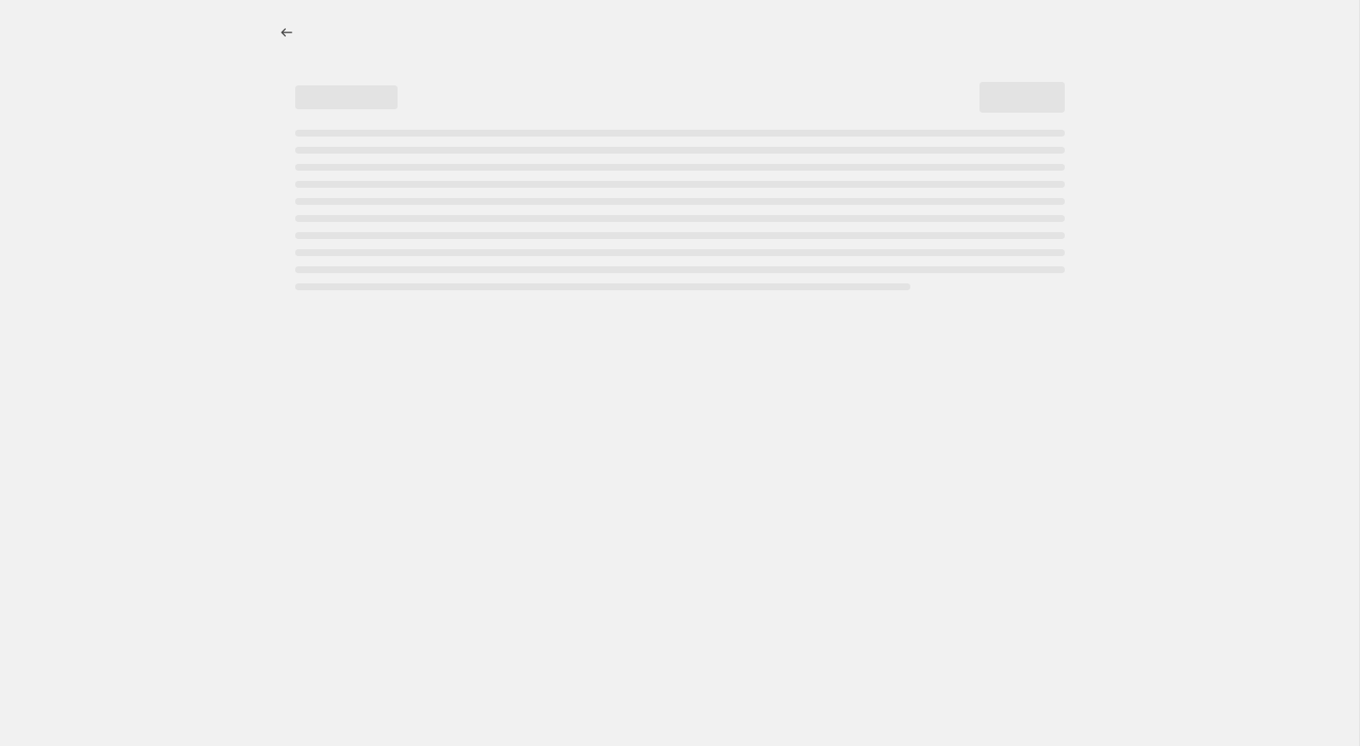
select select "percentage"
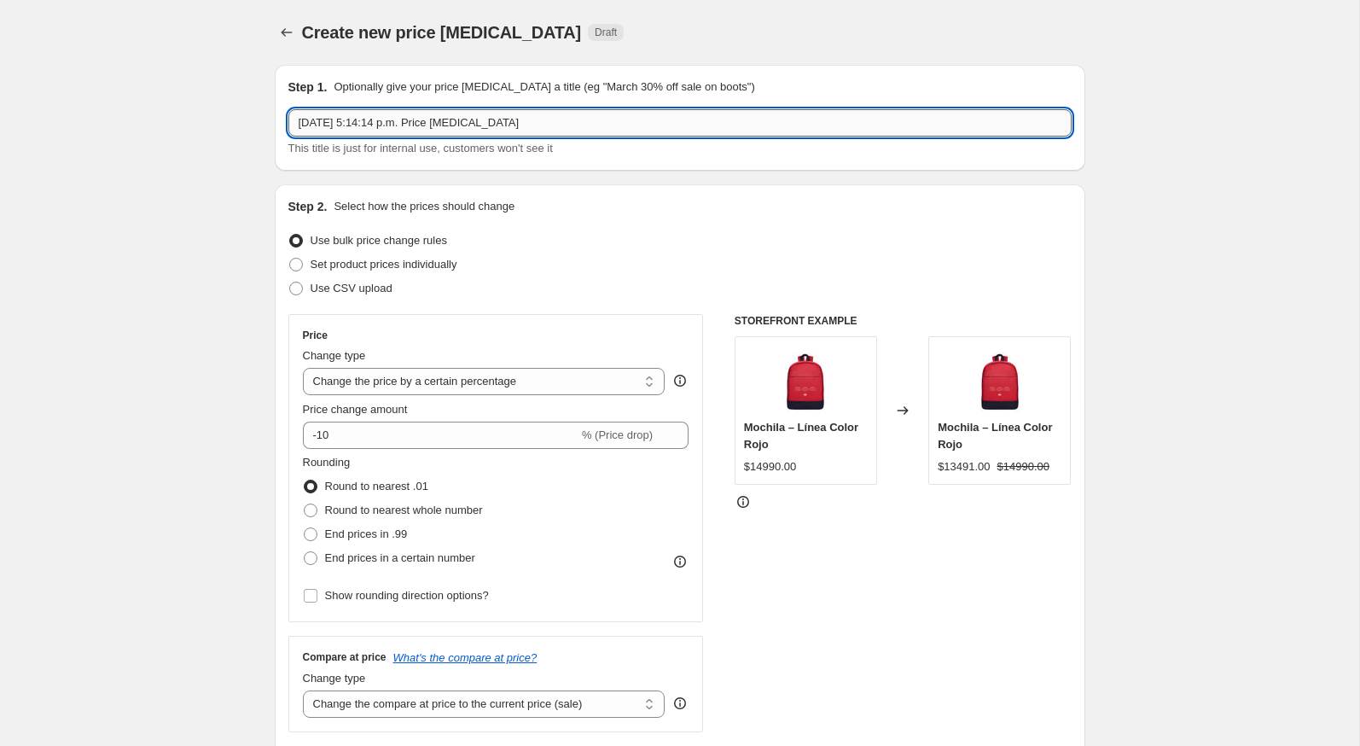
click at [504, 129] on input "4 oct 2025, 5:14:14 p.m. Price change job" at bounding box center [679, 122] width 783 height 27
paste input "30% CYBER 6 AL 8 DE OCT"
drag, startPoint x: 310, startPoint y: 124, endPoint x: 294, endPoint y: 124, distance: 16.2
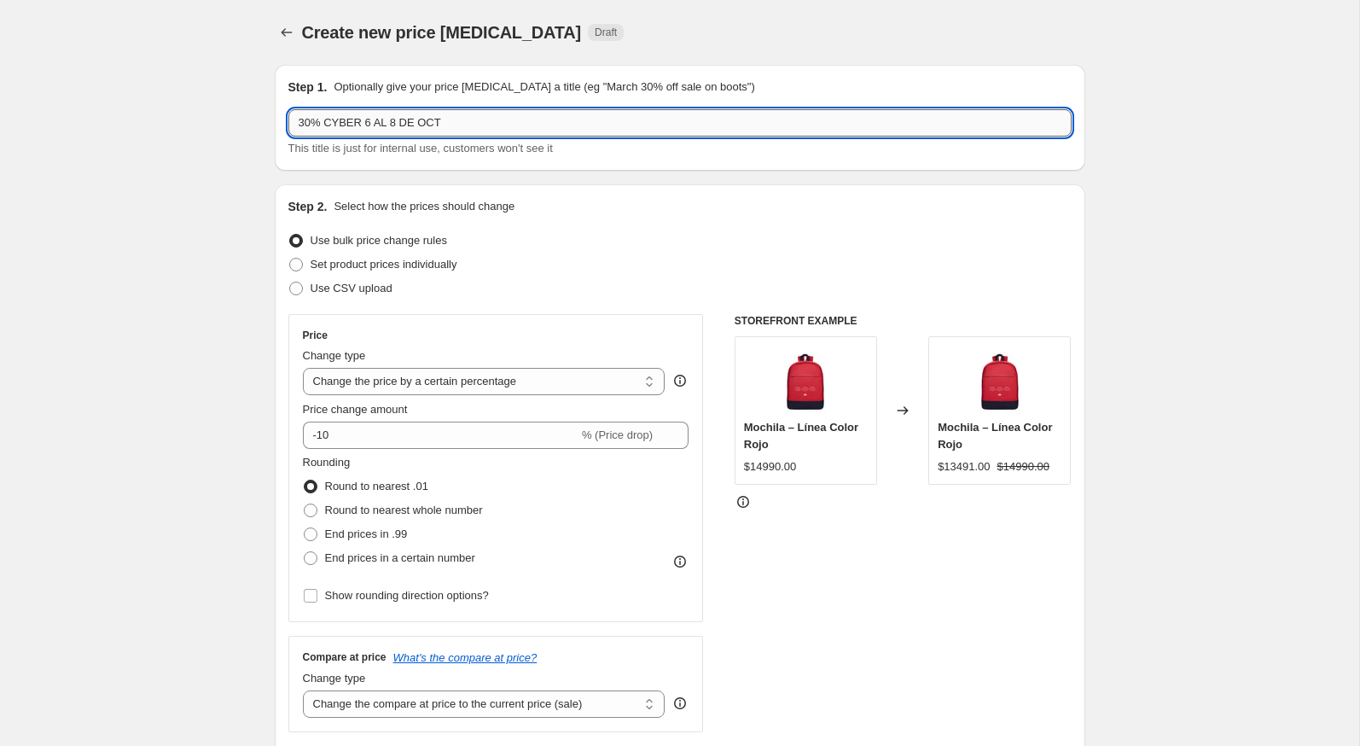
click at [294, 124] on input "30% CYBER 6 AL 8 DE OCT" at bounding box center [679, 122] width 783 height 27
type input "25% CYBER 6 AL 8 DE OCT"
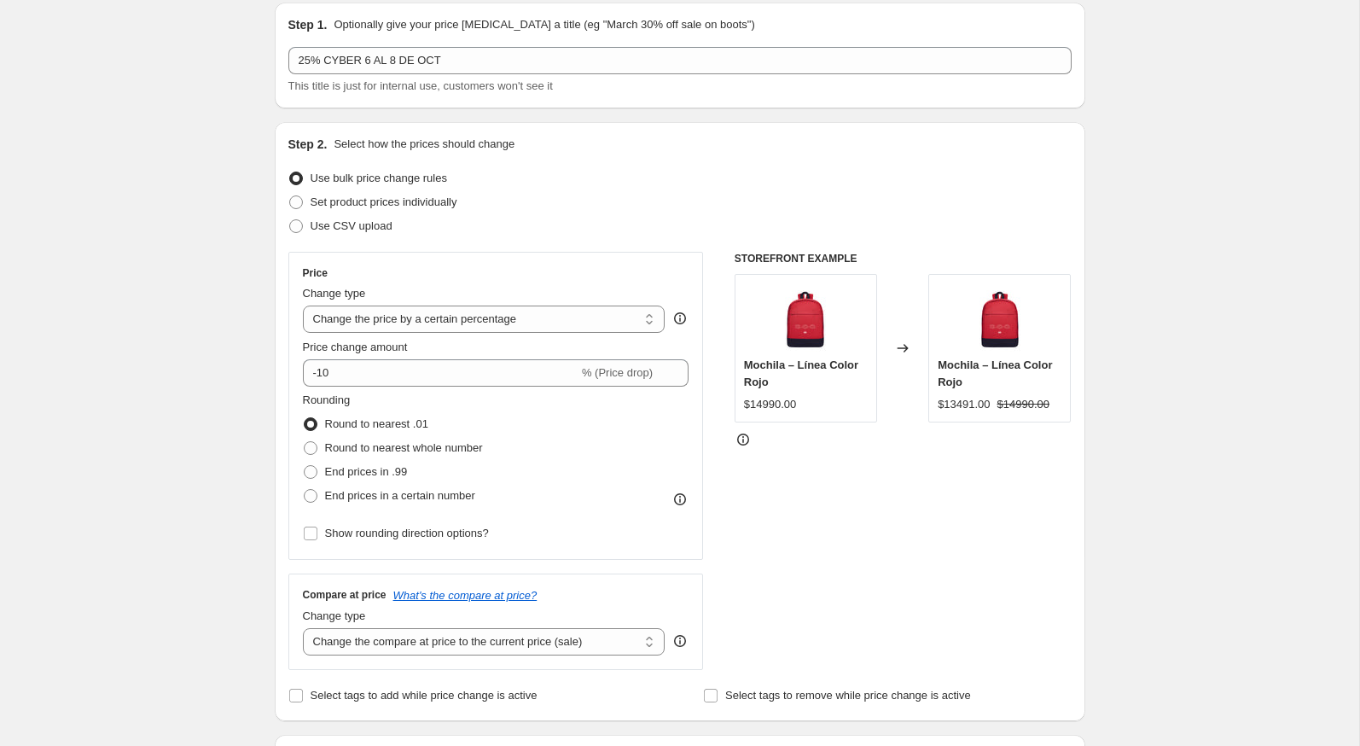
scroll to position [108, 0]
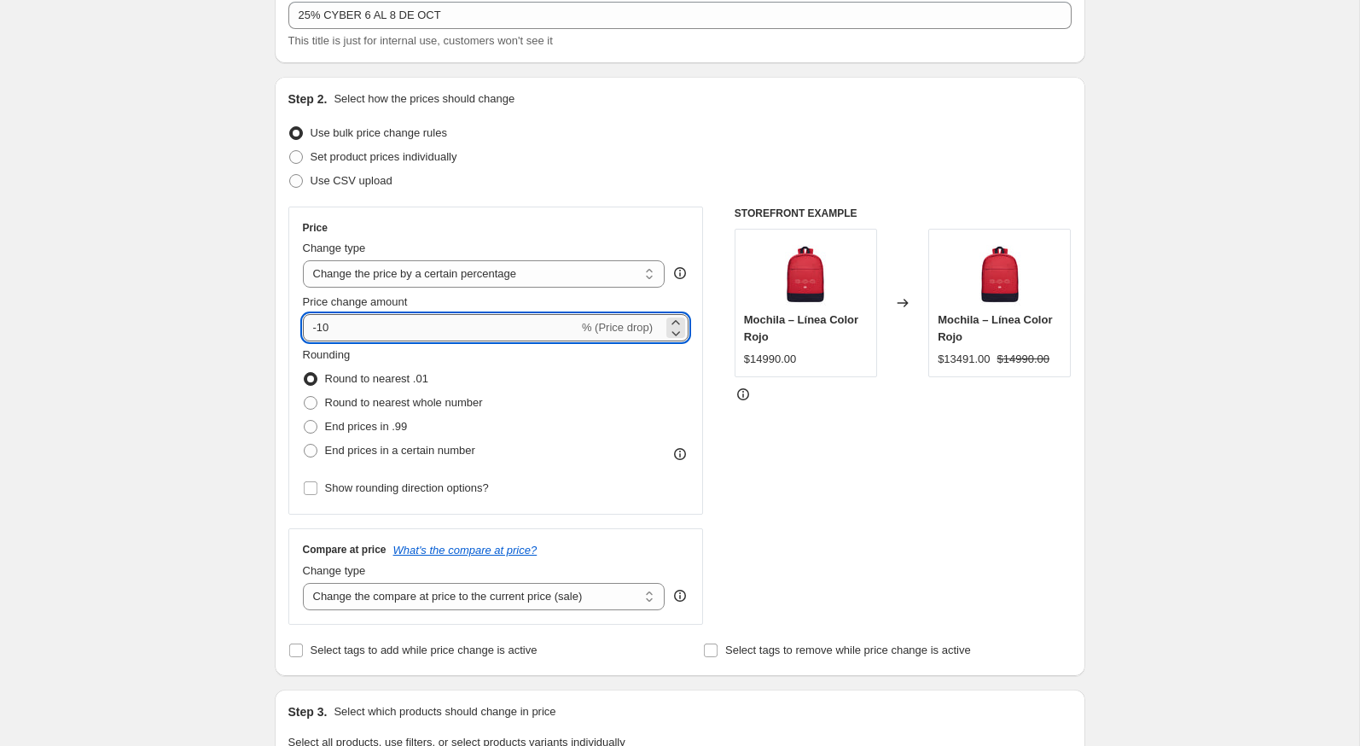
click at [346, 323] on input "-10" at bounding box center [441, 327] width 276 height 27
type input "-1"
type input "-25"
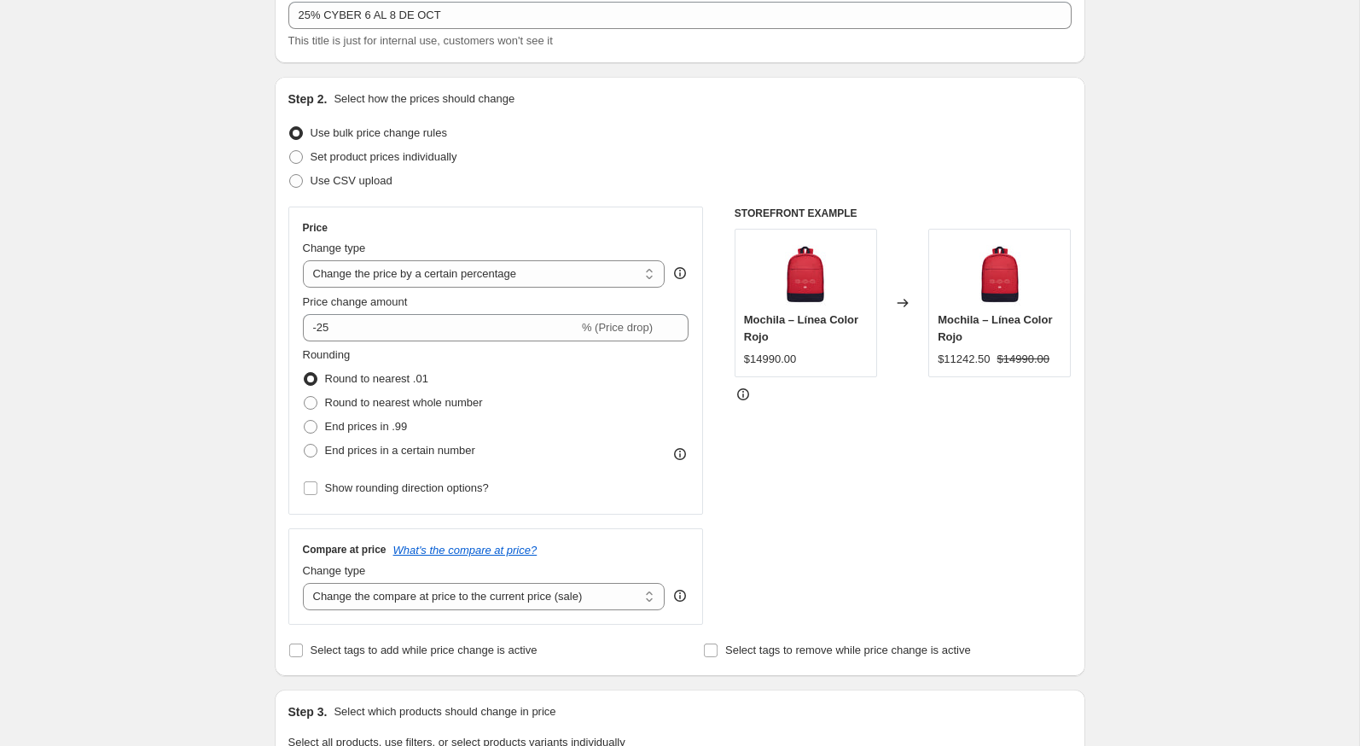
click at [142, 413] on div "Create new price change job. This page is ready Create new price change job Dra…" at bounding box center [679, 747] width 1359 height 1711
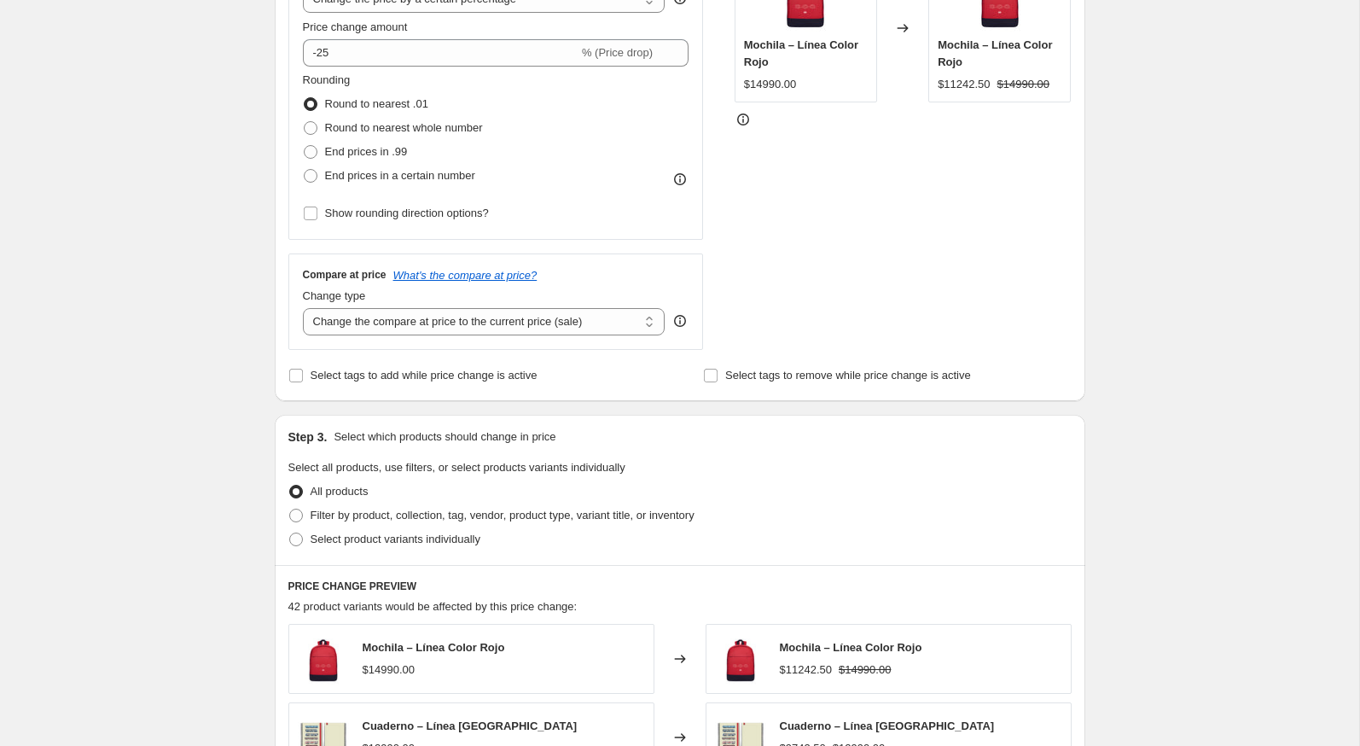
scroll to position [586, 0]
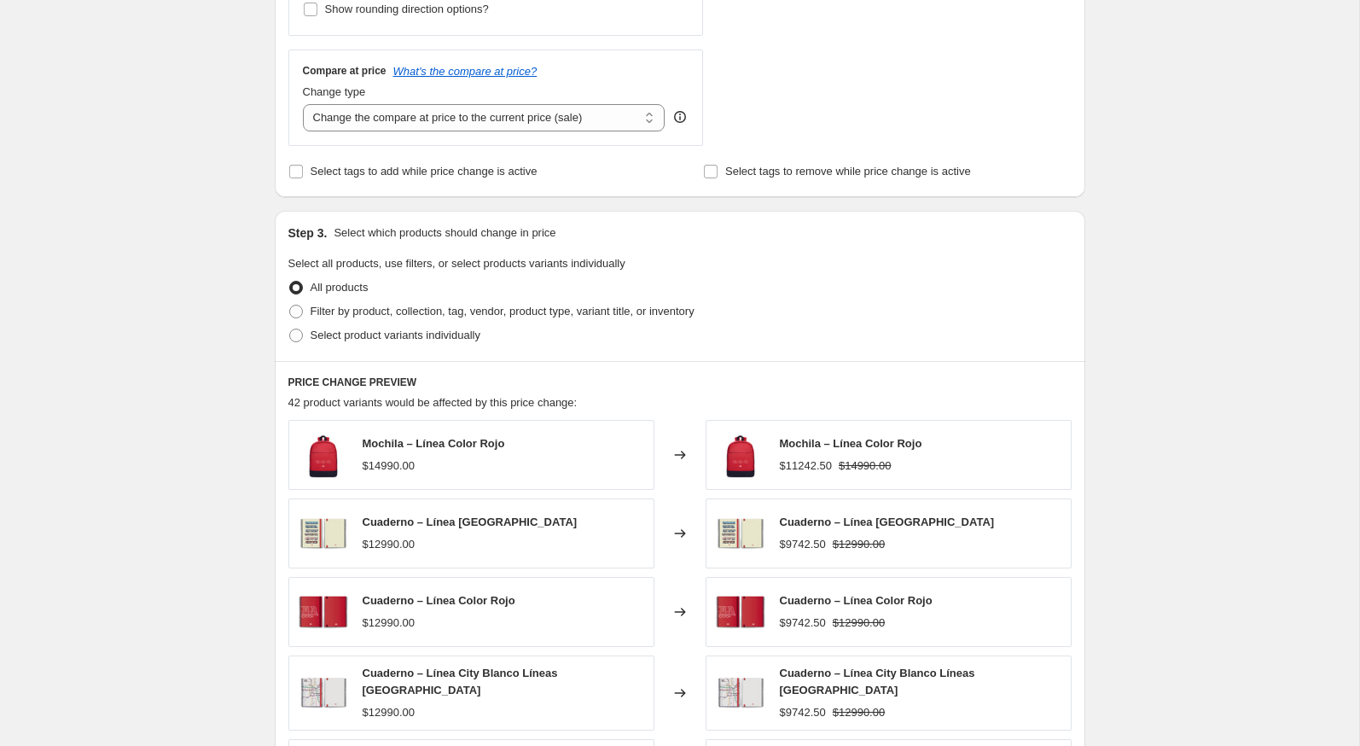
click at [336, 349] on div "Step 3. Select which products should change in price Select all products, use f…" at bounding box center [680, 286] width 811 height 150
click at [341, 330] on span "Select product variants individually" at bounding box center [396, 334] width 170 height 13
click at [290, 329] on input "Select product variants individually" at bounding box center [289, 328] width 1 height 1
radio input "true"
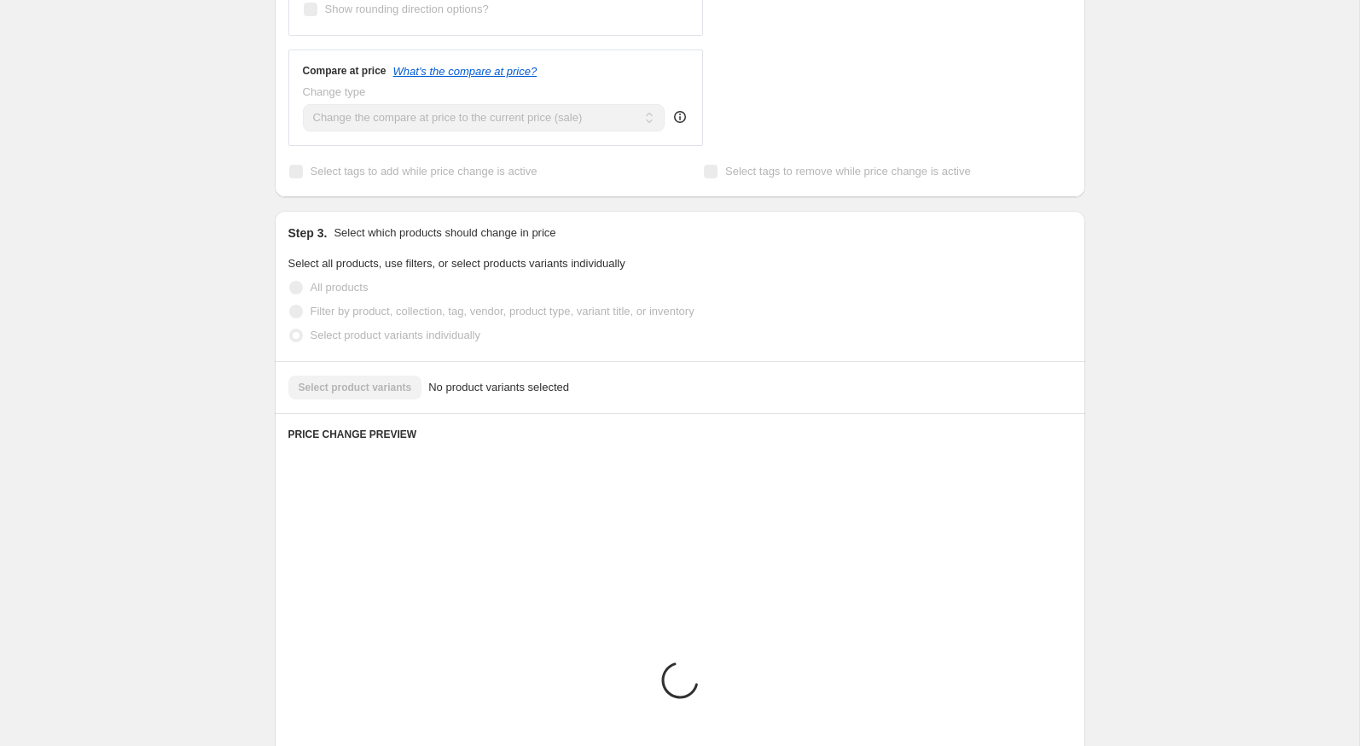
scroll to position [578, 0]
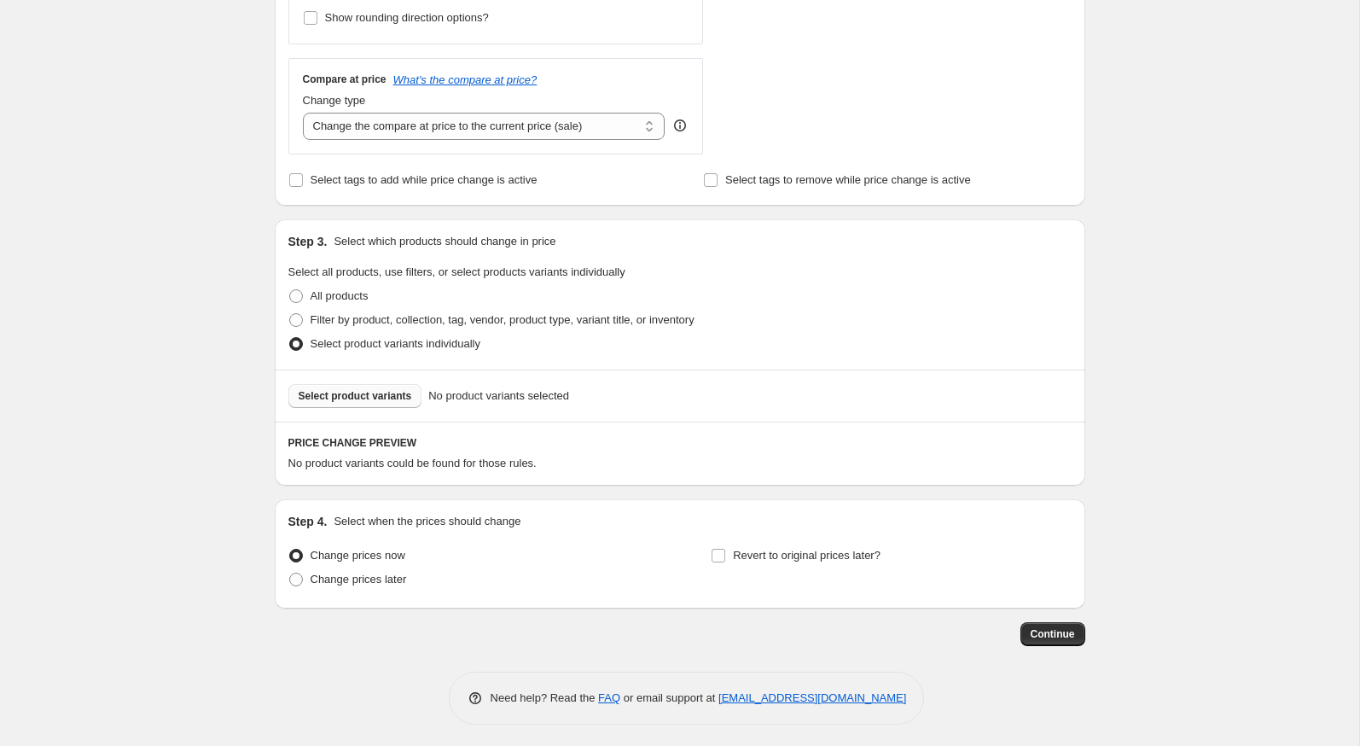
click at [408, 384] on button "Select product variants" at bounding box center [355, 396] width 134 height 24
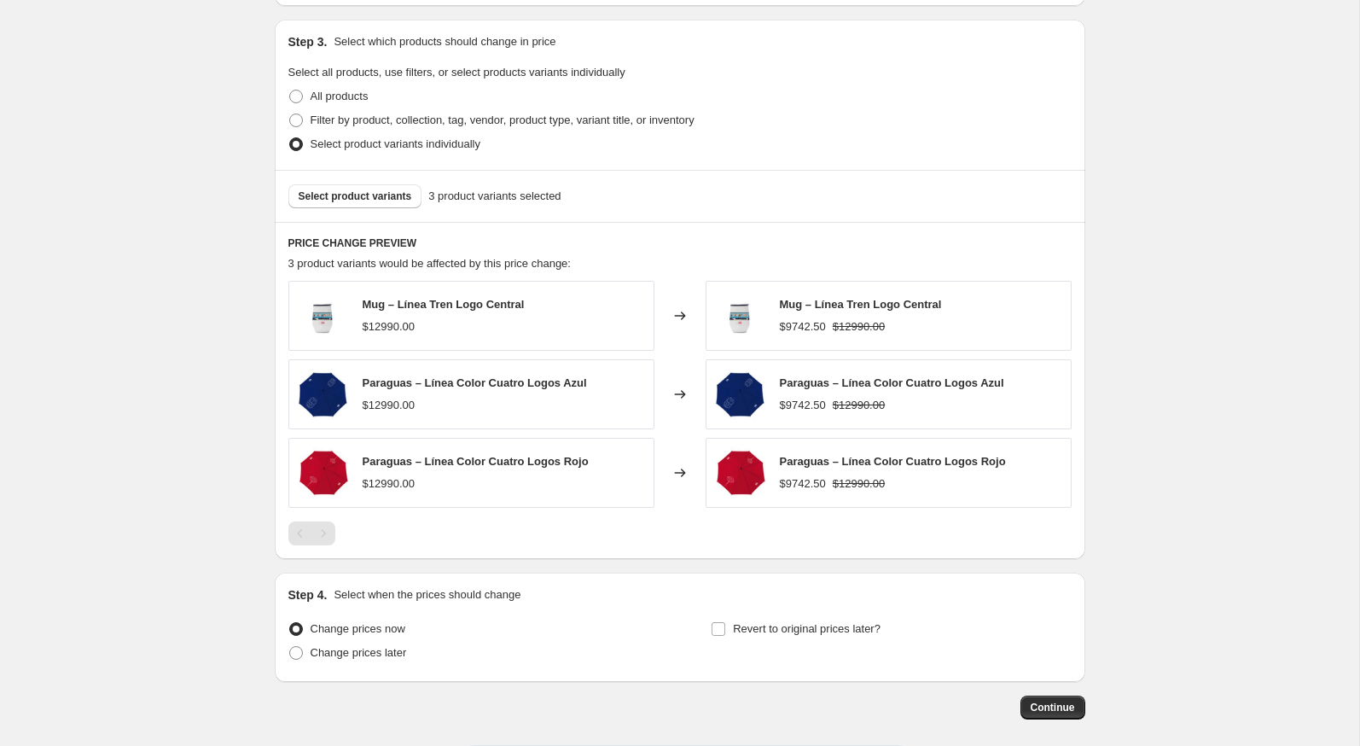
scroll to position [849, 0]
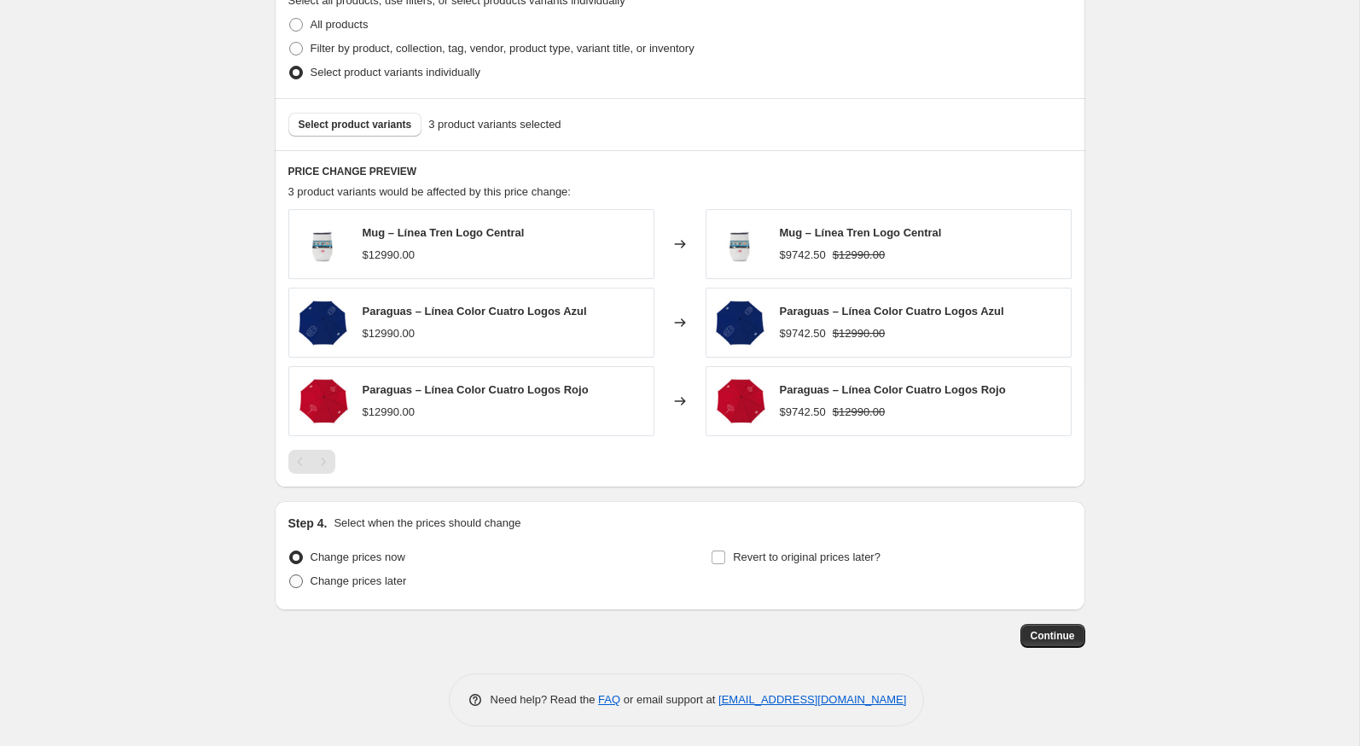
click at [405, 573] on span "Change prices later" at bounding box center [359, 581] width 96 height 17
click at [290, 574] on input "Change prices later" at bounding box center [289, 574] width 1 height 1
radio input "true"
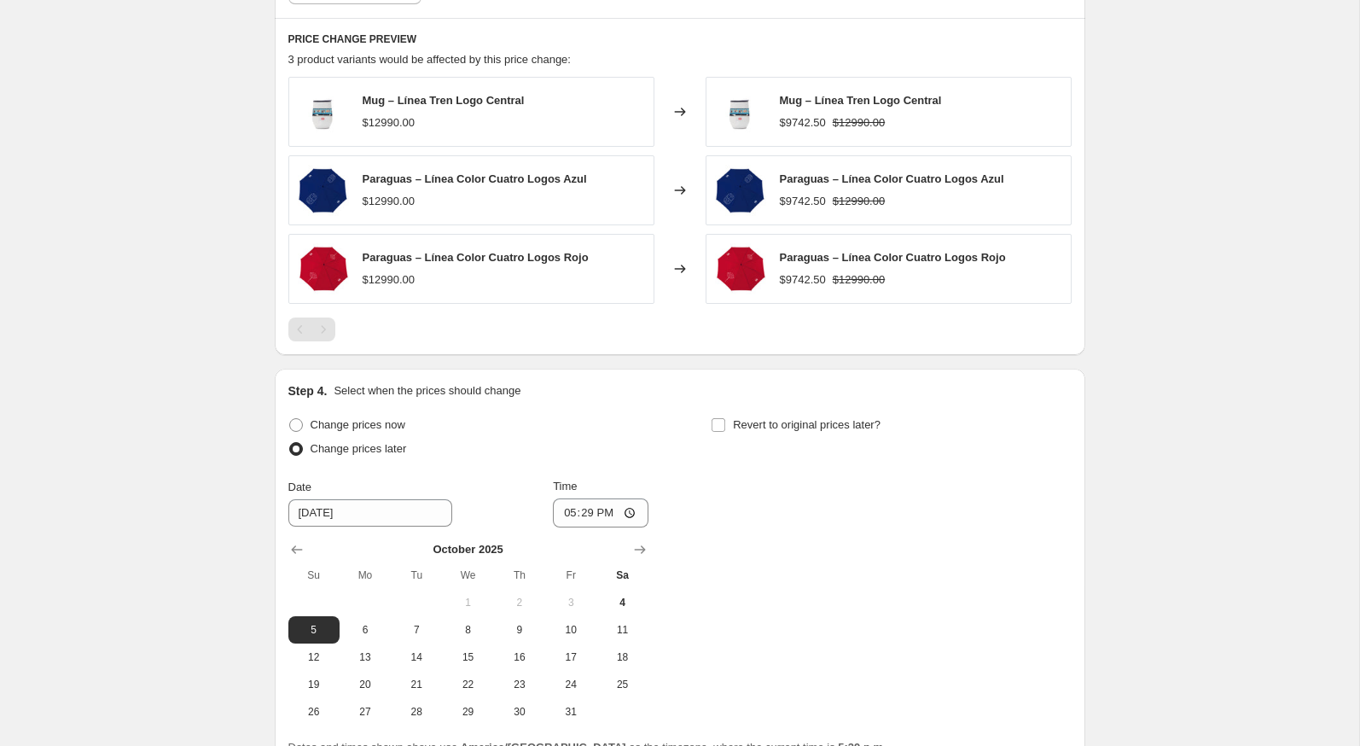
scroll to position [1001, 0]
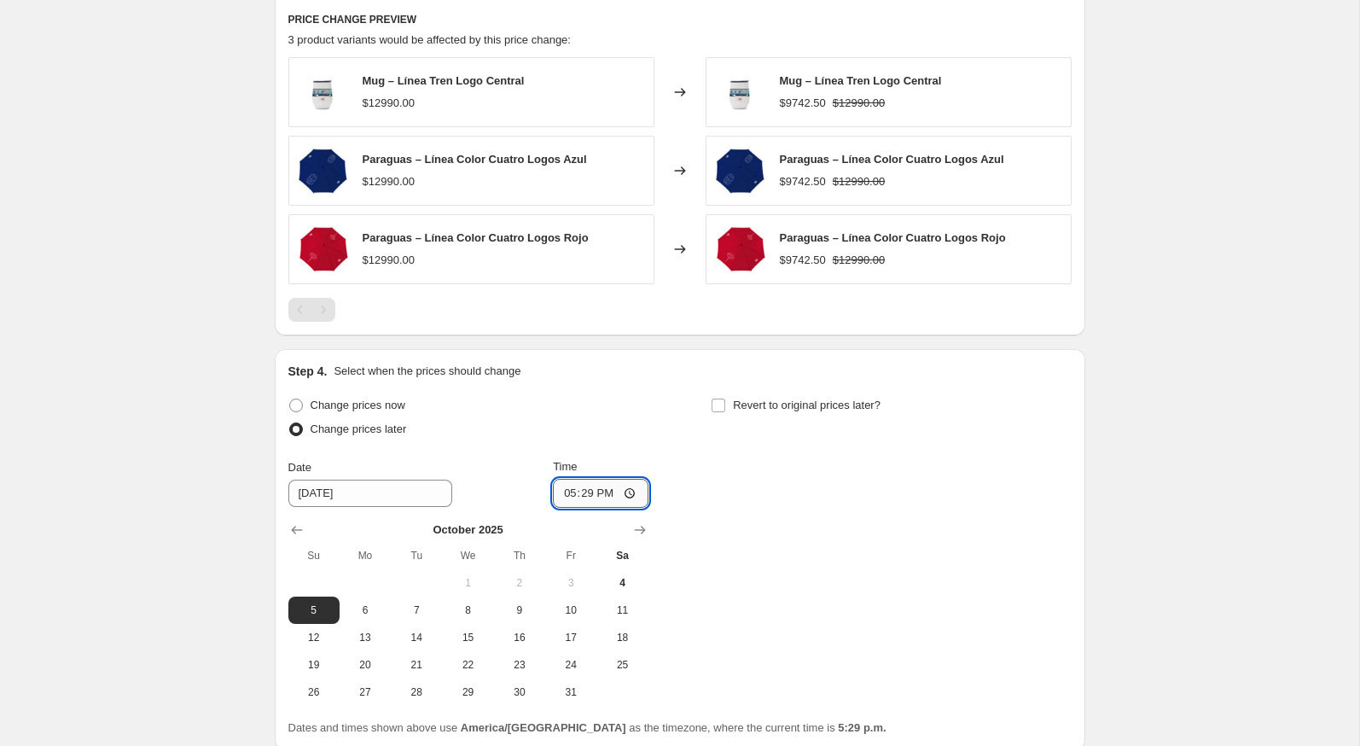
click at [561, 496] on input "17:29" at bounding box center [601, 493] width 96 height 29
type input "23:59"
click at [744, 397] on span "Revert to original prices later?" at bounding box center [807, 405] width 148 height 17
click at [725, 398] on input "Revert to original prices later?" at bounding box center [719, 405] width 14 height 14
checkbox input "true"
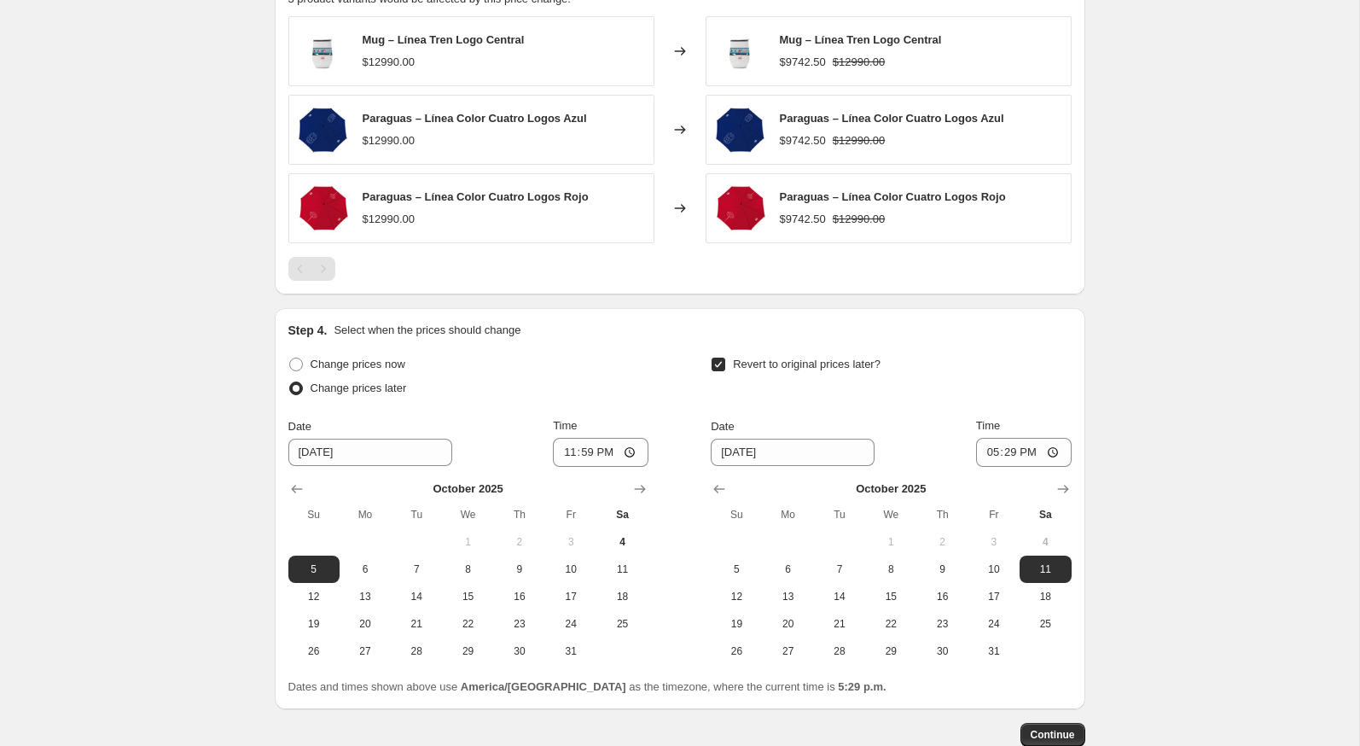
scroll to position [1054, 0]
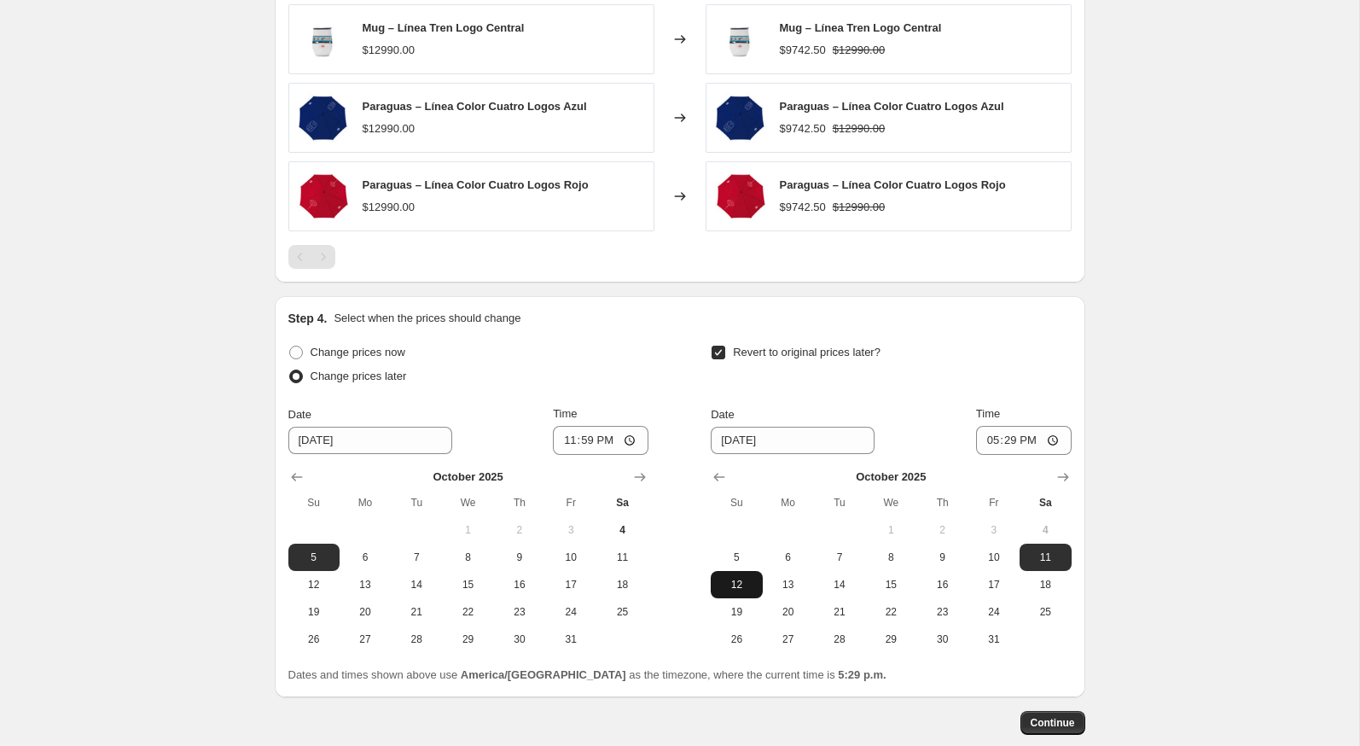
click at [728, 578] on span "12" at bounding box center [737, 585] width 38 height 14
type input "10/12/2025"
click at [977, 432] on input "17:29" at bounding box center [1024, 440] width 96 height 29
type input "23:59"
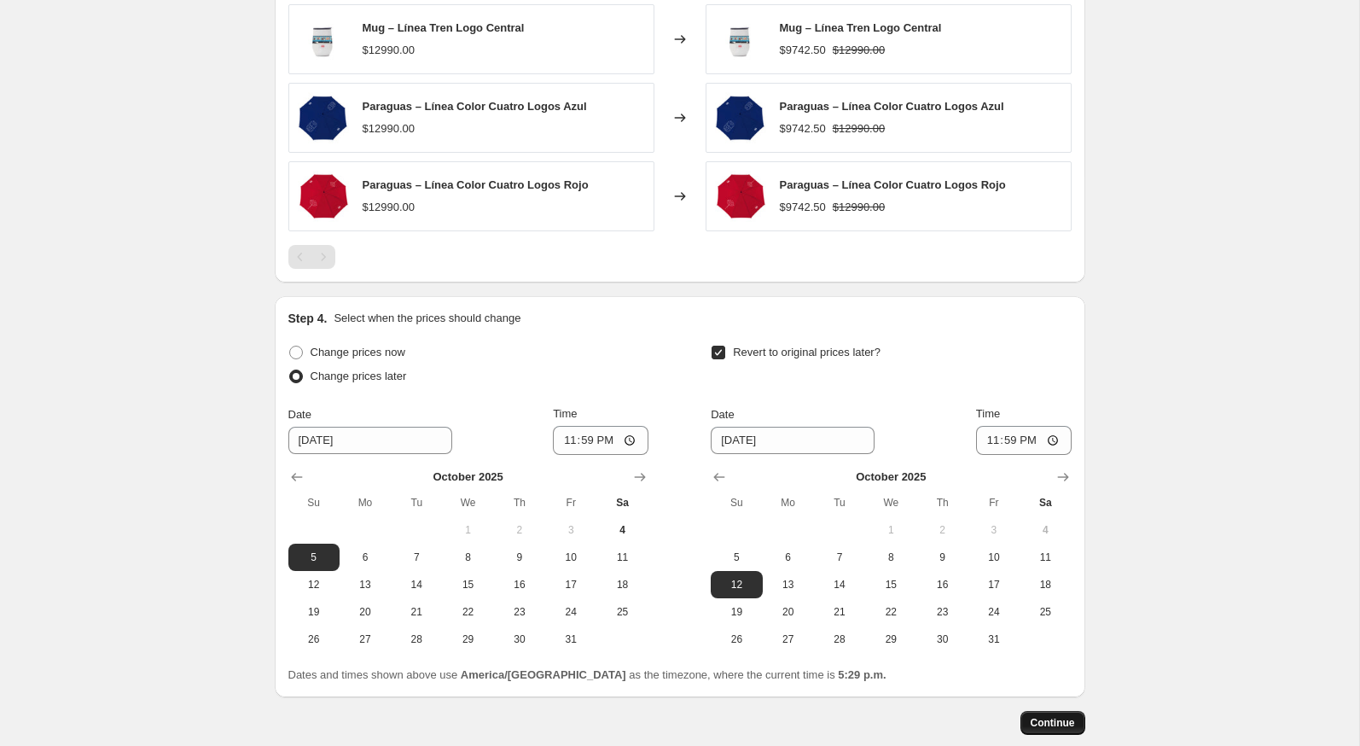
click at [1049, 718] on span "Continue" at bounding box center [1053, 723] width 44 height 14
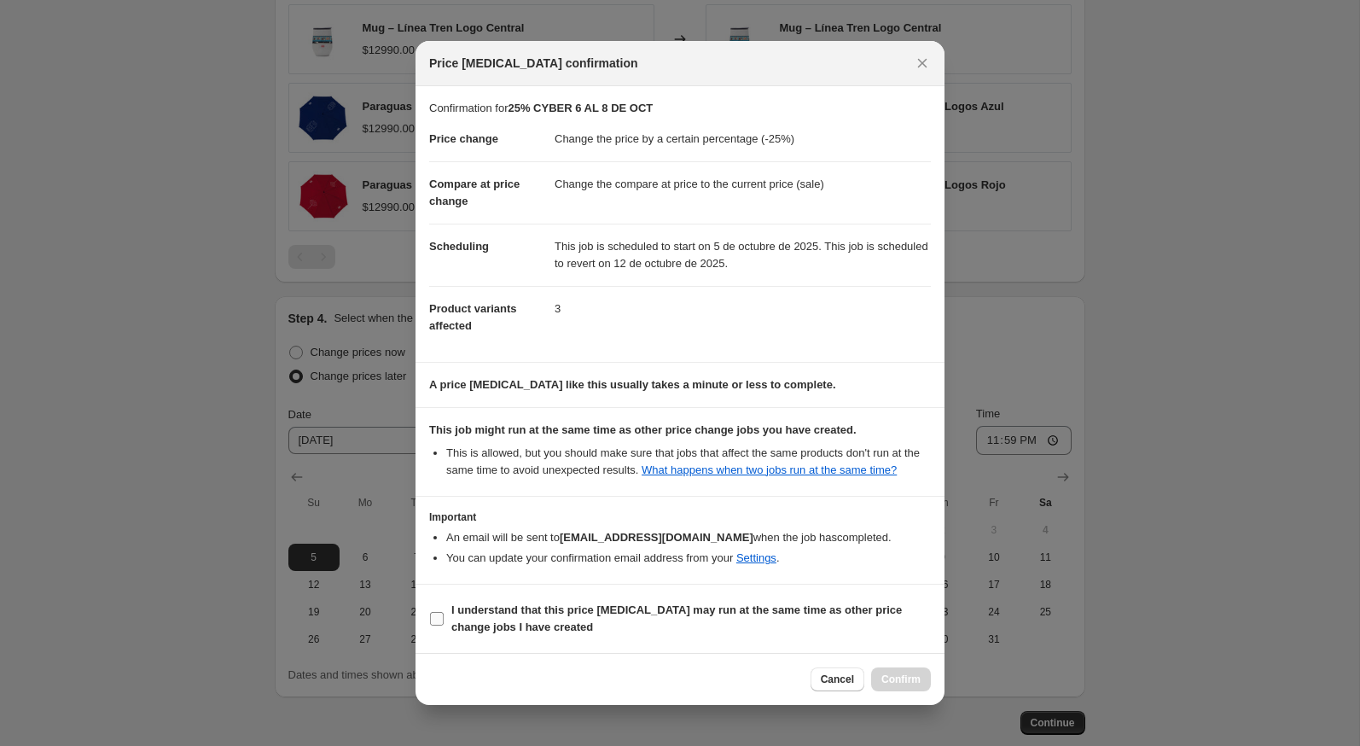
click at [848, 636] on span "I understand that this price change job may run at the same time as other price…" at bounding box center [691, 619] width 480 height 34
click at [444, 625] on input "I understand that this price change job may run at the same time as other price…" at bounding box center [437, 619] width 14 height 14
checkbox input "true"
click at [881, 684] on span "Confirm" at bounding box center [900, 679] width 39 height 14
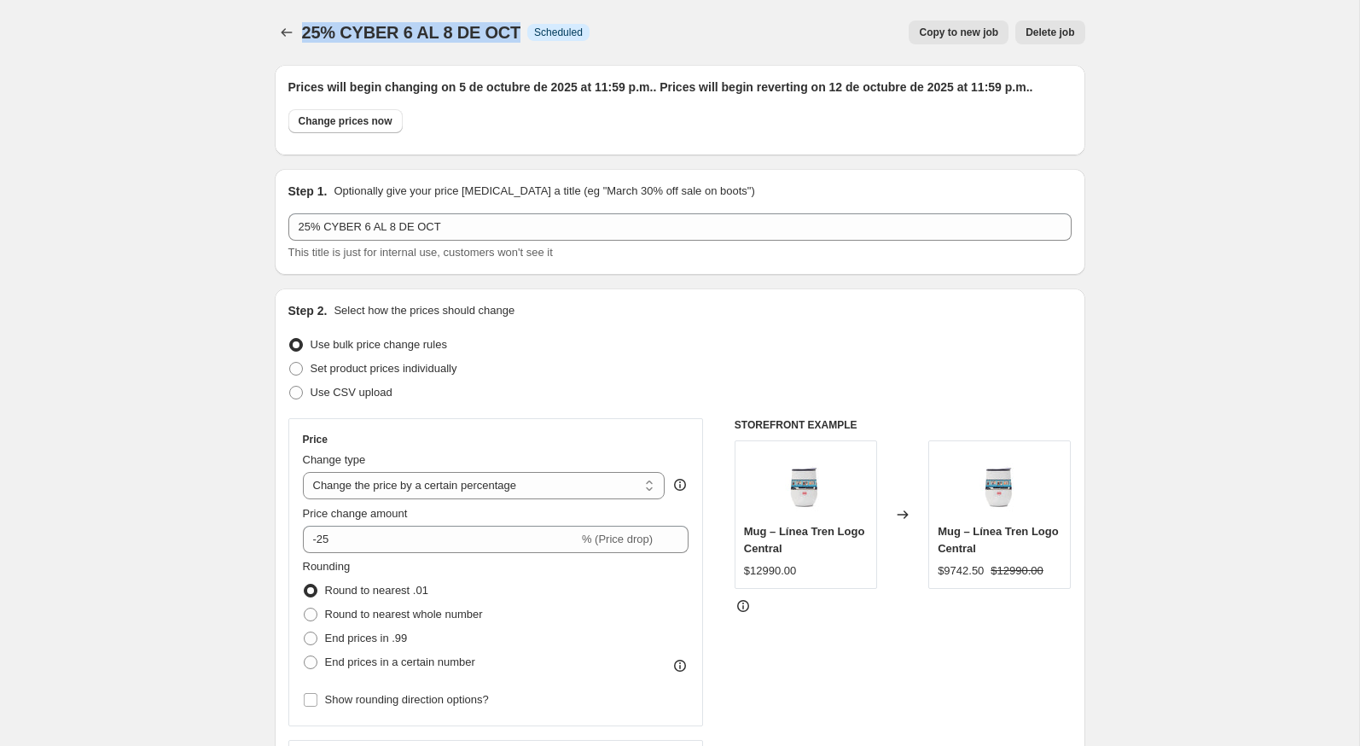
drag, startPoint x: 515, startPoint y: 32, endPoint x: 306, endPoint y: 34, distance: 209.1
click at [306, 34] on span "25% CYBER 6 AL 8 DE OCT" at bounding box center [411, 32] width 219 height 19
copy span "25% CYBER 6 AL 8 DE OCT"
drag, startPoint x: 304, startPoint y: 33, endPoint x: 515, endPoint y: 30, distance: 211.6
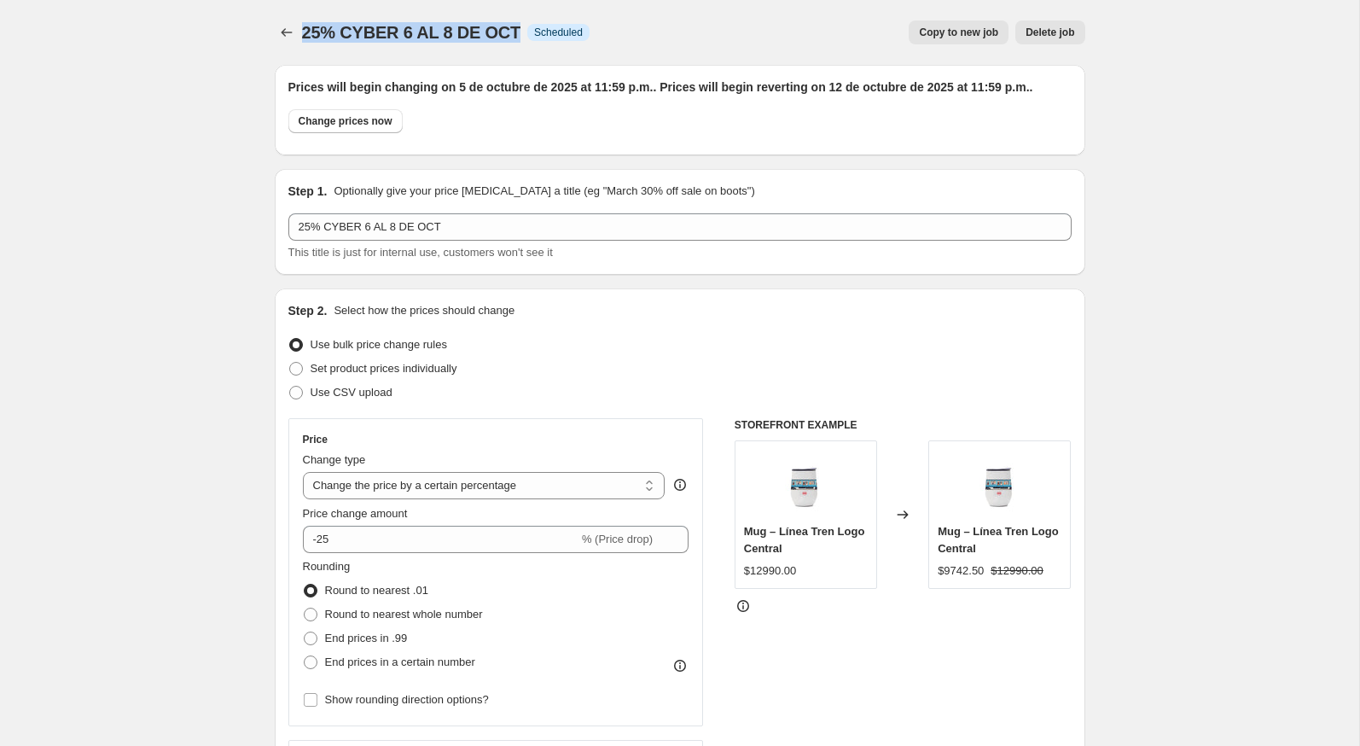
click at [516, 31] on div "25% CYBER 6 AL 8 DE OCT Info Scheduled" at bounding box center [446, 32] width 288 height 24
copy span "25% CYBER 6 AL 8 DE OCT"
click at [286, 24] on button "Price change jobs" at bounding box center [287, 32] width 24 height 24
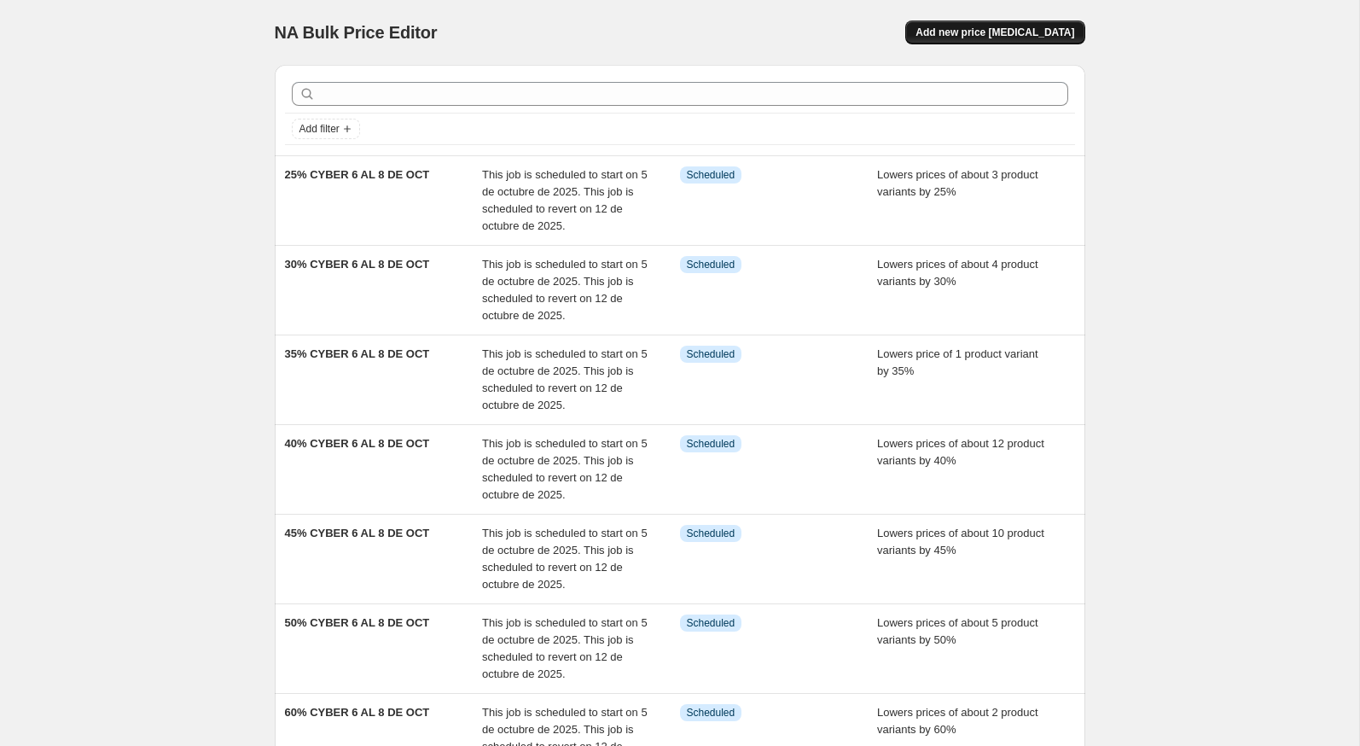
click at [941, 38] on button "Add new price change job" at bounding box center [994, 32] width 179 height 24
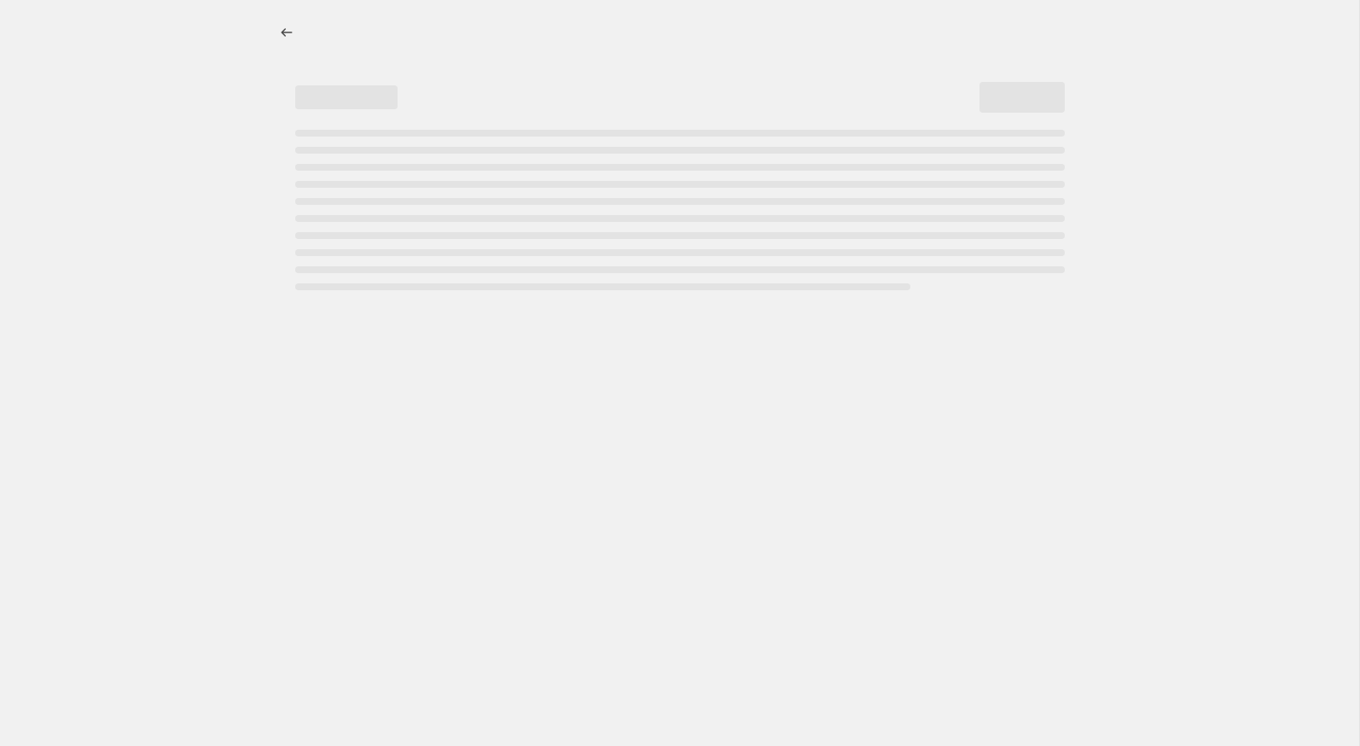
select select "percentage"
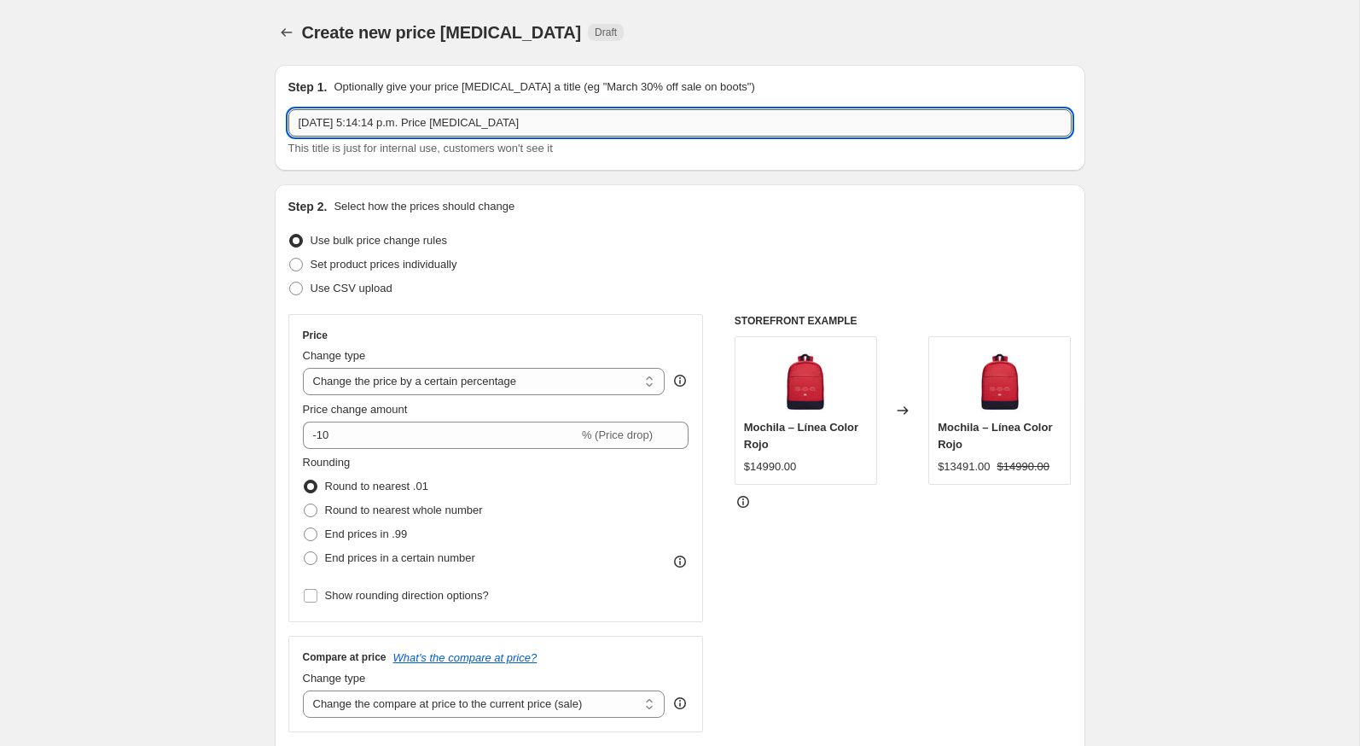
click at [631, 126] on input "4 oct 2025, 5:14:14 p.m. Price change job" at bounding box center [679, 122] width 783 height 27
paste input "25% CYBER 6 AL 8 DE OCT"
click at [306, 123] on input "25% CYBER 6 AL 8 DE OCT" at bounding box center [679, 122] width 783 height 27
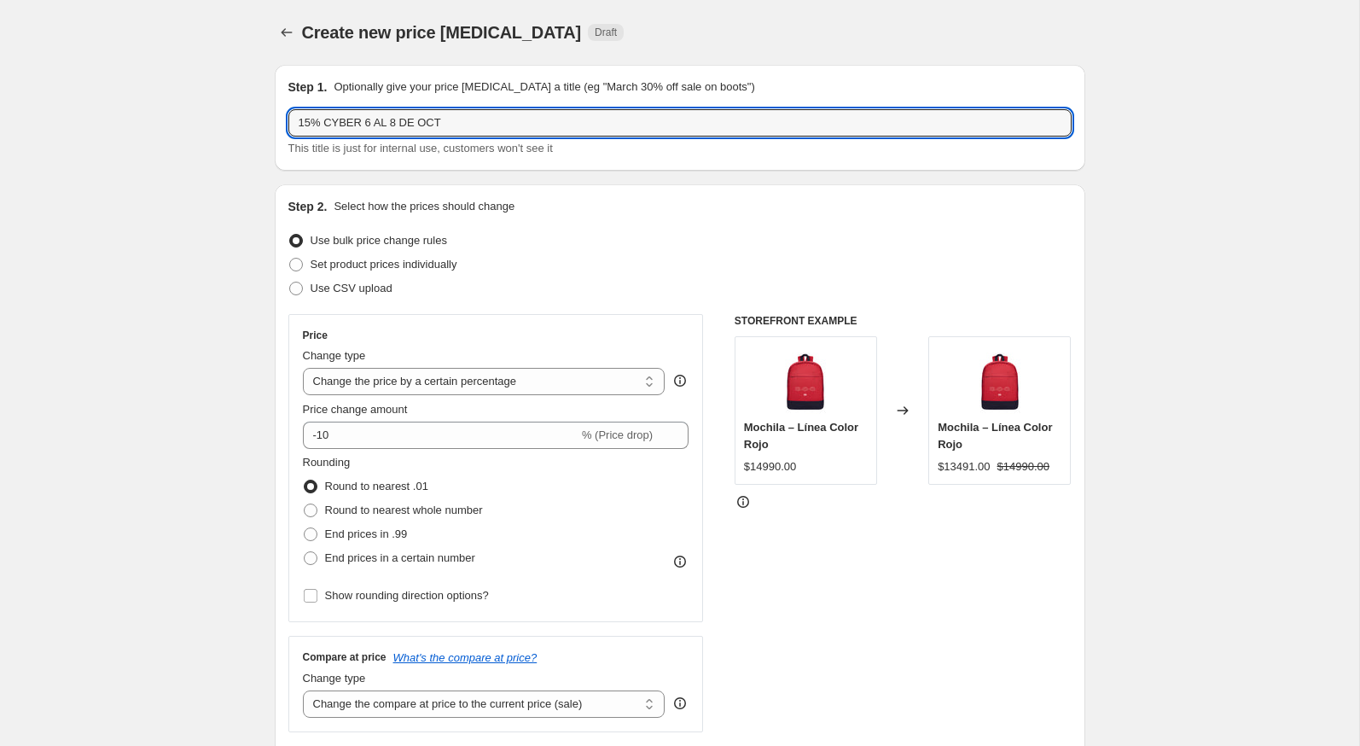
type input "15% CYBER 6 AL 8 DE OCT"
click at [317, 78] on h2 "Step 1." at bounding box center [307, 86] width 39 height 17
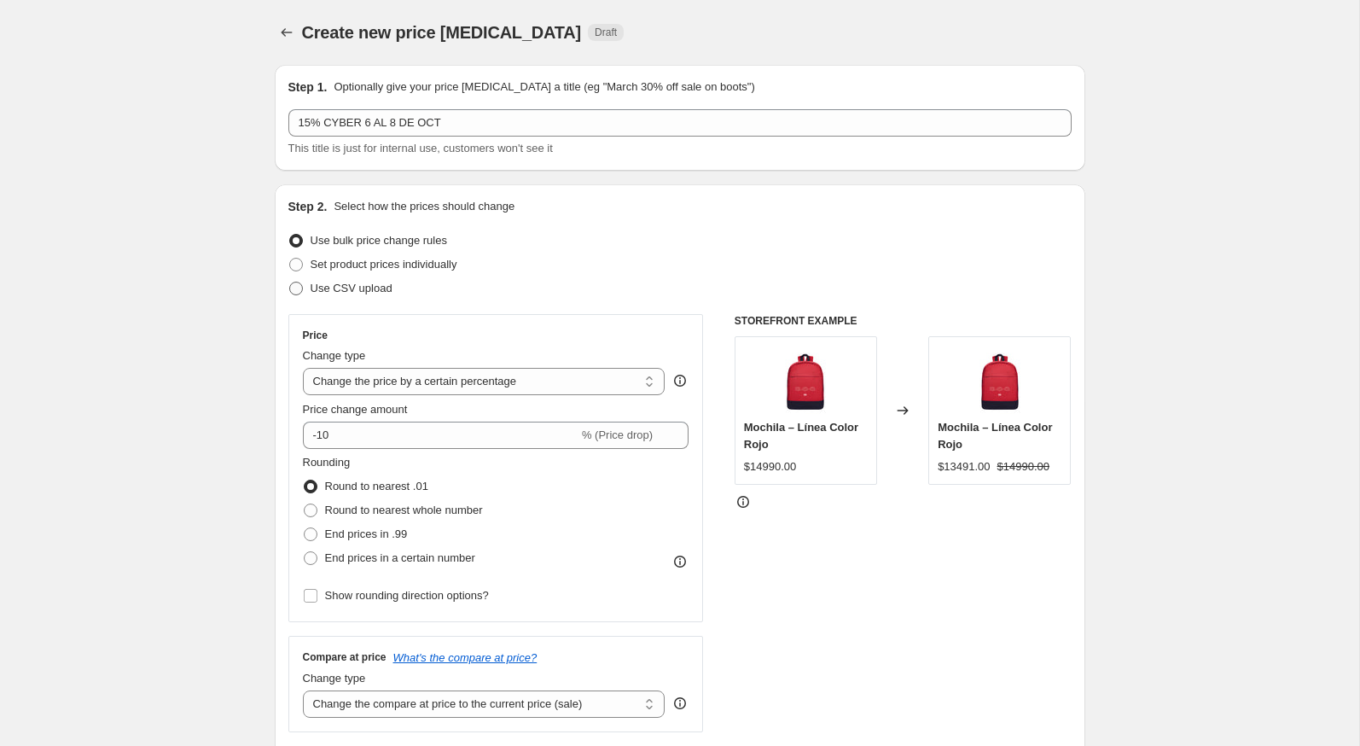
scroll to position [27, 0]
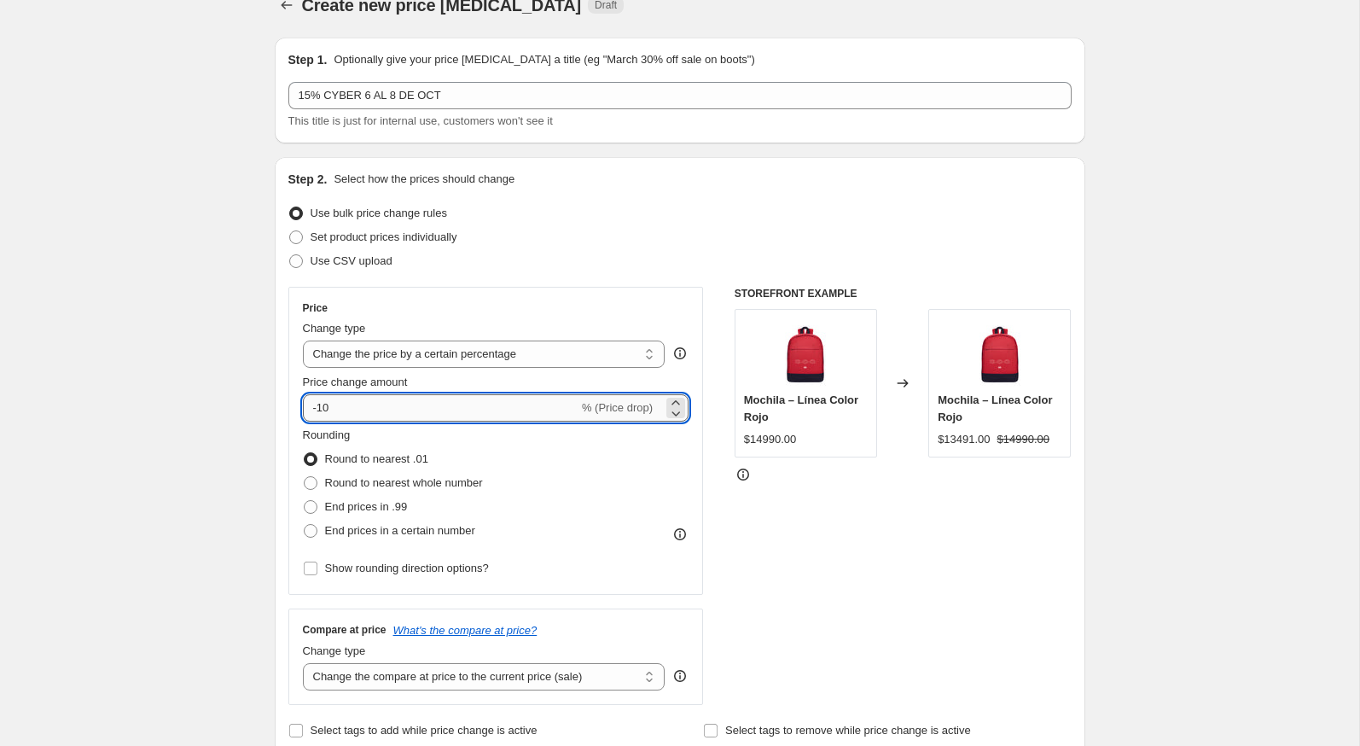
click at [369, 410] on input "-10" at bounding box center [441, 407] width 276 height 27
type input "-15"
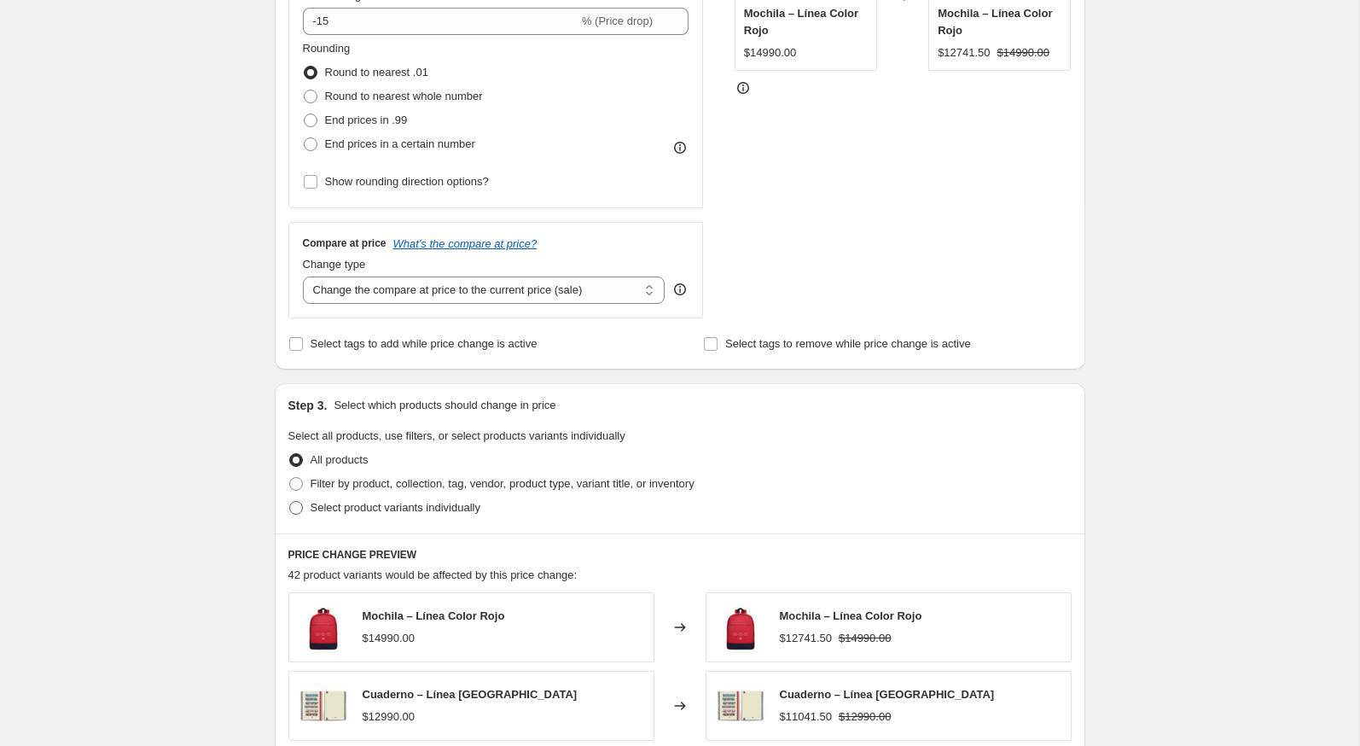
click at [311, 509] on span "Select product variants individually" at bounding box center [396, 507] width 170 height 13
click at [290, 502] on input "Select product variants individually" at bounding box center [289, 501] width 1 height 1
radio input "true"
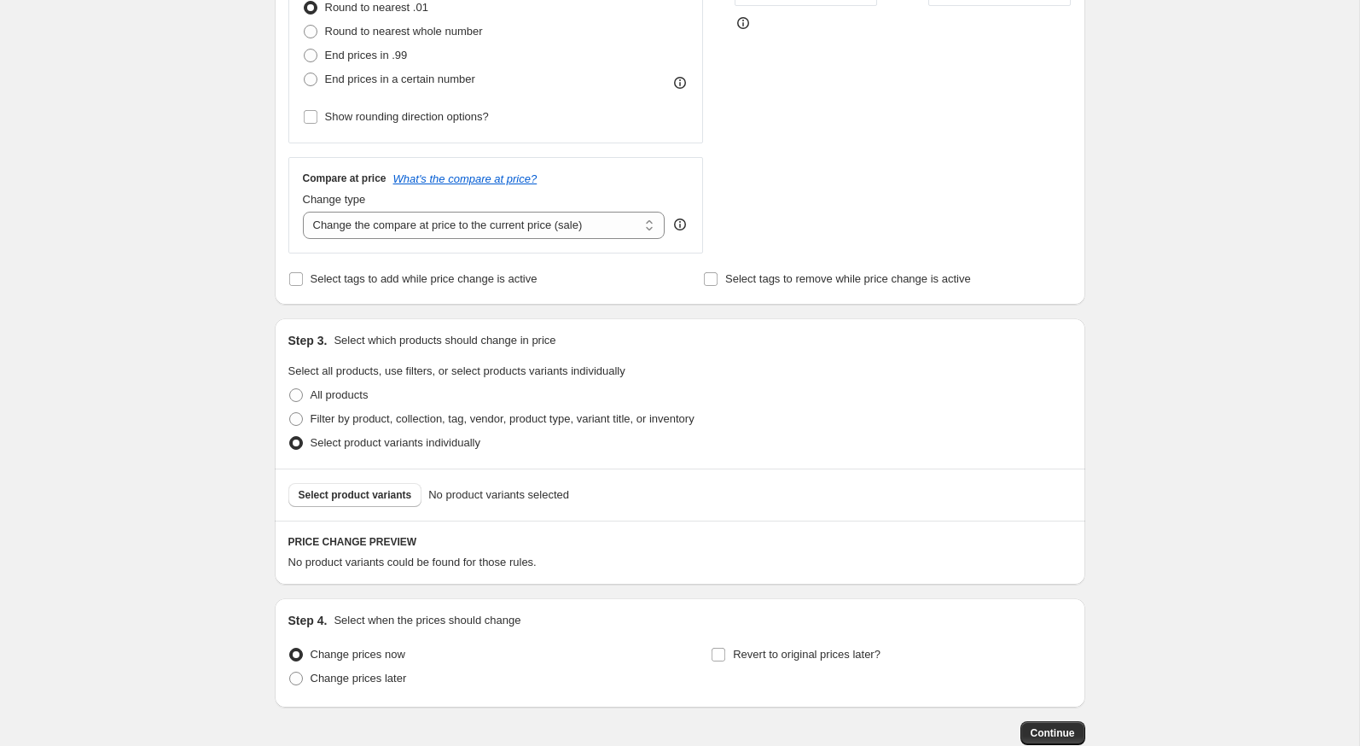
scroll to position [487, 0]
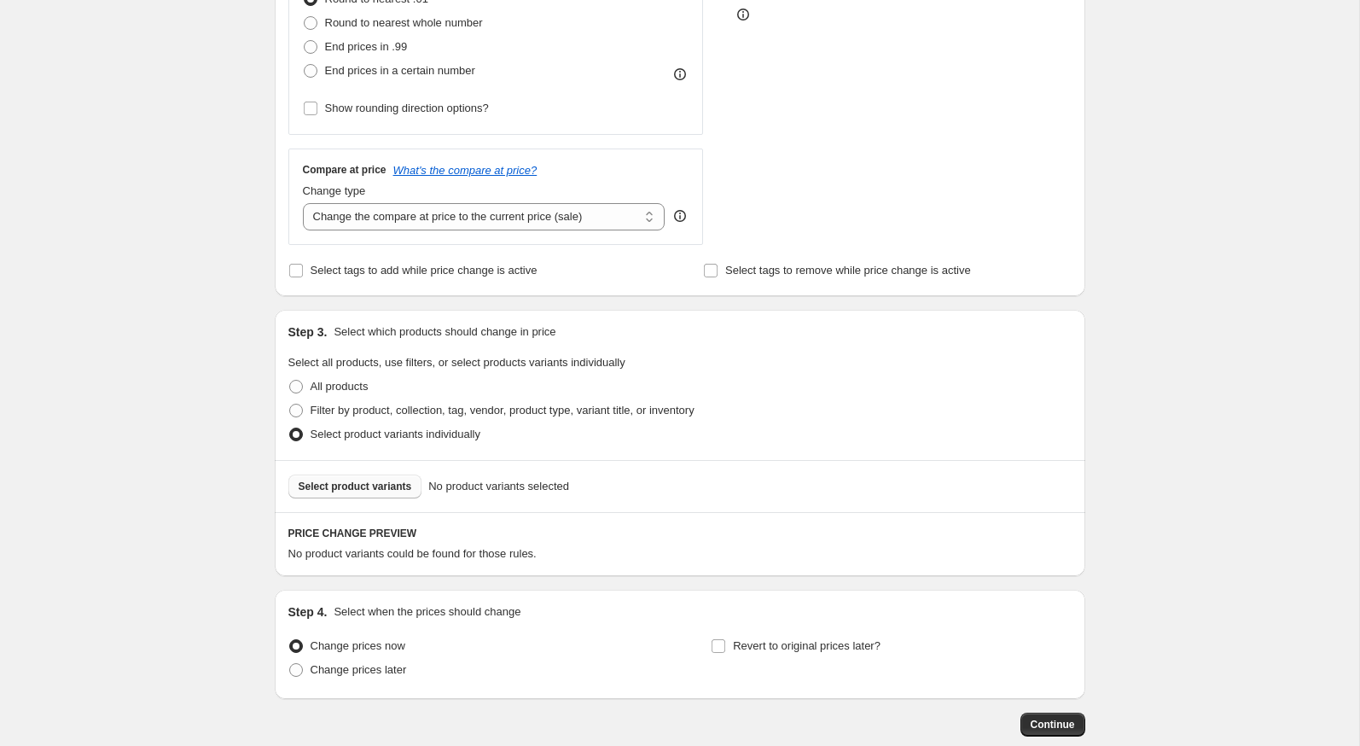
click at [415, 488] on button "Select product variants" at bounding box center [355, 486] width 134 height 24
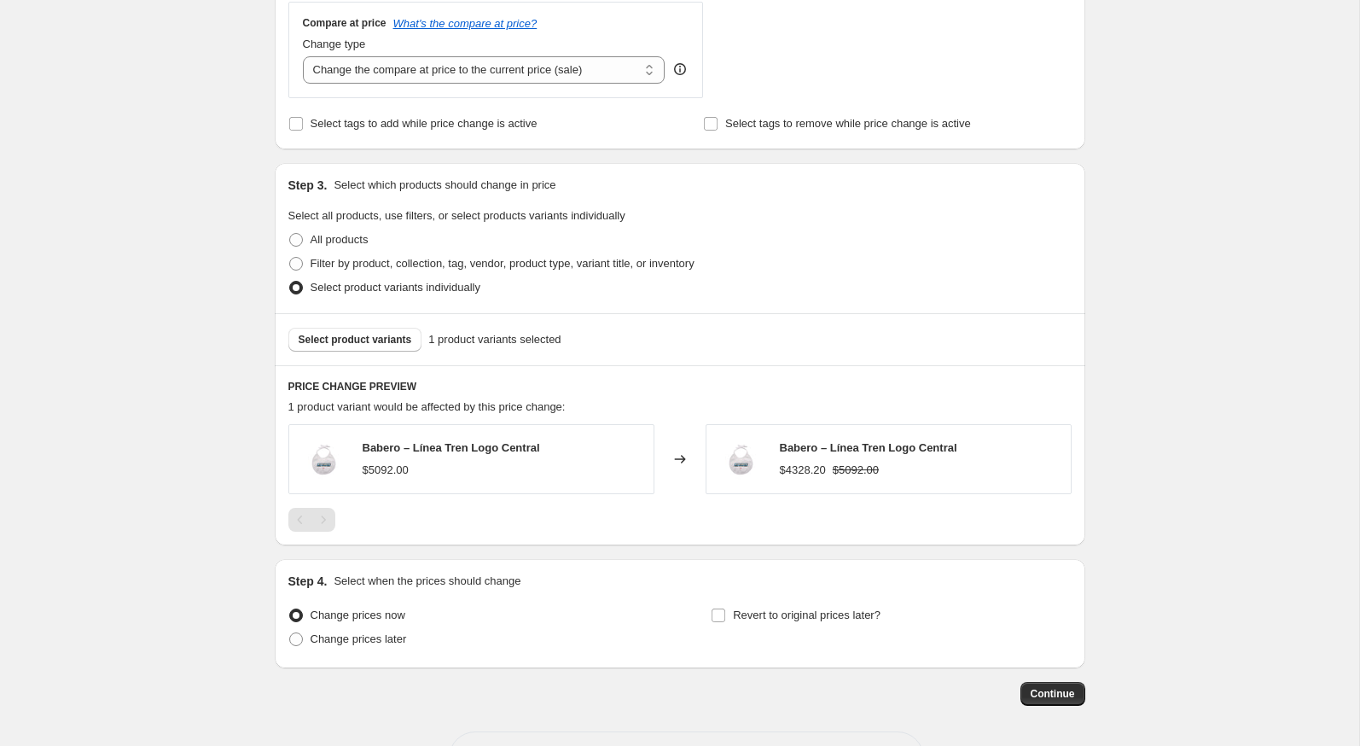
scroll to position [693, 0]
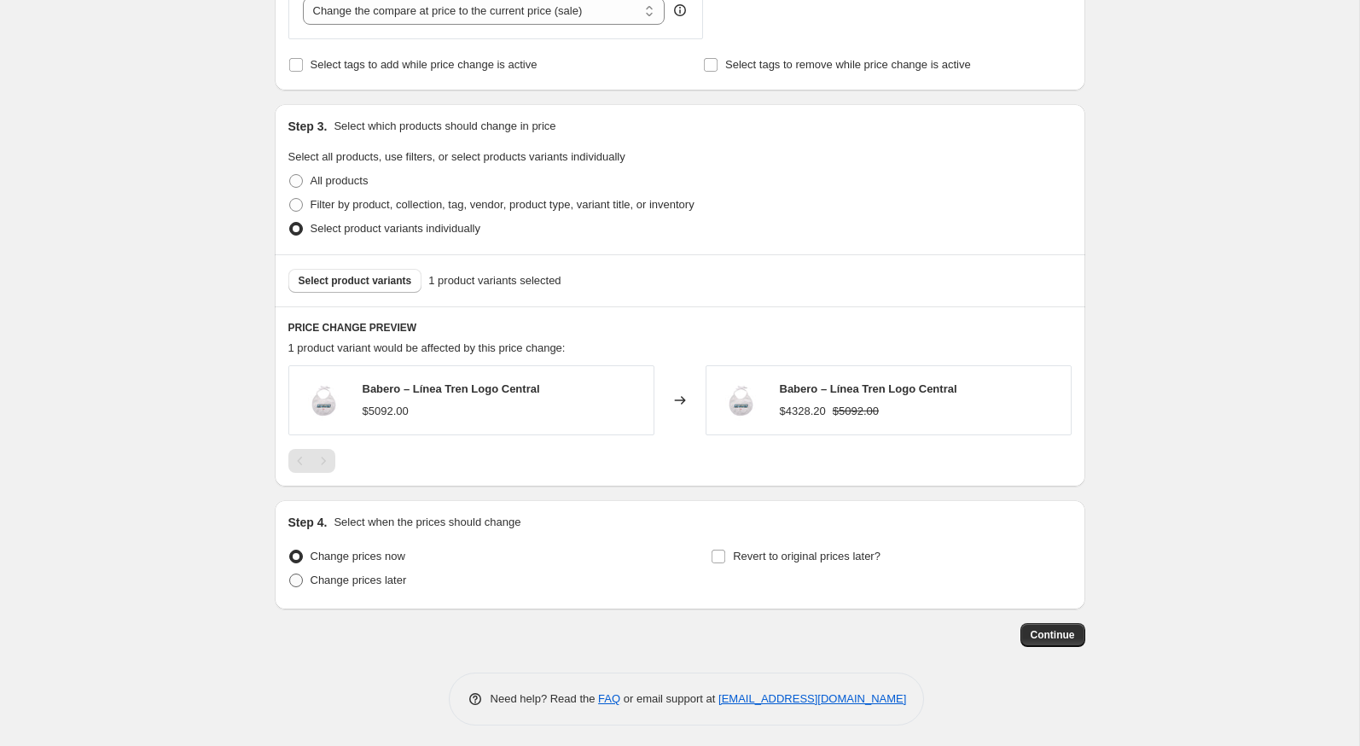
click at [392, 573] on span "Change prices later" at bounding box center [359, 579] width 96 height 13
click at [290, 573] on input "Change prices later" at bounding box center [289, 573] width 1 height 1
radio input "true"
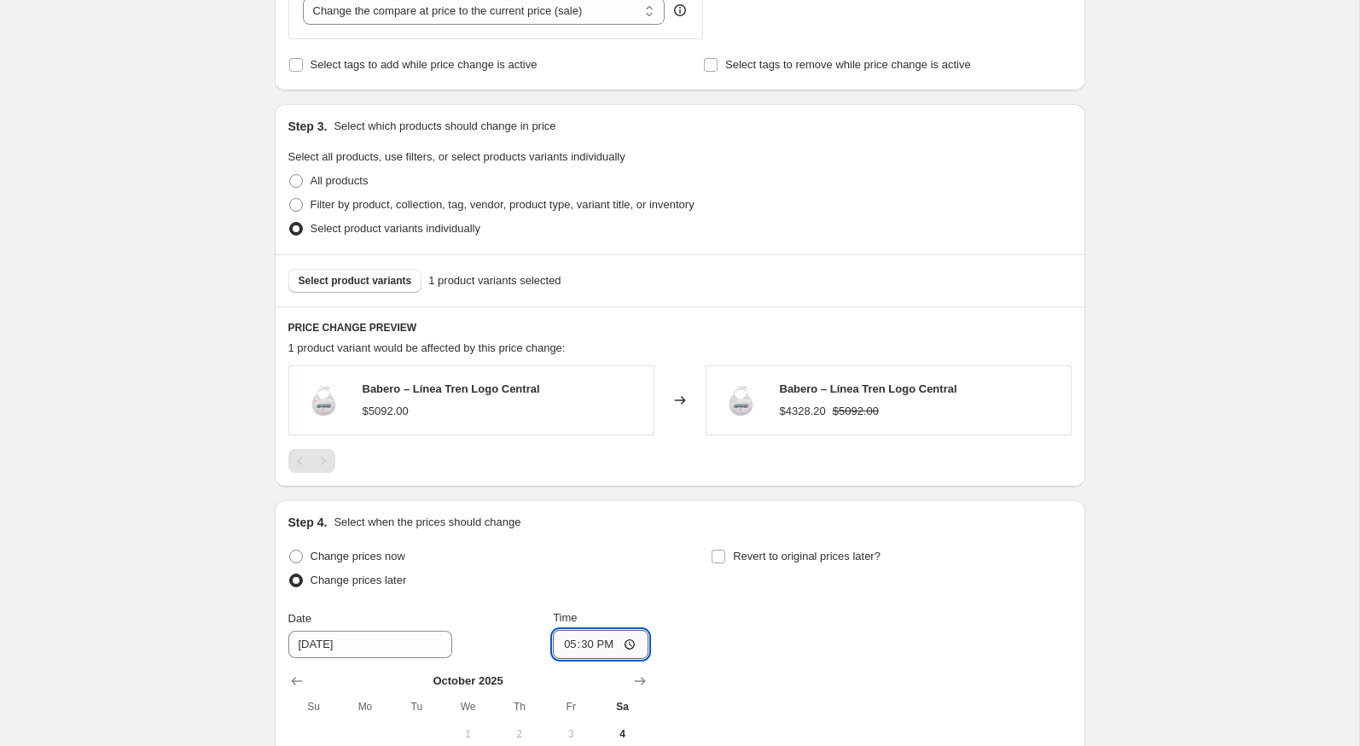
click at [561, 631] on input "17:30" at bounding box center [601, 644] width 96 height 29
type input "23:59"
click at [610, 557] on div "Change prices now" at bounding box center [468, 556] width 360 height 24
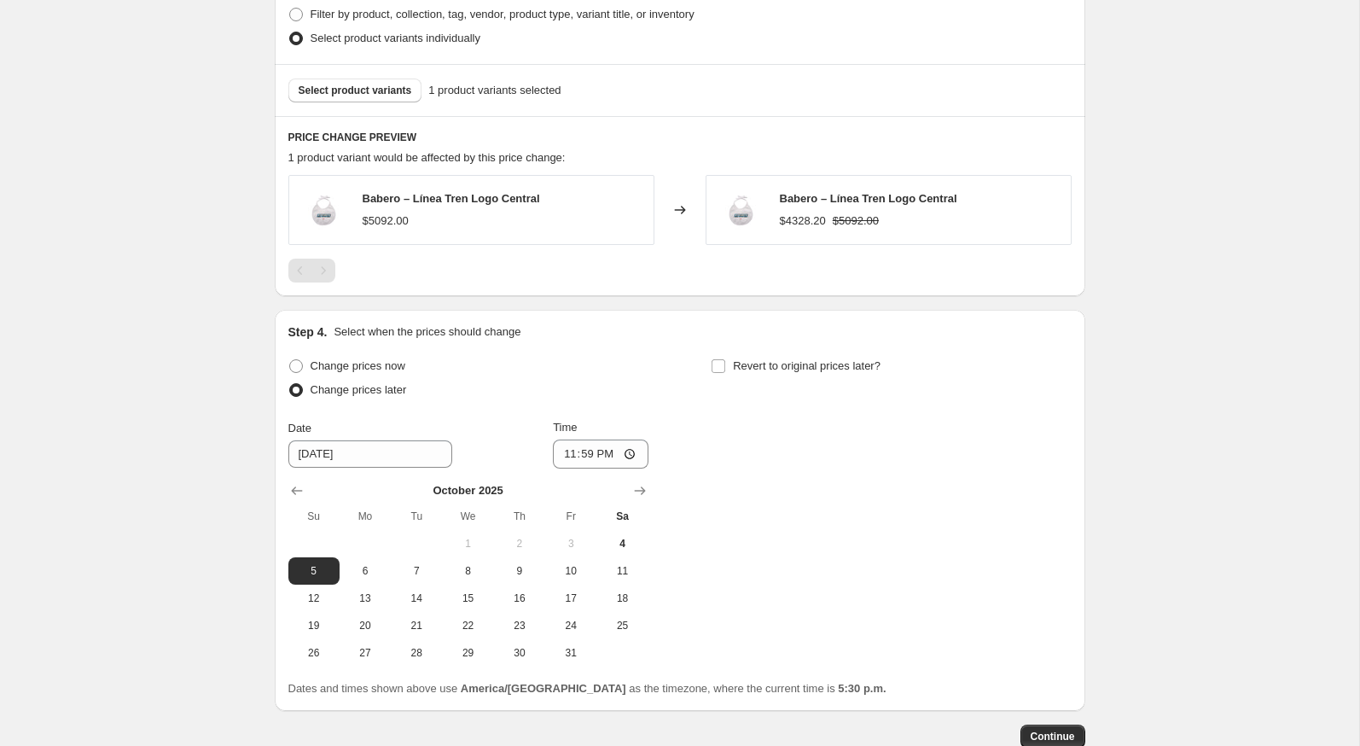
scroll to position [903, 0]
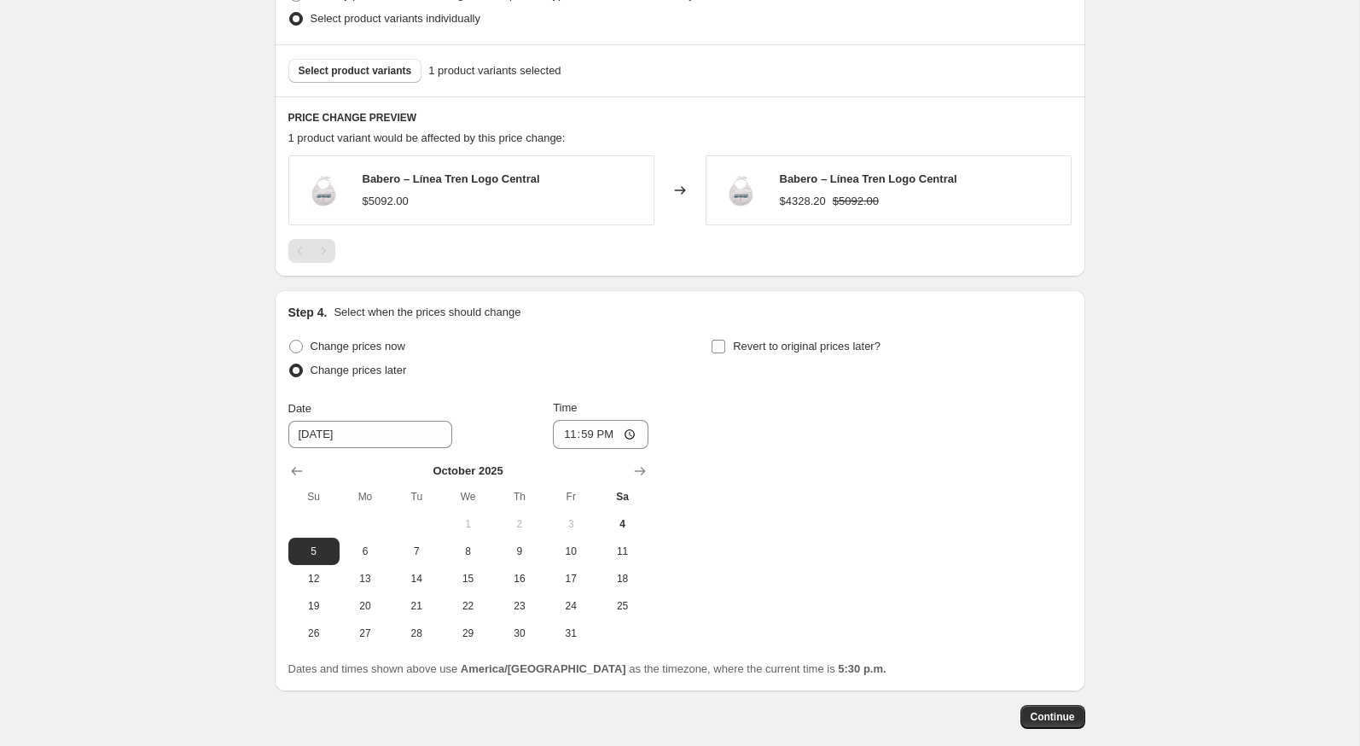
click at [764, 351] on span "Revert to original prices later?" at bounding box center [807, 346] width 148 height 17
click at [725, 351] on input "Revert to original prices later?" at bounding box center [719, 347] width 14 height 14
checkbox input "true"
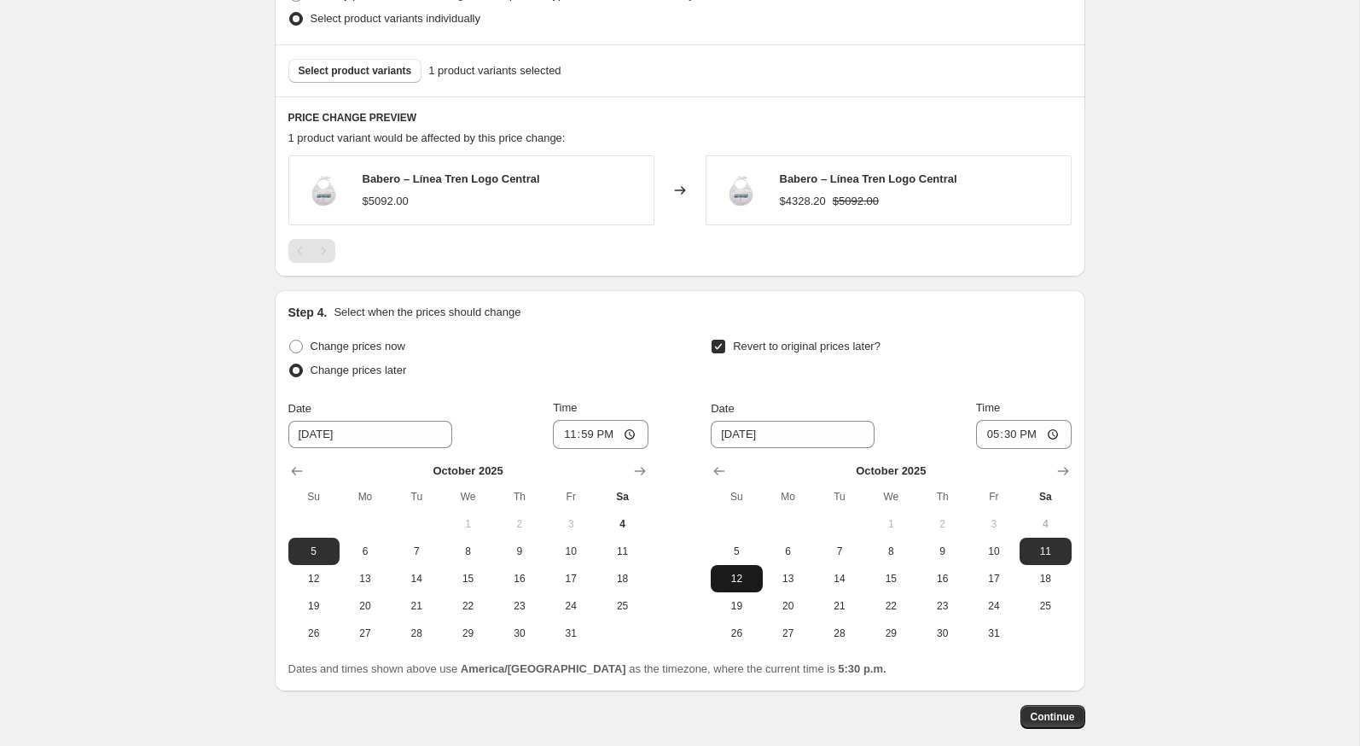
click at [747, 573] on span "12" at bounding box center [737, 579] width 38 height 14
type input "10/12/2025"
click at [985, 420] on input "17:30" at bounding box center [1024, 434] width 96 height 29
type input "23:59"
click at [1071, 339] on div "Revert to original prices later?" at bounding box center [891, 359] width 360 height 51
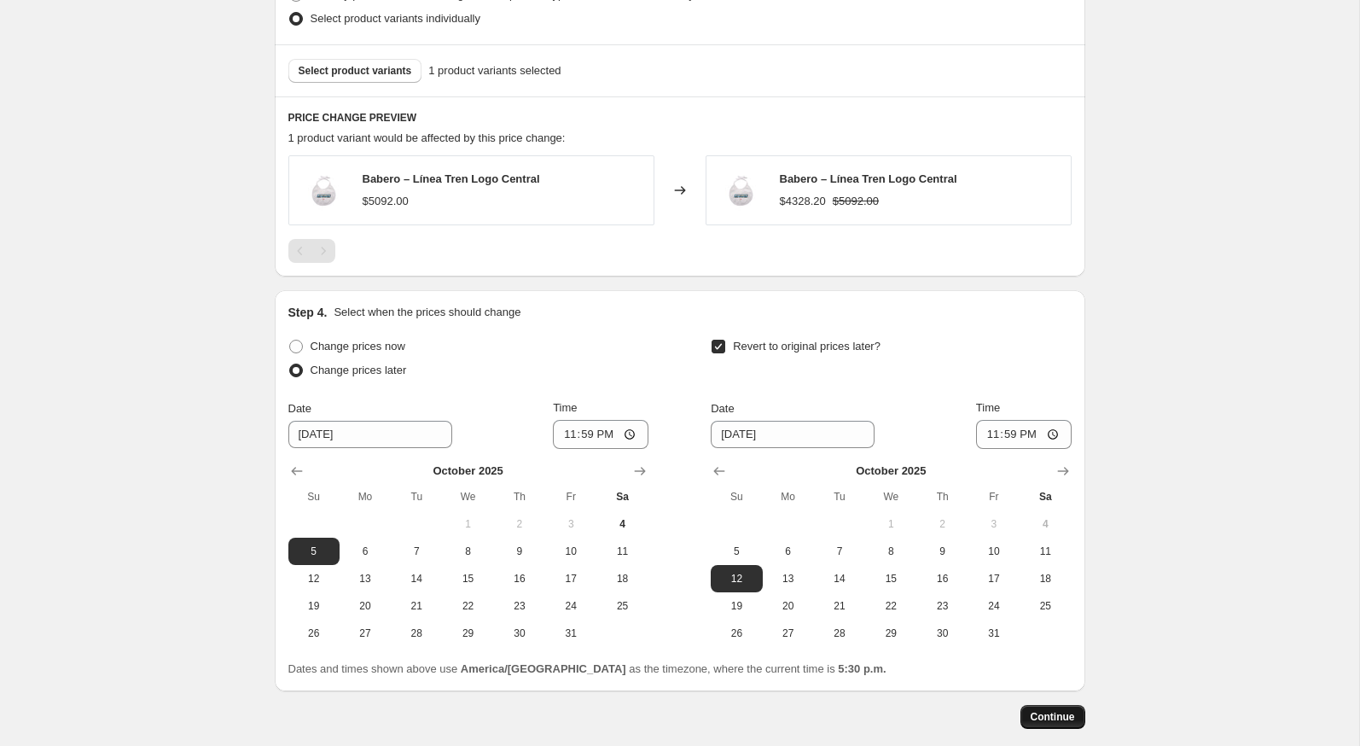
click at [1061, 711] on span "Continue" at bounding box center [1053, 717] width 44 height 14
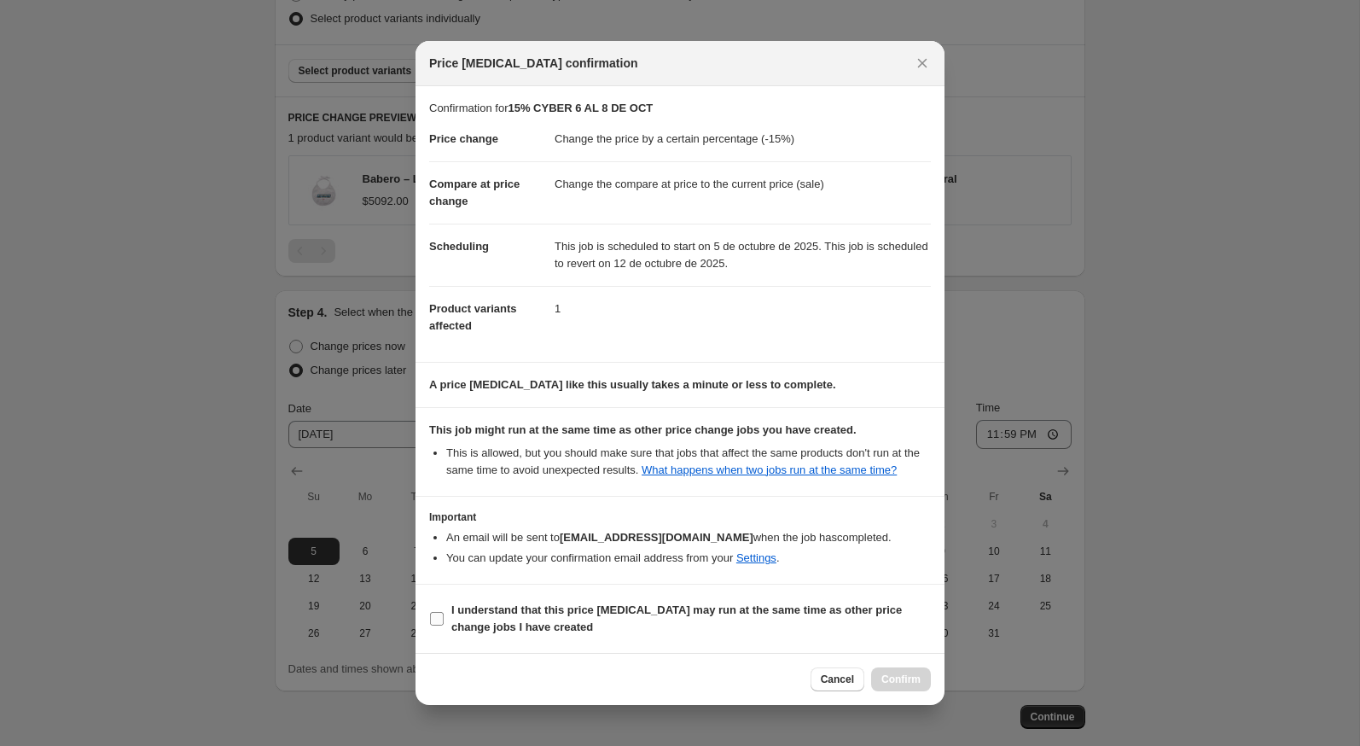
click at [844, 629] on span "I understand that this price change job may run at the same time as other price…" at bounding box center [691, 619] width 480 height 34
click at [444, 625] on input "I understand that this price change job may run at the same time as other price…" at bounding box center [437, 619] width 14 height 14
checkbox input "true"
click at [891, 683] on span "Confirm" at bounding box center [900, 679] width 39 height 14
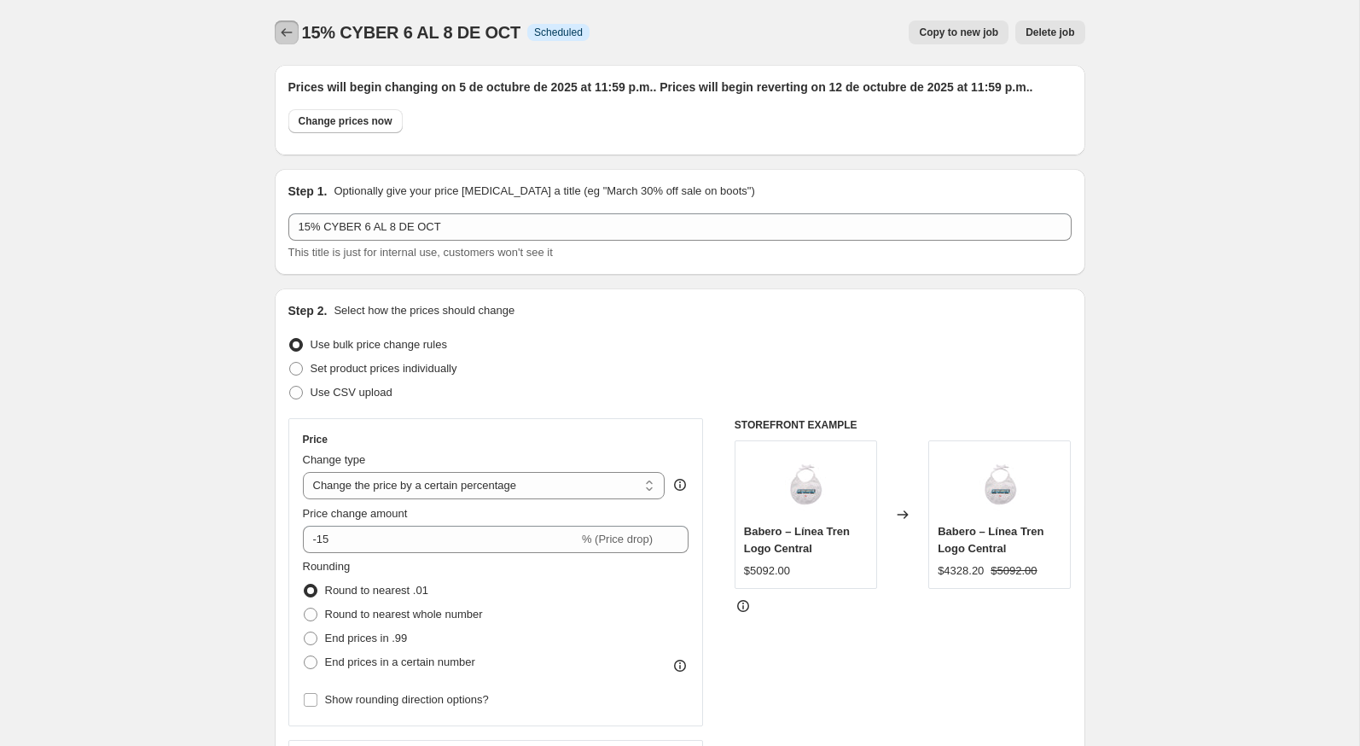
click at [287, 34] on icon "Price change jobs" at bounding box center [286, 32] width 17 height 17
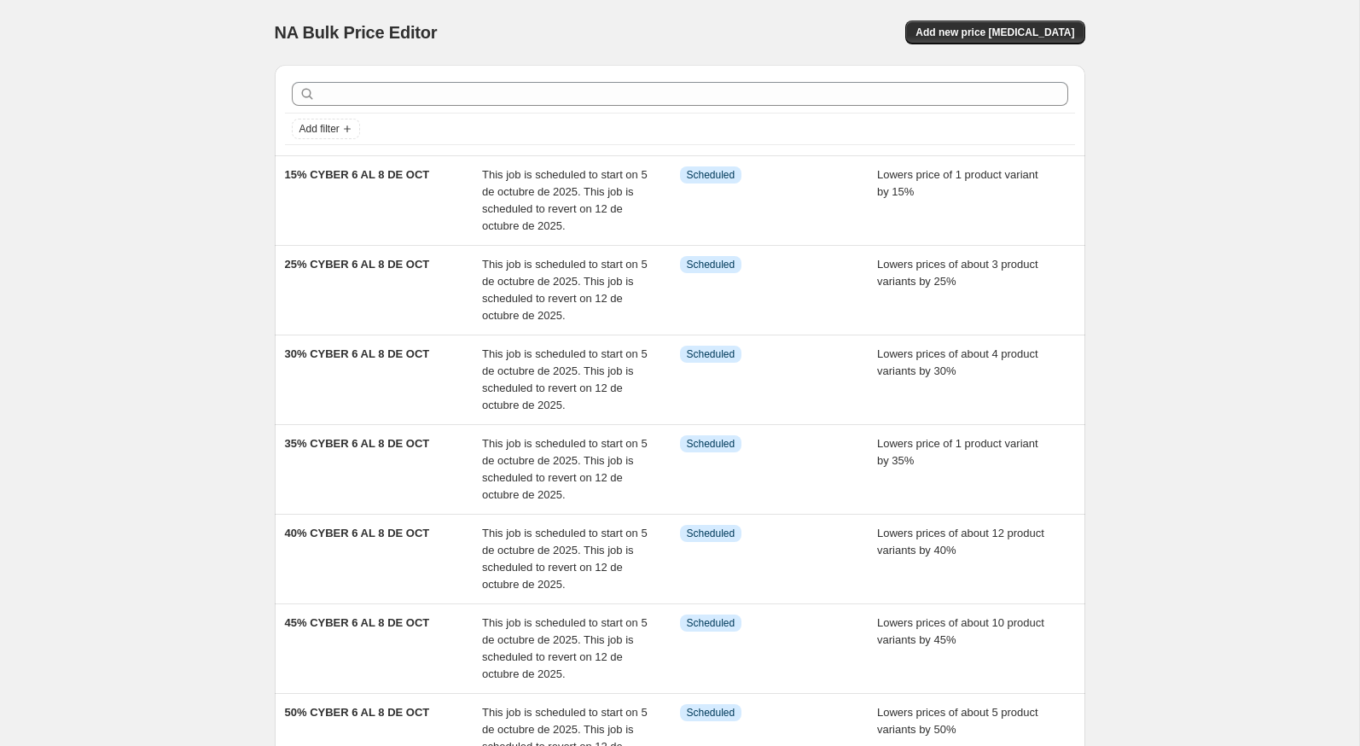
click at [602, 47] on div "NA Bulk Price Editor. This page is ready NA Bulk Price Editor Add new price cha…" at bounding box center [680, 32] width 811 height 65
